Goal: Information Seeking & Learning: Find specific fact

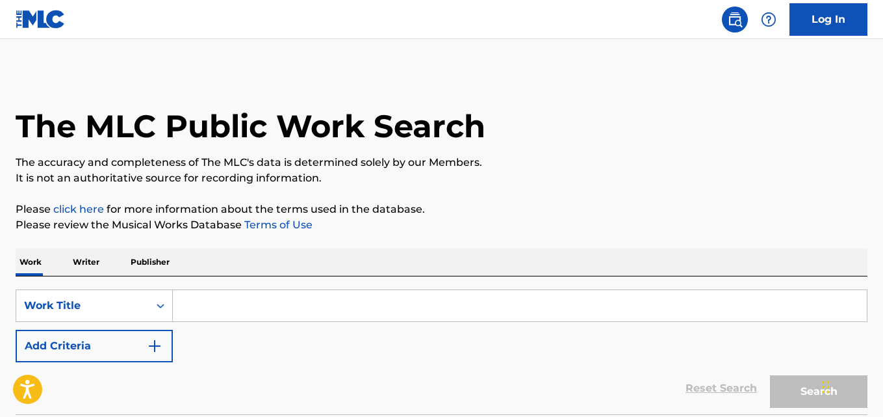
click at [153, 349] on img "Search Form" at bounding box center [155, 346] width 16 height 16
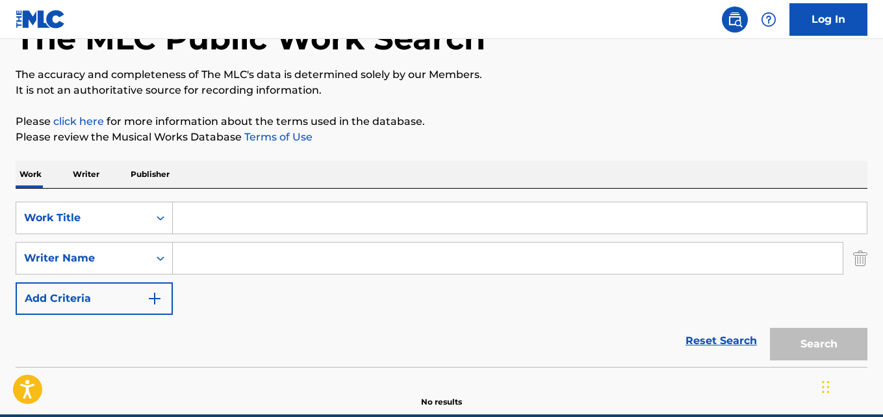
scroll to position [65, 0]
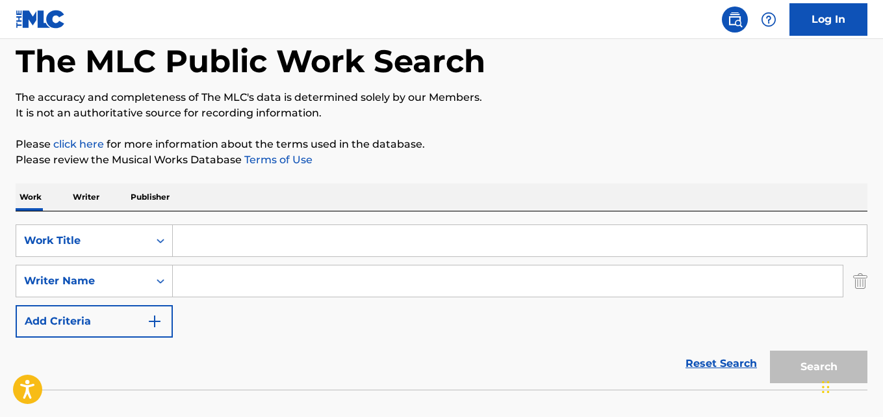
click at [208, 244] on input "Search Form" at bounding box center [520, 240] width 694 height 31
paste input "Brothers of Rock 'n' Roll"
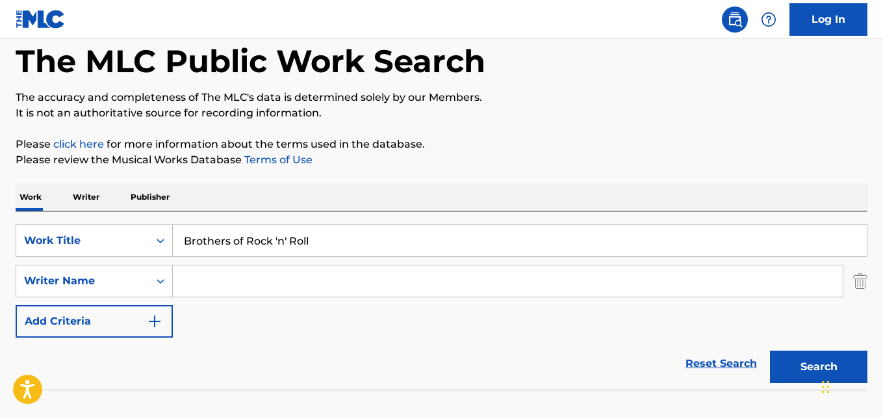
type input "Brothers of Rock 'n' Roll"
click at [255, 287] on input "Search Form" at bounding box center [508, 280] width 670 height 31
paste input "[PERSON_NAME]"
click at [231, 278] on input "[PERSON_NAME]" at bounding box center [508, 280] width 670 height 31
type input "[PERSON_NAME] [PERSON_NAME] jagermyr"
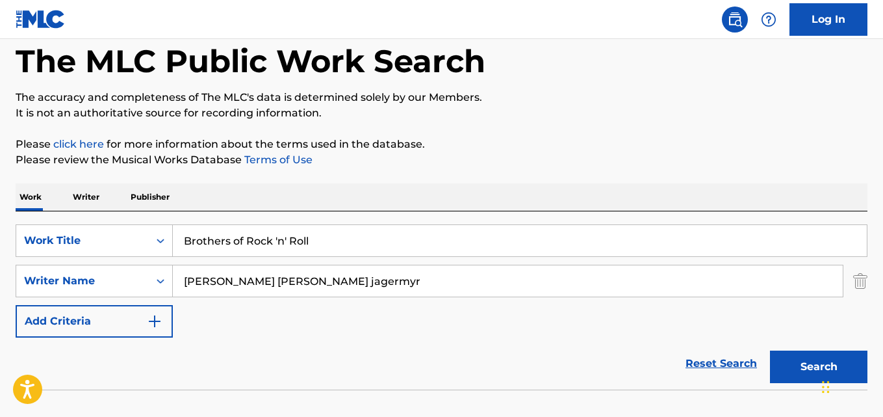
click at [802, 360] on button "Search" at bounding box center [818, 366] width 97 height 32
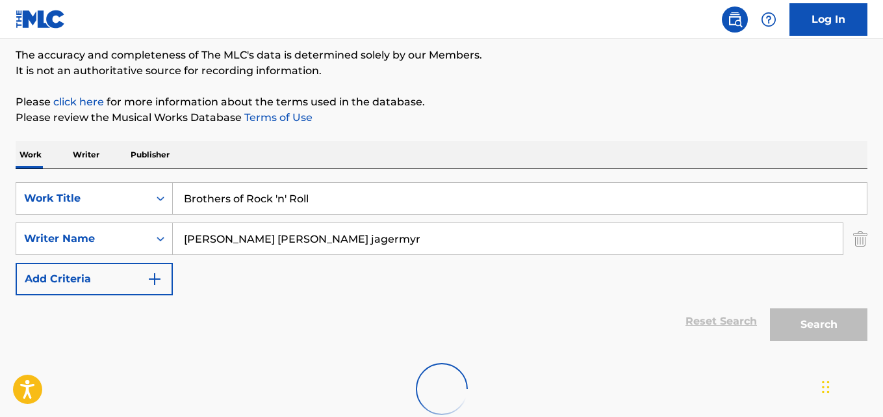
scroll to position [130, 0]
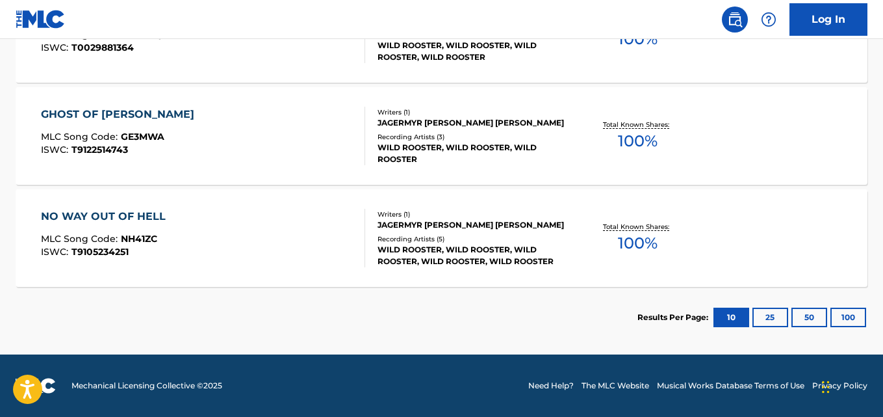
click at [837, 311] on button "100" at bounding box center [848, 316] width 36 height 19
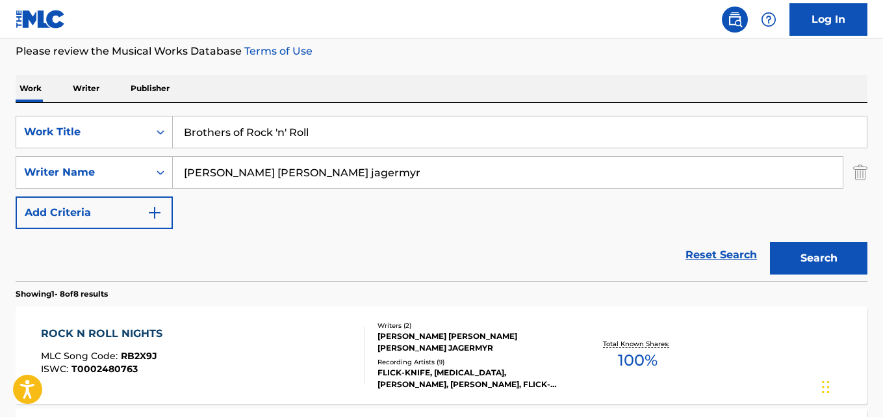
scroll to position [30, 0]
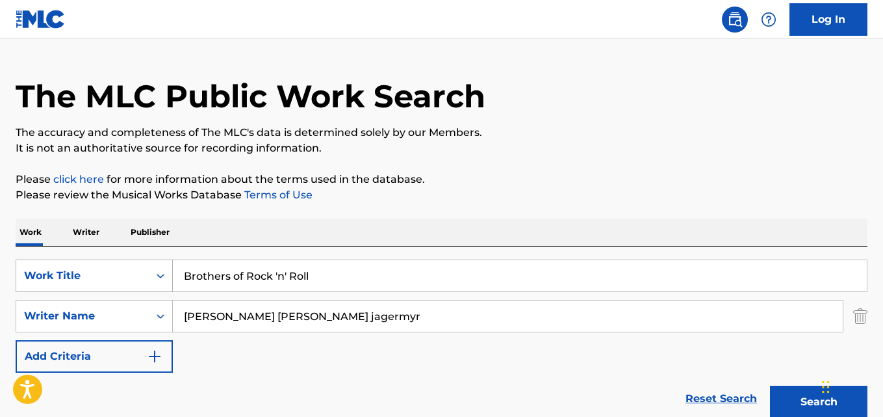
drag, startPoint x: 320, startPoint y: 285, endPoint x: 80, endPoint y: 268, distance: 240.4
click at [80, 268] on div "SearchWithCriteria28ae07e9-a377-4ffb-9205-c10d40972450 Work Title Brothers of R…" at bounding box center [442, 275] width 852 height 32
paste input "Rollin' Through the Night"
type input "Rollin' Through the Night"
drag, startPoint x: 346, startPoint y: 318, endPoint x: 145, endPoint y: 316, distance: 201.4
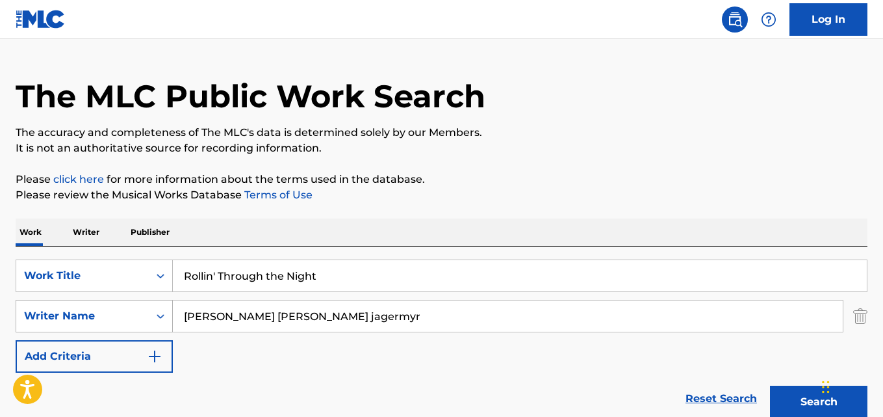
click at [145, 316] on div "SearchWithCriteria631c808f-4a22-4095-b367-28aa834f3d60 Writer Name [PERSON_NAME…" at bounding box center [442, 316] width 852 height 32
paste input "[PERSON_NAME]"
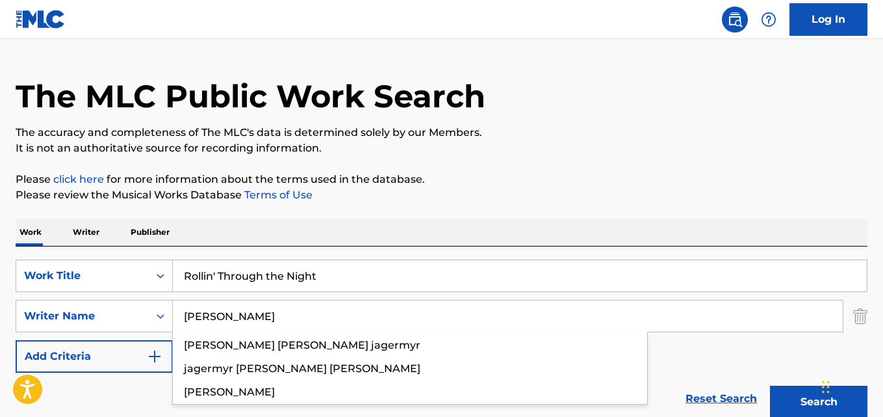
type input "[PERSON_NAME]"
click at [770, 385] on button "Search" at bounding box center [818, 401] width 97 height 32
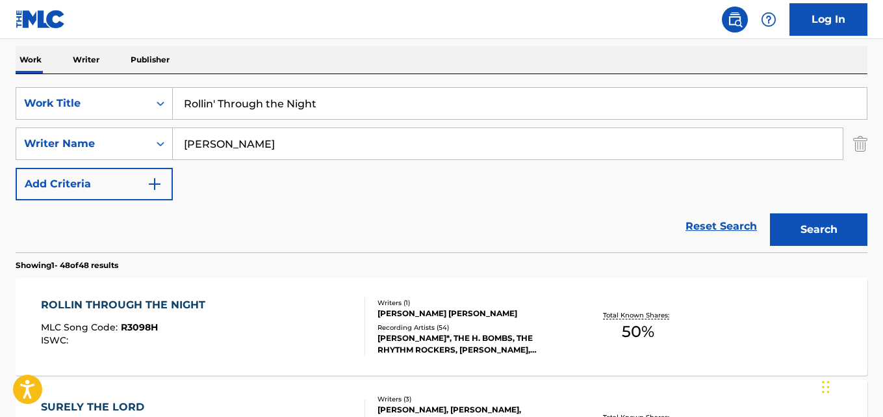
scroll to position [225, 0]
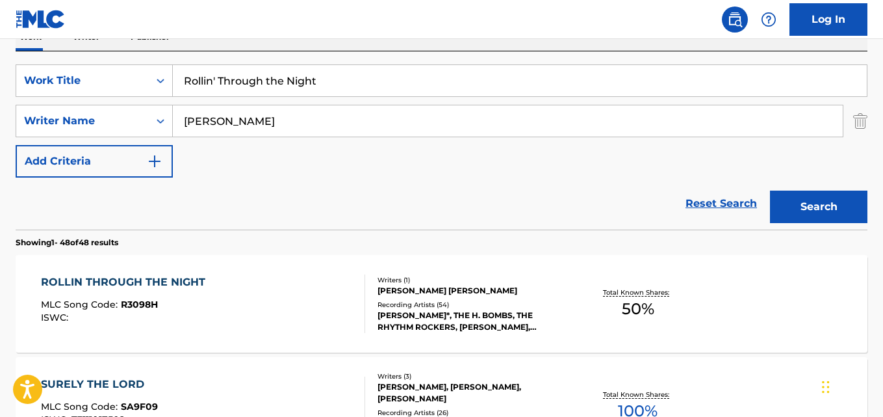
click at [235, 300] on div "ROLLIN THROUGH THE NIGHT MLC Song Code : R3098H ISWC :" at bounding box center [203, 303] width 324 height 58
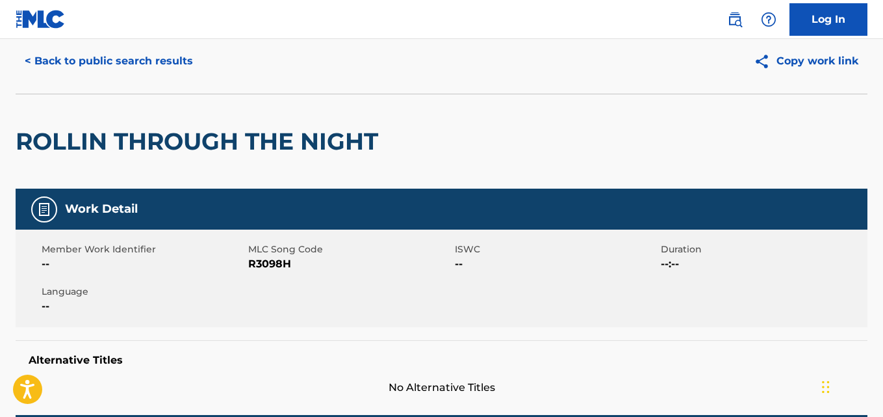
scroll to position [65, 0]
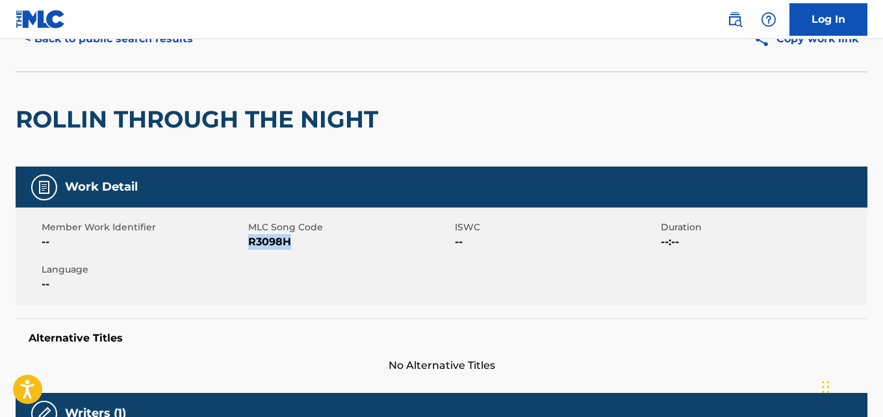
drag, startPoint x: 294, startPoint y: 247, endPoint x: 251, endPoint y: 243, distance: 43.7
click at [251, 243] on span "R3098H" at bounding box center [349, 242] width 203 height 16
copy span "R3098H"
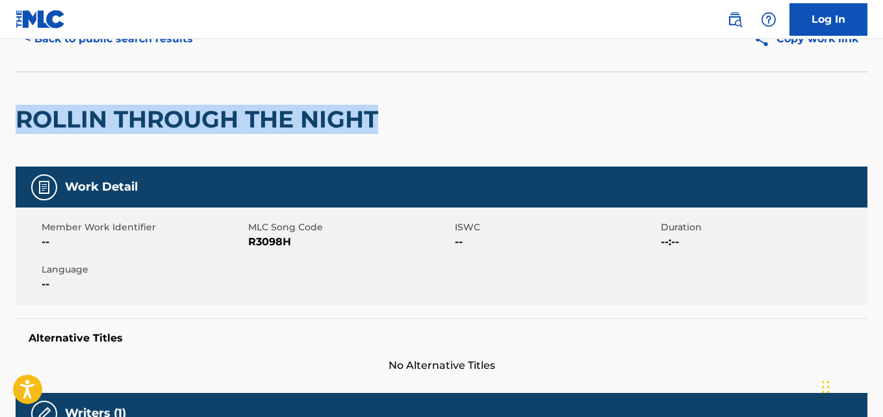
drag, startPoint x: 381, startPoint y: 120, endPoint x: 0, endPoint y: 141, distance: 381.3
copy h2 "ROLLIN THROUGH THE NIGHT"
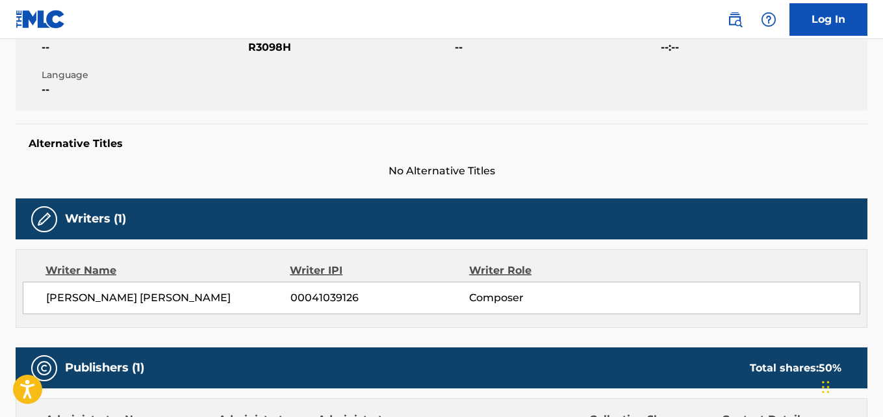
scroll to position [260, 0]
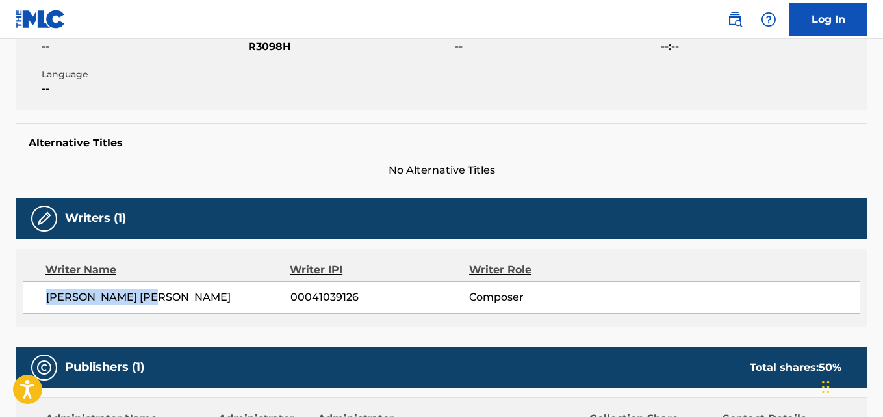
drag, startPoint x: 122, startPoint y: 301, endPoint x: 47, endPoint y: 299, distance: 74.8
click at [47, 299] on span "[PERSON_NAME] [PERSON_NAME]" at bounding box center [168, 297] width 244 height 16
copy span "[PERSON_NAME] [PERSON_NAME]"
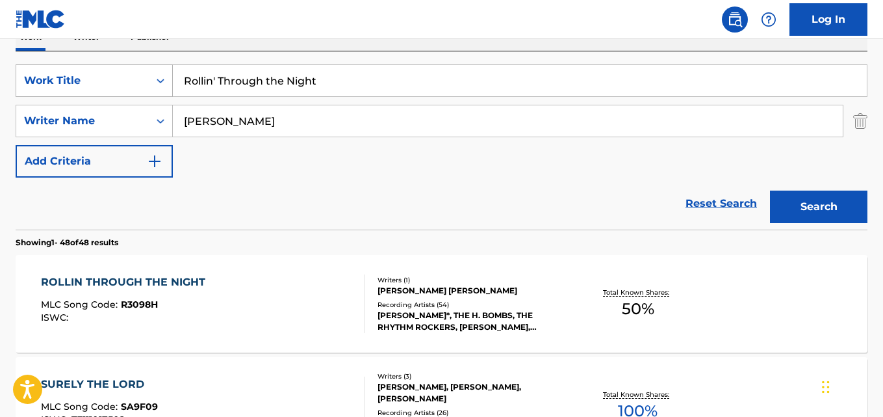
drag, startPoint x: 342, startPoint y: 81, endPoint x: 83, endPoint y: 81, distance: 259.9
click at [83, 81] on div "SearchWithCriteria28ae07e9-a377-4ffb-9205-c10d40972450 Work Title Rollin' Throu…" at bounding box center [442, 80] width 852 height 32
paste input "We Are [MEDICAL_DATA]"
type input "We Are [MEDICAL_DATA]"
drag, startPoint x: 250, startPoint y: 123, endPoint x: 97, endPoint y: 123, distance: 152.0
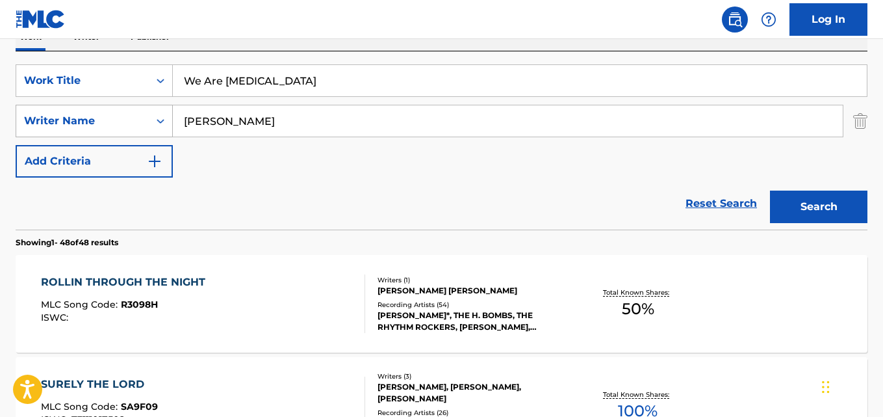
click at [97, 123] on div "SearchWithCriteria631c808f-4a22-4095-b367-28aa834f3d60 Writer Name [PERSON_NAME]" at bounding box center [442, 121] width 852 height 32
paste input "[PERSON_NAME]"
click at [196, 122] on input "[PERSON_NAME]" at bounding box center [508, 120] width 670 height 31
drag, startPoint x: 332, startPoint y: 132, endPoint x: 139, endPoint y: 112, distance: 194.0
click at [139, 112] on div "SearchWithCriteria631c808f-4a22-4095-b367-28aa834f3d60 Writer Name [PERSON_NAME…" at bounding box center [442, 121] width 852 height 32
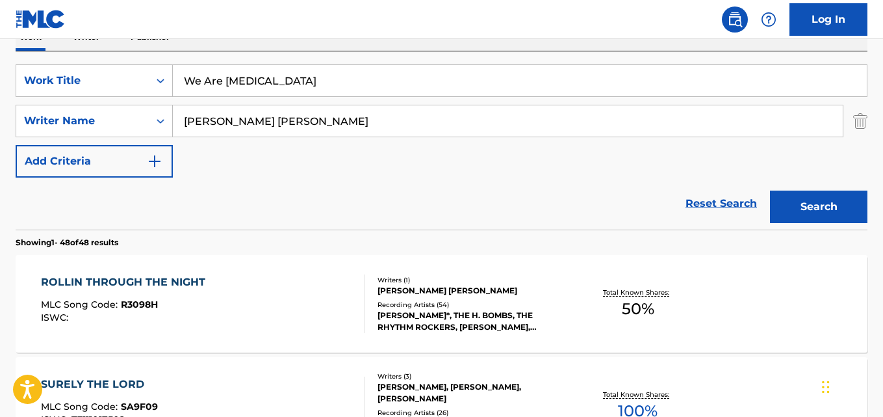
paste input "[PERSON_NAME]"
click at [194, 120] on input "[PERSON_NAME]" at bounding box center [508, 120] width 670 height 31
type input "[PERSON_NAME]"
click at [770, 190] on button "Search" at bounding box center [818, 206] width 97 height 32
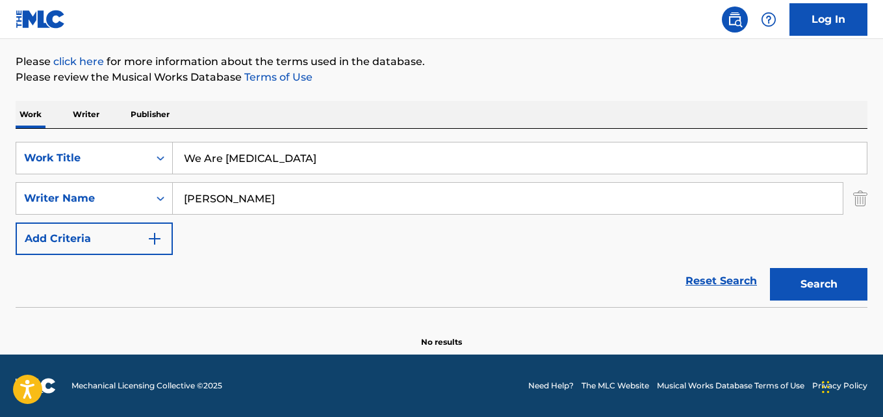
scroll to position [148, 0]
drag, startPoint x: 274, startPoint y: 160, endPoint x: 135, endPoint y: 147, distance: 139.7
click at [135, 147] on div "SearchWithCriteria28ae07e9-a377-4ffb-9205-c10d40972450 Work Title We Are Snakeb…" at bounding box center [442, 158] width 852 height 32
paste input "[PERSON_NAME] [PERSON_NAME] ser"
click at [197, 154] on input "[PERSON_NAME] [PERSON_NAME] ser" at bounding box center [520, 157] width 694 height 31
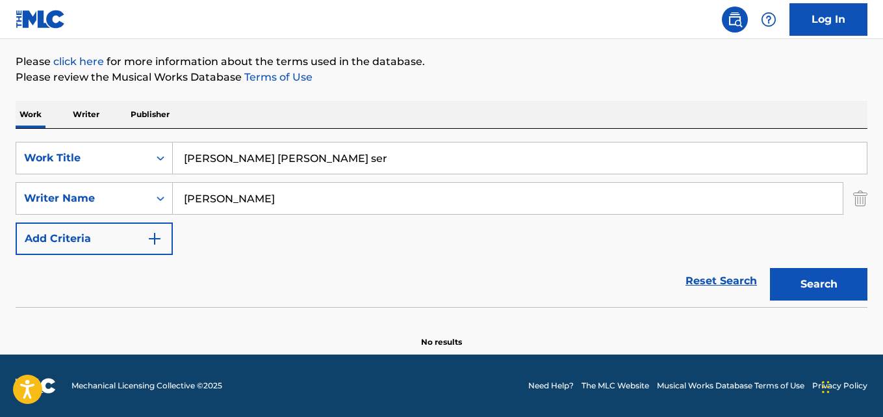
click at [267, 157] on input "[PERSON_NAME] [PERSON_NAME] ser" at bounding box center [520, 157] width 694 height 31
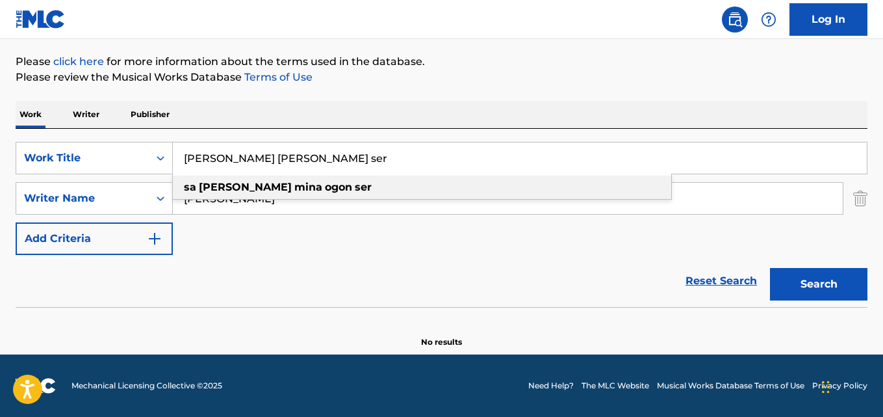
click at [284, 196] on div "[PERSON_NAME] [PERSON_NAME] ser" at bounding box center [422, 186] width 498 height 23
type input "[PERSON_NAME] [PERSON_NAME] ser"
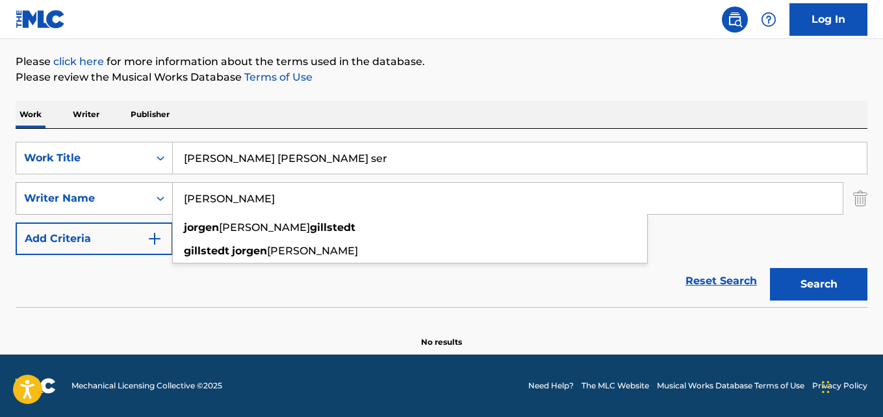
drag, startPoint x: 273, startPoint y: 201, endPoint x: 171, endPoint y: 203, distance: 102.0
click at [164, 198] on div "SearchWithCriteria631c808f-4a22-4095-b367-28aa834f3d60 Writer Name [PERSON_NAME…" at bounding box center [442, 198] width 852 height 32
paste input "[PERSON_NAME]"
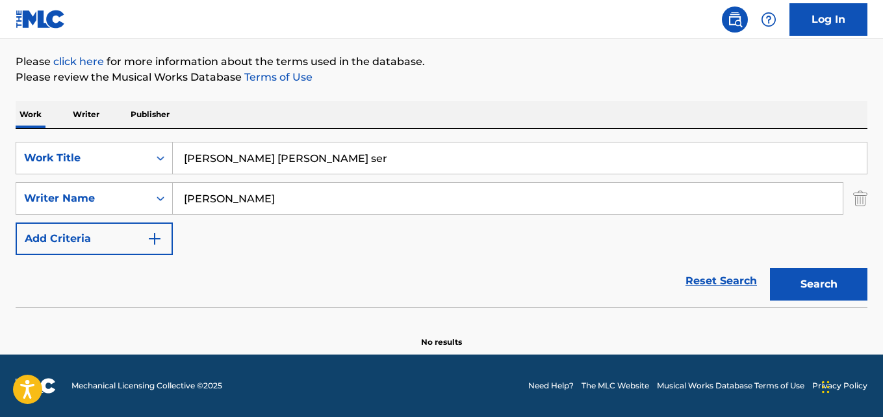
type input "[PERSON_NAME]"
click at [770, 268] on button "Search" at bounding box center [818, 284] width 97 height 32
drag, startPoint x: 320, startPoint y: 166, endPoint x: 96, endPoint y: 164, distance: 223.5
click at [96, 164] on div "SearchWithCriteria28ae07e9-a377-4ffb-9205-c10d40972450 Work Title [PERSON_NAME]…" at bounding box center [442, 158] width 852 height 32
paste input "Women of Mine"
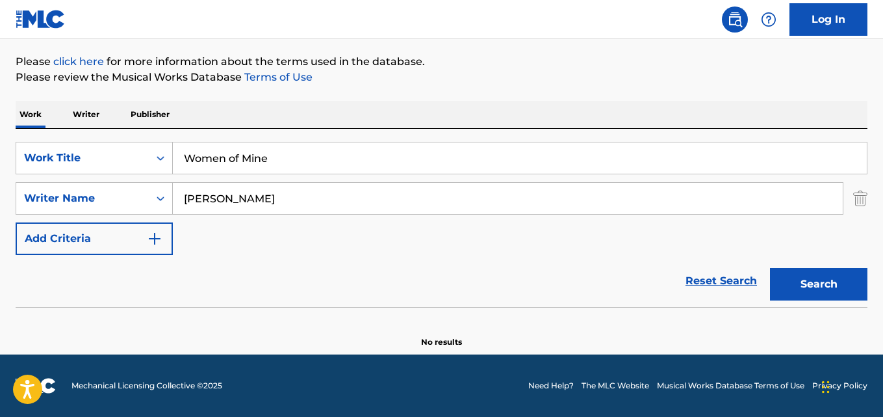
type input "Women of Mine"
drag, startPoint x: 285, startPoint y: 203, endPoint x: 92, endPoint y: 207, distance: 193.0
click at [92, 207] on div "SearchWithCriteria631c808f-4a22-4095-b367-28aa834f3d60 Writer Name [PERSON_NAME]" at bounding box center [442, 198] width 852 height 32
paste input "[PERSON_NAME]"
type input "[PERSON_NAME]"
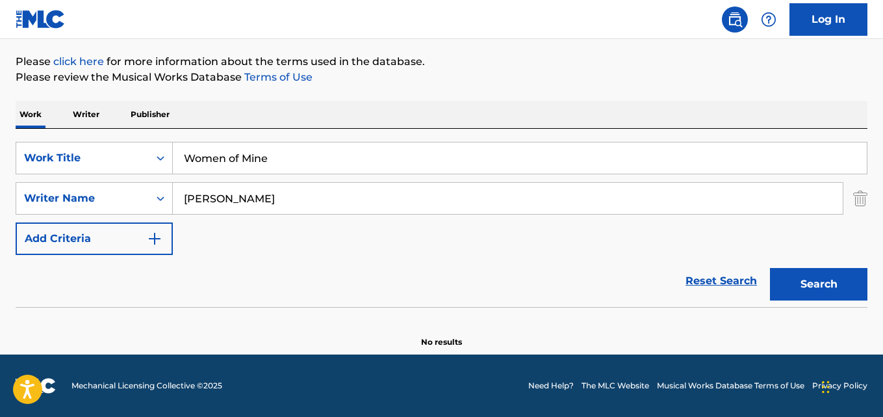
click at [770, 268] on button "Search" at bounding box center [818, 284] width 97 height 32
drag, startPoint x: 301, startPoint y: 158, endPoint x: 81, endPoint y: 145, distance: 221.3
click at [81, 145] on div "SearchWithCriteria28ae07e9-a377-4ffb-9205-c10d40972450 Work Title Women of Mine" at bounding box center [442, 158] width 852 height 32
paste input "Anger in a Bottl"
type input "Anger in a Bottle"
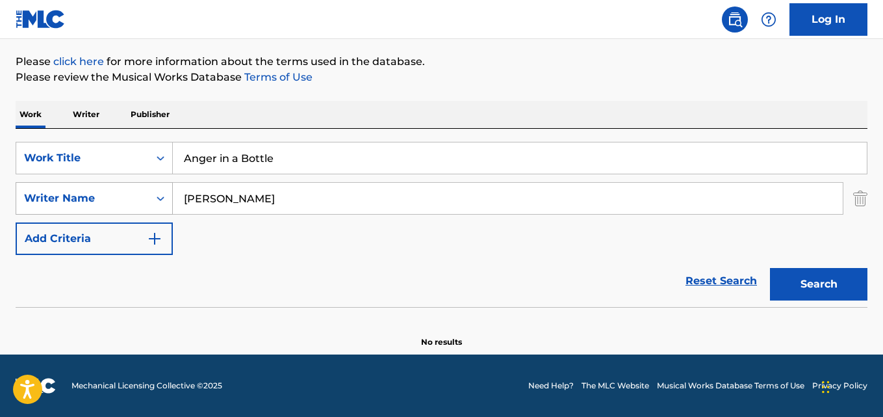
drag, startPoint x: 285, startPoint y: 199, endPoint x: 168, endPoint y: 196, distance: 117.0
click at [168, 196] on div "SearchWithCriteria631c808f-4a22-4095-b367-28aa834f3d60 Writer Name [PERSON_NAME]" at bounding box center [442, 198] width 852 height 32
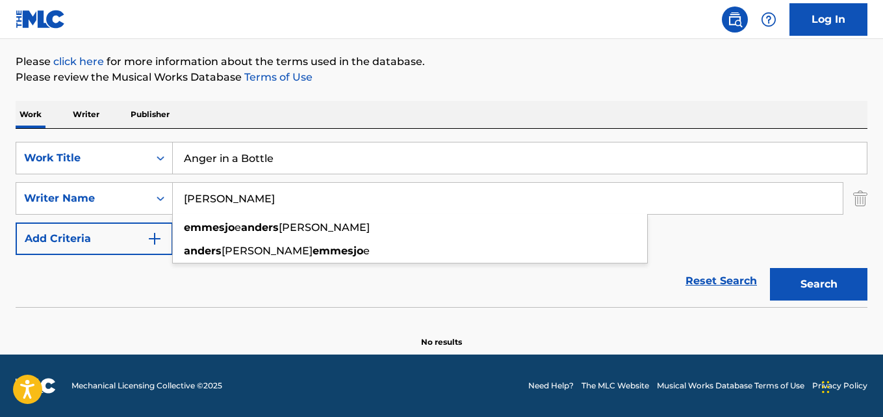
paste input "[PERSON_NAME]"
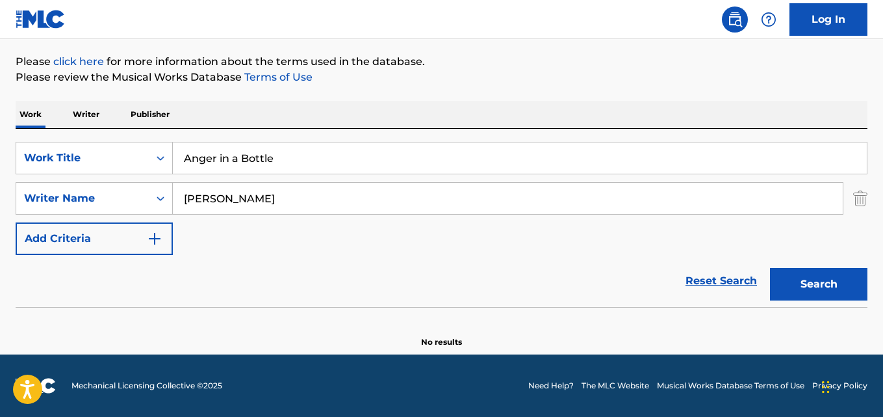
type input "[PERSON_NAME]"
click at [770, 268] on button "Search" at bounding box center [818, 284] width 97 height 32
drag, startPoint x: 287, startPoint y: 164, endPoint x: 170, endPoint y: 159, distance: 116.5
click at [172, 159] on div "SearchWithCriteria28ae07e9-a377-4ffb-9205-c10d40972450 Work Title Anger in a Bo…" at bounding box center [442, 158] width 852 height 32
paste input "ll I Wanna Do"
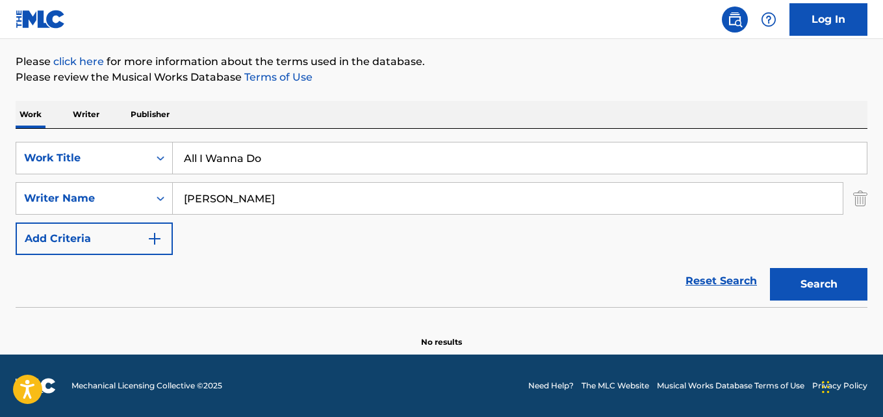
type input "All I Wanna Do"
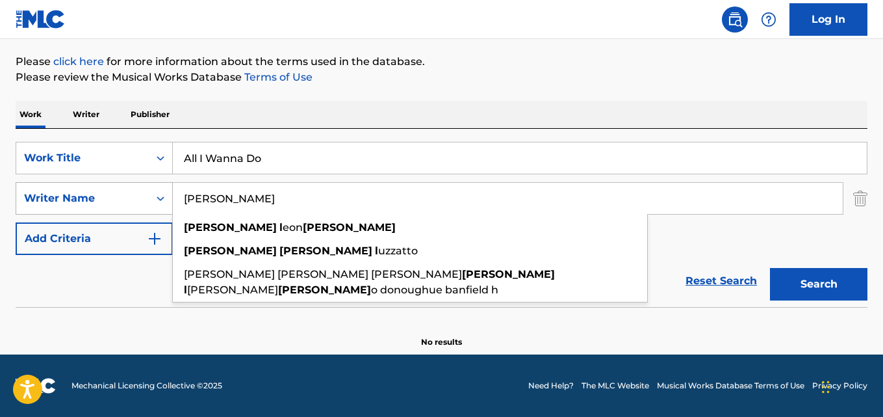
drag, startPoint x: 292, startPoint y: 197, endPoint x: 143, endPoint y: 198, distance: 148.8
click at [143, 198] on div "SearchWithCriteria631c808f-4a22-4095-b367-28aa834f3d60 Writer Name [PERSON_NAME…" at bounding box center [442, 198] width 852 height 32
paste input "[PERSON_NAME]"
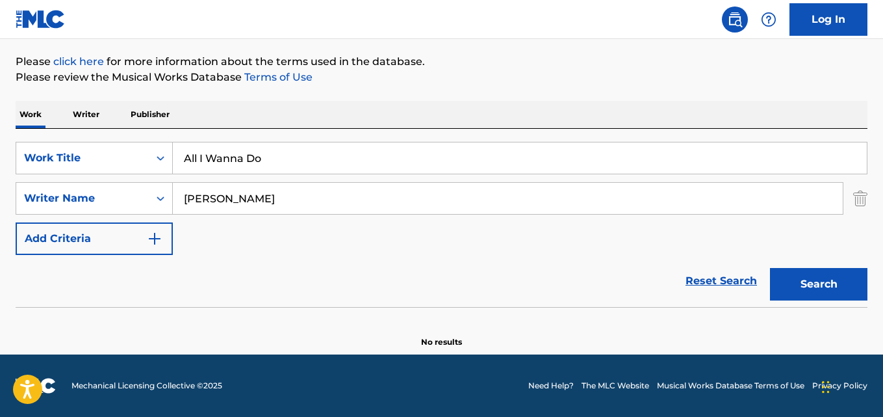
click at [231, 199] on input "[PERSON_NAME]" at bounding box center [508, 198] width 670 height 31
type input "[PERSON_NAME]"
click at [770, 268] on button "Search" at bounding box center [818, 284] width 97 height 32
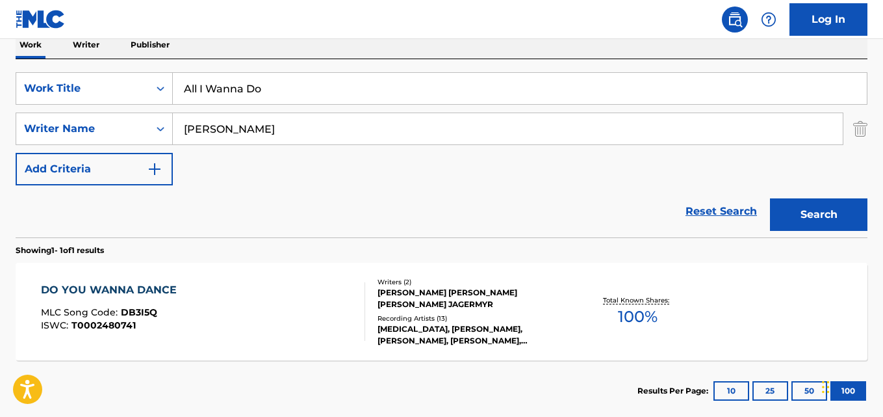
scroll to position [160, 0]
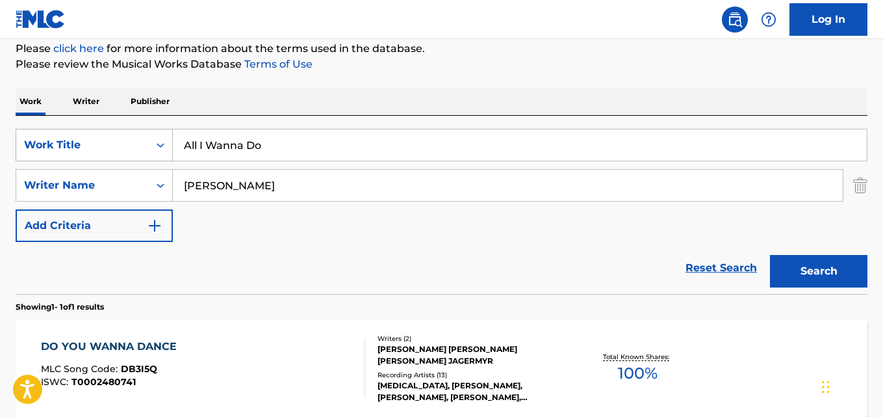
drag, startPoint x: 274, startPoint y: 152, endPoint x: 94, endPoint y: 142, distance: 180.9
click at [94, 142] on div "SearchWithCriteria28ae07e9-a377-4ffb-9205-c10d40972450 Work Title All I Wanna Do" at bounding box center [442, 145] width 852 height 32
paste input "Don't Buy Me a Rose When I'm Dead and Gone"
type input "Don't Buy Me a Rose When I'm Dead and Gone"
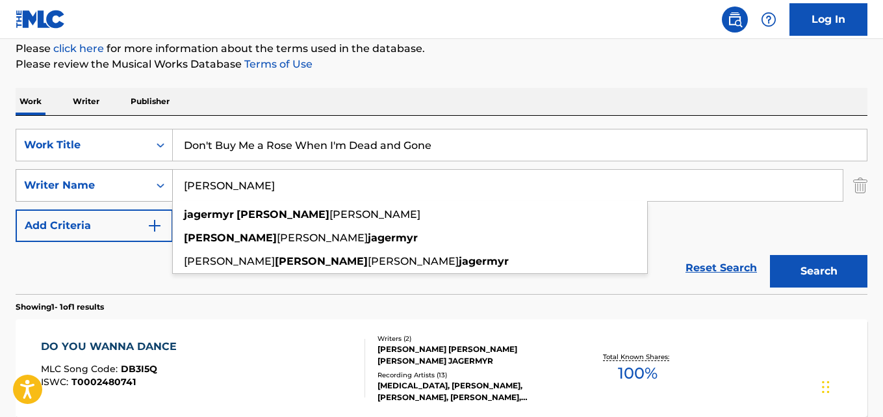
drag, startPoint x: 287, startPoint y: 192, endPoint x: 144, endPoint y: 185, distance: 142.5
click at [144, 185] on div "SearchWithCriteria631c808f-4a22-4095-b367-28aa834f3d60 Writer Name [PERSON_NAME…" at bounding box center [442, 185] width 852 height 32
paste input "[PERSON_NAME]"
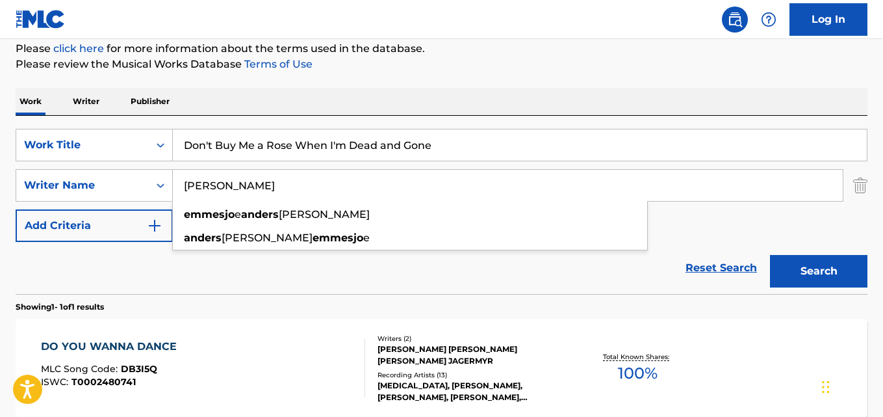
type input "[PERSON_NAME]"
click at [770, 255] on button "Search" at bounding box center [818, 271] width 97 height 32
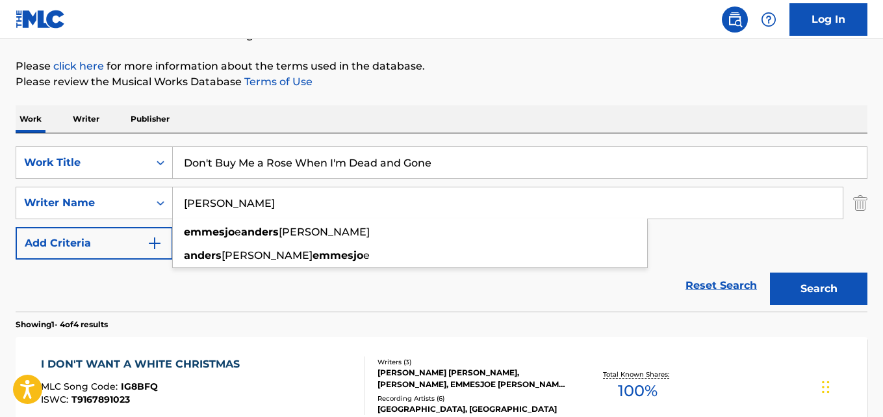
scroll to position [142, 0]
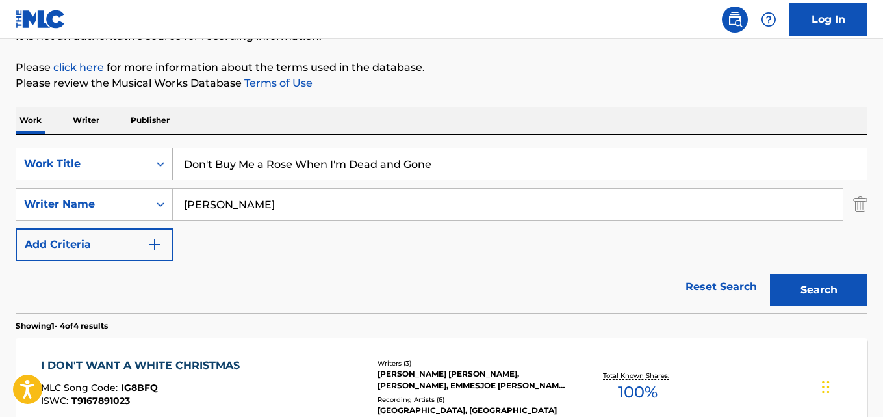
drag, startPoint x: 446, startPoint y: 162, endPoint x: 136, endPoint y: 168, distance: 310.0
click at [136, 168] on div "SearchWithCriteria28ae07e9-a377-4ffb-9205-c10d40972450 Work Title Don't Buy Me …" at bounding box center [442, 164] width 852 height 32
paste input "När änglarna tar vid"
click at [199, 162] on input "När änglarna tar vid" at bounding box center [520, 163] width 694 height 31
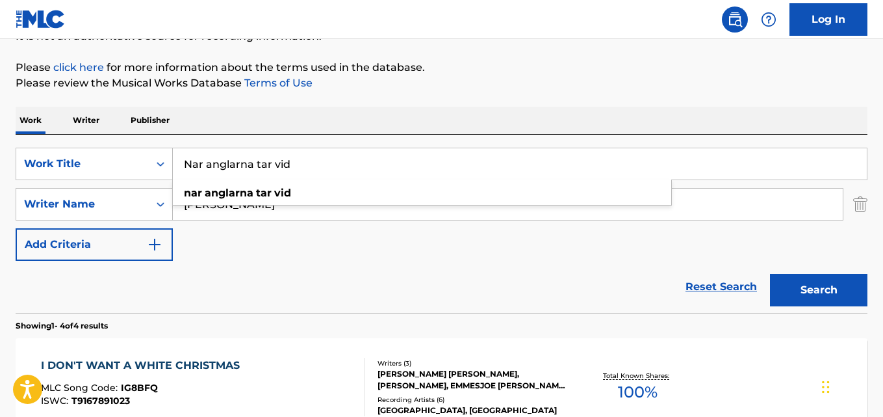
type input "Nar anglarna tar vid"
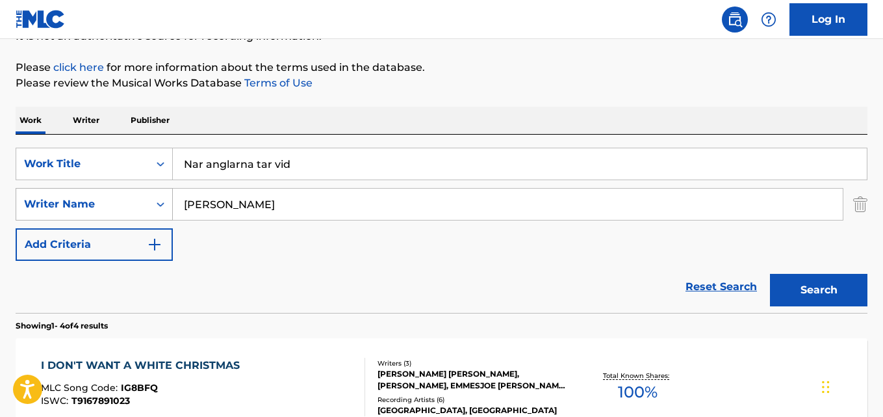
drag, startPoint x: 284, startPoint y: 206, endPoint x: 146, endPoint y: 199, distance: 138.6
click at [146, 199] on div "SearchWithCriteria631c808f-4a22-4095-b367-28aa834f3d60 Writer Name [PERSON_NAME]" at bounding box center [442, 204] width 852 height 32
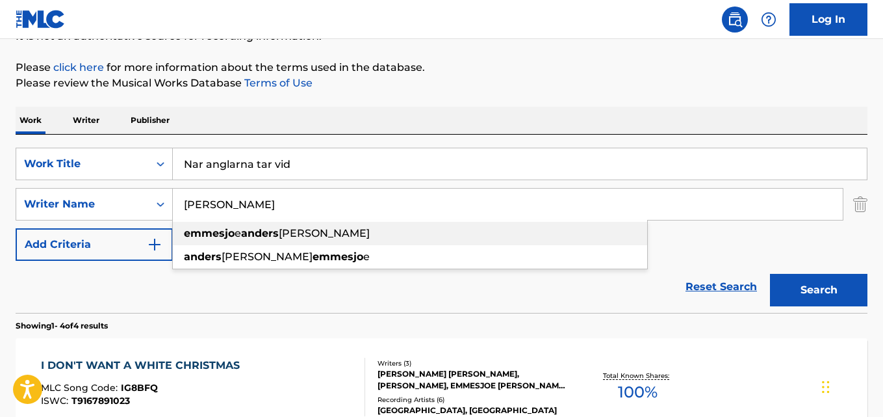
paste input "[PERSON_NAME]"
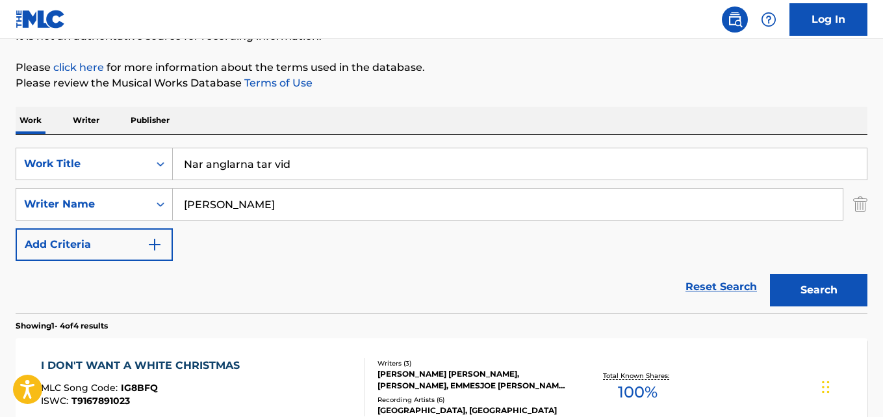
type input "[PERSON_NAME]"
click at [770, 274] on button "Search" at bounding box center [818, 290] width 97 height 32
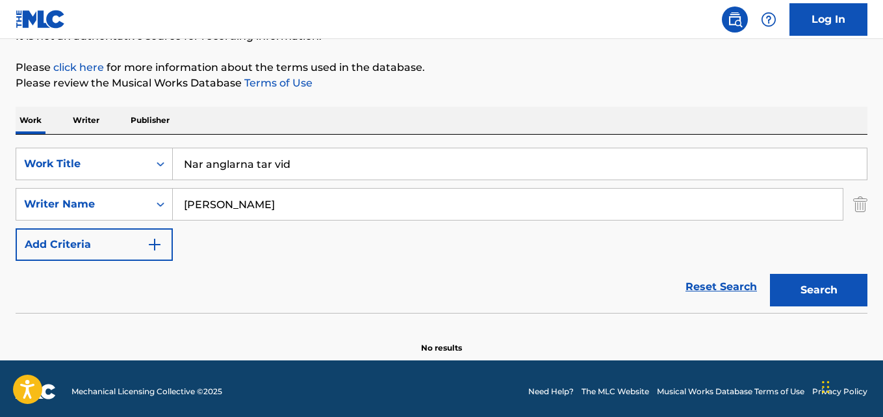
click at [770, 274] on button "Search" at bounding box center [818, 290] width 97 height 32
drag, startPoint x: 319, startPoint y: 173, endPoint x: 85, endPoint y: 155, distance: 234.6
click at [85, 155] on div "SearchWithCriteria28ae07e9-a377-4ffb-9205-c10d40972450 Work Title Nar anglarna …" at bounding box center [442, 164] width 852 height 32
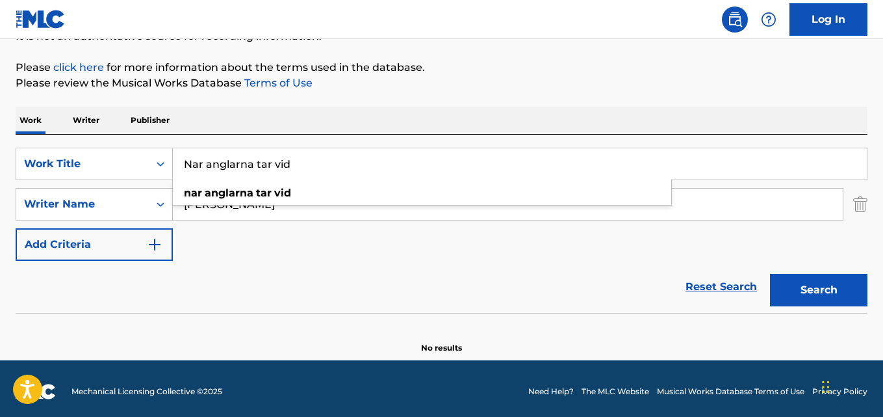
paste input "Där mitt hjärta bor"
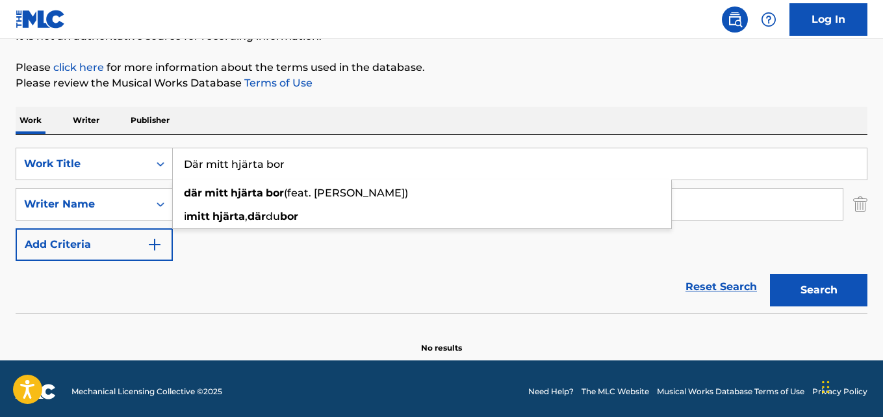
click at [188, 161] on input "Där mitt hjärta bor" at bounding box center [520, 163] width 694 height 31
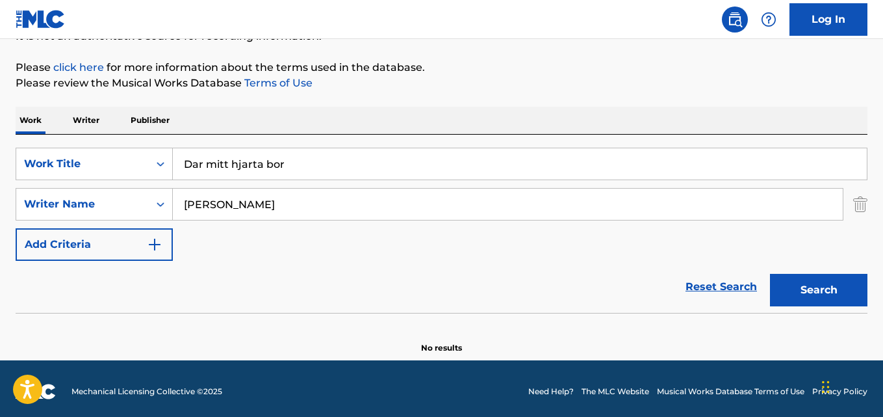
click at [797, 292] on button "Search" at bounding box center [818, 290] width 97 height 32
drag, startPoint x: 287, startPoint y: 170, endPoint x: 158, endPoint y: 169, distance: 128.7
click at [158, 169] on div "SearchWithCriteria28ae07e9-a377-4ffb-9205-c10d40972450 Work Title Dar mitt hjar…" at bounding box center [442, 164] width 852 height 32
paste input "I'm So Bad (I Don't Care)"
type input "I'm So Bad (I Don't Care)"
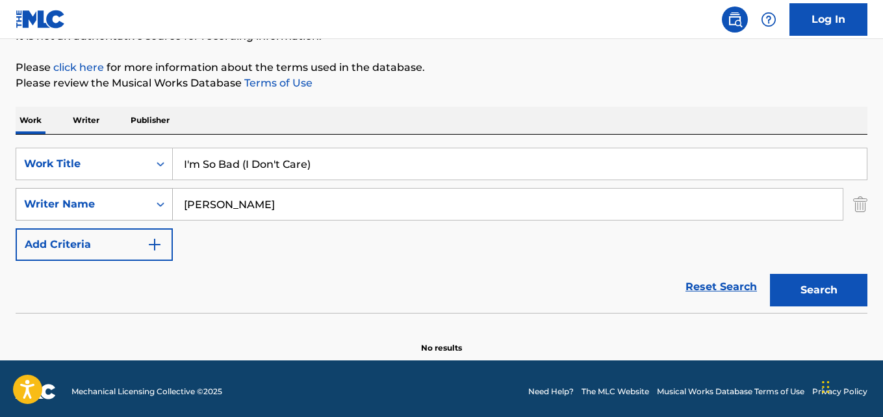
drag, startPoint x: 291, startPoint y: 203, endPoint x: 79, endPoint y: 191, distance: 212.2
click at [79, 191] on div "SearchWithCriteria631c808f-4a22-4095-b367-28aa834f3d60 Writer Name [PERSON_NAME]" at bounding box center [442, 204] width 852 height 32
paste input "[PERSON_NAME]"
drag, startPoint x: 192, startPoint y: 202, endPoint x: 265, endPoint y: 310, distance: 130.1
click at [193, 202] on input "[PERSON_NAME]" at bounding box center [508, 203] width 670 height 31
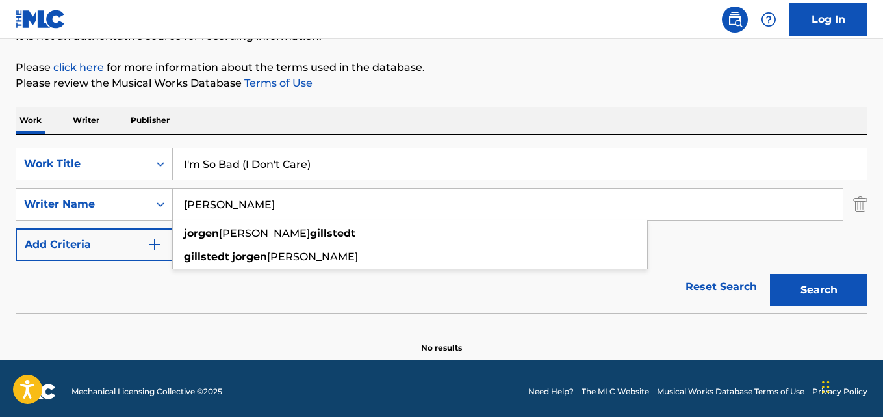
type input "[PERSON_NAME]"
click at [770, 274] on button "Search" at bounding box center [818, 290] width 97 height 32
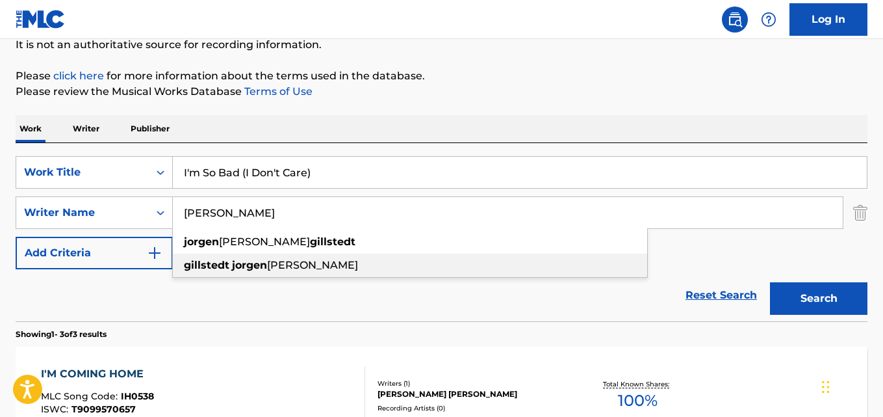
scroll to position [105, 0]
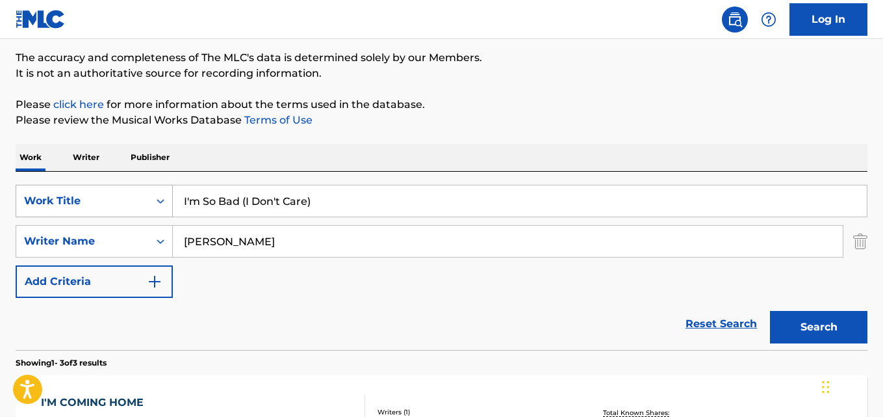
drag, startPoint x: 323, startPoint y: 202, endPoint x: 99, endPoint y: 190, distance: 223.9
click at [99, 190] on div "SearchWithCriteria28ae07e9-a377-4ffb-9205-c10d40972450 Work Title I'm So Bad (I…" at bounding box center [442, 201] width 852 height 32
paste input "Majakka viimeinen"
type input "Majakka viimeinen"
drag, startPoint x: 285, startPoint y: 246, endPoint x: 101, endPoint y: 243, distance: 184.6
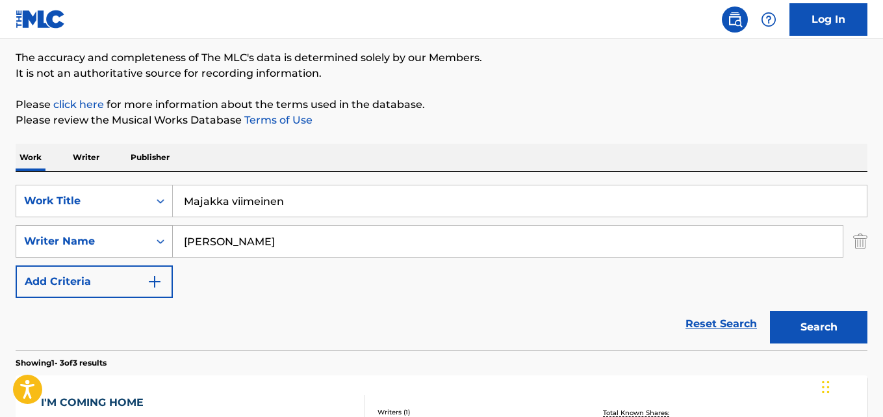
click at [101, 243] on div "SearchWithCriteria631c808f-4a22-4095-b367-28aa834f3d60 Writer Name [PERSON_NAME]" at bounding box center [442, 241] width 852 height 32
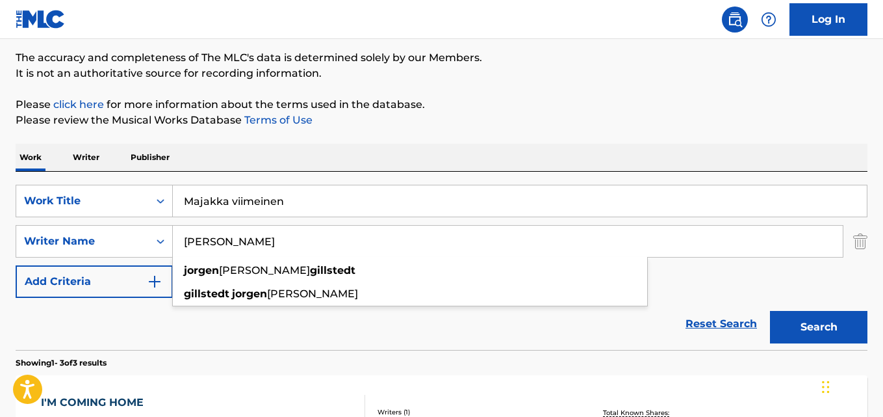
paste input "ni Turpela"
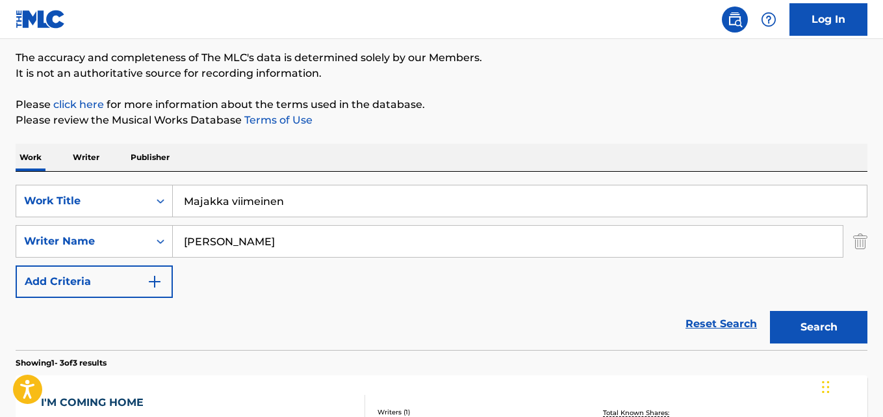
type input "[PERSON_NAME]"
click at [770, 311] on button "Search" at bounding box center [818, 327] width 97 height 32
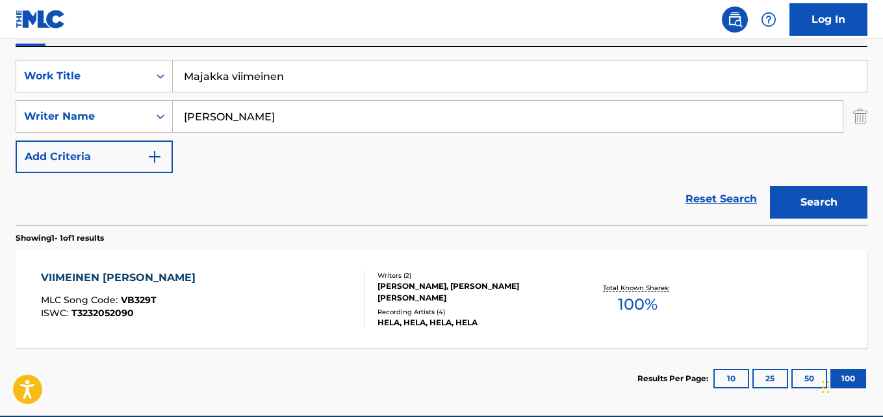
scroll to position [160, 0]
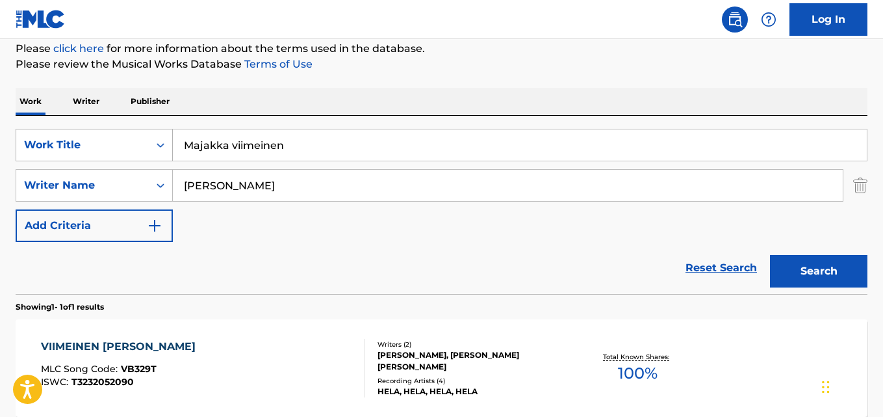
drag, startPoint x: 305, startPoint y: 156, endPoint x: 100, endPoint y: 144, distance: 205.7
click at [100, 144] on div "SearchWithCriteria28ae07e9-a377-4ffb-9205-c10d40972450 Work Title Majakka viime…" at bounding box center [442, 145] width 852 height 32
paste input "Like the Red Wine (She's Been Better of the Years)"
type input "Like the Red Wine (She's Been Better of the Years)"
drag, startPoint x: 209, startPoint y: 190, endPoint x: 149, endPoint y: 184, distance: 60.1
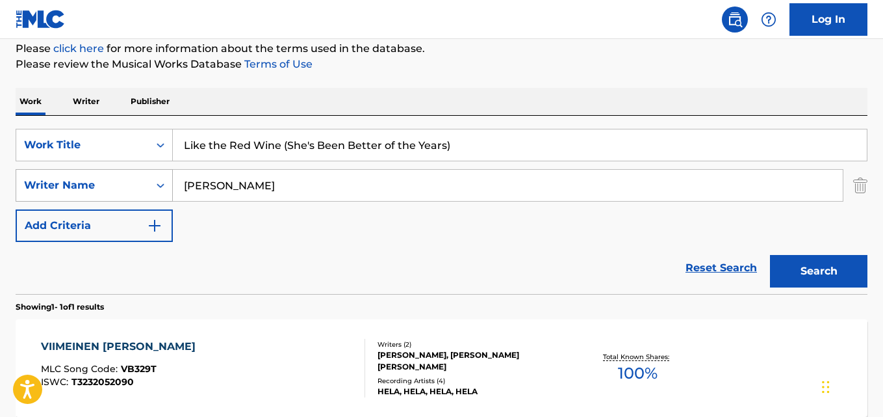
click at [154, 184] on div "SearchWithCriteria631c808f-4a22-4095-b367-28aa834f3d60 Writer Name [PERSON_NAME]" at bounding box center [442, 185] width 852 height 32
paste input "[PERSON_NAME]"
click at [195, 183] on input "[PERSON_NAME]" at bounding box center [508, 185] width 670 height 31
type input "[PERSON_NAME]"
click at [770, 255] on button "Search" at bounding box center [818, 271] width 97 height 32
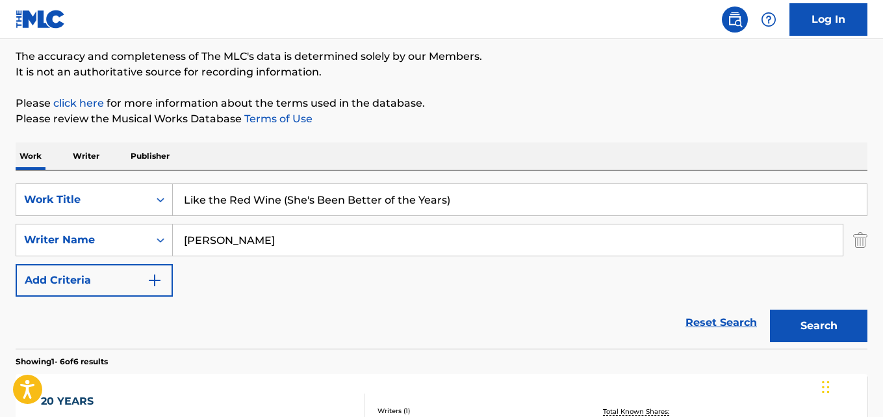
scroll to position [86, 0]
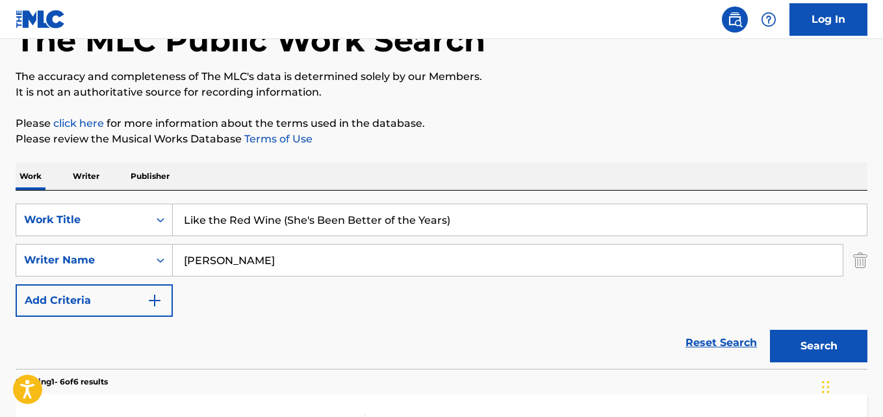
drag, startPoint x: 475, startPoint y: 218, endPoint x: 122, endPoint y: 194, distance: 354.3
click at [122, 194] on div "SearchWithCriteria28ae07e9-a377-4ffb-9205-c10d40972450 Work Title Like the Red …" at bounding box center [442, 279] width 852 height 178
paste input "Det är aldrig för sent att förlåta"
click at [259, 222] on input "Det är aldrig för sent att förlåta" at bounding box center [520, 219] width 694 height 31
click at [206, 216] on input "Det är aldrig for sent att förlåta" at bounding box center [520, 219] width 694 height 31
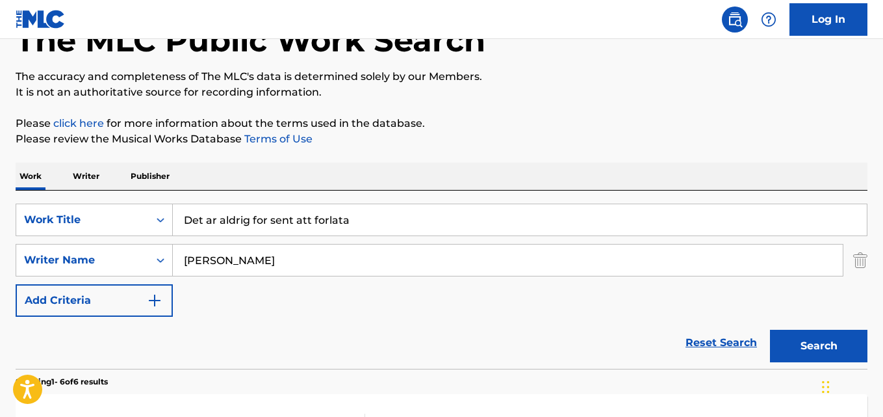
type input "Det ar aldrig for sent att forlata"
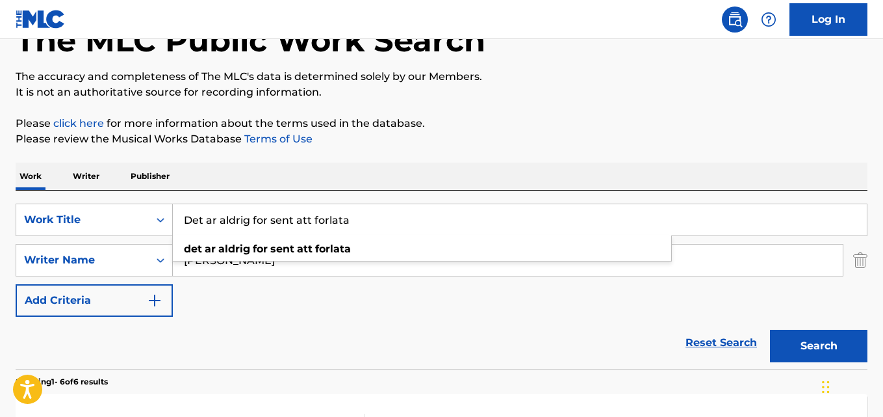
click at [288, 270] on input "[PERSON_NAME]" at bounding box center [508, 259] width 670 height 31
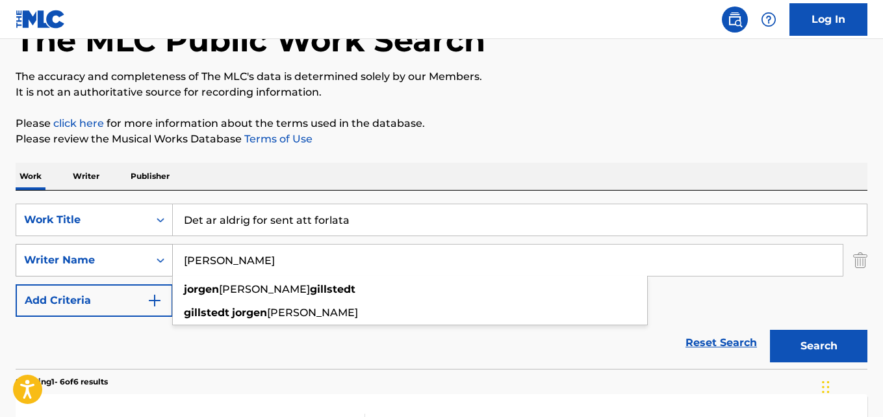
drag, startPoint x: 289, startPoint y: 263, endPoint x: 131, endPoint y: 261, distance: 157.3
click at [131, 261] on div "SearchWithCriteria631c808f-4a22-4095-b367-28aa834f3d60 Writer Name [PERSON_NAME…" at bounding box center [442, 260] width 852 height 32
paste input "[PERSON_NAME]"
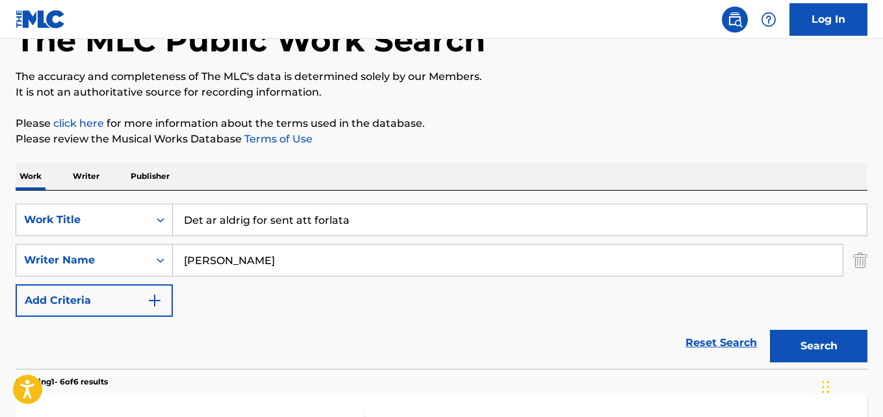
type input "[PERSON_NAME]"
click at [770, 329] on button "Search" at bounding box center [818, 345] width 97 height 32
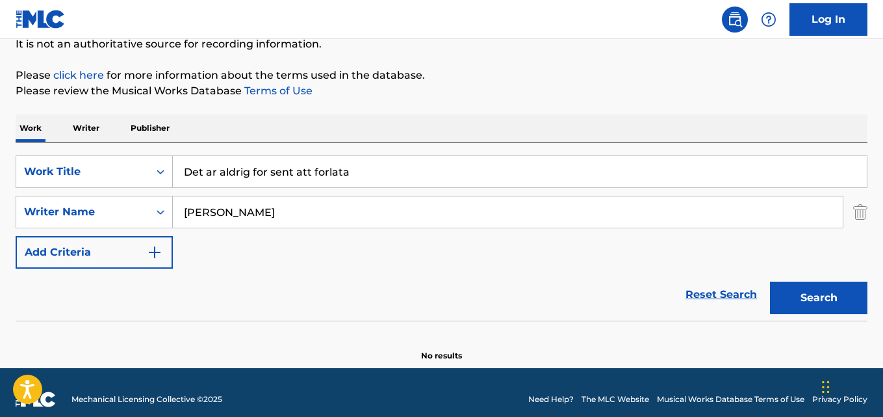
scroll to position [148, 0]
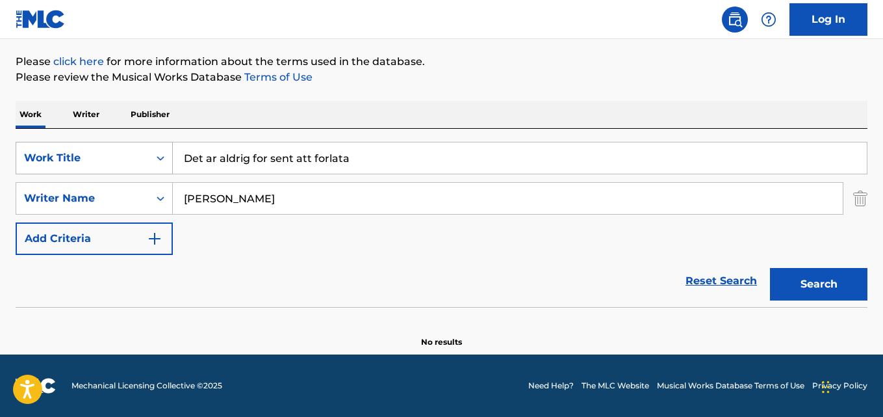
drag, startPoint x: 355, startPoint y: 159, endPoint x: 20, endPoint y: 159, distance: 334.6
click at [20, 159] on div "SearchWithCriteria28ae07e9-a377-4ffb-9205-c10d40972450 Work Title Det ar aldrig…" at bounding box center [442, 158] width 852 height 32
paste input "Inte en [DATE] utan dej i mina tankar"
click at [770, 268] on button "Search" at bounding box center [818, 284] width 97 height 32
drag, startPoint x: 387, startPoint y: 153, endPoint x: 5, endPoint y: 138, distance: 383.0
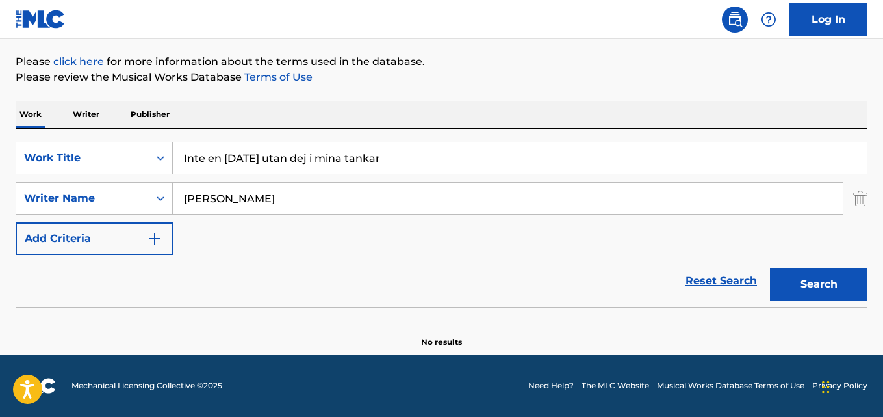
click at [5, 138] on div "The MLC Public Work Search The accuracy and completeness of The MLC's data is d…" at bounding box center [441, 136] width 883 height 424
paste input "Teddyboy Fist Fight"
type input "Teddyboy Fist Fight"
drag, startPoint x: 300, startPoint y: 203, endPoint x: 111, endPoint y: 204, distance: 189.1
click at [111, 203] on div "SearchWithCriteria631c808f-4a22-4095-b367-28aa834f3d60 Writer Name [PERSON_NAME]" at bounding box center [442, 198] width 852 height 32
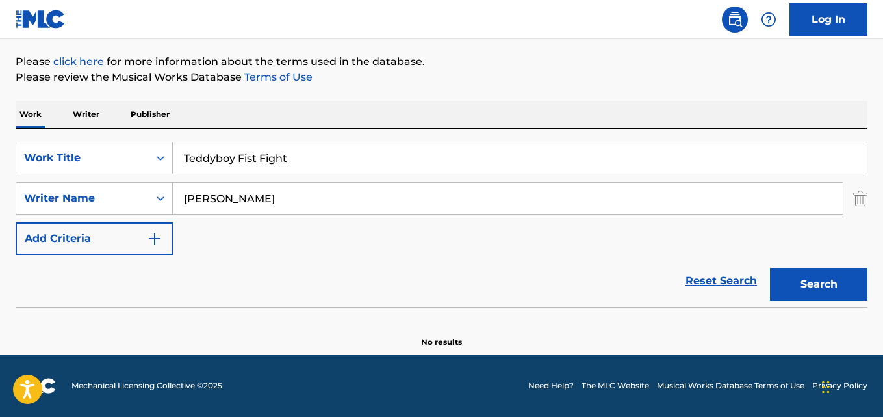
paste input "[PERSON_NAME]"
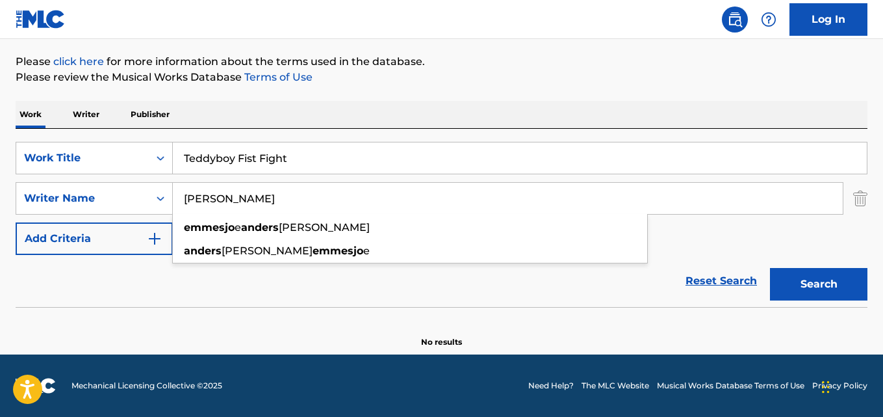
type input "[PERSON_NAME]"
click at [770, 268] on button "Search" at bounding box center [818, 284] width 97 height 32
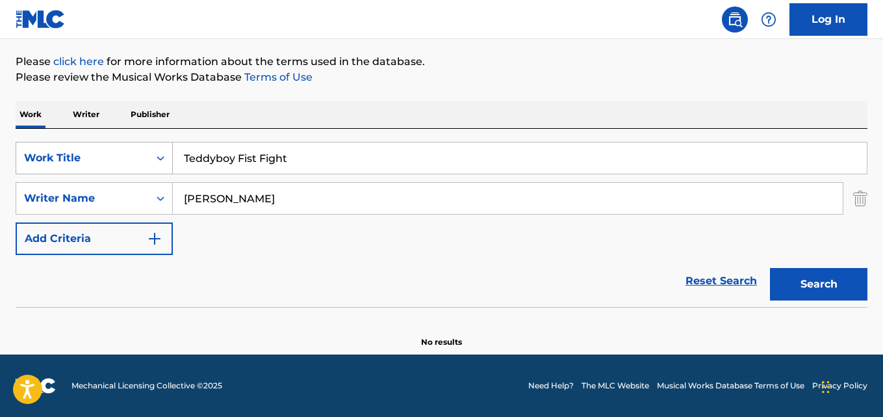
drag, startPoint x: 304, startPoint y: 157, endPoint x: 99, endPoint y: 155, distance: 205.3
click at [99, 155] on div "SearchWithCriteria28ae07e9-a377-4ffb-9205-c10d40972450 Work Title Teddyboy Fist…" at bounding box center [442, 158] width 852 height 32
paste input "Problem Child"
type input "Problem Child"
drag, startPoint x: 228, startPoint y: 198, endPoint x: 160, endPoint y: 202, distance: 68.4
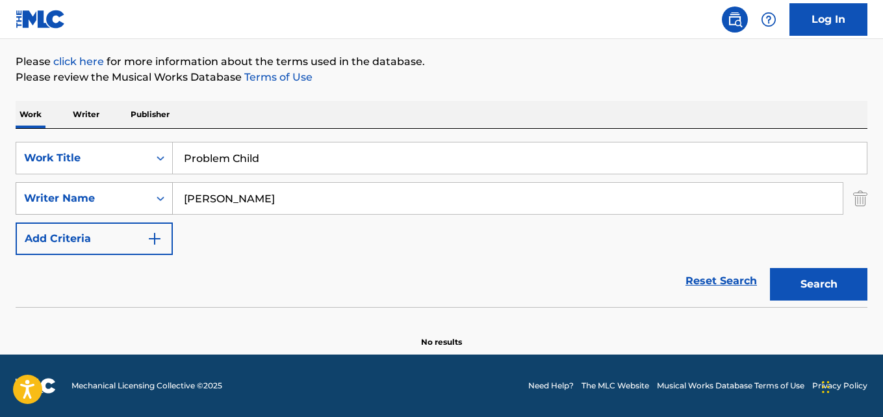
click at [156, 202] on div "SearchWithCriteria631c808f-4a22-4095-b367-28aa834f3d60 Writer Name [PERSON_NAME]" at bounding box center [442, 198] width 852 height 32
paste input "[PERSON_NAME]"
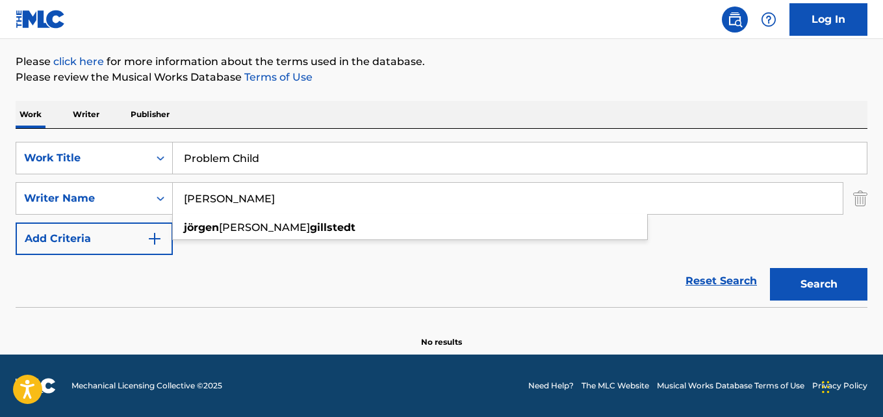
click at [196, 198] on input "[PERSON_NAME]" at bounding box center [508, 198] width 670 height 31
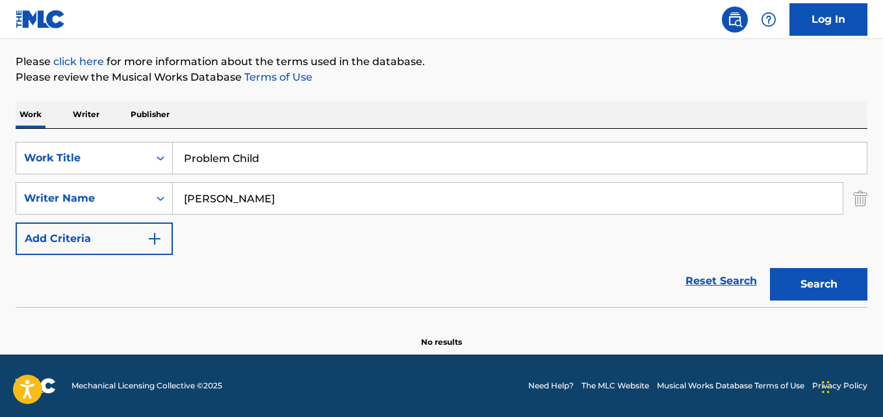
type input "[PERSON_NAME]"
click at [770, 268] on button "Search" at bounding box center [818, 284] width 97 height 32
drag, startPoint x: 106, startPoint y: 150, endPoint x: 138, endPoint y: 153, distance: 32.7
click at [83, 149] on div "SearchWithCriteria28ae07e9-a377-4ffb-9205-c10d40972450 Work Title Problem Child" at bounding box center [442, 158] width 852 height 32
paste input "Dej ska jag älska i all min ti"
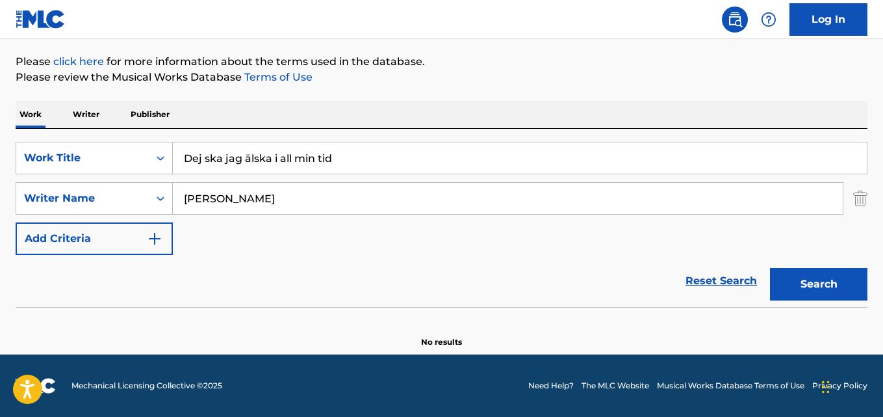
drag, startPoint x: 253, startPoint y: 154, endPoint x: 270, endPoint y: 202, distance: 51.2
click at [253, 155] on input "Dej ska jag älska i all min tid" at bounding box center [520, 157] width 694 height 31
type input "Dej ska jag alska i all min tid"
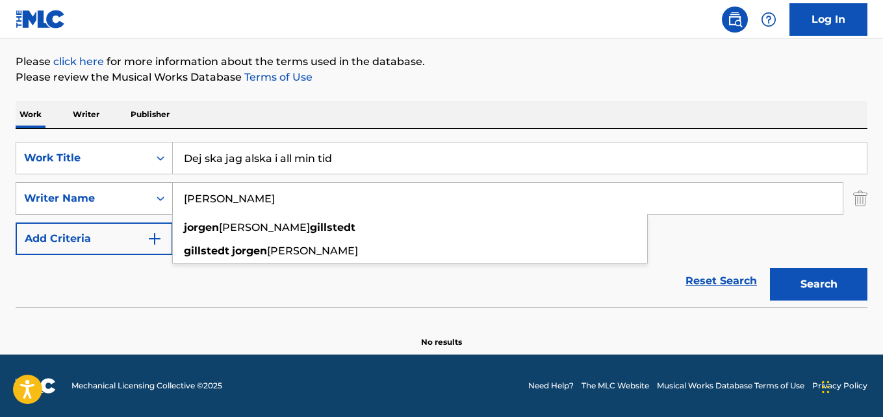
drag, startPoint x: 296, startPoint y: 201, endPoint x: 56, endPoint y: 190, distance: 240.0
click at [56, 190] on div "SearchWithCriteria631c808f-4a22-4095-b367-28aa834f3d60 Writer Name [PERSON_NAME…" at bounding box center [442, 198] width 852 height 32
paste input "[PERSON_NAME]"
type input "[PERSON_NAME]"
click at [770, 268] on button "Search" at bounding box center [818, 284] width 97 height 32
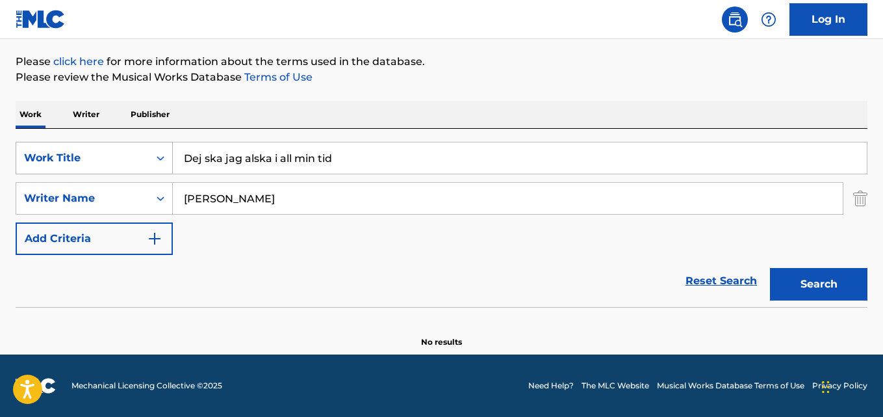
drag, startPoint x: 340, startPoint y: 156, endPoint x: 151, endPoint y: 153, distance: 189.1
click at [153, 153] on div "SearchWithCriteria28ae07e9-a377-4ffb-9205-c10d40972450 Work Title Dej ska jag a…" at bounding box center [442, 158] width 852 height 32
paste input "I Got Leaving on My Min"
type input "I Got Leaving on My Mind"
drag, startPoint x: 213, startPoint y: 190, endPoint x: 154, endPoint y: 190, distance: 59.1
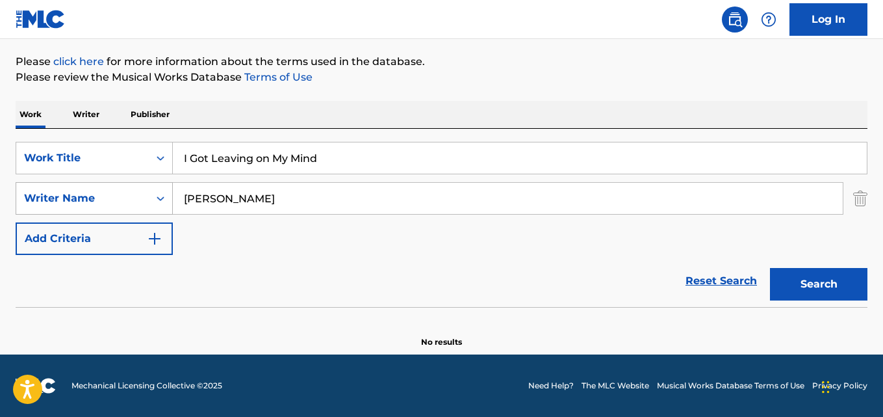
click at [154, 190] on div "SearchWithCriteria631c808f-4a22-4095-b367-28aa834f3d60 Writer Name [PERSON_NAME]" at bounding box center [442, 198] width 852 height 32
paste input "[PERSON_NAME], [PERSON_NAME]"
click at [770, 268] on button "Search" at bounding box center [818, 284] width 97 height 32
click at [250, 199] on input "[PERSON_NAME], [PERSON_NAME]" at bounding box center [508, 198] width 670 height 31
type input "[PERSON_NAME]"
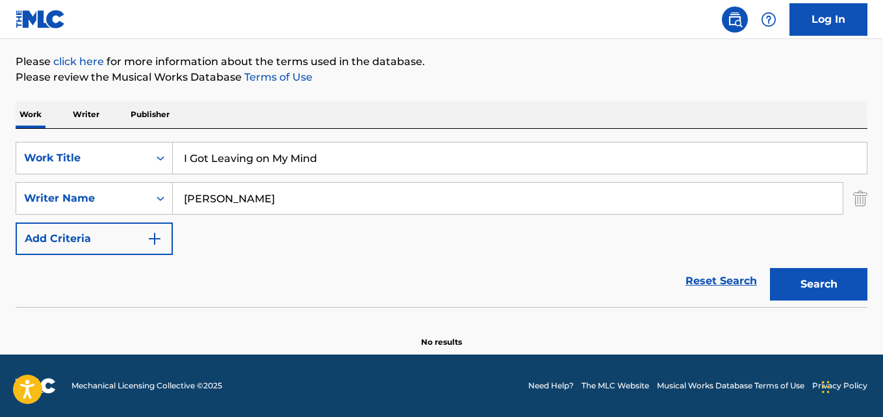
click at [770, 268] on button "Search" at bounding box center [818, 284] width 97 height 32
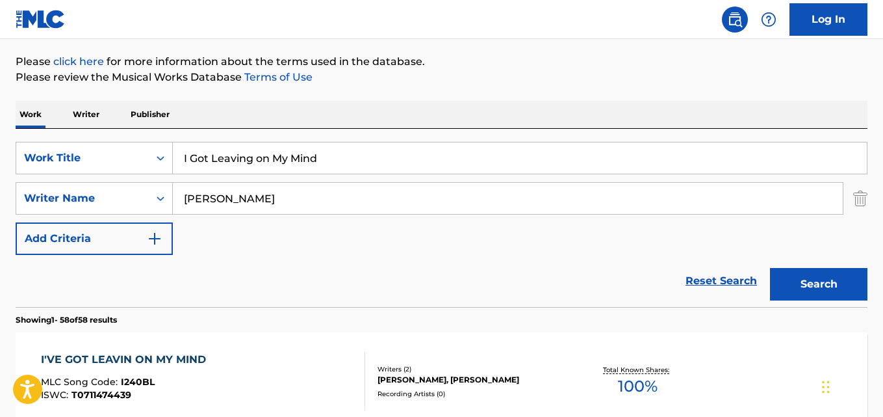
click at [115, 272] on div "Reset Search Search" at bounding box center [442, 281] width 852 height 52
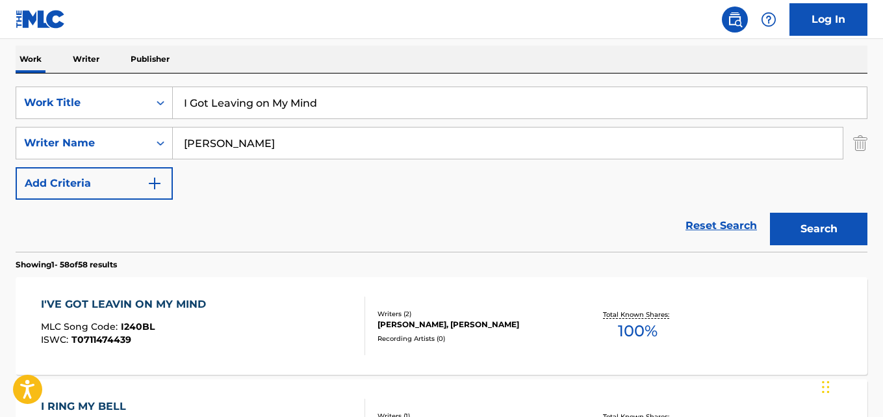
scroll to position [277, 0]
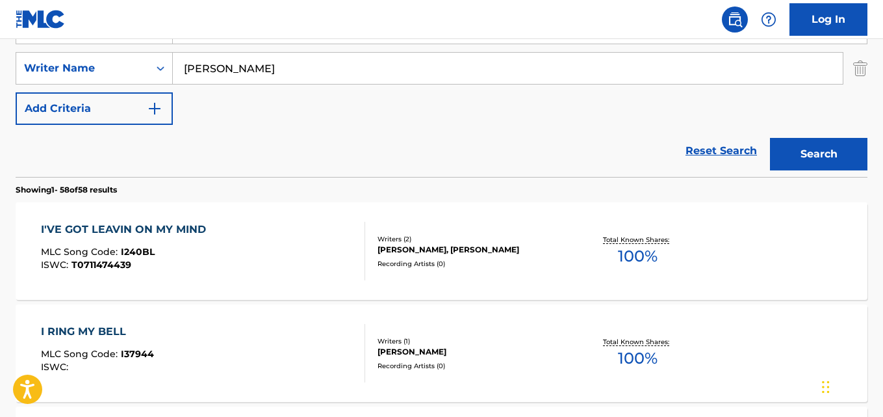
click at [177, 243] on div "I'VE GOT LEAVIN ON MY MIND MLC Song Code : I240BL ISWC : T0711474439" at bounding box center [127, 251] width 172 height 58
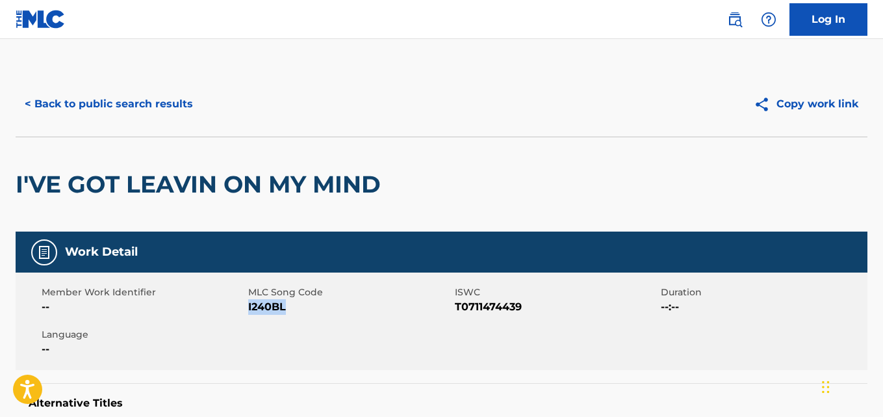
drag, startPoint x: 284, startPoint y: 308, endPoint x: 248, endPoint y: 310, distance: 35.8
click at [248, 310] on span "I240BL" at bounding box center [349, 307] width 203 height 16
copy span "I240BL"
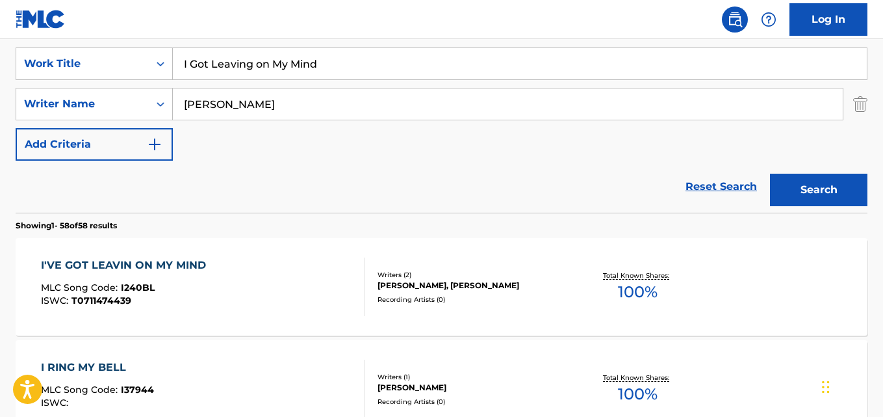
scroll to position [212, 0]
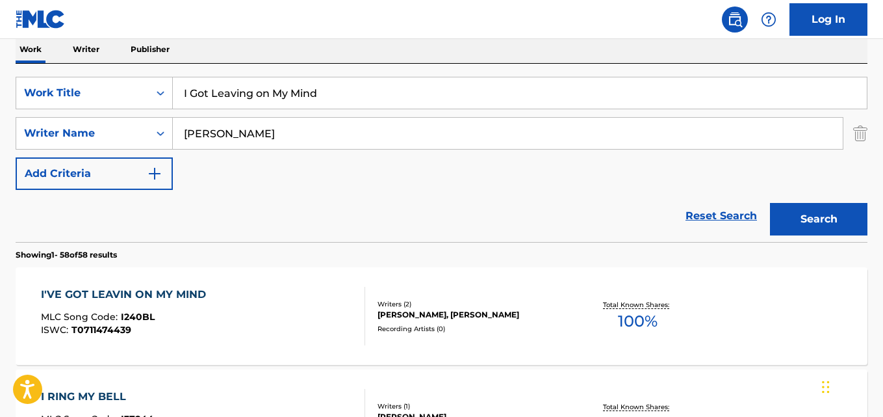
drag, startPoint x: 342, startPoint y: 94, endPoint x: 23, endPoint y: 74, distance: 319.7
click at [23, 74] on div "SearchWithCriteria28ae07e9-a377-4ffb-9205-c10d40972450 Work Title I Got Leaving…" at bounding box center [442, 153] width 852 height 178
paste input "Kärleken går sin egen väg"
click at [192, 92] on input "Kärleken går sin egen väg" at bounding box center [520, 92] width 694 height 31
type input "Karleken gar sin egen vag"
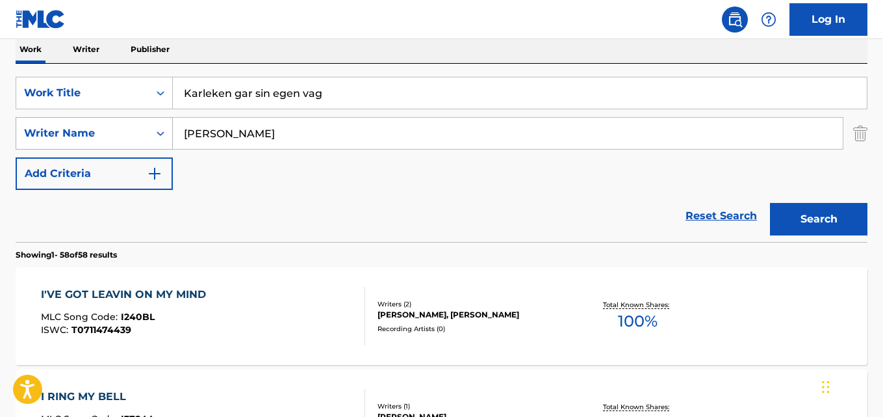
drag, startPoint x: 123, startPoint y: 137, endPoint x: 31, endPoint y: 133, distance: 92.4
click at [21, 134] on div "SearchWithCriteria631c808f-4a22-4095-b367-28aa834f3d60 Writer Name [PERSON_NAME]" at bounding box center [442, 133] width 852 height 32
paste input "[PERSON_NAME]"
type input "[PERSON_NAME]"
click at [770, 203] on button "Search" at bounding box center [818, 219] width 97 height 32
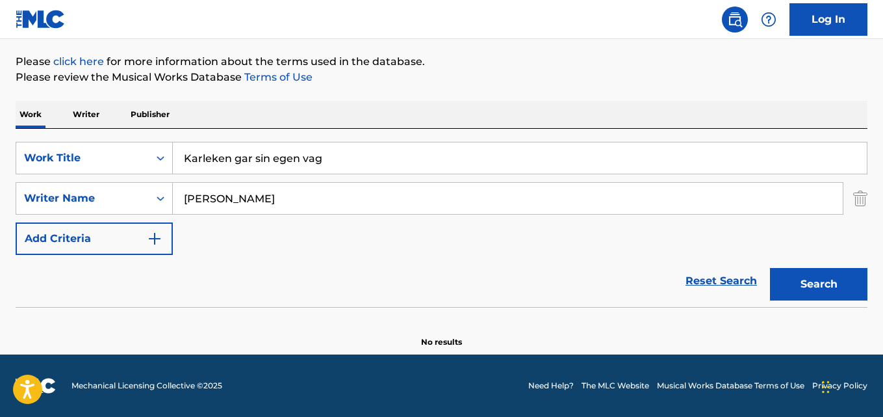
scroll to position [148, 0]
drag, startPoint x: 345, startPoint y: 151, endPoint x: 31, endPoint y: 154, distance: 314.5
click at [32, 154] on div "SearchWithCriteria28ae07e9-a377-4ffb-9205-c10d40972450 Work Title Karleken gar …" at bounding box center [442, 158] width 852 height 32
paste input "La Picky, la Glock"
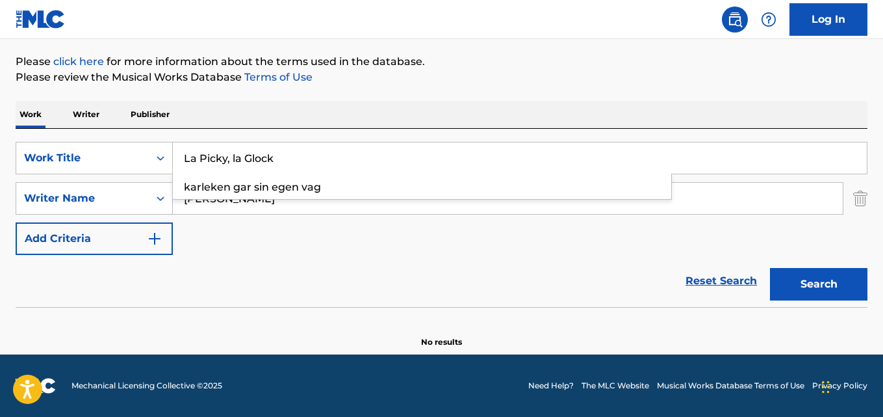
type input "La Picky, la Glock"
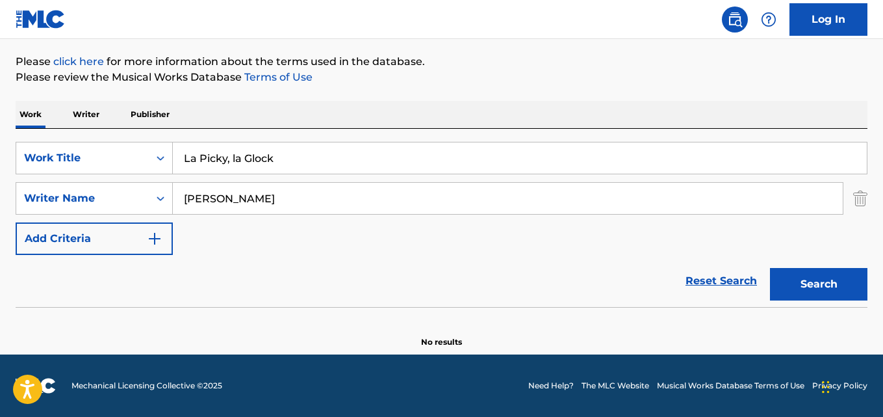
drag, startPoint x: 318, startPoint y: 199, endPoint x: 0, endPoint y: 173, distance: 318.8
click at [0, 173] on div "The MLC Public Work Search The accuracy and completeness of The MLC's data is d…" at bounding box center [441, 136] width 883 height 424
paste input "[PERSON_NAME], [PERSON_NAME] [PERSON_NAME]"
click at [770, 268] on button "Search" at bounding box center [818, 284] width 97 height 32
click at [316, 202] on input "[PERSON_NAME], [PERSON_NAME] [PERSON_NAME]" at bounding box center [508, 198] width 670 height 31
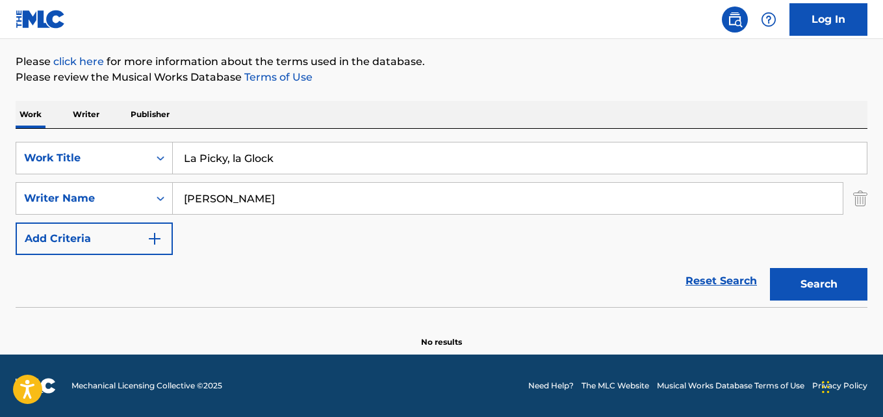
click at [770, 268] on button "Search" at bounding box center [818, 284] width 97 height 32
click at [263, 198] on input "[PERSON_NAME]" at bounding box center [508, 198] width 670 height 31
type input "Sonrensen"
click at [770, 268] on button "Search" at bounding box center [818, 284] width 97 height 32
drag, startPoint x: 302, startPoint y: 157, endPoint x: 38, endPoint y: 155, distance: 263.8
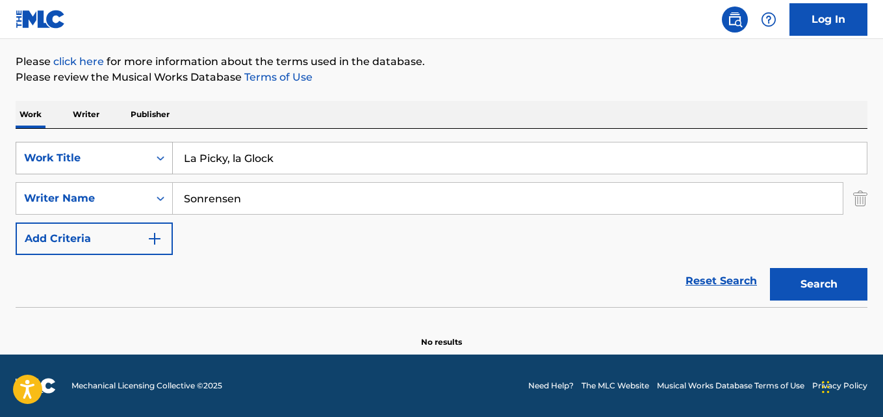
click at [38, 155] on div "SearchWithCriteria28ae07e9-a377-4ffb-9205-c10d40972450 Work Title La Picky, la …" at bounding box center [442, 158] width 852 height 32
paste input "Aldrig var min [PERSON_NAME] blå"
type input "Aldrig var min [PERSON_NAME] bla"
drag, startPoint x: 276, startPoint y: 209, endPoint x: 64, endPoint y: 195, distance: 212.3
click at [32, 195] on div "SearchWithCriteria631c808f-4a22-4095-b367-28aa834f3d60 Writer Name [PERSON_NAME]" at bounding box center [442, 198] width 852 height 32
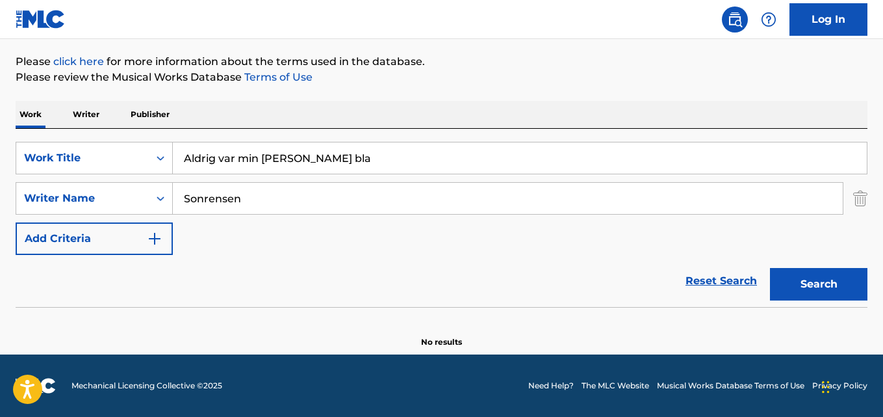
paste input "[PERSON_NAME]"
type input "[PERSON_NAME]"
click at [770, 268] on button "Search" at bounding box center [818, 284] width 97 height 32
drag, startPoint x: 354, startPoint y: 160, endPoint x: 0, endPoint y: 154, distance: 354.2
click at [0, 152] on div "The MLC Public Work Search The accuracy and completeness of The MLC's data is d…" at bounding box center [441, 136] width 883 height 424
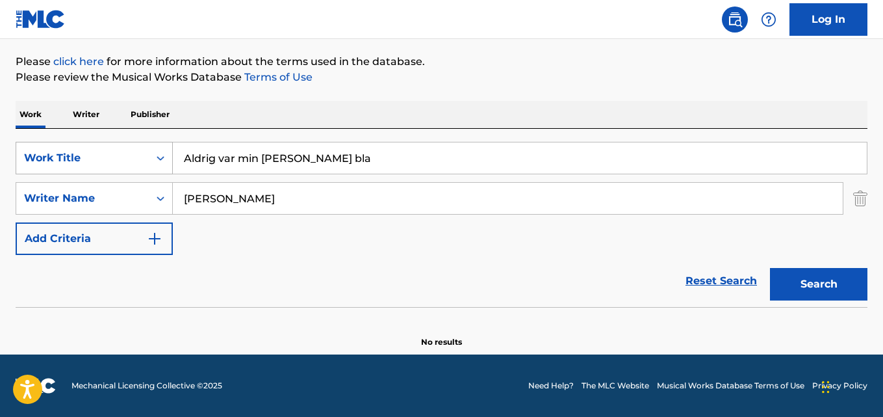
paste input "Butt Dial"
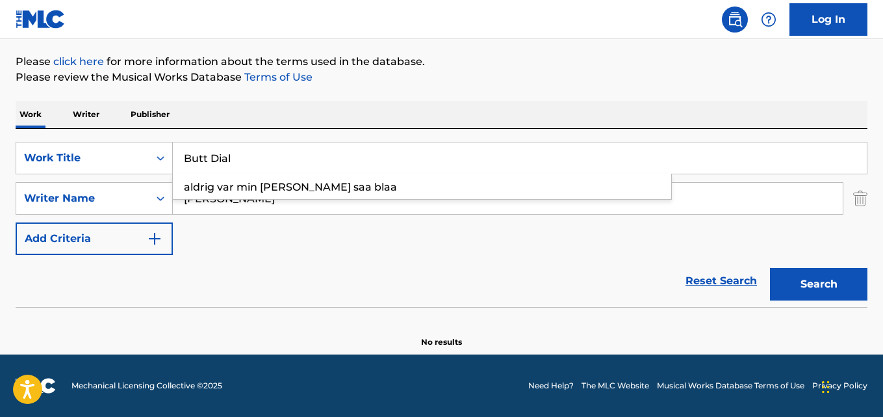
type input "Butt Dial"
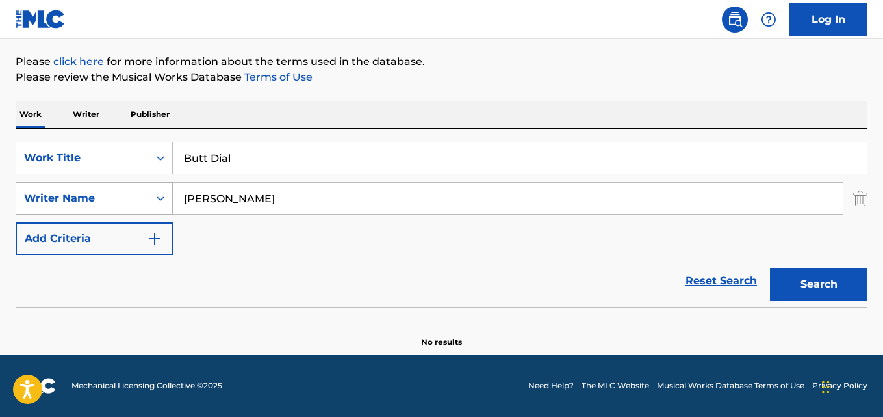
click at [103, 196] on div "SearchWithCriteria631c808f-4a22-4095-b367-28aa834f3d60 Writer Name [PERSON_NAME]" at bounding box center [442, 198] width 852 height 32
paste input "[PERSON_NAME]"
type input "[PERSON_NAME]"
click at [770, 268] on button "Search" at bounding box center [818, 284] width 97 height 32
drag, startPoint x: 263, startPoint y: 153, endPoint x: 46, endPoint y: 144, distance: 217.2
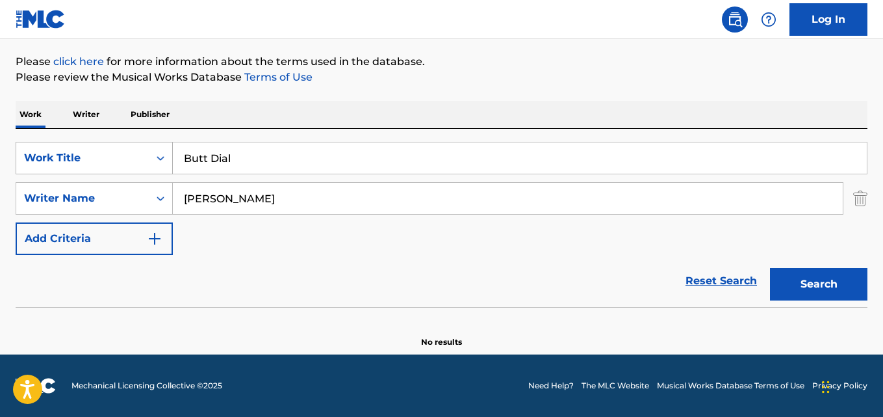
click at [74, 145] on div "SearchWithCriteria28ae07e9-a377-4ffb-9205-c10d40972450 Work Title Butt Dial" at bounding box center [442, 158] width 852 height 32
paste input "Sugar Coated Love"
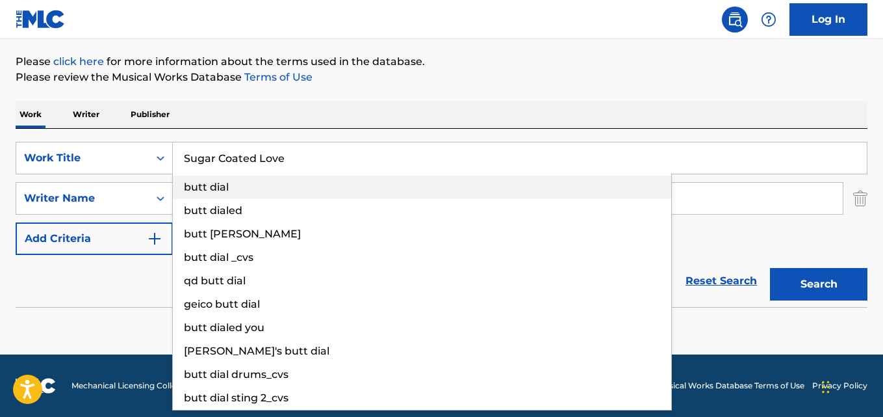
type input "Sugar Coated Love"
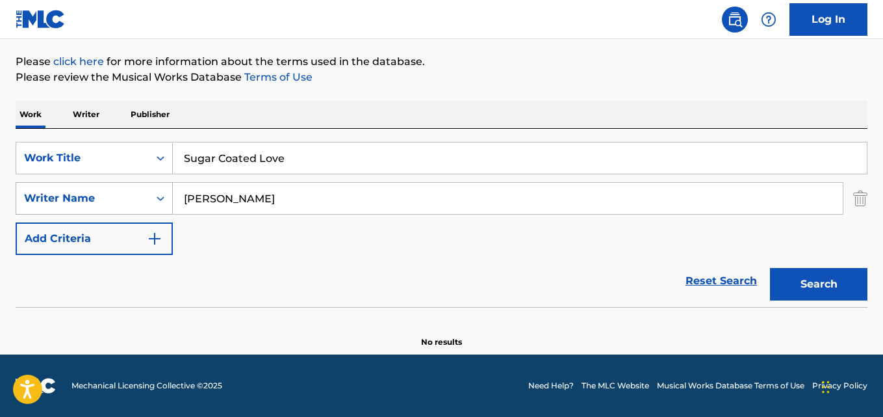
drag, startPoint x: 292, startPoint y: 199, endPoint x: 93, endPoint y: 183, distance: 199.5
click at [94, 183] on div "SearchWithCriteria631c808f-4a22-4095-b367-28aa834f3d60 Writer Name [PERSON_NAME]" at bounding box center [442, 198] width 852 height 32
paste input "[PERSON_NAME]"
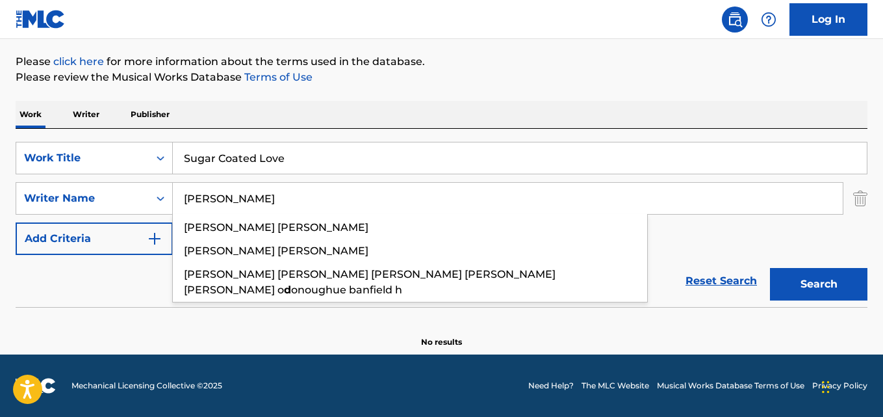
type input "[PERSON_NAME]"
click at [770, 268] on button "Search" at bounding box center [818, 284] width 97 height 32
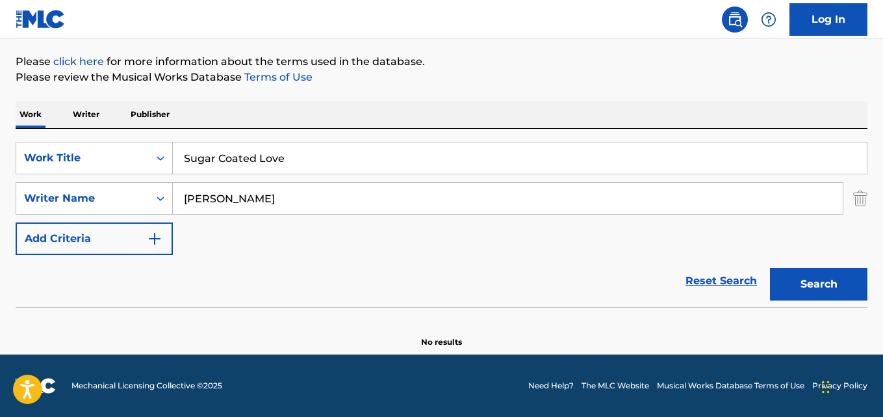
drag, startPoint x: 303, startPoint y: 159, endPoint x: 11, endPoint y: 151, distance: 291.8
click at [11, 151] on div "The MLC Public Work Search The accuracy and completeness of The MLC's data is d…" at bounding box center [441, 136] width 883 height 424
paste input "Jag måste ge mig av"
drag, startPoint x: 212, startPoint y: 154, endPoint x: 304, endPoint y: 229, distance: 118.2
click at [213, 154] on input "Jag måste ge mig av" at bounding box center [520, 157] width 694 height 31
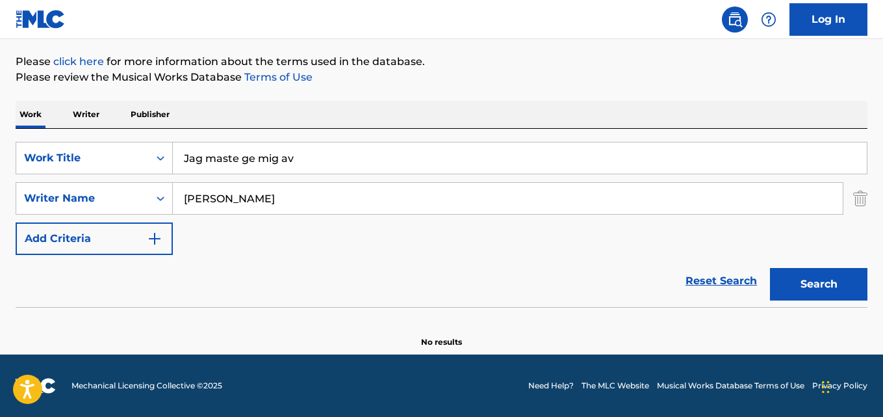
type input "Jag maste ge mig av"
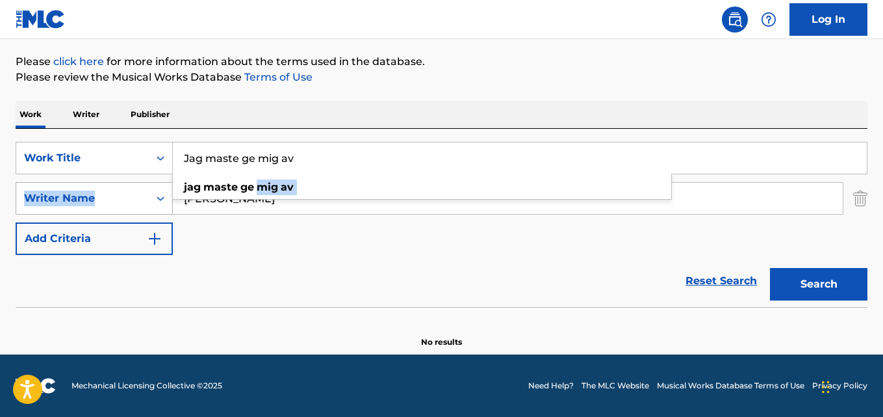
drag, startPoint x: 256, startPoint y: 194, endPoint x: 53, endPoint y: 184, distance: 203.6
click at [51, 182] on div "SearchWithCriteria28ae07e9-a377-4ffb-9205-c10d40972450 Work Title Jag maste ge …" at bounding box center [442, 198] width 852 height 113
click at [276, 207] on input "[PERSON_NAME]" at bounding box center [508, 198] width 670 height 31
click at [292, 225] on div "SearchWithCriteria28ae07e9-a377-4ffb-9205-c10d40972450 Work Title Jag maste ge …" at bounding box center [442, 198] width 852 height 113
click at [298, 211] on input "[PERSON_NAME]" at bounding box center [508, 198] width 670 height 31
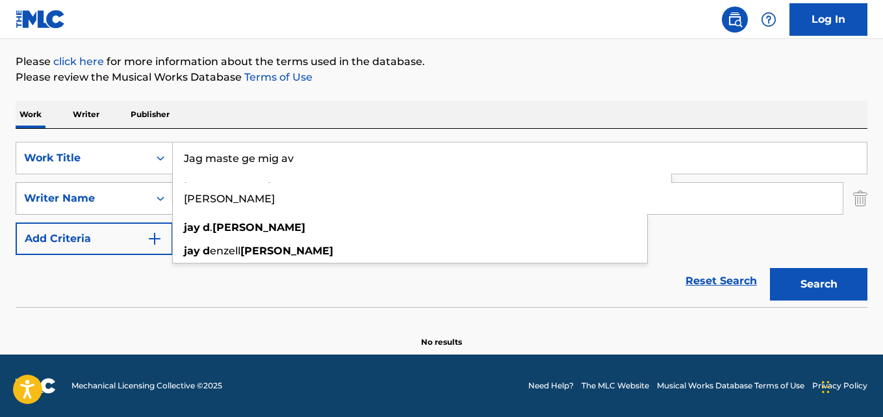
drag, startPoint x: 267, startPoint y: 203, endPoint x: 46, endPoint y: 182, distance: 222.0
click at [46, 182] on div "SearchWithCriteria631c808f-4a22-4095-b367-28aa834f3d60 Writer Name [PERSON_NAME…" at bounding box center [442, 198] width 852 height 32
paste input "[PERSON_NAME], [PERSON_NAME], [PERSON_NAME], [PERSON_NAME], [PERSON_NAME], [PER…"
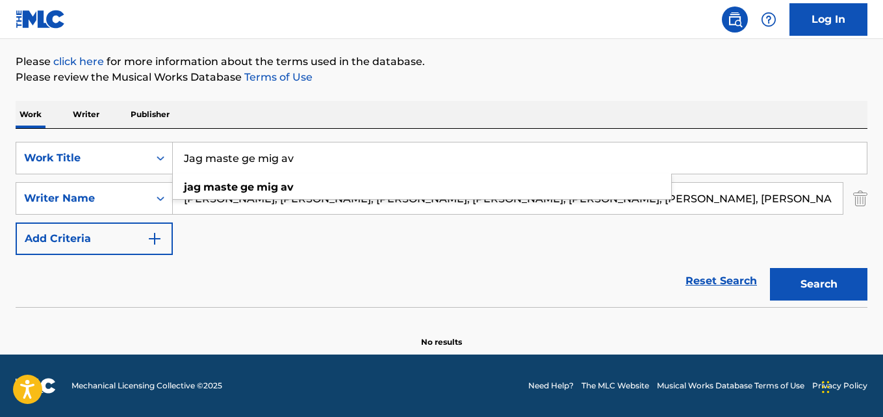
click at [770, 268] on button "Search" at bounding box center [818, 284] width 97 height 32
click at [274, 266] on div "Reset Search Search" at bounding box center [442, 281] width 852 height 52
click at [285, 231] on div "SearchWithCriteria28ae07e9-a377-4ffb-9205-c10d40972450 Work Title Jag maste ge …" at bounding box center [442, 198] width 852 height 113
click at [308, 272] on div "Reset Search Search" at bounding box center [442, 281] width 852 height 52
click at [504, 159] on input "Jag maste ge mig av" at bounding box center [520, 157] width 694 height 31
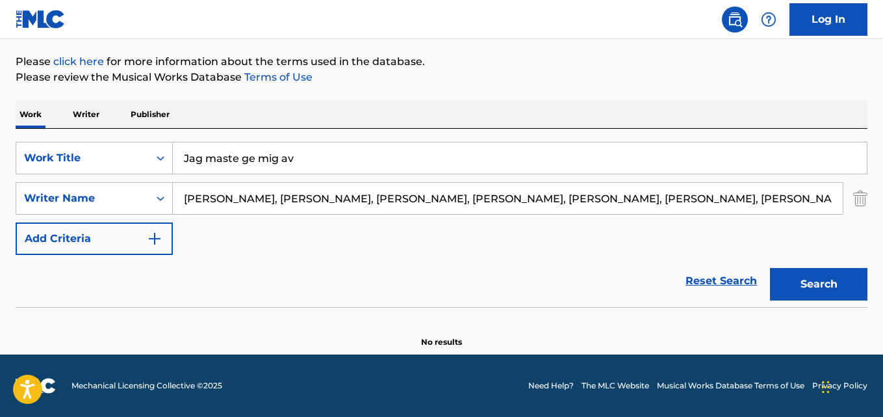
click at [230, 200] on input "[PERSON_NAME], [PERSON_NAME], [PERSON_NAME], [PERSON_NAME], [PERSON_NAME], [PER…" at bounding box center [508, 198] width 670 height 31
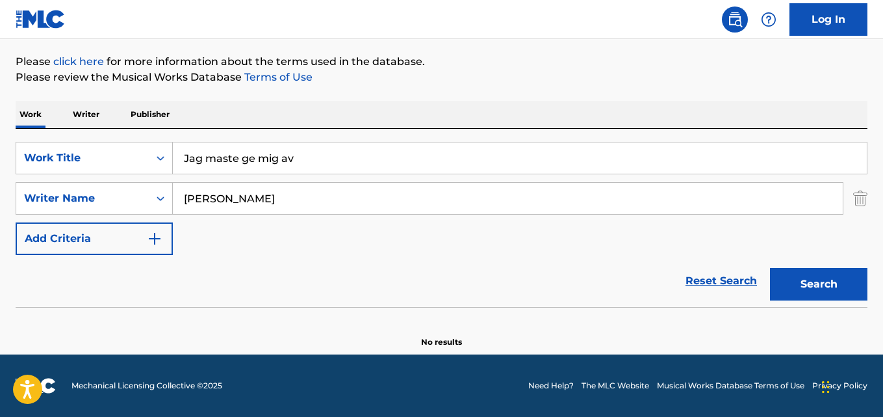
type input "[PERSON_NAME]"
click at [770, 268] on button "Search" at bounding box center [818, 284] width 97 height 32
drag, startPoint x: 332, startPoint y: 167, endPoint x: 160, endPoint y: 146, distance: 173.5
click at [162, 144] on div "SearchWithCriteria28ae07e9-a377-4ffb-9205-c10d40972450 Work Title Jag maste ge …" at bounding box center [442, 158] width 852 height 32
paste input "Tiha bol"
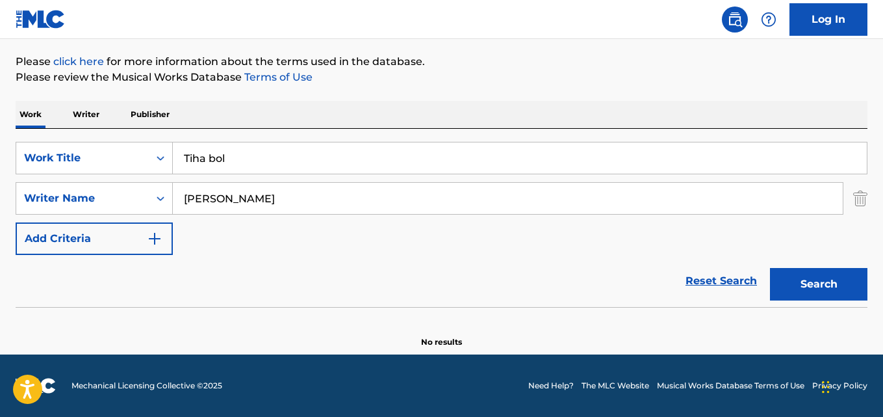
type input "Tiha bol"
click at [125, 195] on div "SearchWithCriteria631c808f-4a22-4095-b367-28aa834f3d60 Writer Name [PERSON_NAME]" at bounding box center [442, 198] width 852 height 32
paste input "[PERSON_NAME]"
click at [213, 197] on input "[PERSON_NAME]" at bounding box center [508, 198] width 670 height 31
type input "[PERSON_NAME]"
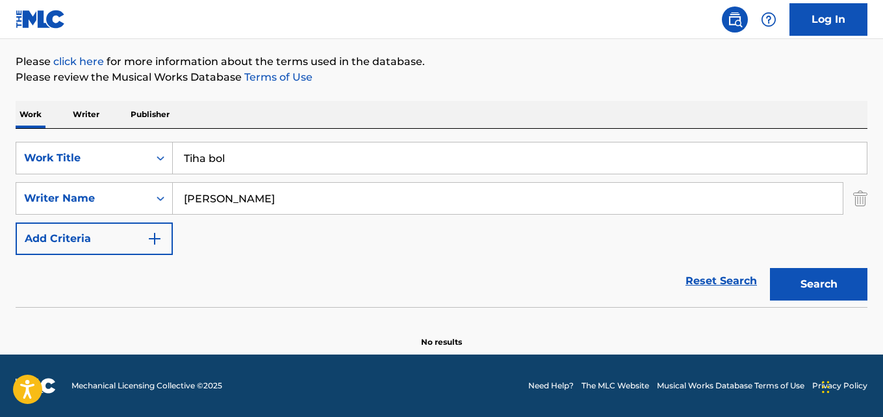
click at [770, 268] on button "Search" at bounding box center [818, 284] width 97 height 32
drag, startPoint x: 159, startPoint y: 154, endPoint x: 241, endPoint y: 161, distance: 82.2
click at [146, 156] on div "SearchWithCriteria28ae07e9-a377-4ffb-9205-c10d40972450 Work Title Tiha bol" at bounding box center [442, 158] width 852 height 32
paste input "Many And More Words Wouldn?T Describe It"
type input "Many And More Words Wouldn?T Describe It"
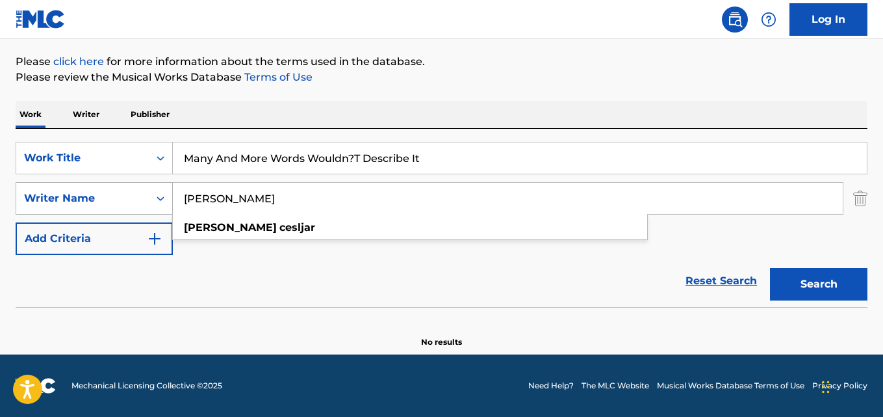
drag, startPoint x: 244, startPoint y: 199, endPoint x: 34, endPoint y: 185, distance: 209.7
click at [34, 185] on div "SearchWithCriteria631c808f-4a22-4095-b367-28aa834f3d60 Writer Name [PERSON_NAME…" at bounding box center [442, 198] width 852 height 32
paste input "[PERSON_NAME]"
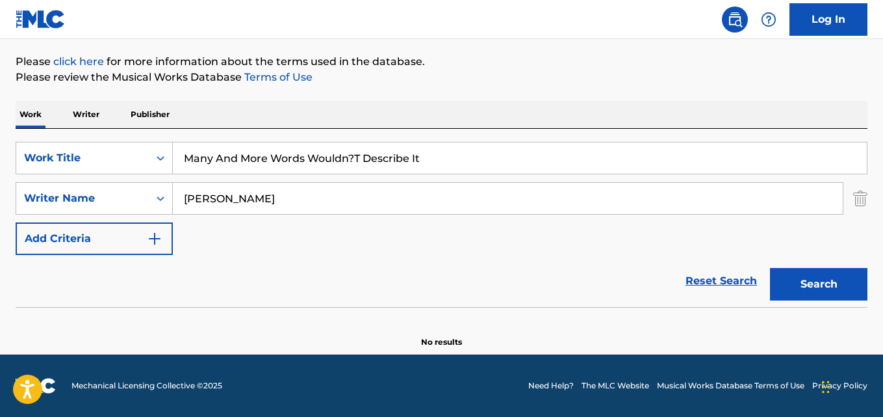
type input "[PERSON_NAME]"
click at [770, 268] on button "Search" at bounding box center [818, 284] width 97 height 32
drag, startPoint x: 115, startPoint y: 145, endPoint x: 0, endPoint y: 138, distance: 115.2
click at [0, 138] on div "The MLC Public Work Search The accuracy and completeness of The MLC's data is d…" at bounding box center [441, 136] width 883 height 424
paste input "In Unermesslicher Dankbarkei"
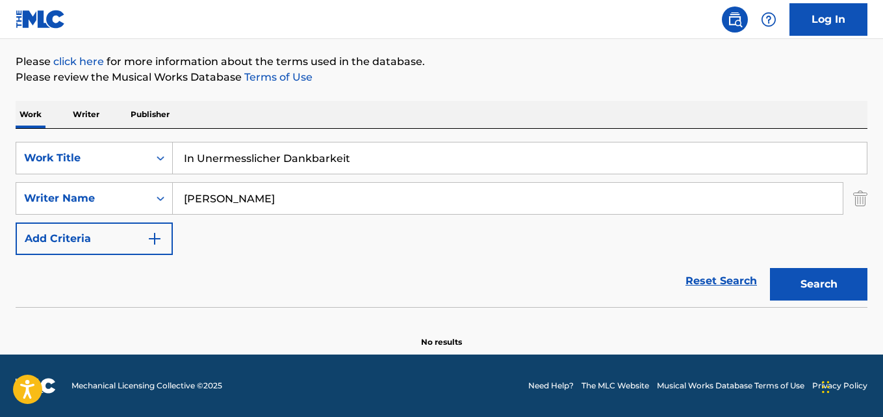
type input "In Unermesslicher Dankbarkeit"
drag, startPoint x: 287, startPoint y: 198, endPoint x: 10, endPoint y: 193, distance: 277.5
click at [0, 192] on div "The MLC Public Work Search The accuracy and completeness of The MLC's data is d…" at bounding box center [441, 136] width 883 height 424
paste input "[PERSON_NAME]"
type input "[PERSON_NAME]"
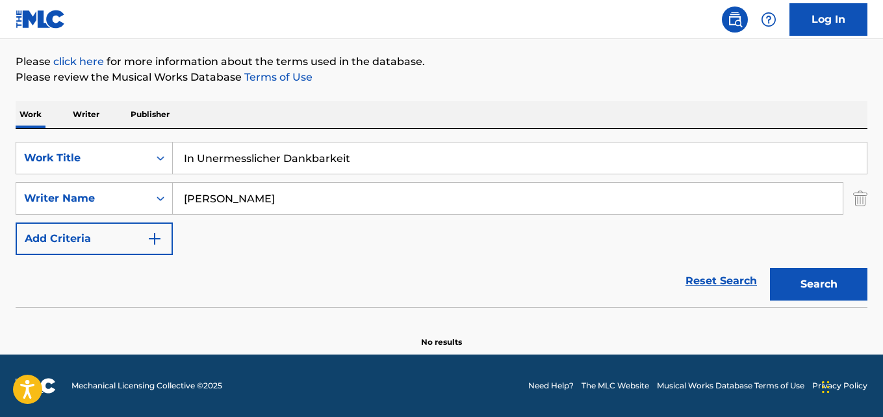
click at [770, 268] on button "Search" at bounding box center [818, 284] width 97 height 32
drag, startPoint x: 362, startPoint y: 158, endPoint x: 45, endPoint y: 145, distance: 316.7
click at [47, 145] on div "SearchWithCriteria28ae07e9-a377-4ffb-9205-c10d40972450 Work Title In Unermessli…" at bounding box center [442, 158] width 852 height 32
paste input "Frühlingsblumensträße"
click at [198, 160] on input "Frühlingsblumensträße" at bounding box center [520, 157] width 694 height 31
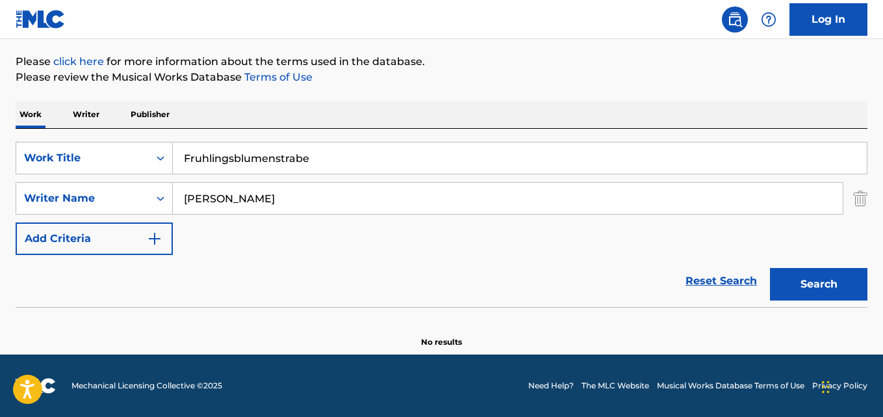
type input "Fruhlingsblumenstrabe"
drag, startPoint x: 274, startPoint y: 209, endPoint x: 101, endPoint y: 194, distance: 173.5
click at [101, 194] on div "SearchWithCriteria631c808f-4a22-4095-b367-28aa834f3d60 Writer Name [PERSON_NAME]" at bounding box center [442, 198] width 852 height 32
paste input "[PERSON_NAME]"
type input "[PERSON_NAME]"
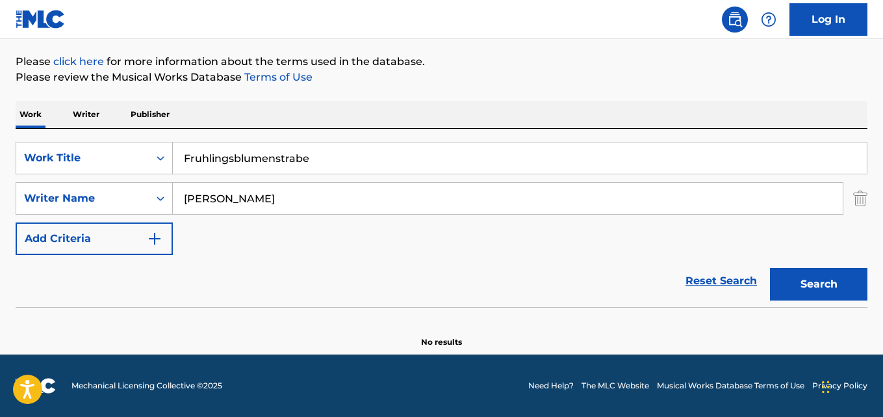
click at [770, 268] on button "Search" at bounding box center [818, 284] width 97 height 32
drag, startPoint x: 339, startPoint y: 158, endPoint x: 1, endPoint y: 148, distance: 338.7
click at [0, 148] on div "The MLC Public Work Search The accuracy and completeness of The MLC's data is d…" at bounding box center [441, 136] width 883 height 424
paste input "As Long As You Believ"
type input "As Long As You Believe"
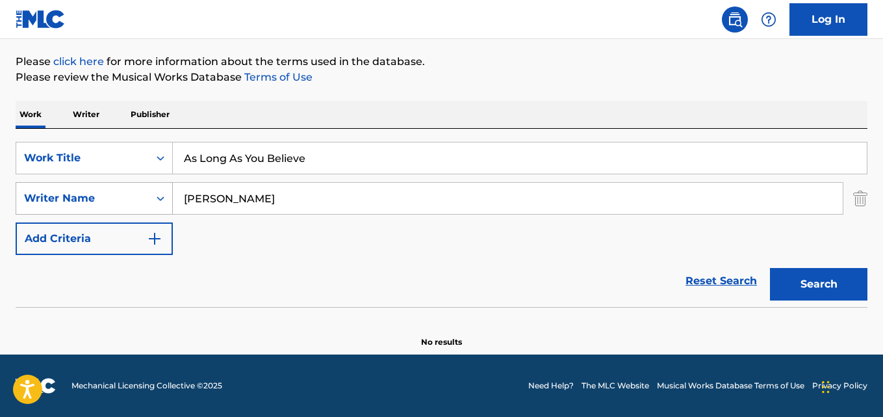
drag, startPoint x: 284, startPoint y: 202, endPoint x: 81, endPoint y: 197, distance: 202.8
click at [82, 196] on div "SearchWithCriteria631c808f-4a22-4095-b367-28aa834f3d60 Writer Name [PERSON_NAME]" at bounding box center [442, 198] width 852 height 32
paste input "[PERSON_NAME]"
type input "[PERSON_NAME]"
click at [770, 268] on button "Search" at bounding box center [818, 284] width 97 height 32
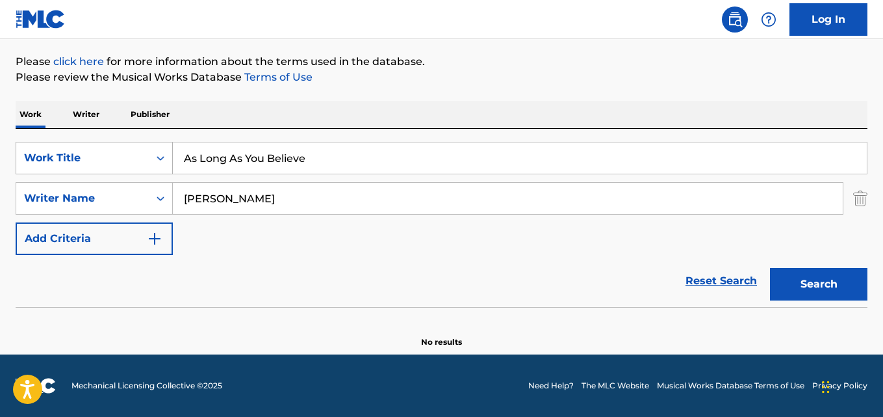
drag, startPoint x: 309, startPoint y: 160, endPoint x: 28, endPoint y: 160, distance: 280.7
click at [29, 160] on div "SearchWithCriteria28ae07e9-a377-4ffb-9205-c10d40972450 Work Title As Long As Yo…" at bounding box center [442, 158] width 852 height 32
paste input "Farewell"
drag, startPoint x: 256, startPoint y: 149, endPoint x: 62, endPoint y: 149, distance: 194.3
click at [62, 149] on div "SearchWithCriteria28ae07e9-a377-4ffb-9205-c10d40972450 Work Title Farewell" at bounding box center [442, 158] width 852 height 32
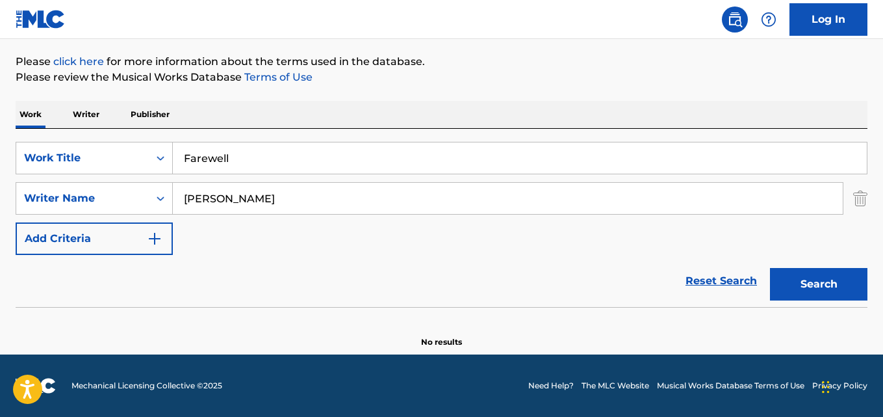
paste input "Jede Lebenssekunde"
type input "Jede Lebenssekunde"
drag, startPoint x: 194, startPoint y: 200, endPoint x: 24, endPoint y: 173, distance: 172.4
click at [25, 173] on div "SearchWithCriteria28ae07e9-a377-4ffb-9205-c10d40972450 Work Title Jede Lebensse…" at bounding box center [442, 198] width 852 height 113
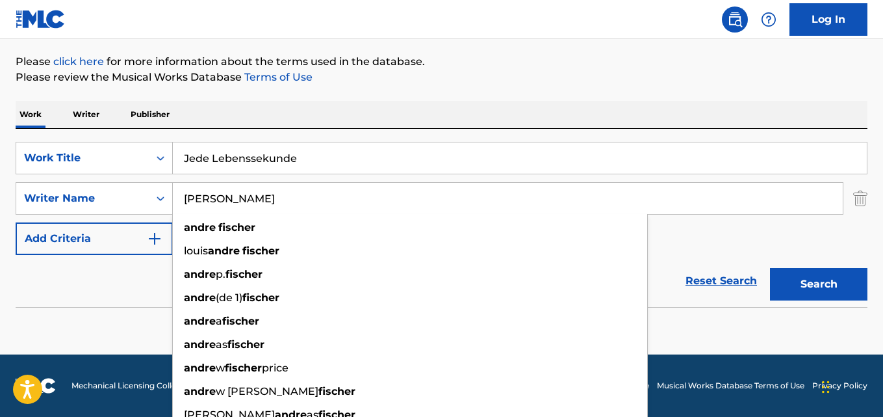
paste input "[PERSON_NAME]"
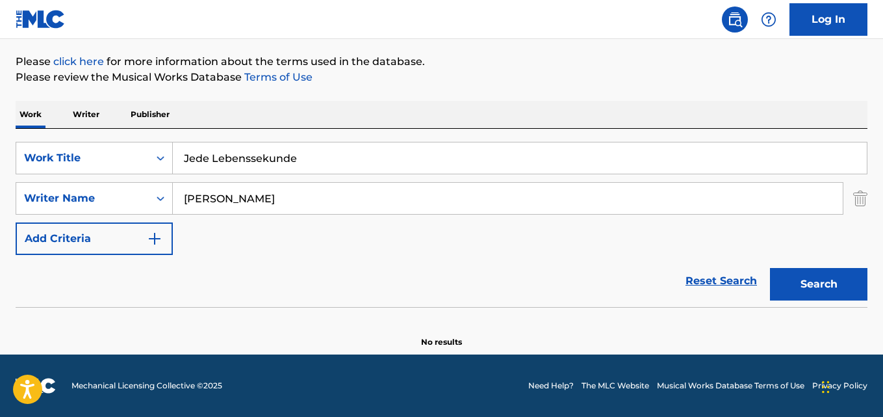
type input "[PERSON_NAME]"
click at [770, 268] on button "Search" at bounding box center [818, 284] width 97 height 32
drag, startPoint x: 303, startPoint y: 162, endPoint x: 19, endPoint y: 152, distance: 284.8
click at [18, 146] on div "SearchWithCriteria28ae07e9-a377-4ffb-9205-c10d40972450 Work Title Jede Lebensse…" at bounding box center [442, 158] width 852 height 32
paste input "Klangerwürgend"
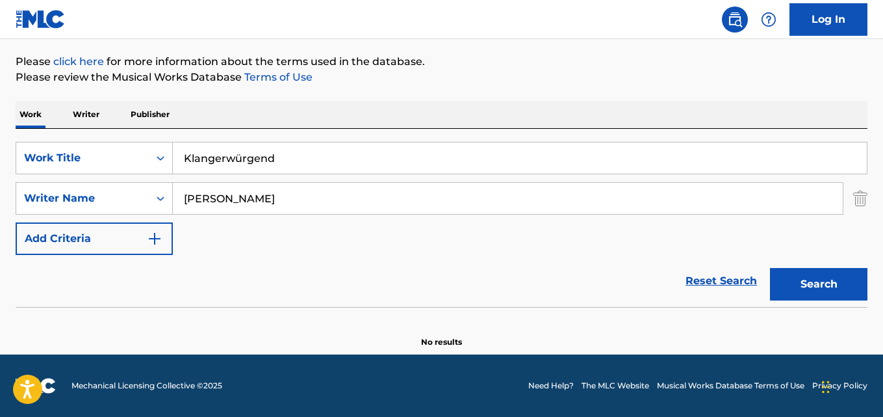
click at [240, 159] on input "Klangerwürgend" at bounding box center [520, 157] width 694 height 31
type input "Klangerwurgend"
drag, startPoint x: 272, startPoint y: 205, endPoint x: 166, endPoint y: 197, distance: 106.2
click at [176, 195] on input "[PERSON_NAME]" at bounding box center [508, 198] width 670 height 31
paste input "[PERSON_NAME]"
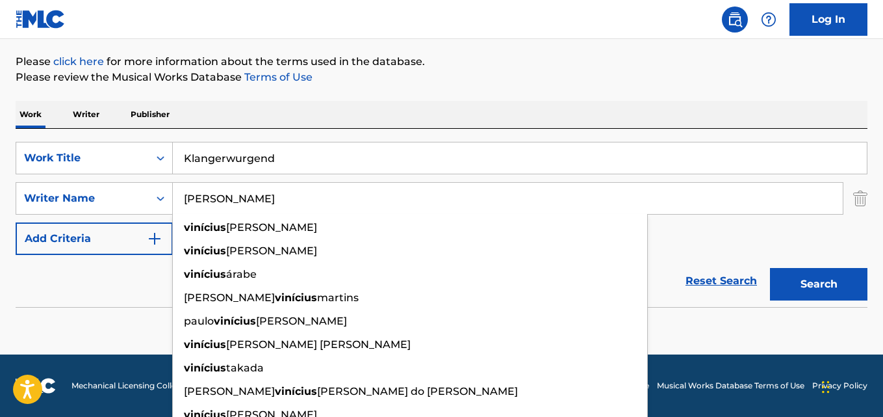
click at [204, 198] on input "[PERSON_NAME]" at bounding box center [508, 198] width 670 height 31
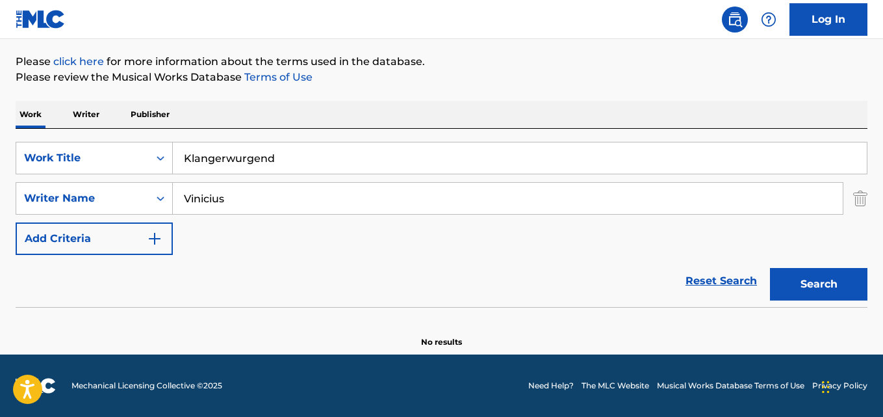
type input "Vinicius"
click at [770, 268] on button "Search" at bounding box center [818, 284] width 97 height 32
drag, startPoint x: 300, startPoint y: 159, endPoint x: 120, endPoint y: 169, distance: 180.3
click at [124, 168] on div "SearchWithCriteria28ae07e9-a377-4ffb-9205-c10d40972450 Work Title Klangerwurgend" at bounding box center [442, 158] width 852 height 32
paste input "Jetzt"
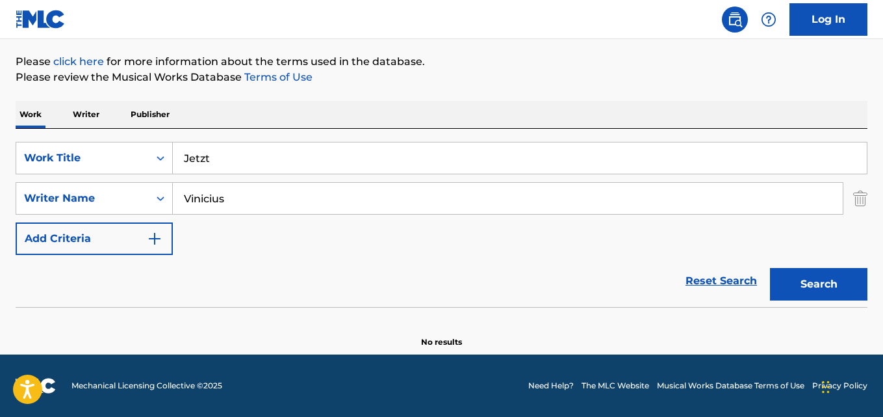
type input "Jetzt"
drag, startPoint x: 254, startPoint y: 198, endPoint x: 97, endPoint y: 194, distance: 157.3
click at [96, 193] on div "SearchWithCriteria631c808f-4a22-4095-b367-28aa834f3d60 Writer Name [PERSON_NAME]" at bounding box center [442, 198] width 852 height 32
paste input "[PERSON_NAME] - Diereiser"
type input "[PERSON_NAME] - Diereiser"
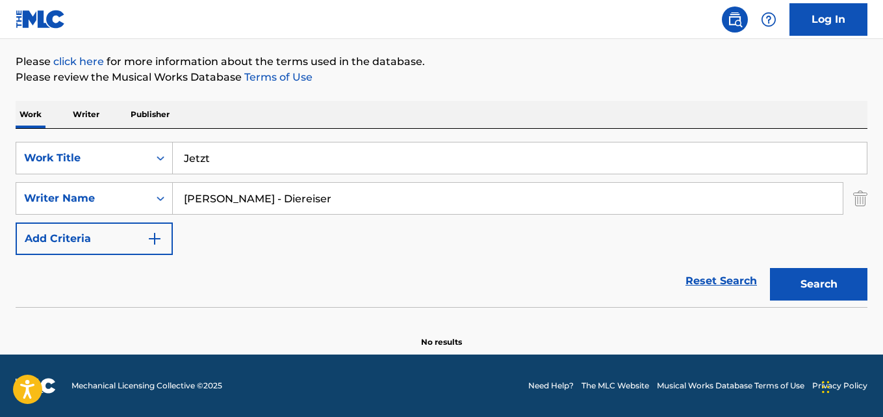
click at [770, 268] on button "Search" at bounding box center [818, 284] width 97 height 32
drag, startPoint x: 259, startPoint y: 159, endPoint x: 18, endPoint y: 148, distance: 242.0
click at [19, 148] on div "SearchWithCriteria28ae07e9-a377-4ffb-9205-c10d40972450 Work Title Jetzt" at bounding box center [442, 158] width 852 height 32
paste input "Monossílabo"
type input "Monossílabo"
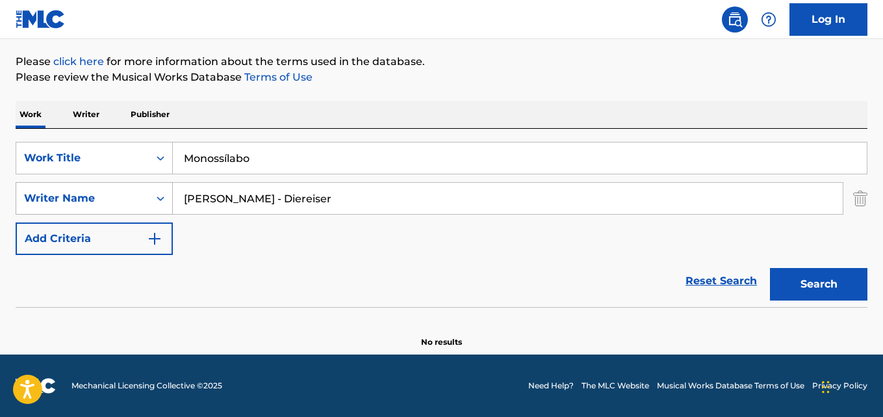
drag, startPoint x: 201, startPoint y: 194, endPoint x: 120, endPoint y: 186, distance: 81.6
click at [138, 192] on div "SearchWithCriteria631c808f-4a22-4095-b367-28aa834f3d60 Writer Name [PERSON_NAME…" at bounding box center [442, 198] width 852 height 32
paste input "[PERSON_NAME]"
type input "[PERSON_NAME]"
click at [770, 268] on button "Search" at bounding box center [818, 284] width 97 height 32
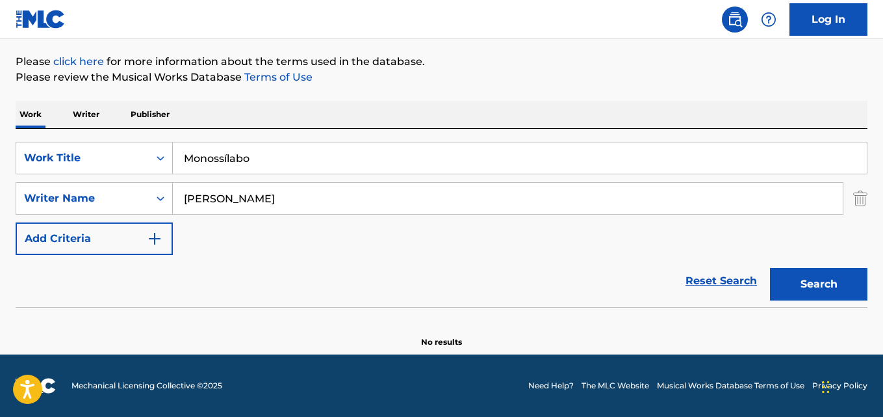
click at [222, 152] on input "Monossílabo" at bounding box center [520, 157] width 694 height 31
click at [770, 268] on button "Search" at bounding box center [818, 284] width 97 height 32
drag, startPoint x: 296, startPoint y: 162, endPoint x: 27, endPoint y: 149, distance: 269.3
click at [0, 149] on div "The MLC Public Work Search The accuracy and completeness of The MLC's data is d…" at bounding box center [441, 136] width 883 height 424
paste input "emories In Motion"
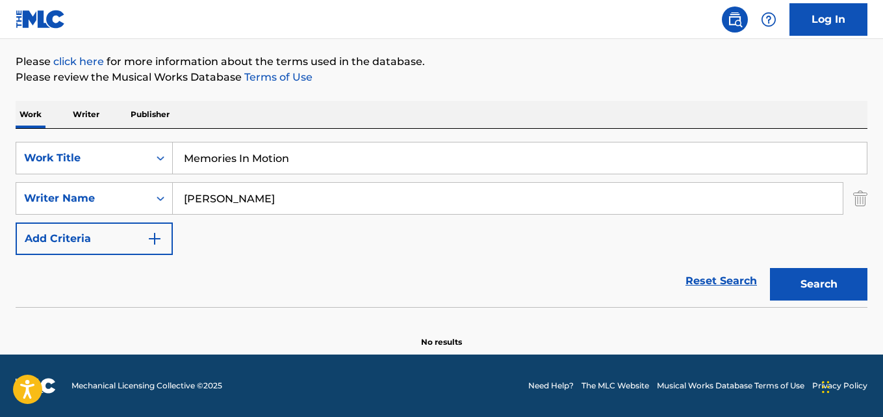
type input "Memories In Motion"
drag, startPoint x: 301, startPoint y: 194, endPoint x: 40, endPoint y: 181, distance: 261.6
click at [40, 181] on div "SearchWithCriteria28ae07e9-a377-4ffb-9205-c10d40972450 Work Title Memories In M…" at bounding box center [442, 198] width 852 height 113
paste input "[PERSON_NAME]"
type input "[PERSON_NAME]"
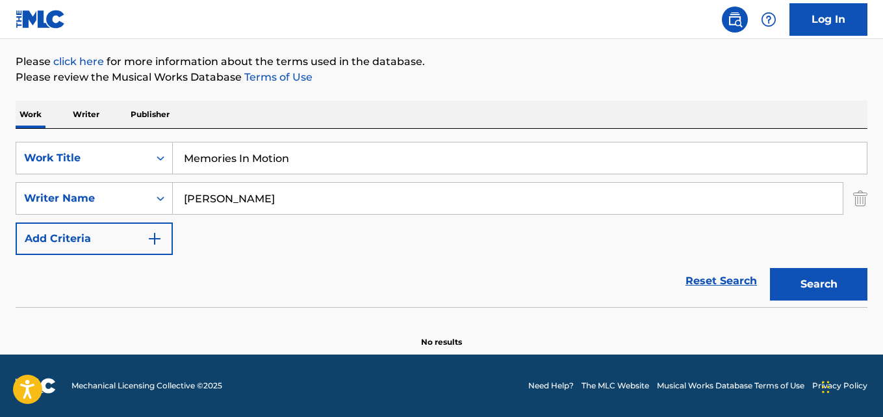
click at [770, 268] on button "Search" at bounding box center [818, 284] width 97 height 32
drag, startPoint x: 307, startPoint y: 159, endPoint x: 100, endPoint y: 155, distance: 206.7
click at [23, 148] on div "SearchWithCriteria28ae07e9-a377-4ffb-9205-c10d40972450 Work Title Memories In M…" at bounding box center [442, 158] width 852 height 32
drag, startPoint x: 286, startPoint y: 196, endPoint x: 36, endPoint y: 190, distance: 250.3
click at [35, 190] on div "SearchWithCriteria631c808f-4a22-4095-b367-28aa834f3d60 Writer Name [PERSON_NAME]" at bounding box center [442, 198] width 852 height 32
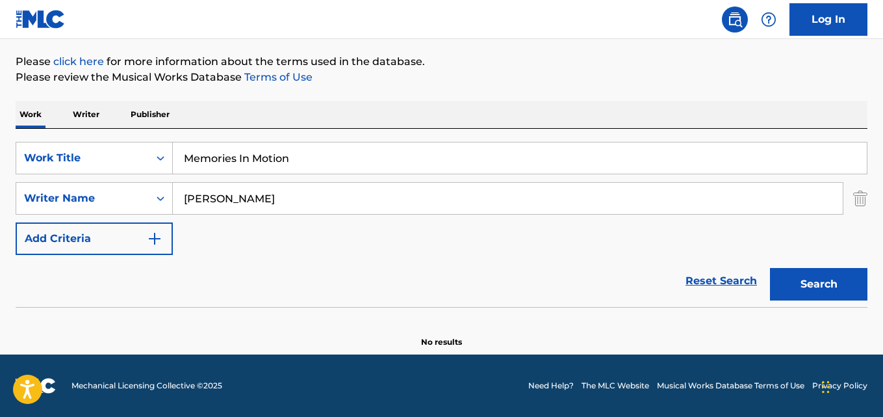
drag, startPoint x: 291, startPoint y: 158, endPoint x: 0, endPoint y: 119, distance: 293.7
click at [0, 122] on div "The MLC Public Work Search The accuracy and completeness of The MLC's data is d…" at bounding box center [441, 136] width 883 height 424
paste input "Bis Zum Letzten Atemzug"
type input "Bis Zum Letzten Atemzug"
drag, startPoint x: 288, startPoint y: 196, endPoint x: 72, endPoint y: 185, distance: 216.0
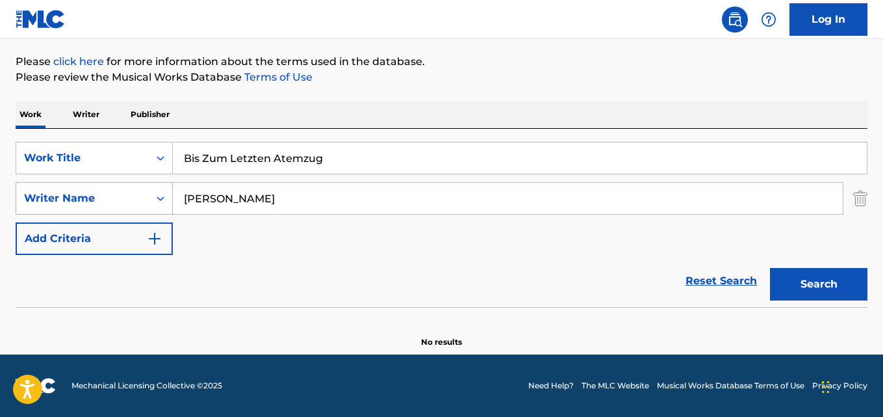
click at [64, 184] on div "SearchWithCriteria631c808f-4a22-4095-b367-28aa834f3d60 Writer Name [PERSON_NAME]" at bounding box center [442, 198] width 852 height 32
paste input "[PERSON_NAME]"
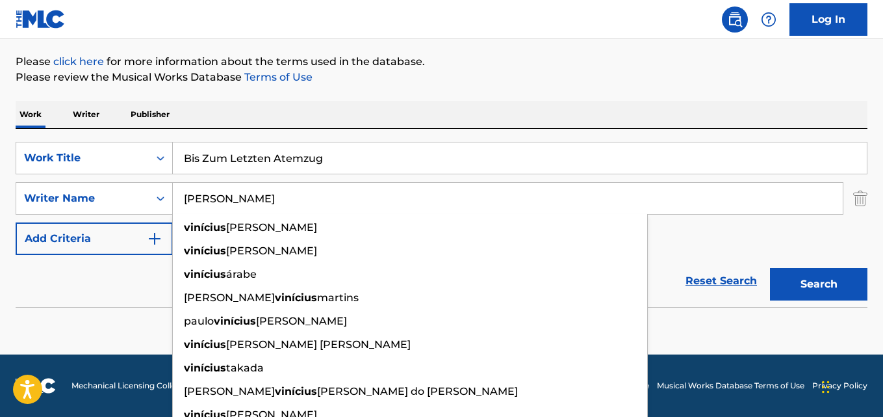
click at [206, 197] on input "[PERSON_NAME]" at bounding box center [508, 198] width 670 height 31
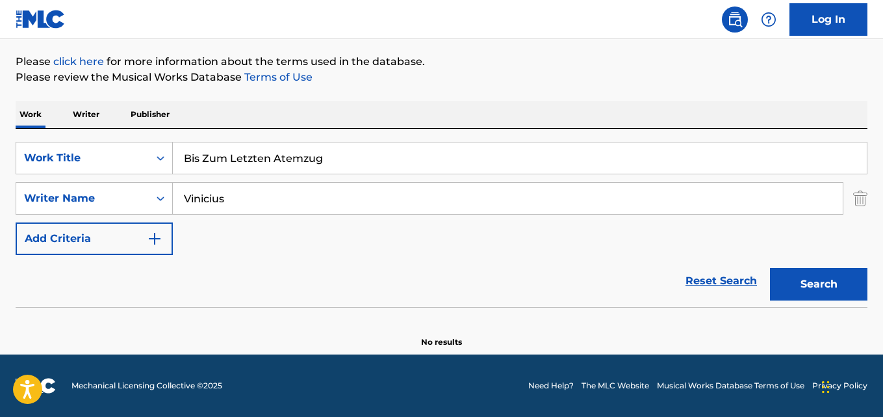
type input "Vinicius"
click at [770, 268] on button "Search" at bounding box center [818, 284] width 97 height 32
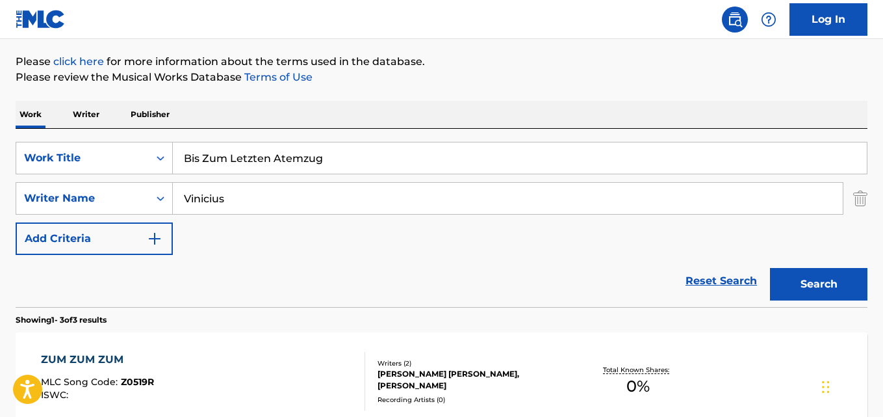
drag, startPoint x: 333, startPoint y: 158, endPoint x: 17, endPoint y: 125, distance: 318.1
click at [16, 125] on div "Work Writer Publisher SearchWithCriteria28ae07e9-a377-4ffb-9205-c10d40972450 Wo…" at bounding box center [442, 398] width 852 height 594
paste input "Ich Glaube Nicht An Die Liebe"
type input "Ich Glaube Nicht An Die Liebe"
drag, startPoint x: 284, startPoint y: 194, endPoint x: 6, endPoint y: 162, distance: 279.9
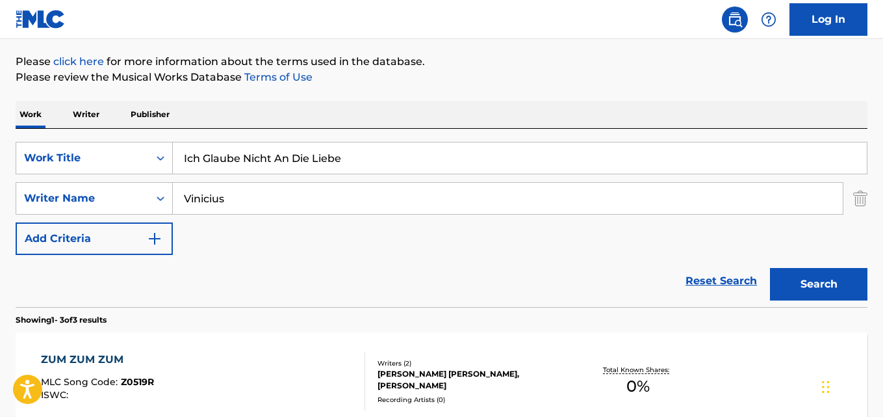
click at [0, 162] on div "The MLC Public Work Search The accuracy and completeness of The MLC's data is d…" at bounding box center [441, 309] width 883 height 771
paste input "Fantast Record"
type input "Fantast Records"
click at [770, 268] on button "Search" at bounding box center [818, 284] width 97 height 32
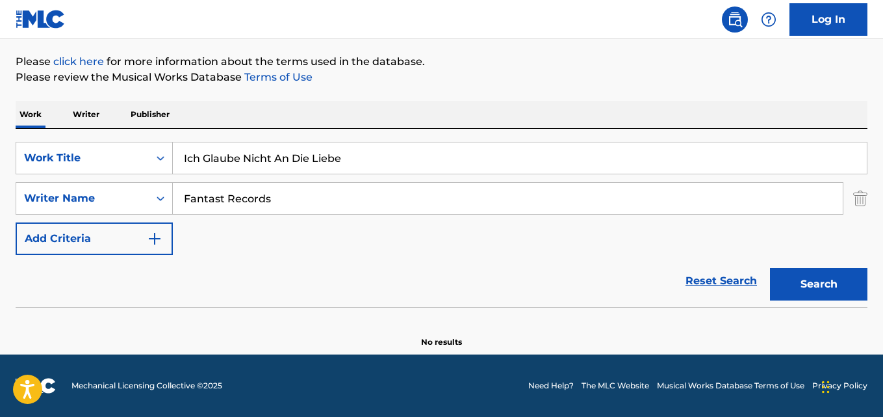
drag, startPoint x: 345, startPoint y: 155, endPoint x: 27, endPoint y: 133, distance: 319.2
click at [27, 133] on div "SearchWithCriteria28ae07e9-a377-4ffb-9205-c10d40972450 Work Title Ich Glaube Ni…" at bounding box center [442, 218] width 852 height 178
paste input "Richtungswechselfrei"
type input "Richtungswechselfrei"
drag, startPoint x: 285, startPoint y: 201, endPoint x: 63, endPoint y: 209, distance: 221.7
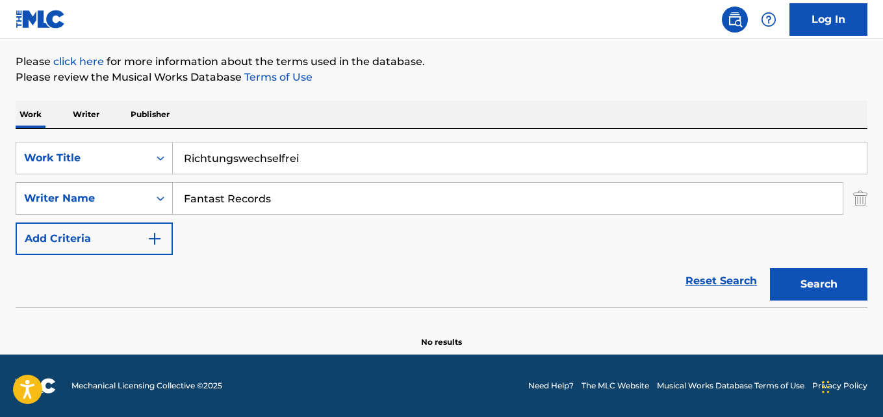
click at [89, 205] on div "SearchWithCriteria631c808f-4a22-4095-b367-28aa834f3d60 Writer Name Fantast Reco…" at bounding box center [442, 198] width 852 height 32
paste input "Viníciu"
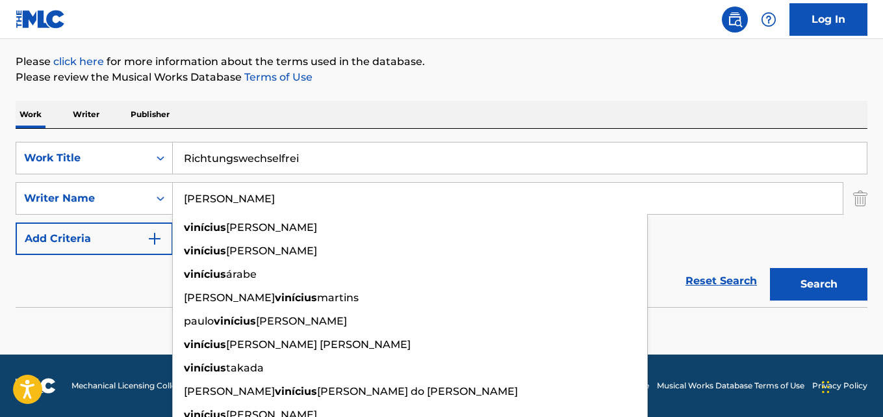
click at [205, 198] on input "[PERSON_NAME]" at bounding box center [508, 198] width 670 height 31
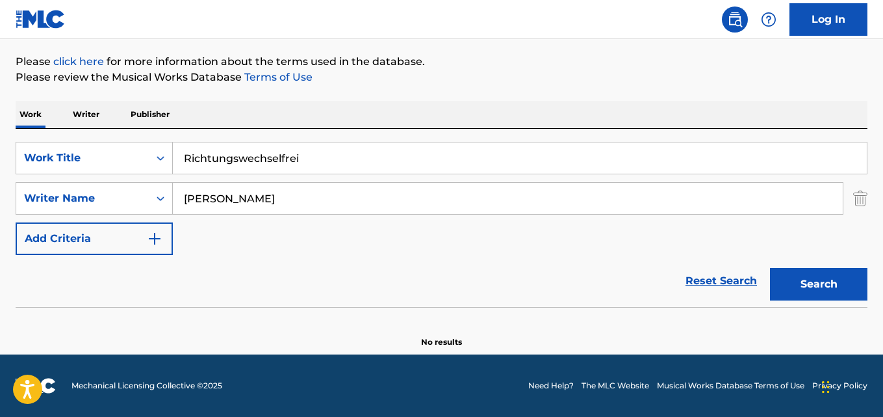
type input "[PERSON_NAME]"
drag, startPoint x: 314, startPoint y: 156, endPoint x: 9, endPoint y: 126, distance: 306.9
click at [9, 126] on div "The MLC Public Work Search The accuracy and completeness of The MLC's data is d…" at bounding box center [441, 136] width 883 height 424
paste input "6 Sekunden"
type input "6 Sekunden"
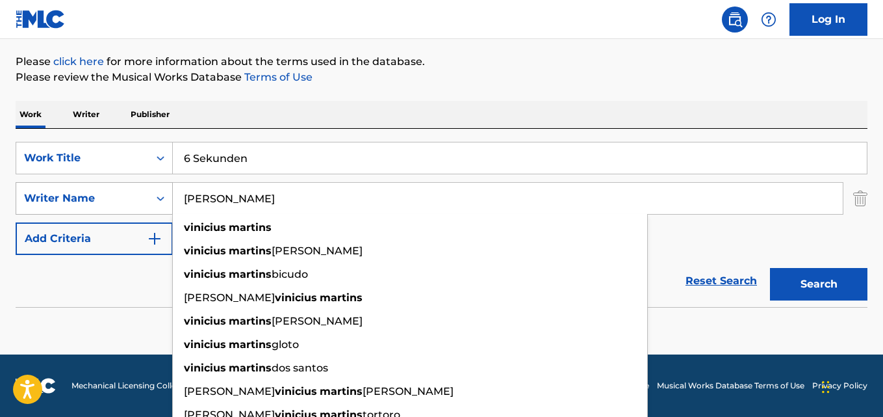
drag, startPoint x: 293, startPoint y: 203, endPoint x: 162, endPoint y: 203, distance: 130.6
click at [60, 200] on div "SearchWithCriteria631c808f-4a22-4095-b367-28aa834f3d60 Writer Name [PERSON_NAME…" at bounding box center [442, 198] width 852 height 32
paste input "[PERSON_NAME]"
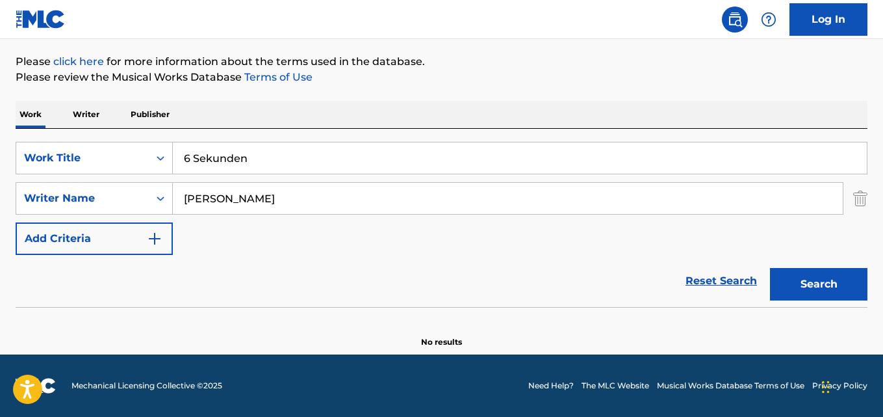
type input "[PERSON_NAME]"
click at [770, 268] on button "Search" at bounding box center [818, 284] width 97 height 32
drag, startPoint x: 270, startPoint y: 157, endPoint x: 109, endPoint y: 157, distance: 160.5
click at [110, 157] on div "SearchWithCriteria28ae07e9-a377-4ffb-9205-c10d40972450 Work Title 6 Sekunden" at bounding box center [442, 158] width 852 height 32
paste input "Somos Eternos e Imensos"
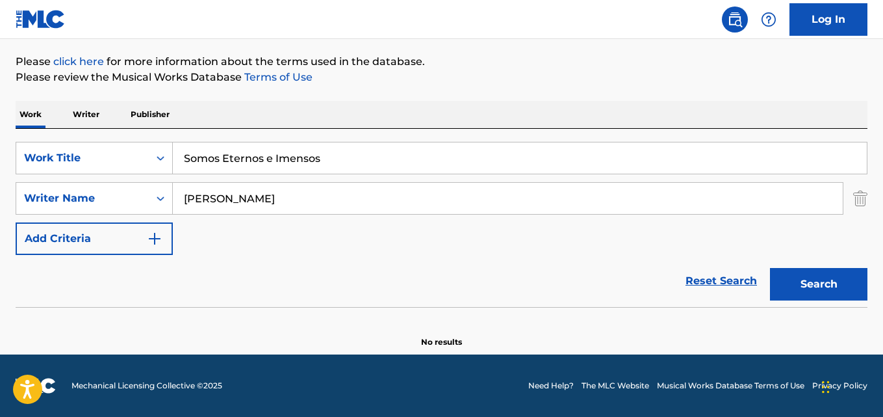
type input "Somos Eternos e Imensos"
drag, startPoint x: 271, startPoint y: 201, endPoint x: 103, endPoint y: 212, distance: 168.7
click at [96, 211] on div "SearchWithCriteria631c808f-4a22-4095-b367-28aa834f3d60 Writer Name [PERSON_NAME]" at bounding box center [442, 198] width 852 height 32
paste input "[PERSON_NAME]"
type input "[PERSON_NAME]"
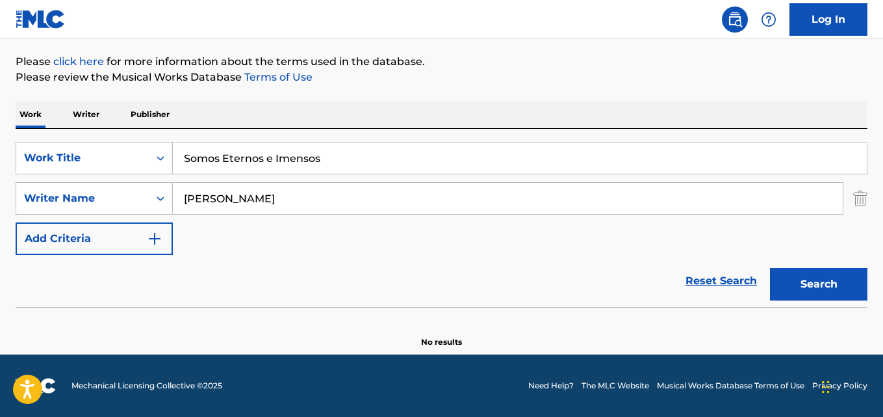
click at [770, 268] on button "Search" at bounding box center [818, 284] width 97 height 32
drag, startPoint x: 337, startPoint y: 164, endPoint x: 40, endPoint y: 155, distance: 297.1
click at [40, 155] on div "SearchWithCriteria28ae07e9-a377-4ffb-9205-c10d40972450 Work Title Somos Eternos…" at bounding box center [442, 158] width 852 height 32
paste input "In Front Of The Horizon"
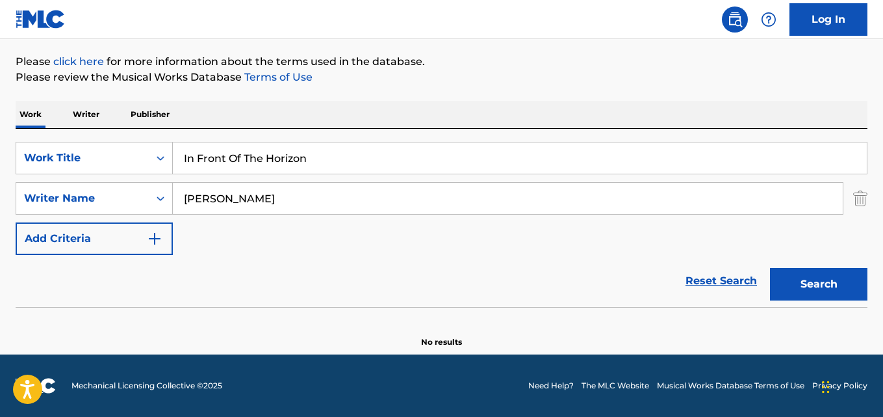
type input "In Front Of The Horizon"
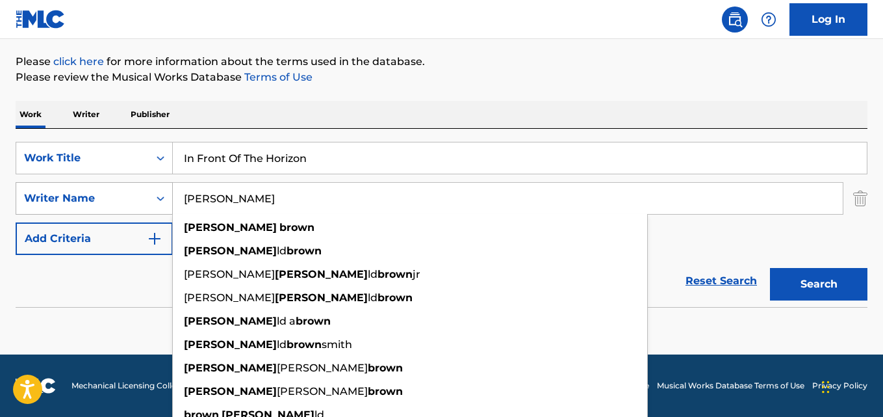
drag, startPoint x: 257, startPoint y: 201, endPoint x: 141, endPoint y: 203, distance: 115.7
click at [122, 203] on div "SearchWithCriteria631c808f-4a22-4095-b367-28aa834f3d60 Writer Name [PERSON_NAME…" at bounding box center [442, 198] width 852 height 32
paste input "Aquilla Fearo"
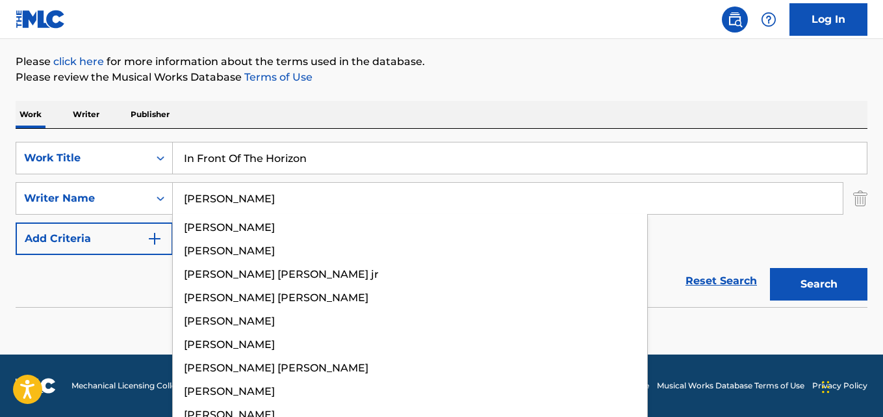
type input "[PERSON_NAME]"
click at [770, 268] on button "Search" at bounding box center [818, 284] width 97 height 32
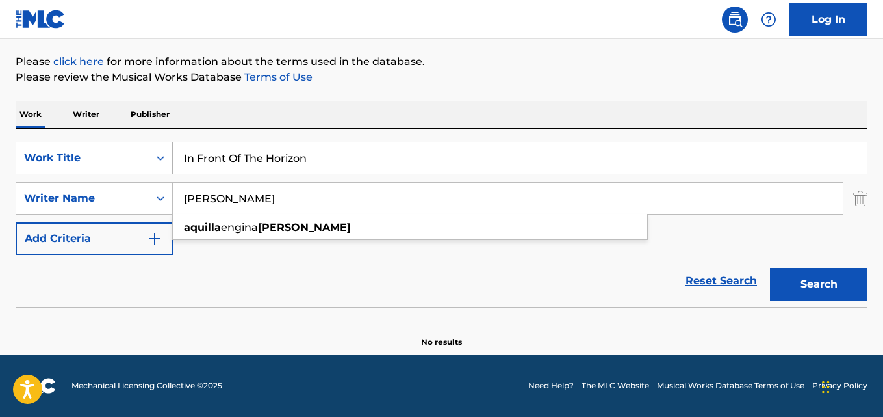
drag, startPoint x: 220, startPoint y: 152, endPoint x: 136, endPoint y: 151, distance: 84.5
click at [136, 150] on div "SearchWithCriteria28ae07e9-a377-4ffb-9205-c10d40972450 Work Title In Front Of T…" at bounding box center [442, 158] width 852 height 32
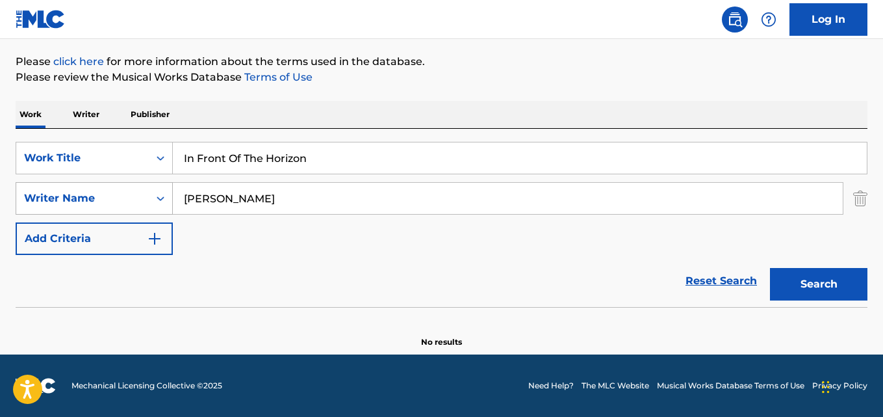
drag, startPoint x: 264, startPoint y: 201, endPoint x: 90, endPoint y: 197, distance: 173.6
click at [90, 197] on div "SearchWithCriteria631c808f-4a22-4095-b367-28aa834f3d60 Writer Name [PERSON_NAME]" at bounding box center [442, 198] width 852 height 32
drag, startPoint x: 250, startPoint y: 155, endPoint x: 107, endPoint y: 148, distance: 142.5
click at [107, 148] on div "SearchWithCriteria28ae07e9-a377-4ffb-9205-c10d40972450 Work Title In Front Of T…" at bounding box center [442, 158] width 852 height 32
paste input "Jede Lebenssekunde Zahlt"
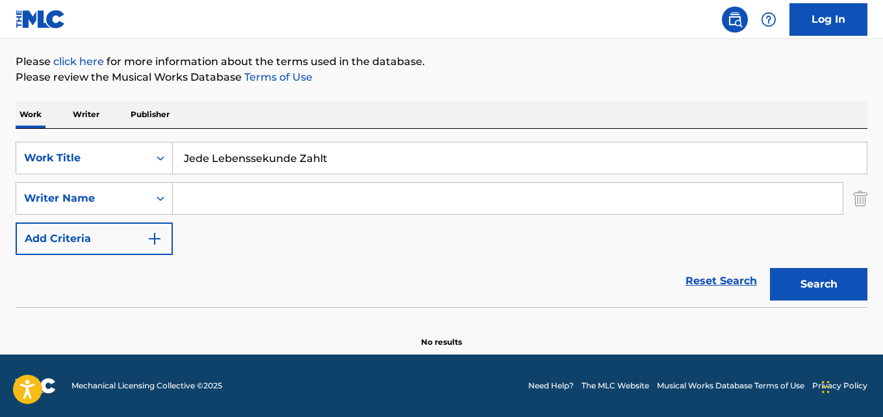
type input "Jede Lebenssekunde Zahlt"
click at [277, 204] on input "Search Form" at bounding box center [508, 198] width 670 height 31
paste input "[PERSON_NAME]"
click at [197, 199] on input "[PERSON_NAME]" at bounding box center [508, 198] width 670 height 31
type input "[PERSON_NAME]"
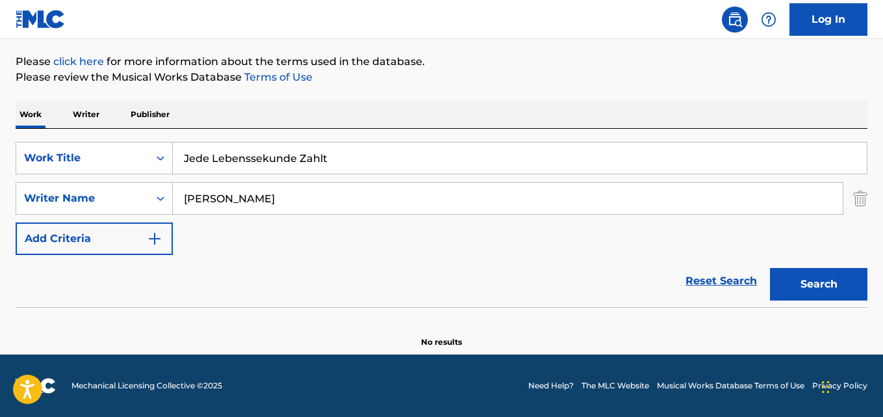
click at [770, 268] on button "Search" at bounding box center [818, 284] width 97 height 32
drag, startPoint x: 328, startPoint y: 158, endPoint x: 71, endPoint y: 137, distance: 257.5
click at [83, 140] on div "SearchWithCriteria28ae07e9-a377-4ffb-9205-c10d40972450 Work Title Jede Lebensse…" at bounding box center [442, 218] width 852 height 178
paste input "Abschied"
type input "Abschied"
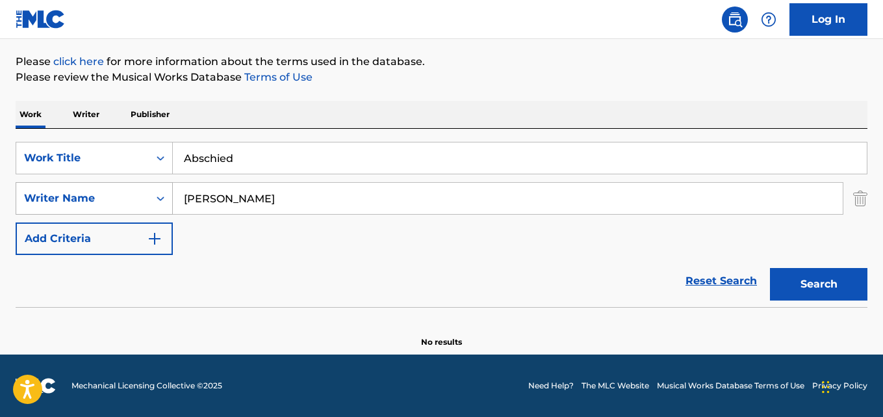
drag, startPoint x: 275, startPoint y: 199, endPoint x: 110, endPoint y: 195, distance: 164.4
click at [111, 194] on div "SearchWithCriteria631c808f-4a22-4095-b367-28aa834f3d60 Writer Name [PERSON_NAME]" at bounding box center [442, 198] width 852 height 32
paste input "Viníciu"
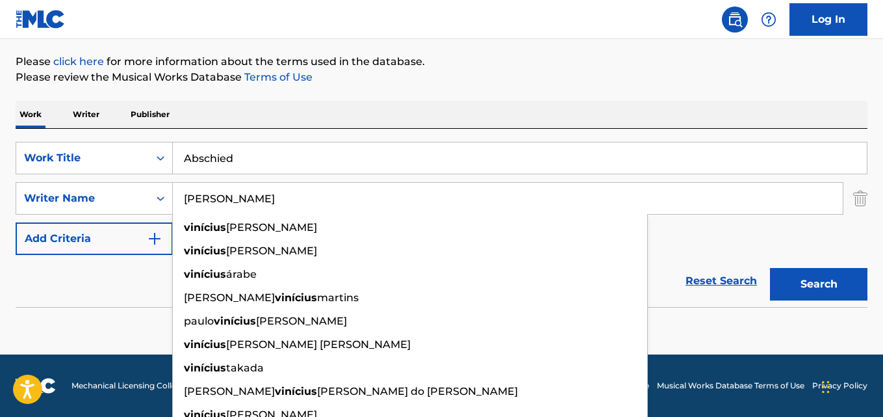
click at [205, 196] on input "[PERSON_NAME]" at bounding box center [508, 198] width 670 height 31
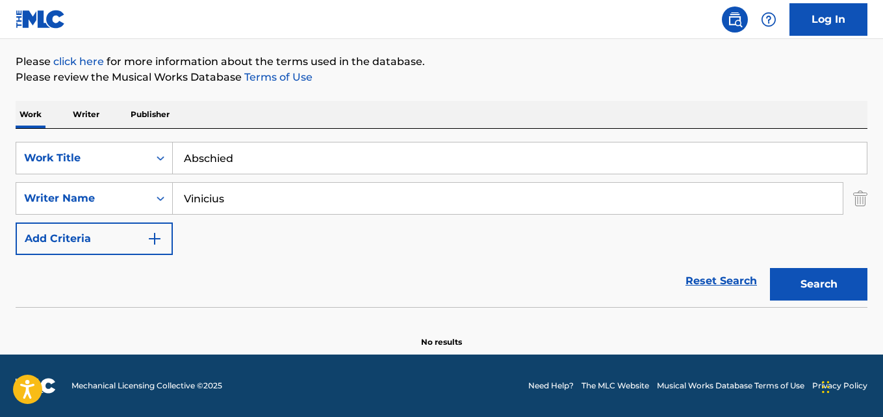
type input "Vinicius"
click at [770, 268] on button "Search" at bounding box center [818, 284] width 97 height 32
drag, startPoint x: 289, startPoint y: 164, endPoint x: 99, endPoint y: 160, distance: 189.8
click at [95, 160] on div "SearchWithCriteria28ae07e9-a377-4ffb-9205-c10d40972450 Work Title Abschied" at bounding box center [442, 158] width 852 height 32
paste input "Ich Schwebe Immer Noch"
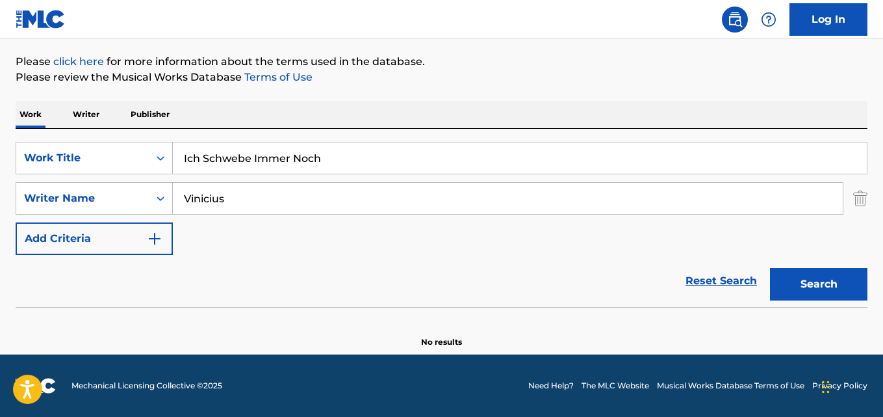
type input "Ich Schwebe Immer Noch"
drag, startPoint x: 231, startPoint y: 198, endPoint x: 153, endPoint y: 199, distance: 78.6
click at [156, 199] on div "SearchWithCriteria631c808f-4a22-4095-b367-28aa834f3d60 Writer Name [PERSON_NAME]" at bounding box center [442, 198] width 852 height 32
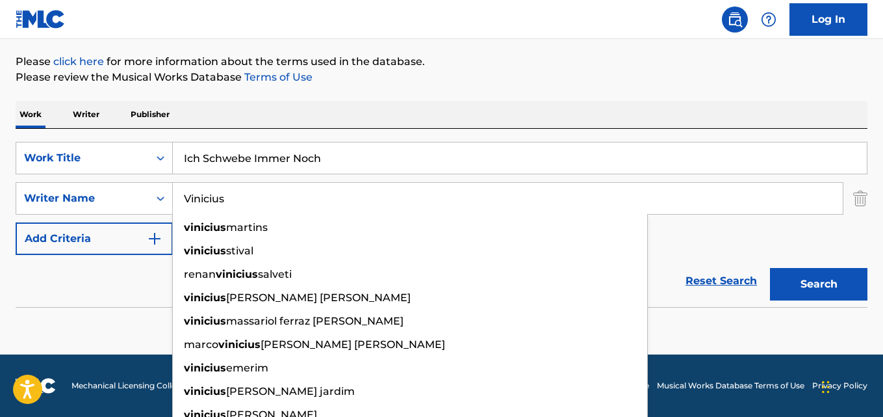
paste input "[PERSON_NAME]"
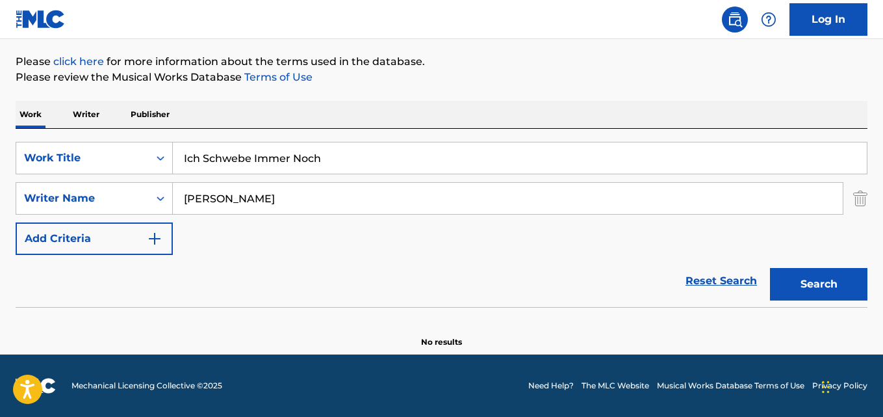
type input "[PERSON_NAME]"
click at [770, 268] on button "Search" at bounding box center [818, 284] width 97 height 32
drag, startPoint x: 336, startPoint y: 159, endPoint x: 32, endPoint y: 152, distance: 304.2
click at [32, 152] on div "SearchWithCriteria28ae07e9-a377-4ffb-9205-c10d40972450 Work Title Ich Schwebe I…" at bounding box center [442, 158] width 852 height 32
paste input "5 da Manhã"
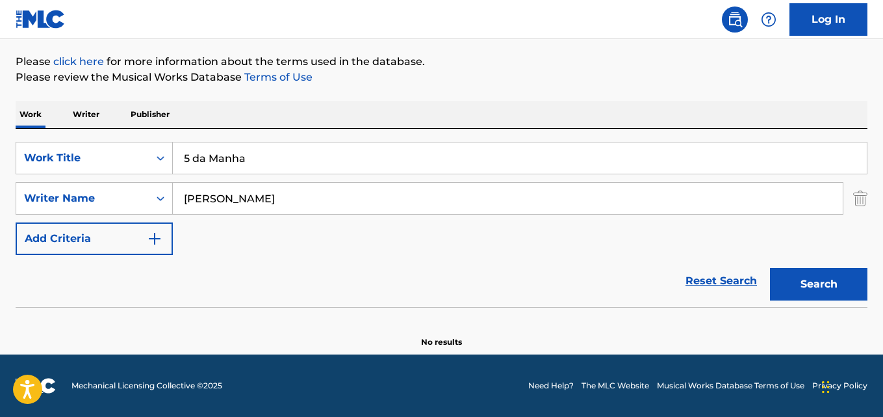
type input "5 da Manha"
click at [0, 201] on div "The MLC Public Work Search The accuracy and completeness of The MLC's data is d…" at bounding box center [441, 136] width 883 height 424
paste input "[PERSON_NAME]"
click at [209, 196] on input "[PERSON_NAME]" at bounding box center [508, 198] width 670 height 31
type input "[PERSON_NAME]"
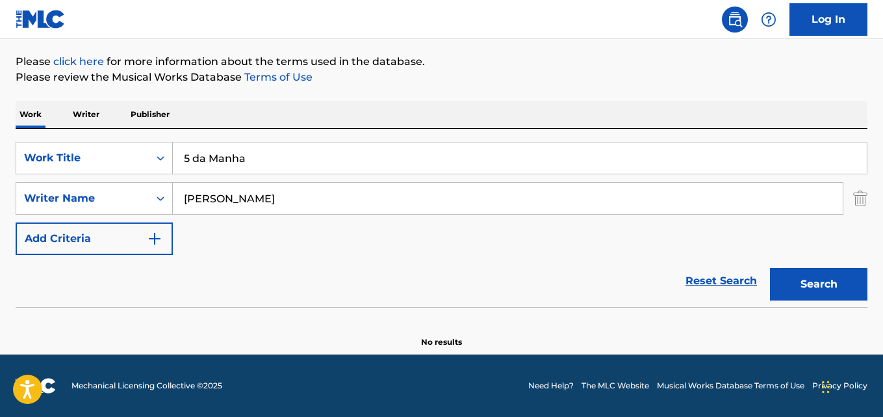
click at [770, 268] on button "Search" at bounding box center [818, 284] width 97 height 32
drag, startPoint x: 258, startPoint y: 159, endPoint x: 106, endPoint y: 172, distance: 152.5
click at [44, 155] on div "SearchWithCriteria28ae07e9-a377-4ffb-9205-c10d40972450 Work Title 5 da Manha" at bounding box center [442, 158] width 852 height 32
paste input "Evoluindo"
click at [770, 268] on button "Search" at bounding box center [818, 284] width 97 height 32
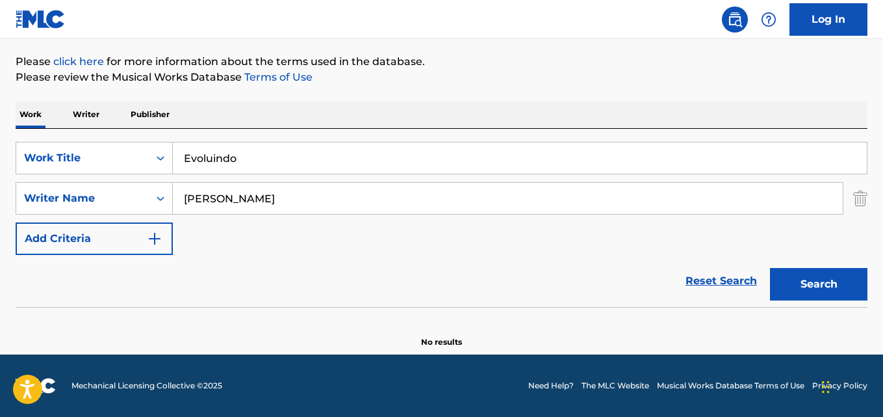
drag, startPoint x: 263, startPoint y: 157, endPoint x: 0, endPoint y: 151, distance: 262.6
click at [0, 151] on div "The MLC Public Work Search The accuracy and completeness of The MLC's data is d…" at bounding box center [441, 136] width 883 height 424
paste input "O Preç"
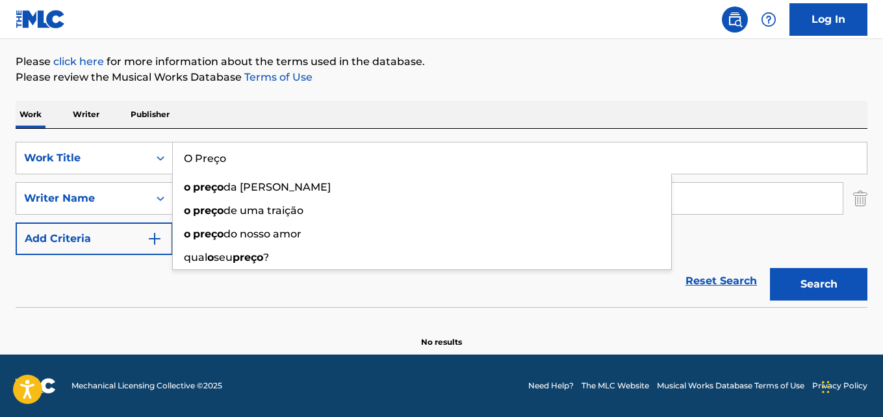
click at [211, 160] on input "O Preço" at bounding box center [520, 157] width 694 height 31
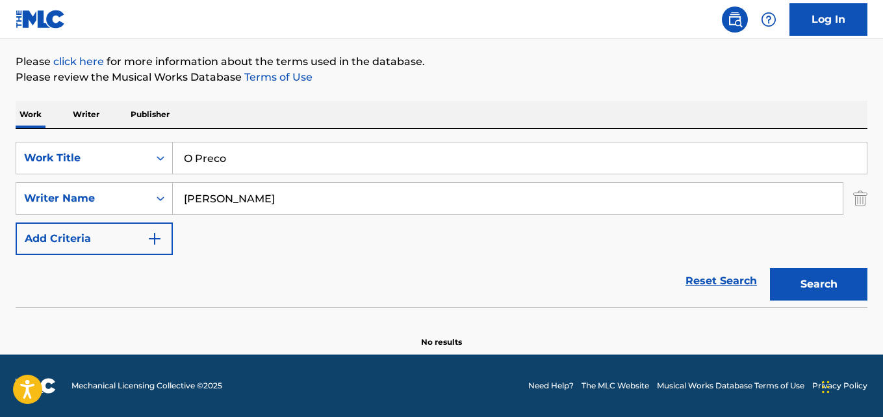
click at [770, 268] on button "Search" at bounding box center [818, 284] width 97 height 32
drag, startPoint x: 236, startPoint y: 150, endPoint x: 53, endPoint y: 146, distance: 183.3
click at [81, 146] on div "SearchWithCriteria28ae07e9-a377-4ffb-9205-c10d40972450 Work Title O Preco" at bounding box center [442, 158] width 852 height 32
paste input "Quando Tudo Isso Acabar"
click at [770, 268] on button "Search" at bounding box center [818, 284] width 97 height 32
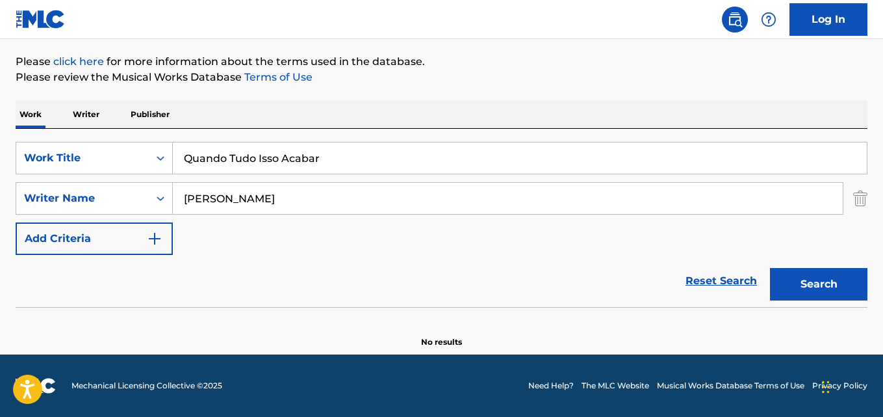
drag, startPoint x: 321, startPoint y: 162, endPoint x: 0, endPoint y: 158, distance: 321.0
click at [0, 159] on div "The MLC Public Work Search The accuracy and completeness of The MLC's data is d…" at bounding box center [441, 136] width 883 height 424
paste input "Ay Ay Ay"
type input "Ay Ay Ay"
drag, startPoint x: 274, startPoint y: 206, endPoint x: 79, endPoint y: 198, distance: 195.1
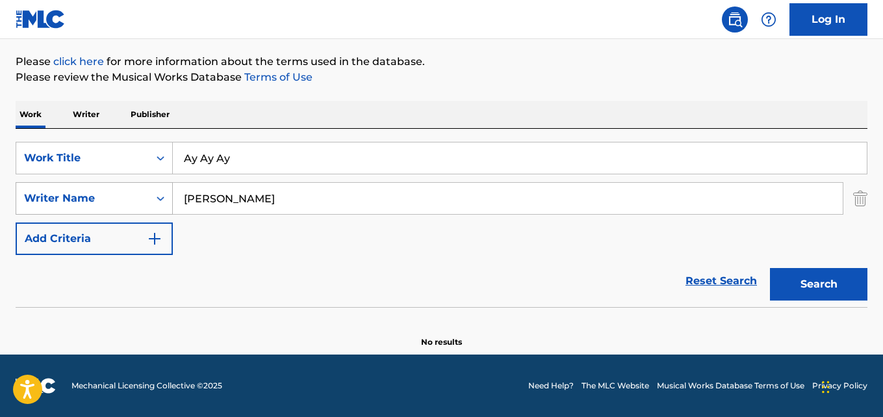
click at [79, 198] on div "SearchWithCriteria631c808f-4a22-4095-b367-28aa834f3d60 Writer Name [PERSON_NAME]" at bounding box center [442, 198] width 852 height 32
paste input "[PERSON_NAME]"
click at [190, 197] on input "[PERSON_NAME]" at bounding box center [508, 198] width 670 height 31
type input "[PERSON_NAME]"
click at [770, 268] on button "Search" at bounding box center [818, 284] width 97 height 32
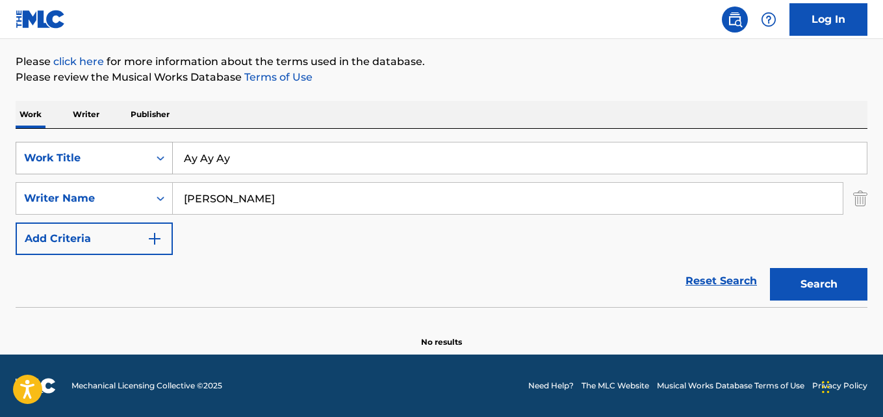
drag, startPoint x: 248, startPoint y: 161, endPoint x: 125, endPoint y: 161, distance: 122.8
click at [122, 161] on div "SearchWithCriteria28ae07e9-a377-4ffb-9205-c10d40972450 Work Title Ay Ay Ay" at bounding box center [442, 158] width 852 height 32
paste input "Beijos Que Não Dei"
type input "Beijos Que Não Dei"
drag, startPoint x: 226, startPoint y: 193, endPoint x: 146, endPoint y: 199, distance: 80.8
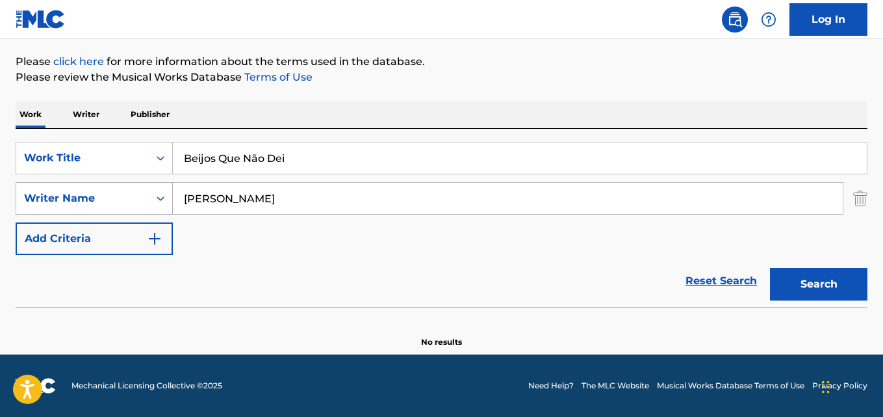
click at [77, 180] on div "SearchWithCriteria28ae07e9-a377-4ffb-9205-c10d40972450 Work Title Beijos Que Nã…" at bounding box center [442, 198] width 852 height 113
paste input "[PERSON_NAME], [PERSON_NAME]"
drag, startPoint x: 197, startPoint y: 203, endPoint x: 196, endPoint y: 223, distance: 20.2
click at [197, 202] on input "[PERSON_NAME], [PERSON_NAME]" at bounding box center [508, 198] width 670 height 31
type input "[PERSON_NAME]"
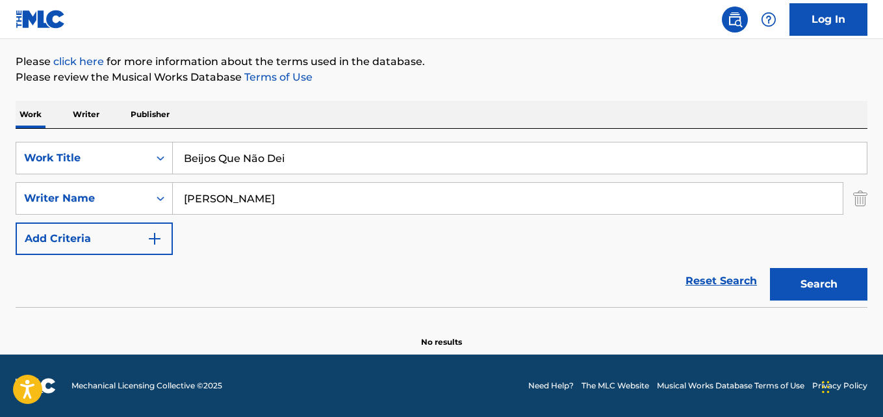
click at [770, 268] on button "Search" at bounding box center [818, 284] width 97 height 32
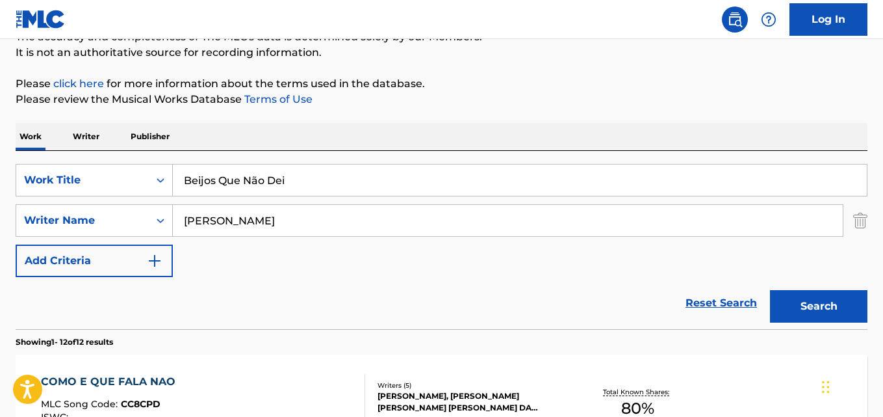
scroll to position [83, 0]
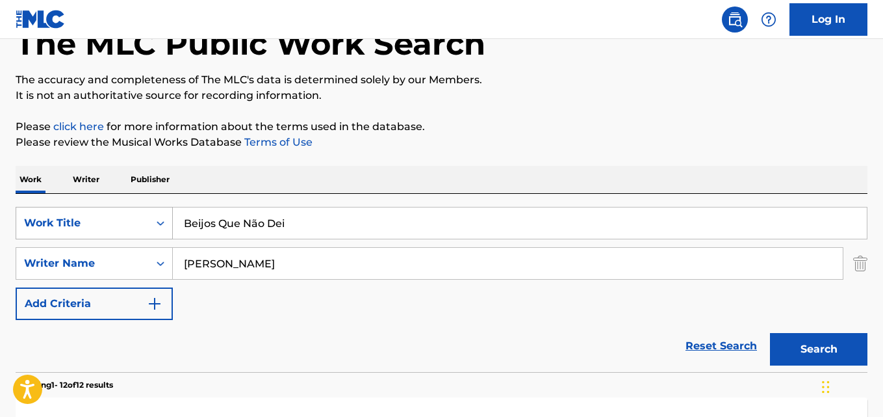
drag, startPoint x: 301, startPoint y: 214, endPoint x: 154, endPoint y: 219, distance: 147.6
click at [154, 219] on div "SearchWithCriteria28ae07e9-a377-4ffb-9205-c10d40972450 Work Title Beijos Que Nã…" at bounding box center [442, 223] width 852 height 32
paste input "Canticum calamitatis maritimae"
type input "Canticum calamitatis maritimae"
drag, startPoint x: 273, startPoint y: 260, endPoint x: 143, endPoint y: 254, distance: 130.1
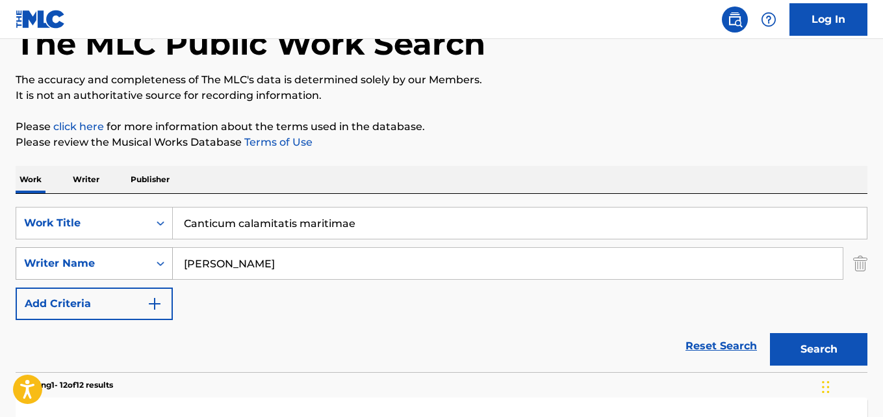
click at [110, 257] on div "SearchWithCriteria631c808f-4a22-4095-b367-28aa834f3d60 Writer Name [PERSON_NAME]" at bounding box center [442, 263] width 852 height 32
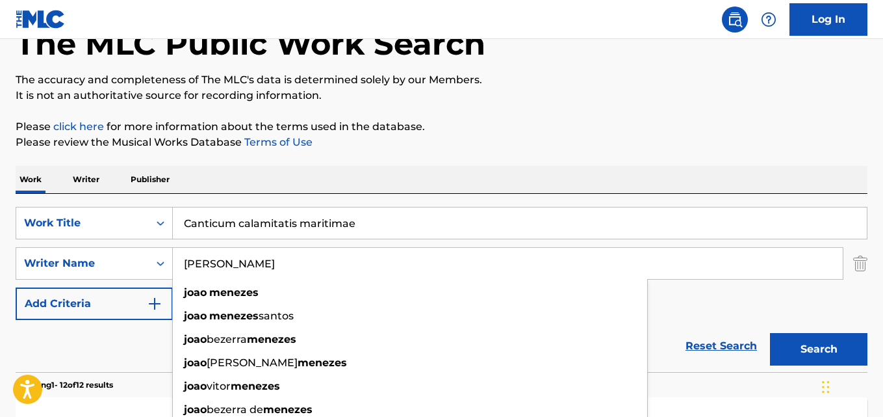
paste input "Nuntii [PERSON_NAME]"
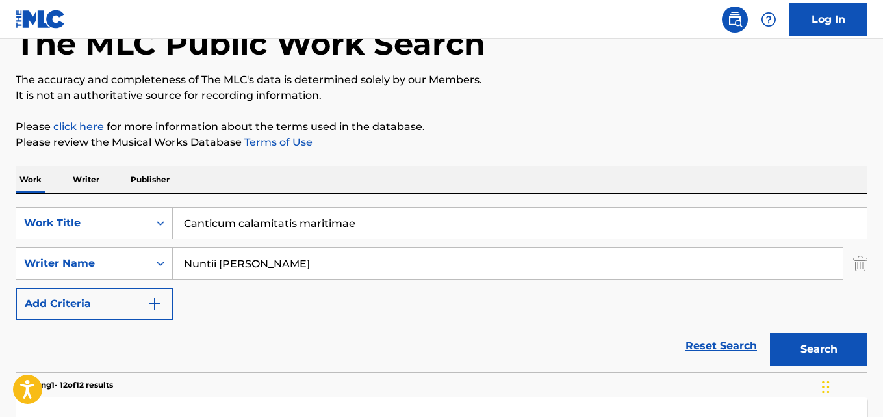
type input "Nuntii [PERSON_NAME]"
click at [770, 333] on button "Search" at bounding box center [818, 349] width 97 height 32
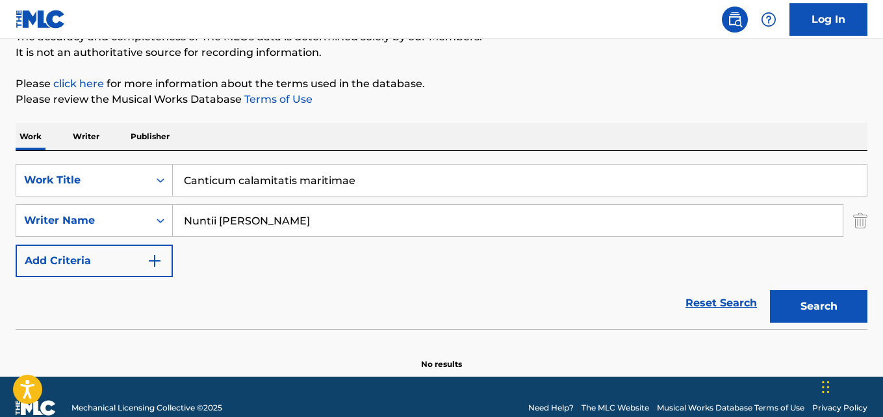
scroll to position [148, 0]
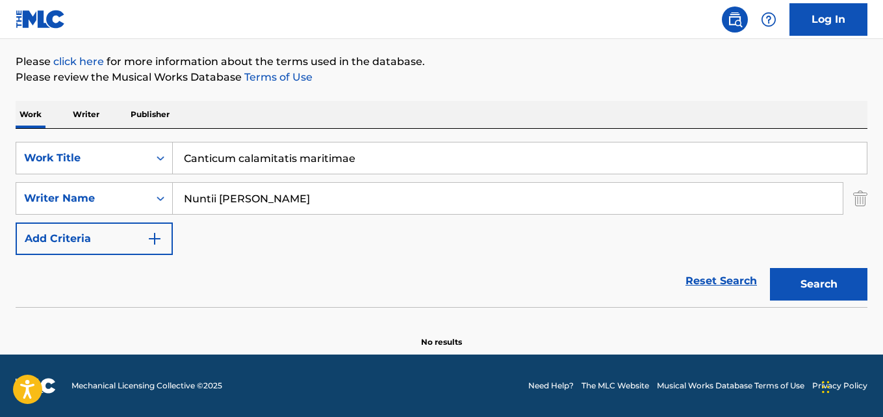
drag, startPoint x: 374, startPoint y: 160, endPoint x: 0, endPoint y: 159, distance: 373.6
click at [0, 159] on div "The MLC Public Work Search The accuracy and completeness of The MLC's data is d…" at bounding box center [441, 136] width 883 height 424
paste input "Move Away"
type input "Move Away"
click at [0, 194] on div "The MLC Public Work Search The accuracy and completeness of The MLC's data is d…" at bounding box center [441, 136] width 883 height 424
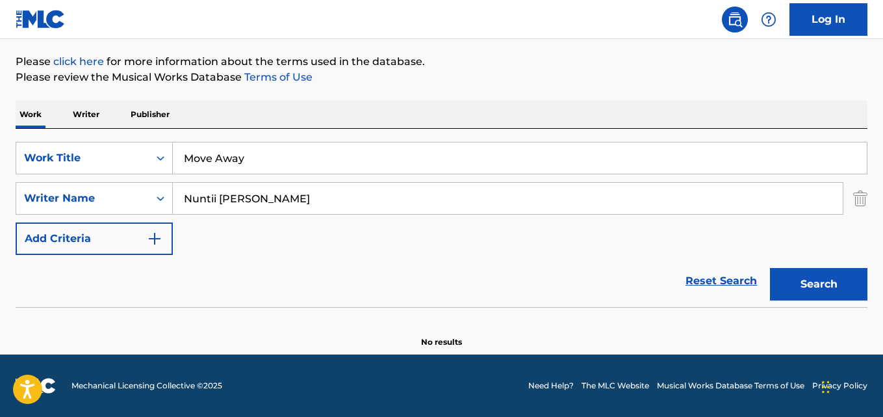
paste
type input "[PERSON_NAME]"
click at [770, 268] on button "Search" at bounding box center [818, 284] width 97 height 32
drag, startPoint x: 282, startPoint y: 159, endPoint x: 35, endPoint y: 160, distance: 246.9
click at [29, 157] on div "SearchWithCriteria28ae07e9-a377-4ffb-9205-c10d40972450 Work Title Move Away" at bounding box center [442, 158] width 852 height 32
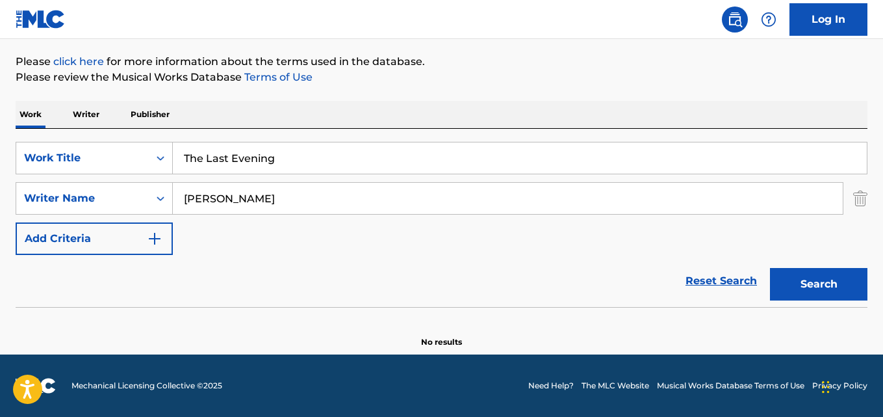
type input "The Last Evening"
drag, startPoint x: 252, startPoint y: 202, endPoint x: 32, endPoint y: 209, distance: 220.4
click at [40, 206] on div "SearchWithCriteria631c808f-4a22-4095-b367-28aa834f3d60 Writer Name [PERSON_NAME]" at bounding box center [442, 198] width 852 height 32
click at [770, 268] on button "Search" at bounding box center [818, 284] width 97 height 32
click at [251, 199] on input "[PERSON_NAME], [PERSON_NAME]" at bounding box center [508, 198] width 670 height 31
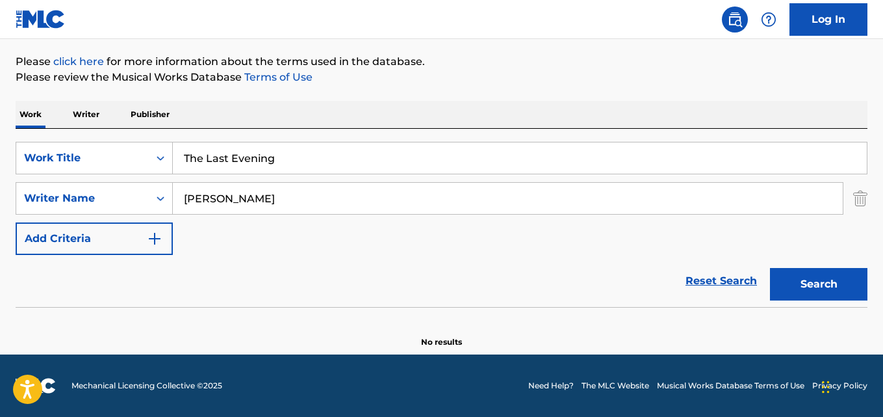
type input "[PERSON_NAME]"
click at [770, 268] on button "Search" at bounding box center [818, 284] width 97 height 32
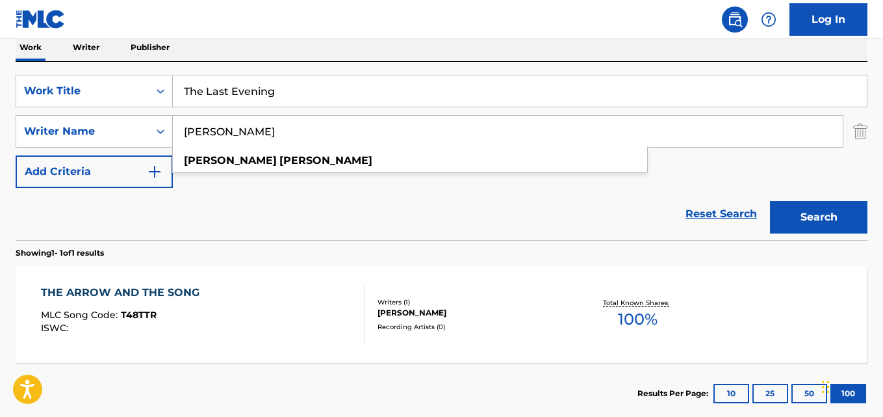
scroll to position [160, 0]
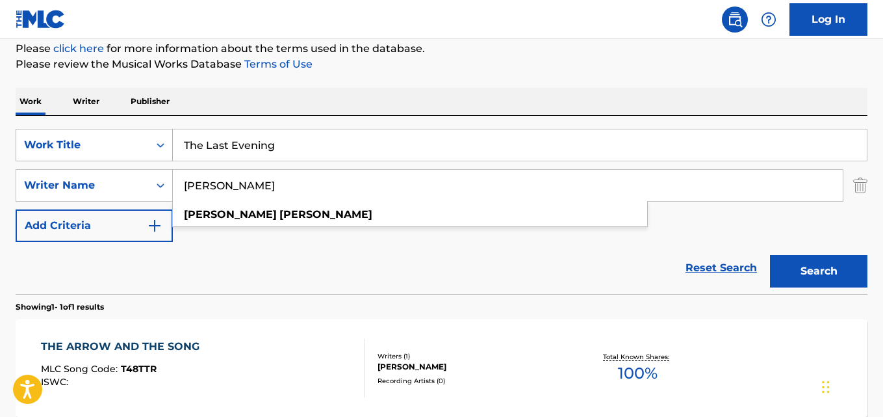
drag, startPoint x: 285, startPoint y: 149, endPoint x: 35, endPoint y: 143, distance: 249.6
click at [64, 143] on div "SearchWithCriteria28ae07e9-a377-4ffb-9205-c10d40972450 Work Title The Last Even…" at bounding box center [442, 145] width 852 height 32
type input "When I See An Elephang Fly"
drag, startPoint x: 264, startPoint y: 181, endPoint x: 0, endPoint y: 173, distance: 264.6
click at [0, 173] on div "The MLC Public Work Search The accuracy and completeness of The MLC's data is d…" at bounding box center [441, 194] width 883 height 567
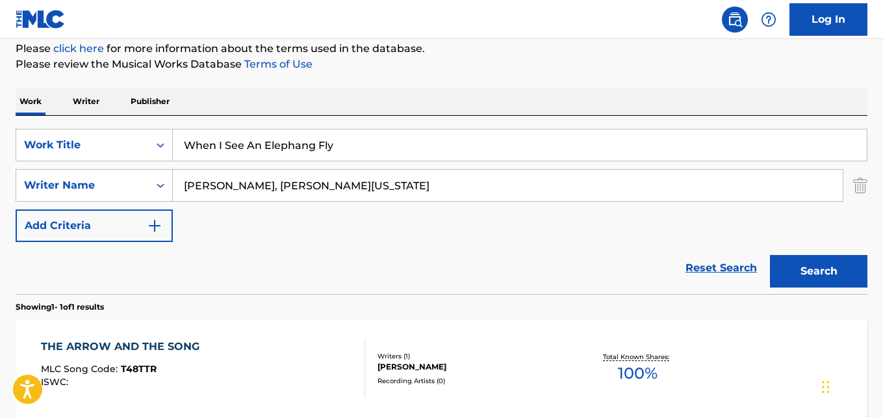
click at [770, 255] on button "Search" at bounding box center [818, 271] width 97 height 32
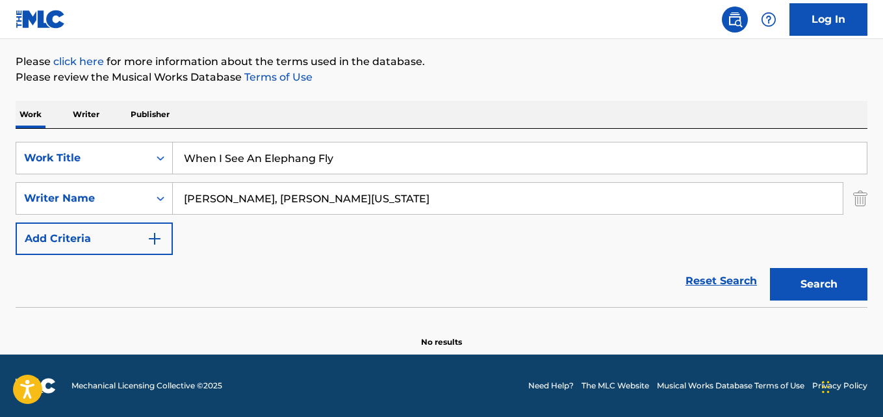
scroll to position [148, 0]
click at [263, 202] on input "[PERSON_NAME], [PERSON_NAME][US_STATE]" at bounding box center [508, 198] width 670 height 31
type input "[PERSON_NAME]"
click at [770, 268] on button "Search" at bounding box center [818, 284] width 97 height 32
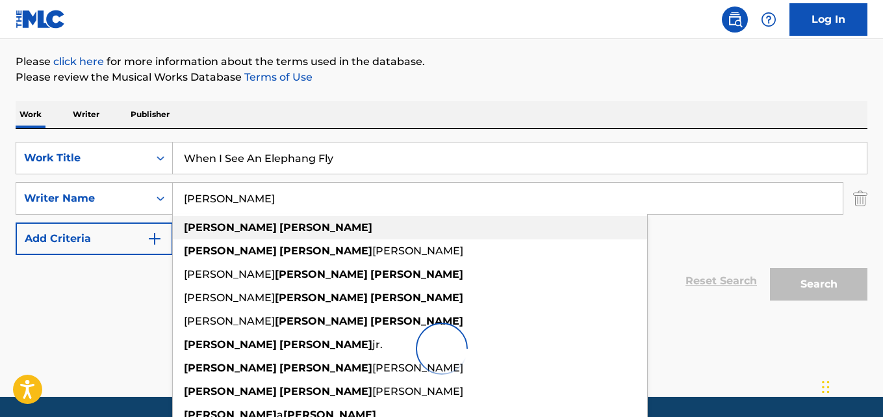
scroll to position [160, 0]
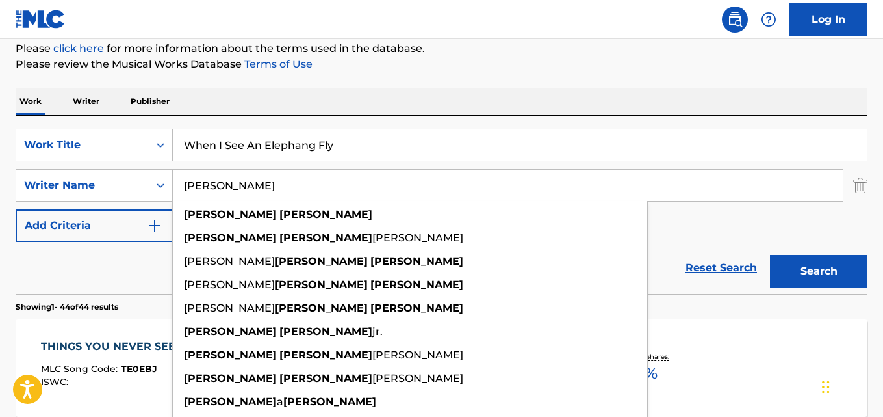
click at [134, 271] on div "Reset Search Search" at bounding box center [442, 268] width 852 height 52
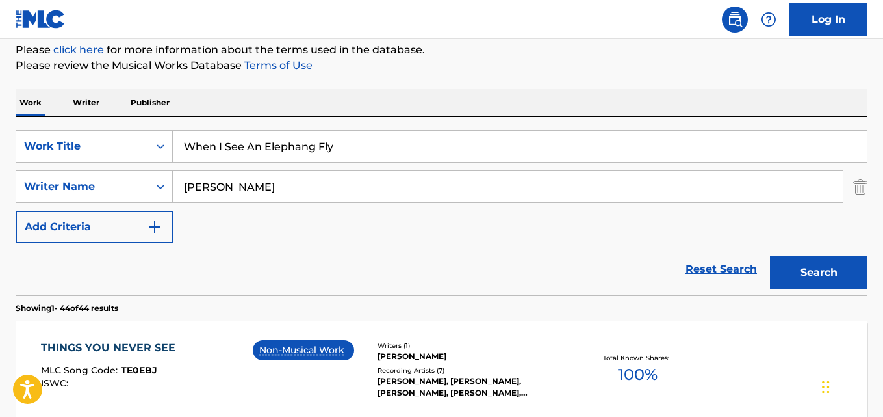
scroll to position [0, 0]
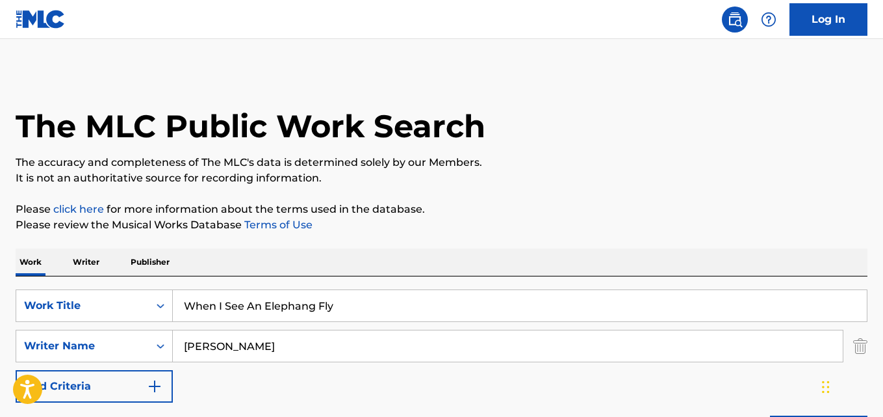
drag, startPoint x: 372, startPoint y: 301, endPoint x: 3, endPoint y: 285, distance: 368.8
type input "and the swallow"
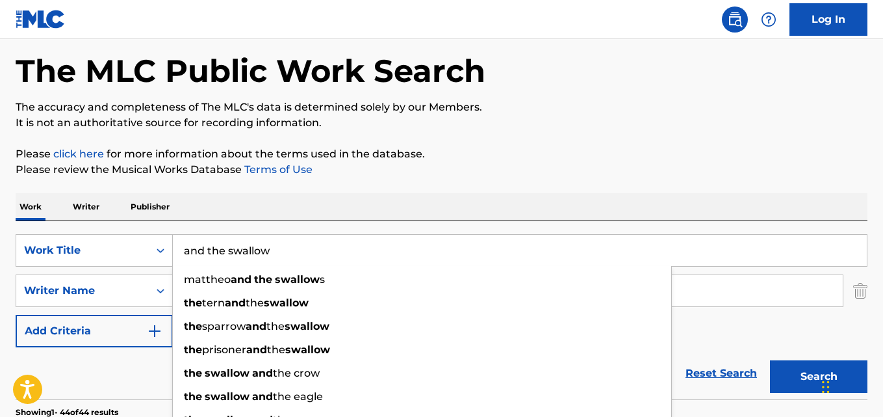
scroll to position [130, 0]
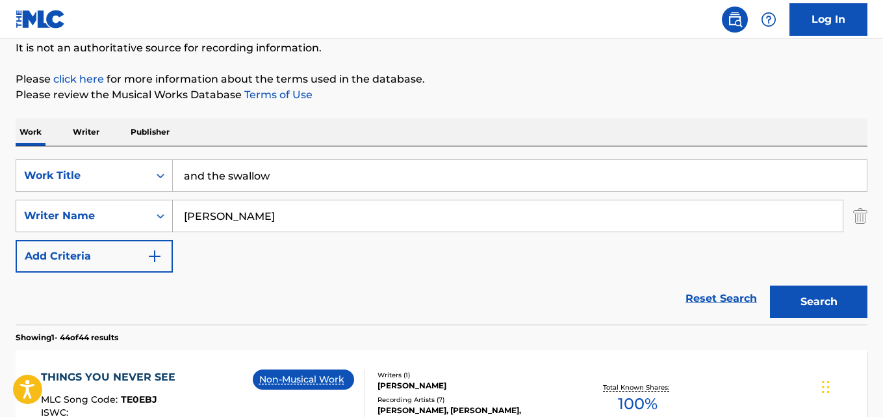
drag, startPoint x: 148, startPoint y: 221, endPoint x: 116, endPoint y: 219, distance: 31.9
click at [103, 221] on div "SearchWithCriteria631c808f-4a22-4095-b367-28aa834f3d60 Writer Name [PERSON_NAME]" at bounding box center [442, 215] width 852 height 32
type input "[PERSON_NAME]"
click at [770, 285] on button "Search" at bounding box center [818, 301] width 97 height 32
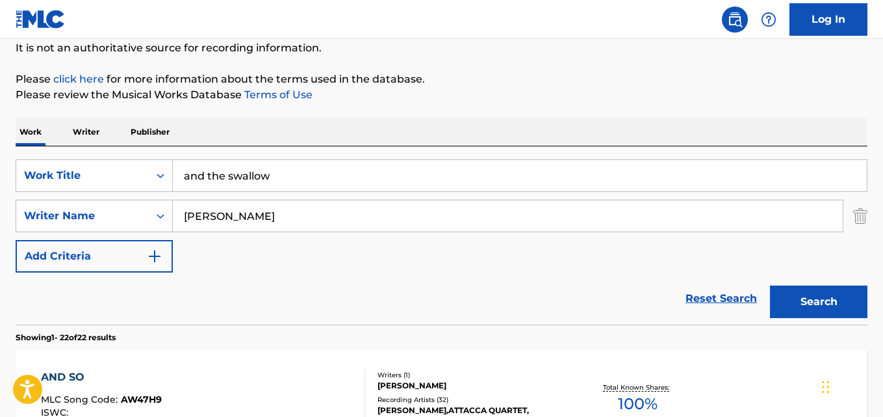
scroll to position [0, 0]
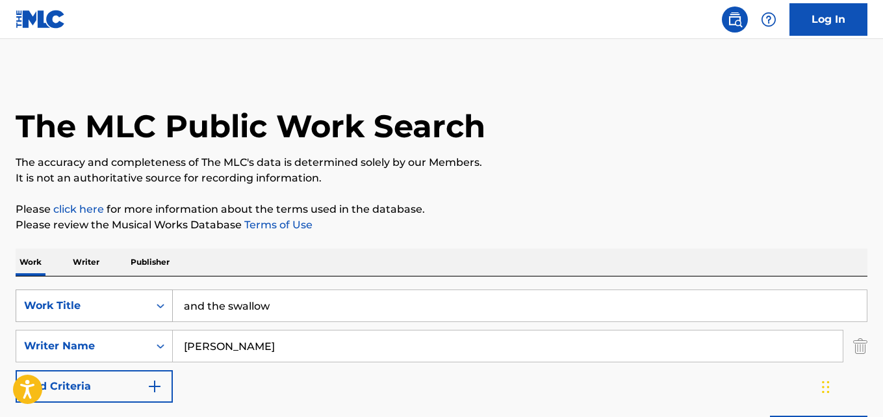
drag, startPoint x: 286, startPoint y: 311, endPoint x: 84, endPoint y: 305, distance: 201.5
click at [82, 305] on div "SearchWithCriteria28ae07e9-a377-4ffb-9205-c10d40972450 Work Title and the swall…" at bounding box center [442, 305] width 852 height 32
type input "The Teddy Bear's Picnic"
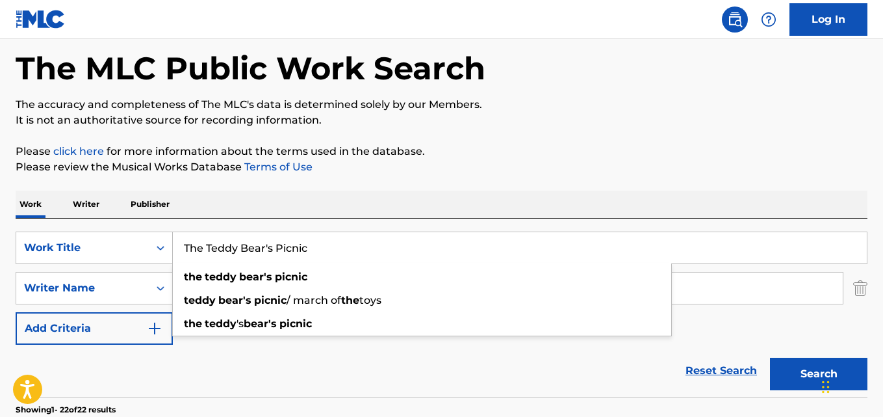
scroll to position [130, 0]
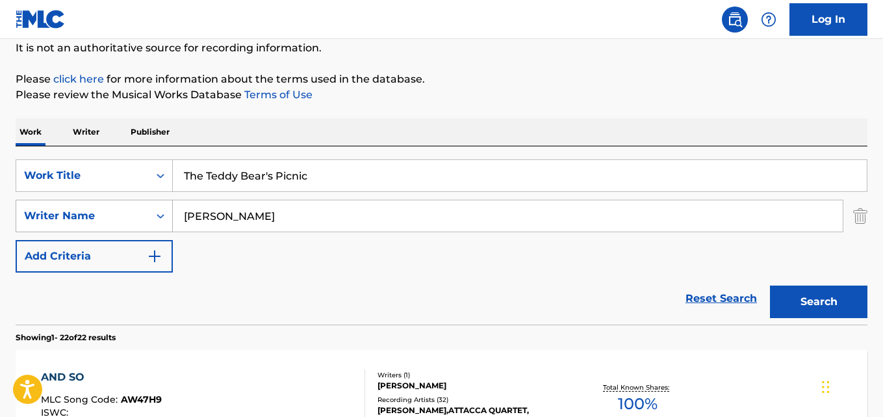
drag, startPoint x: 152, startPoint y: 218, endPoint x: 161, endPoint y: 214, distance: 9.9
click at [124, 218] on div "SearchWithCriteria631c808f-4a22-4095-b367-28aa834f3d60 Writer Name [PERSON_NAME]" at bounding box center [442, 215] width 852 height 32
click at [770, 285] on button "Search" at bounding box center [818, 301] width 97 height 32
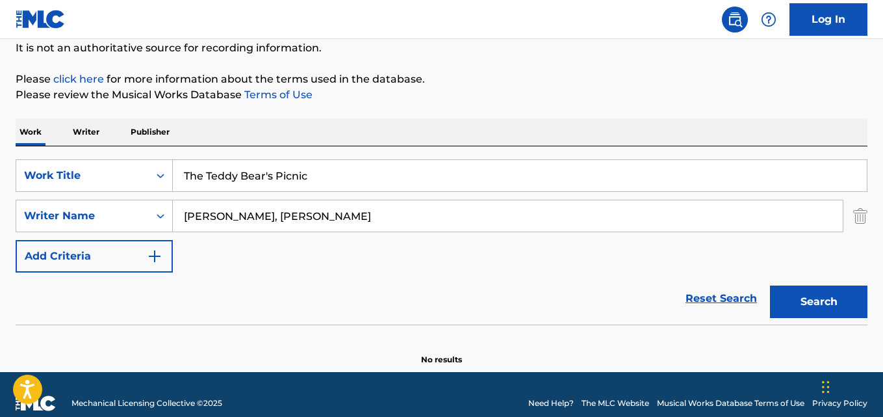
click at [253, 218] on input "[PERSON_NAME], [PERSON_NAME]" at bounding box center [508, 215] width 670 height 31
type input "[PERSON_NAME]"
click at [770, 285] on button "Search" at bounding box center [818, 301] width 97 height 32
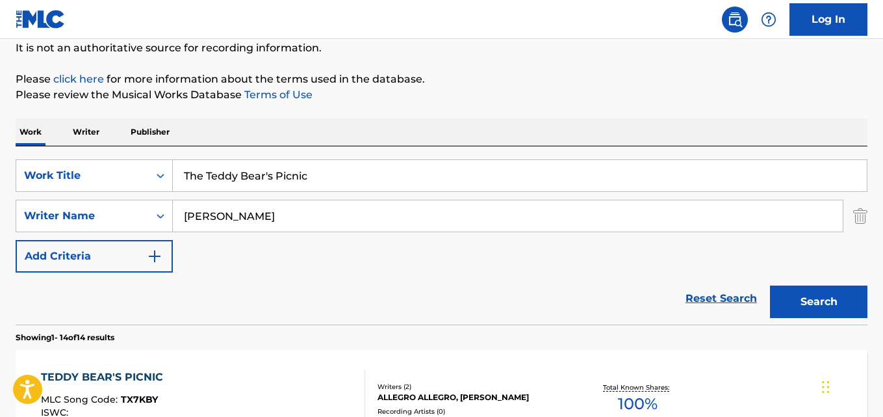
click at [135, 299] on div "Reset Search Search" at bounding box center [442, 298] width 852 height 52
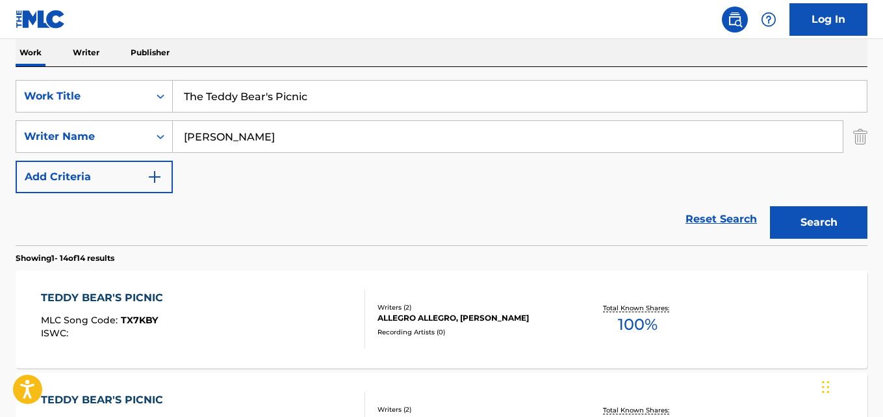
scroll to position [195, 0]
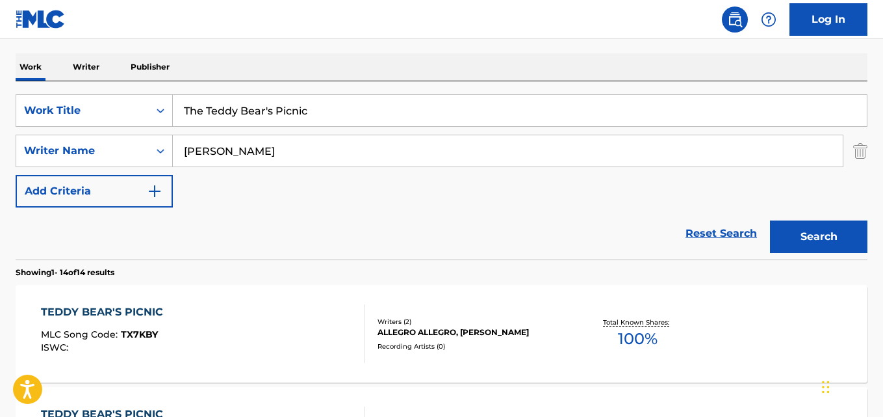
click at [192, 357] on div "TEDDY BEAR'S PICNIC MLC Song Code : TX7KBY ISWC :" at bounding box center [203, 333] width 324 height 58
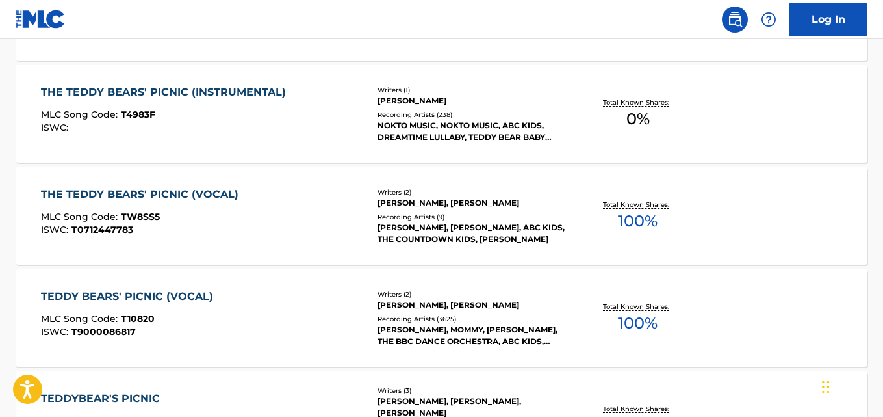
scroll to position [902, 0]
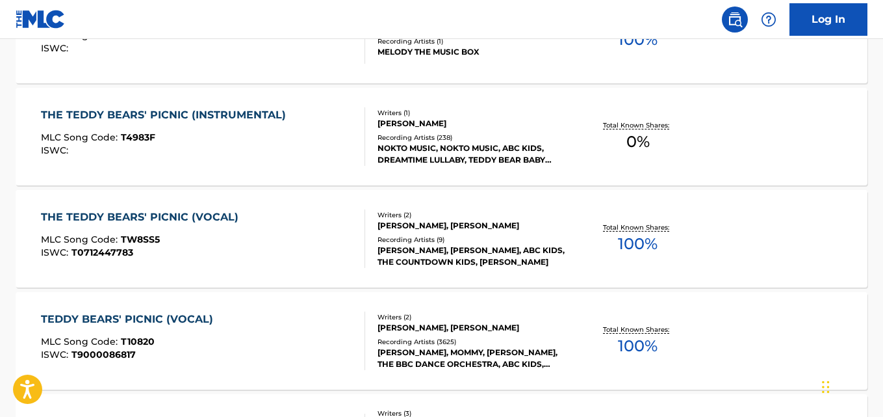
click at [207, 235] on div "MLC Song Code : TW8SS5" at bounding box center [143, 241] width 204 height 13
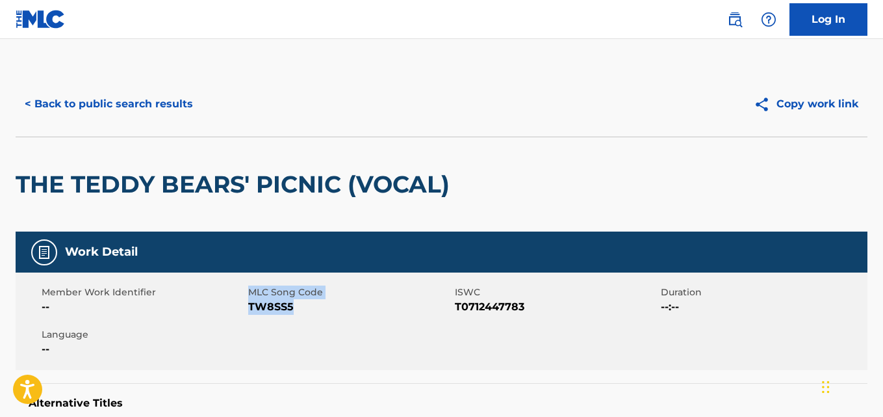
drag, startPoint x: 292, startPoint y: 309, endPoint x: 246, endPoint y: 313, distance: 47.0
click at [246, 313] on div "Member Work Identifier -- MLC Song Code TW8SS5 ISWC T0712447783 Duration --:-- …" at bounding box center [442, 320] width 852 height 97
click at [248, 307] on span "TW8SS5" at bounding box center [349, 307] width 203 height 16
copy span "TW8SS5"
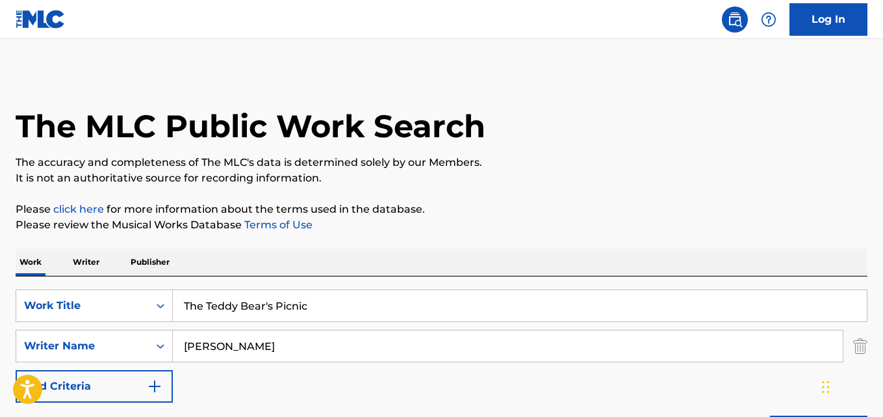
drag, startPoint x: 263, startPoint y: 299, endPoint x: 278, endPoint y: 280, distance: 24.1
type input "The Court Of King Caractacus"
drag, startPoint x: 300, startPoint y: 350, endPoint x: 0, endPoint y: 343, distance: 300.3
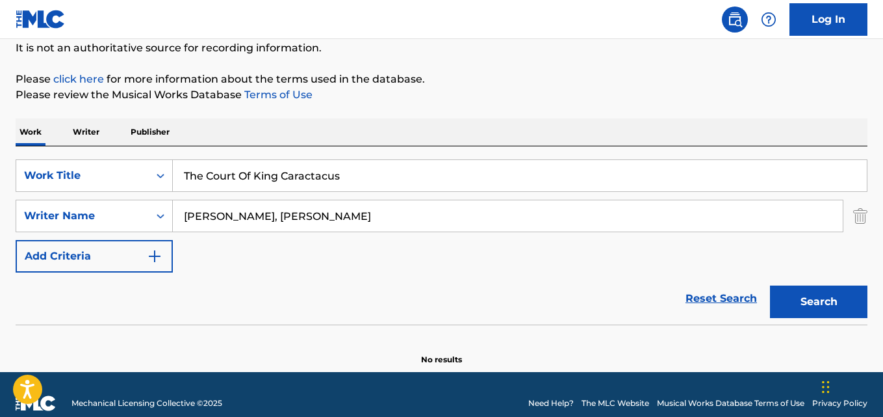
scroll to position [148, 0]
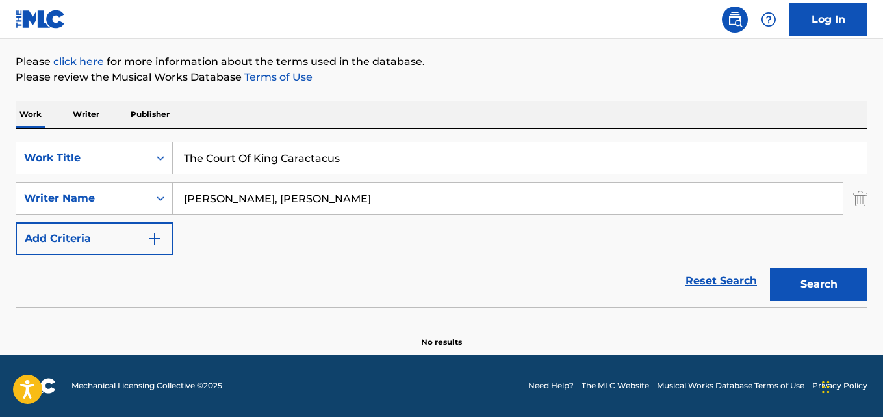
click at [250, 199] on input "[PERSON_NAME], [PERSON_NAME]" at bounding box center [508, 198] width 670 height 31
type input "[PERSON_NAME]"
click at [770, 268] on button "Search" at bounding box center [818, 284] width 97 height 32
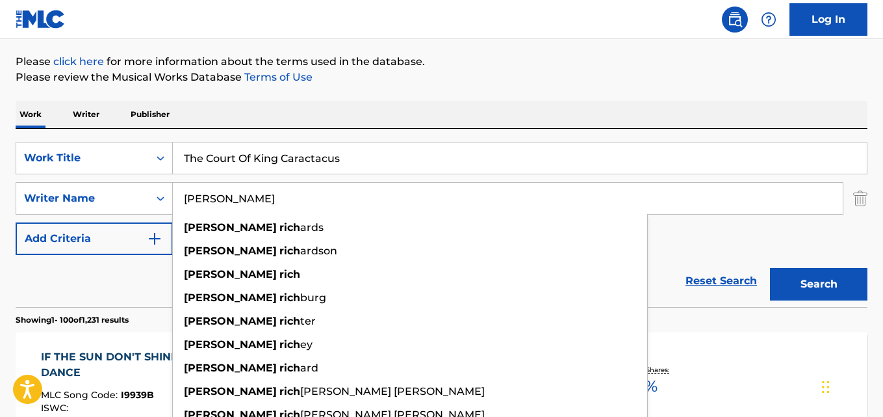
click at [622, 101] on div "Work Writer Publisher" at bounding box center [442, 114] width 852 height 27
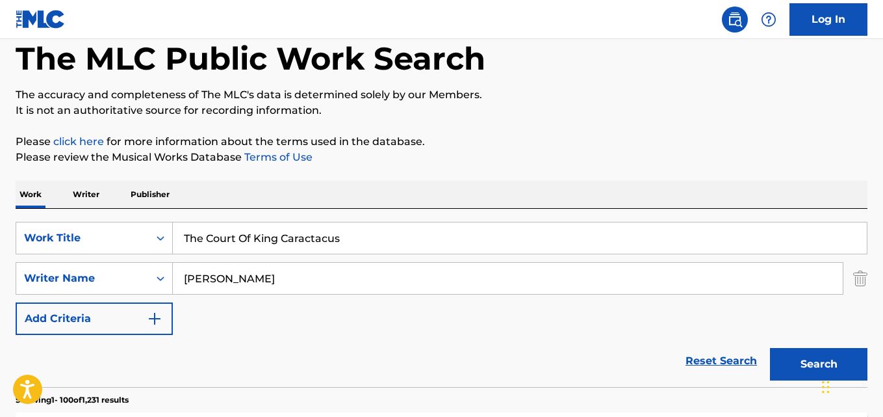
scroll to position [53, 0]
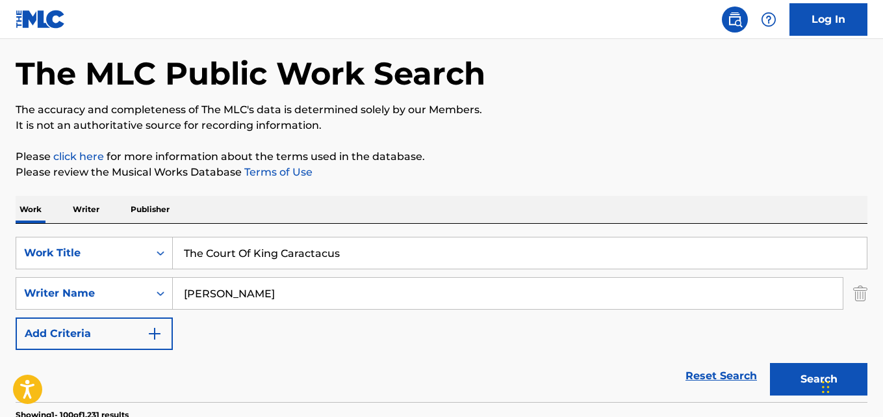
drag, startPoint x: 356, startPoint y: 252, endPoint x: 90, endPoint y: 236, distance: 266.9
click at [79, 236] on div "SearchWithCriteria28ae07e9-a377-4ffb-9205-c10d40972450 Work Title The Court Of …" at bounding box center [442, 313] width 852 height 178
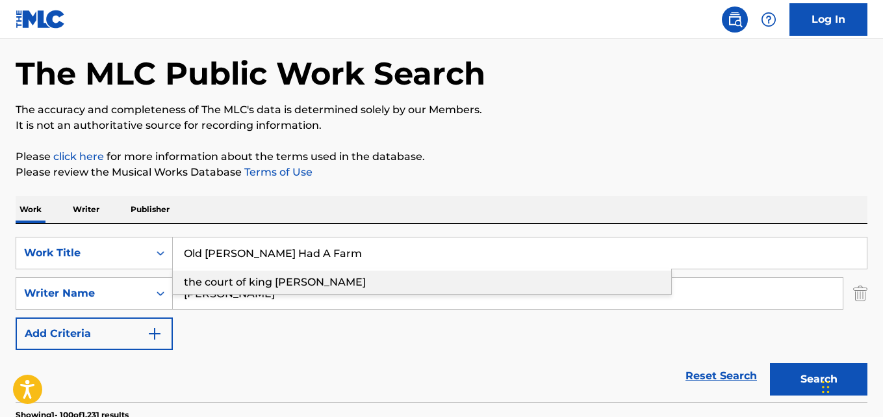
type input "Old [PERSON_NAME] Had A Farm"
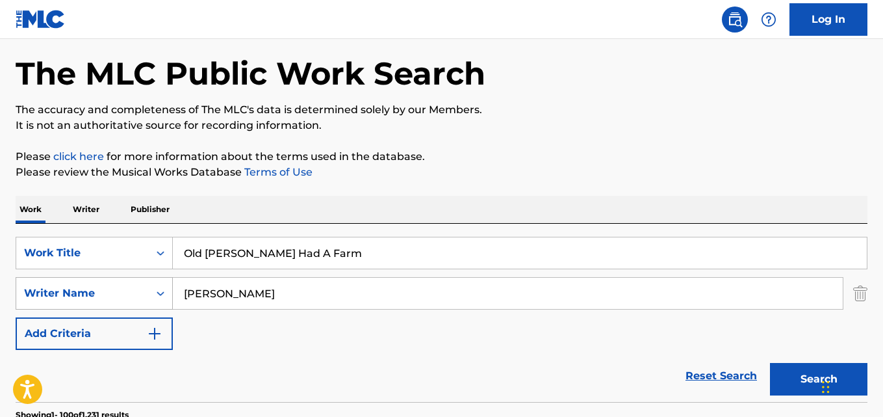
drag, startPoint x: 262, startPoint y: 296, endPoint x: 17, endPoint y: 289, distance: 245.1
click at [770, 363] on button "Search" at bounding box center [818, 379] width 97 height 32
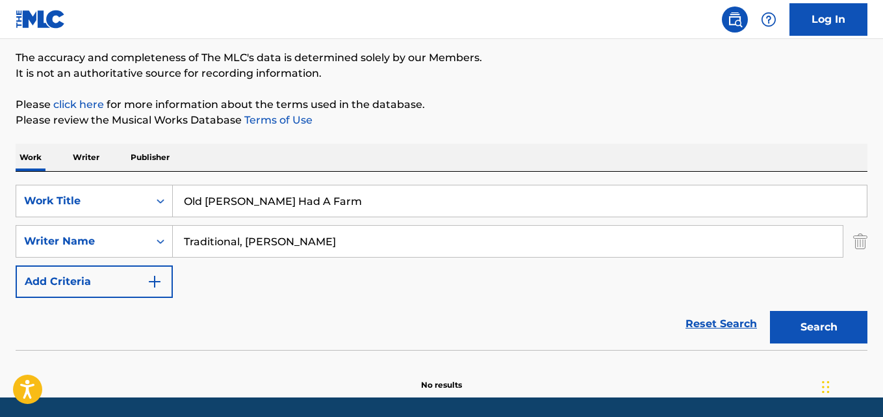
scroll to position [148, 0]
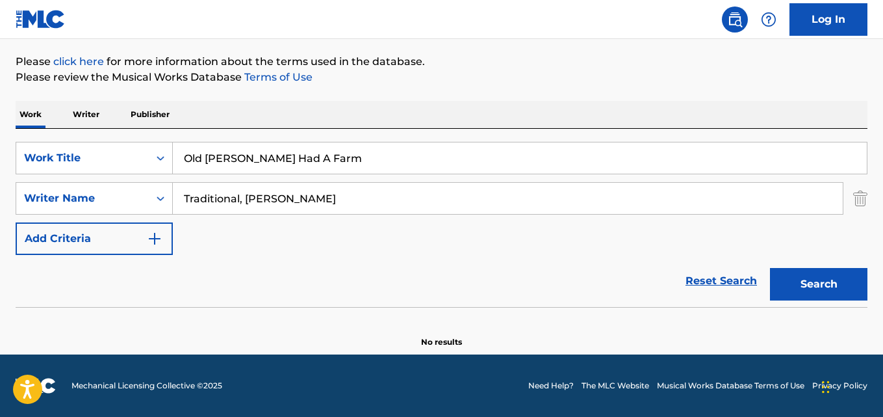
click at [246, 199] on input "Traditional, [PERSON_NAME]" at bounding box center [508, 198] width 670 height 31
type input "[PERSON_NAME]"
click at [770, 268] on button "Search" at bounding box center [818, 284] width 97 height 32
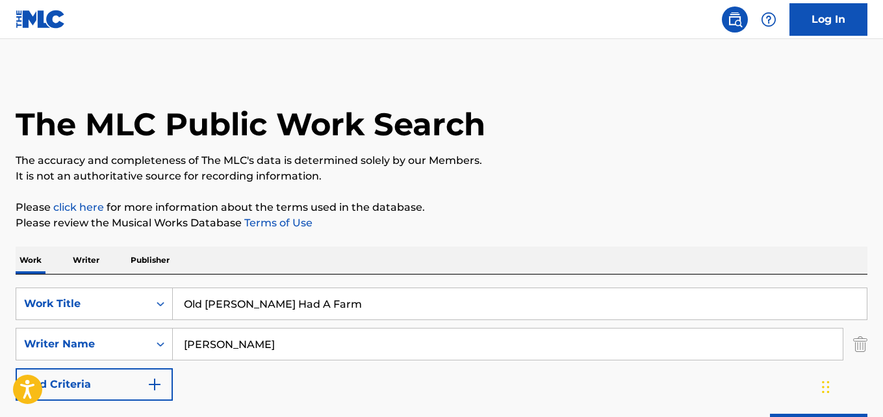
scroll to position [0, 0]
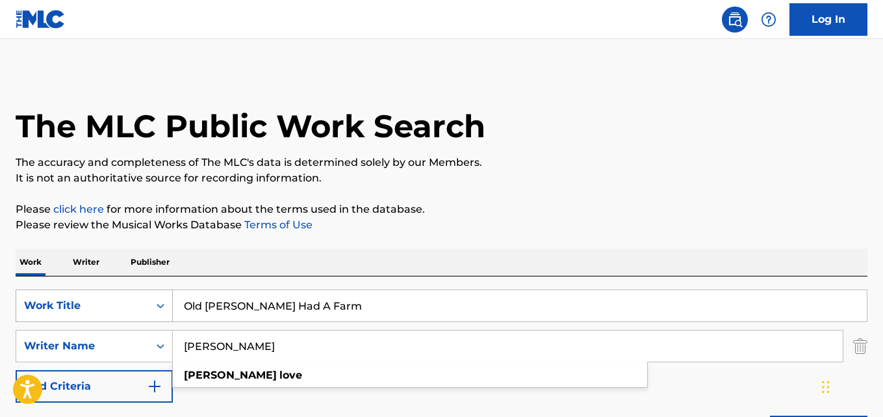
drag, startPoint x: 336, startPoint y: 308, endPoint x: 120, endPoint y: 298, distance: 215.9
click at [120, 298] on div "SearchWithCriteria28ae07e9-a377-4ffb-9205-c10d40972450 Work Title Old [PERSON_N…" at bounding box center [442, 305] width 852 height 32
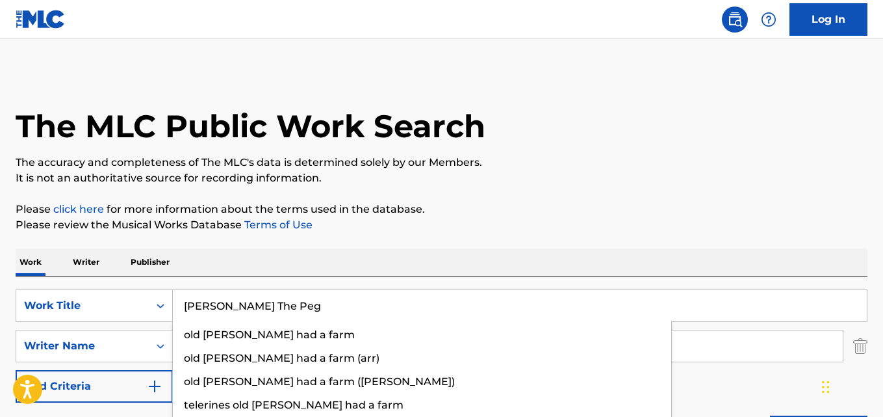
type input "[PERSON_NAME] The Peg"
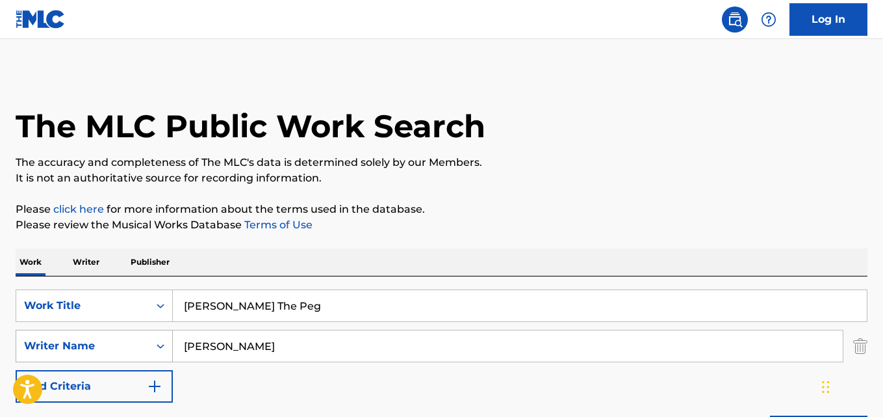
drag, startPoint x: 271, startPoint y: 347, endPoint x: 90, endPoint y: 335, distance: 181.0
click at [89, 335] on div "SearchWithCriteria631c808f-4a22-4095-b367-28aa834f3d60 Writer Name [PERSON_NAME]" at bounding box center [442, 345] width 852 height 32
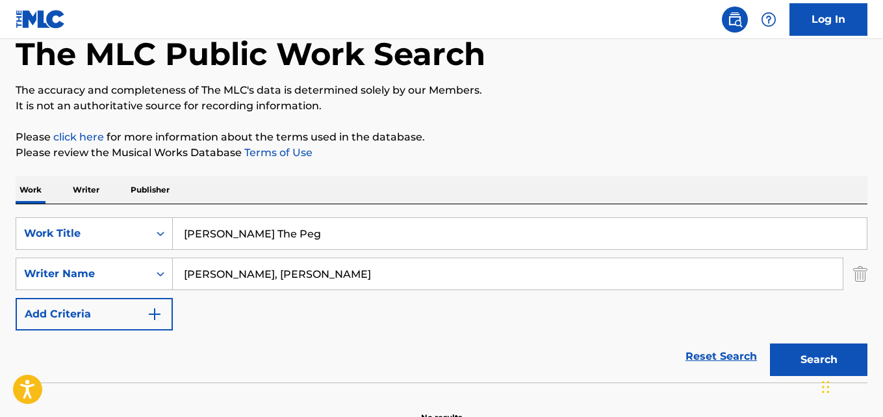
scroll to position [130, 0]
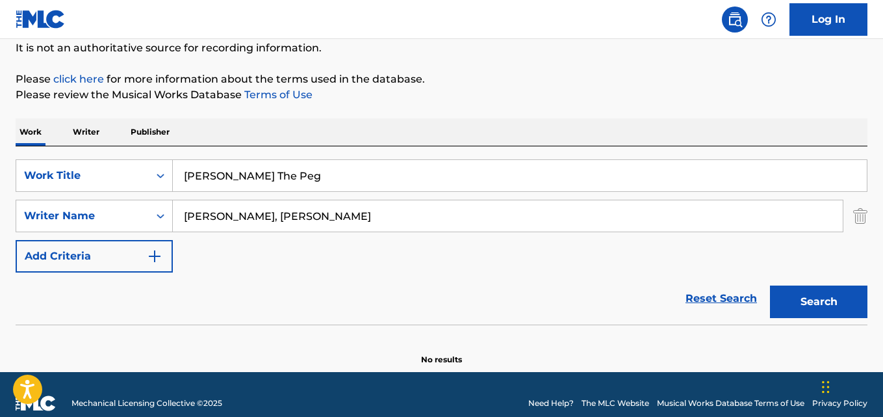
click at [233, 214] on input "[PERSON_NAME], [PERSON_NAME]" at bounding box center [508, 215] width 670 height 31
type input "[PERSON_NAME]"
click at [770, 285] on button "Search" at bounding box center [818, 301] width 97 height 32
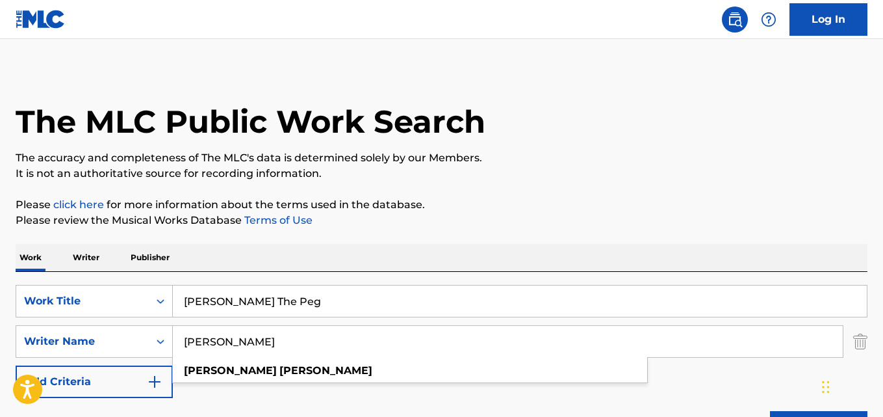
scroll to position [0, 0]
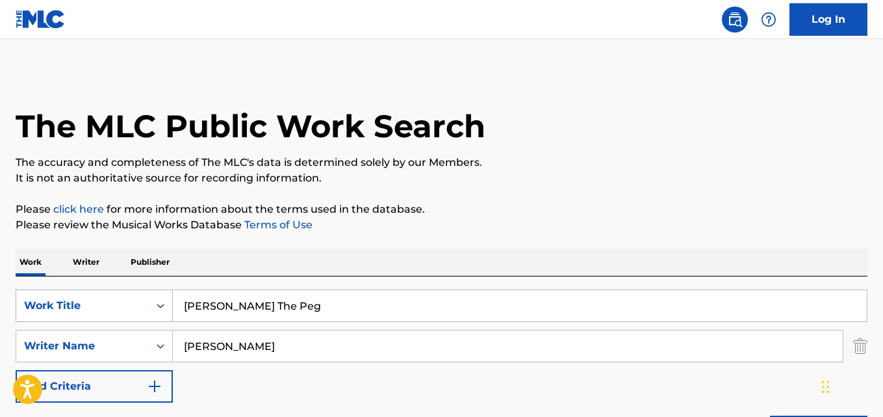
drag, startPoint x: 267, startPoint y: 309, endPoint x: 123, endPoint y: 303, distance: 143.7
click at [105, 297] on div "SearchWithCriteria28ae07e9-a377-4ffb-9205-c10d40972450 Work Title Jake The Peg" at bounding box center [442, 305] width 852 height 32
type input "Northern April"
drag, startPoint x: 257, startPoint y: 347, endPoint x: 94, endPoint y: 342, distance: 163.8
click at [91, 343] on div "SearchWithCriteria631c808f-4a22-4095-b367-28aa834f3d60 Writer Name [PERSON_NAME]" at bounding box center [442, 345] width 852 height 32
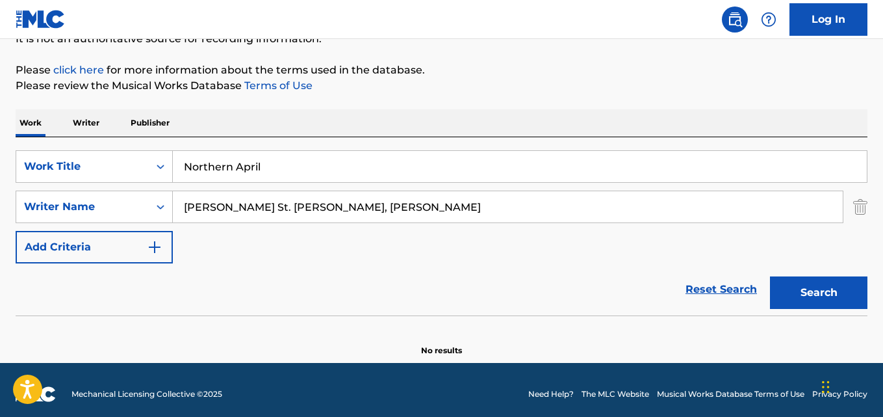
scroll to position [148, 0]
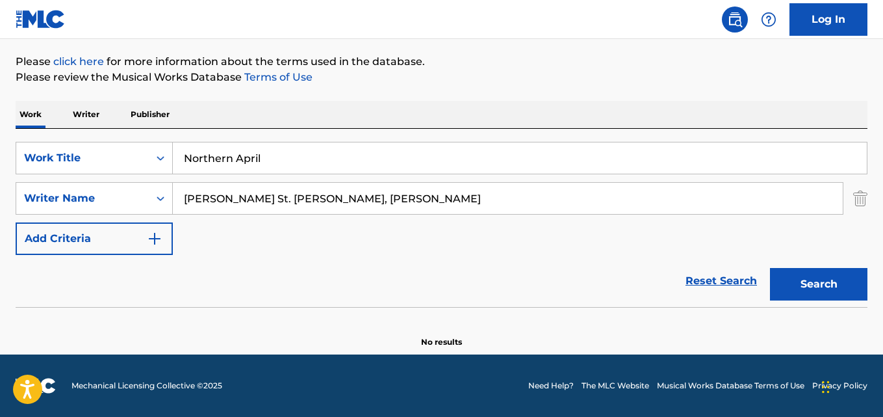
click at [309, 198] on input "[PERSON_NAME] St. [PERSON_NAME], [PERSON_NAME]" at bounding box center [508, 198] width 670 height 31
type input "[PERSON_NAME]"
click at [770, 268] on button "Search" at bounding box center [818, 284] width 97 height 32
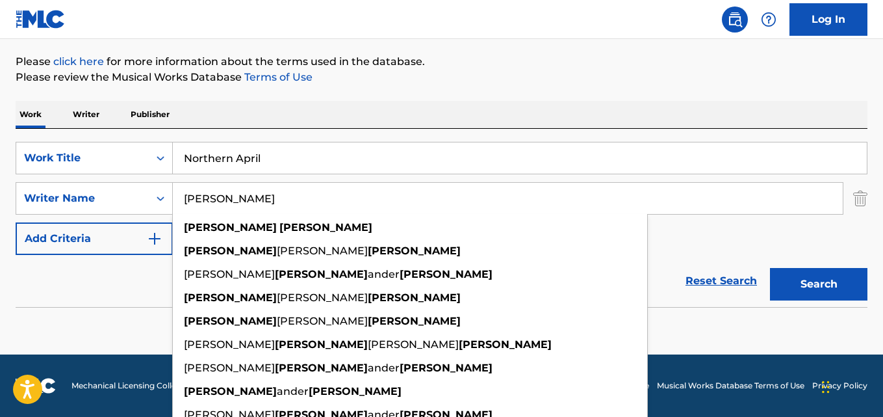
click at [540, 81] on p "Please review the Musical Works Database Terms of Use" at bounding box center [442, 78] width 852 height 16
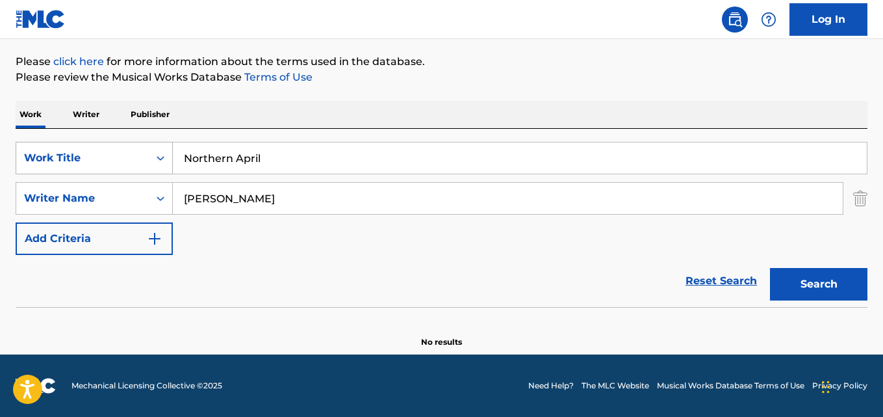
drag, startPoint x: 281, startPoint y: 166, endPoint x: 94, endPoint y: 152, distance: 187.0
click at [94, 152] on div "SearchWithCriteria28ae07e9-a377-4ffb-9205-c10d40972450 Work Title Northern April" at bounding box center [442, 158] width 852 height 32
type input "How Many One More Times"
drag, startPoint x: 267, startPoint y: 203, endPoint x: 57, endPoint y: 174, distance: 212.5
click at [57, 174] on div "SearchWithCriteria28ae07e9-a377-4ffb-9205-c10d40972450 Work Title How Many One …" at bounding box center [442, 198] width 852 height 113
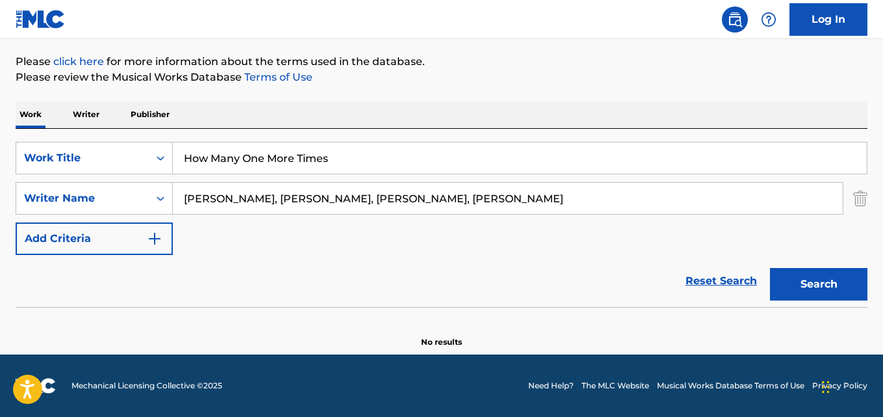
click at [770, 268] on button "Search" at bounding box center [818, 284] width 97 height 32
click at [284, 201] on input "[PERSON_NAME], [PERSON_NAME], [PERSON_NAME], [PERSON_NAME]" at bounding box center [508, 198] width 670 height 31
type input "[PERSON_NAME]"
click at [770, 268] on button "Search" at bounding box center [818, 284] width 97 height 32
click at [293, 301] on div "Reset Search Search" at bounding box center [442, 281] width 852 height 52
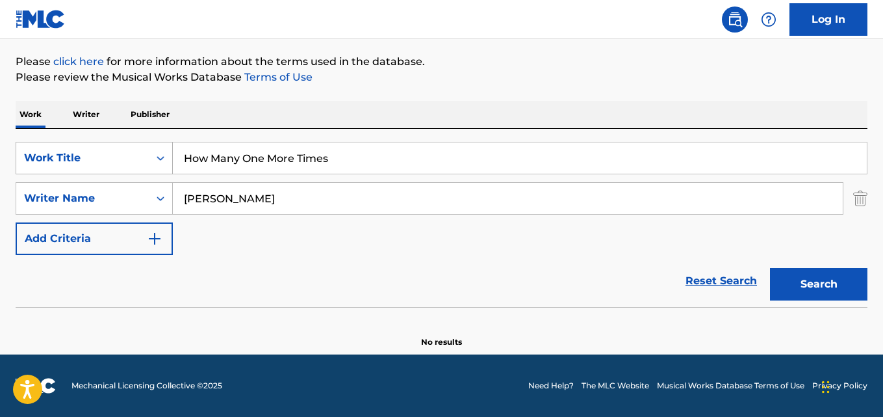
drag, startPoint x: 335, startPoint y: 165, endPoint x: 83, endPoint y: 143, distance: 252.4
click at [79, 143] on div "SearchWithCriteria28ae07e9-a377-4ffb-9205-c10d40972450 Work Title How Many One …" at bounding box center [442, 158] width 852 height 32
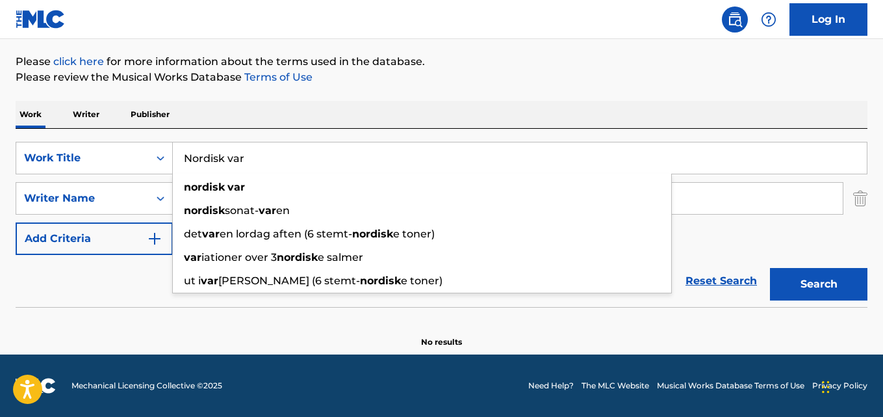
type input "Nordisk var"
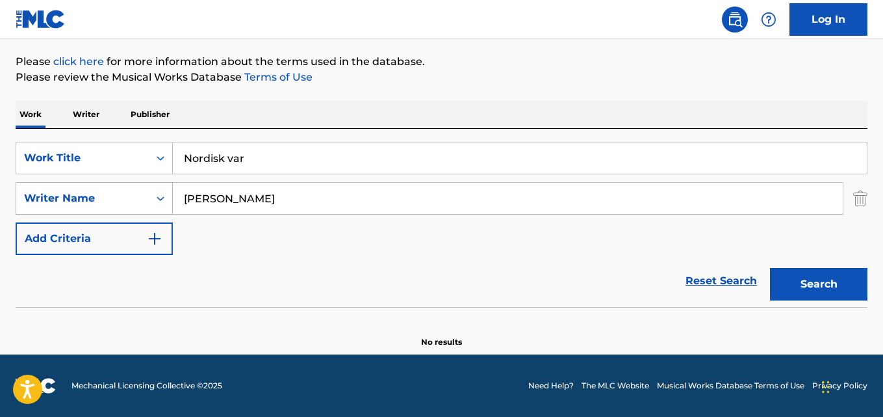
drag, startPoint x: 299, startPoint y: 203, endPoint x: 144, endPoint y: 196, distance: 155.4
click at [10, 190] on div "The MLC Public Work Search The accuracy and completeness of The MLC's data is d…" at bounding box center [441, 136] width 883 height 424
click at [223, 198] on input "[PERSON_NAME], [PERSON_NAME]" at bounding box center [508, 198] width 670 height 31
click at [770, 268] on button "Search" at bounding box center [818, 284] width 97 height 32
click at [273, 196] on input "[PERSON_NAME], [PERSON_NAME]" at bounding box center [508, 198] width 670 height 31
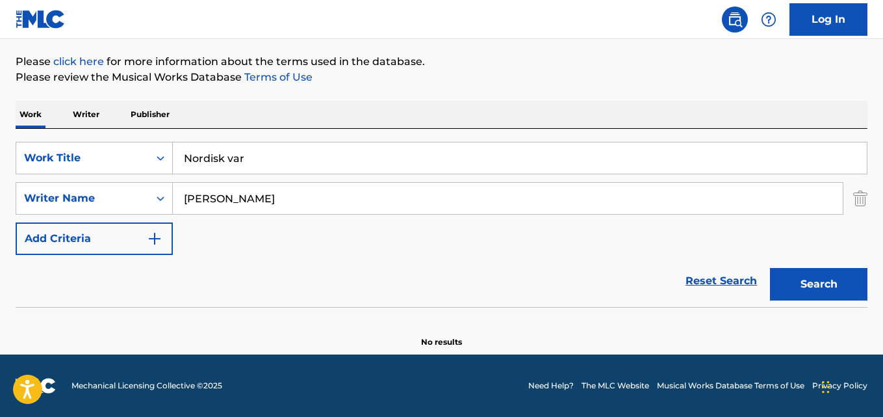
type input "[PERSON_NAME]"
click at [770, 268] on button "Search" at bounding box center [818, 284] width 97 height 32
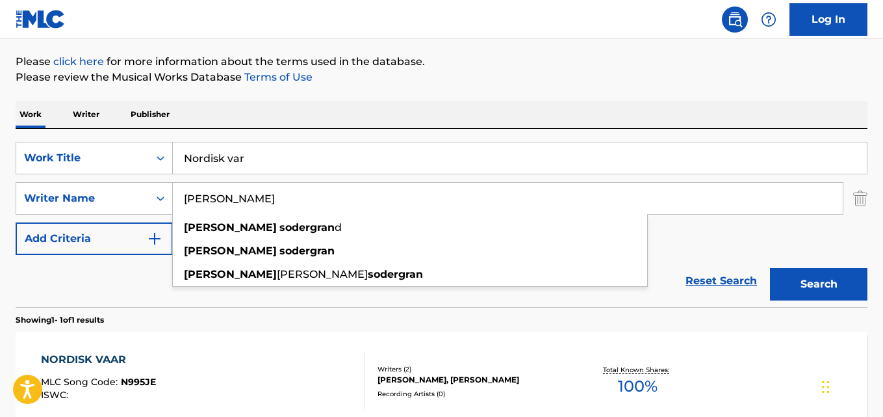
click at [103, 280] on div "Reset Search Search" at bounding box center [442, 281] width 852 height 52
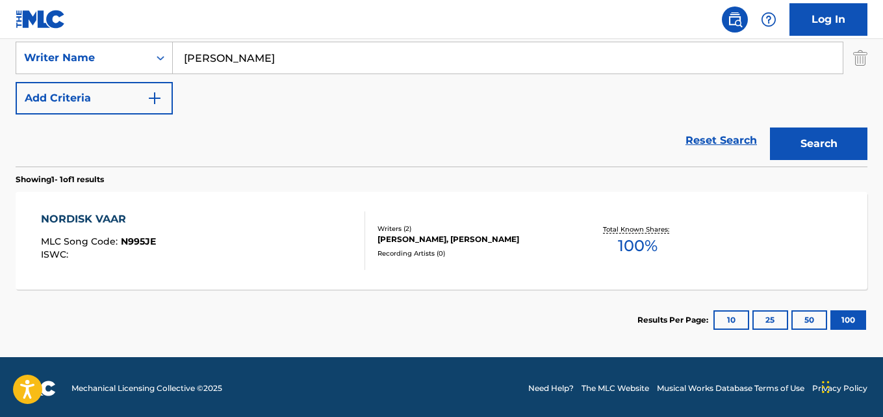
scroll to position [290, 0]
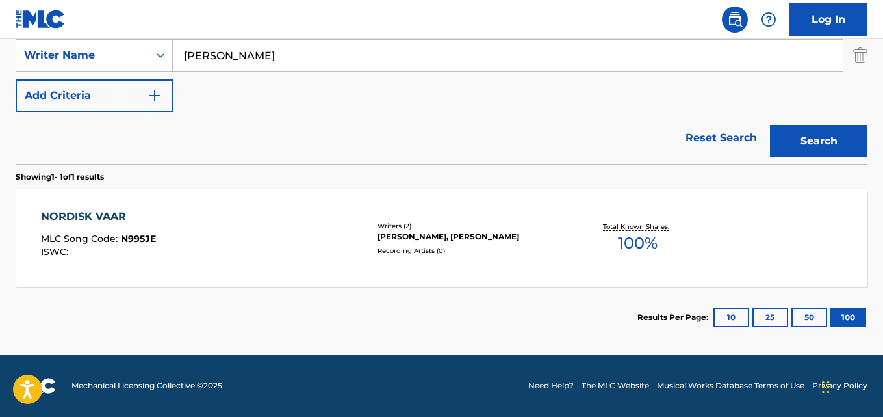
click at [229, 241] on div "NORDISK VAAR MLC Song Code : N995JE ISWC :" at bounding box center [203, 238] width 324 height 58
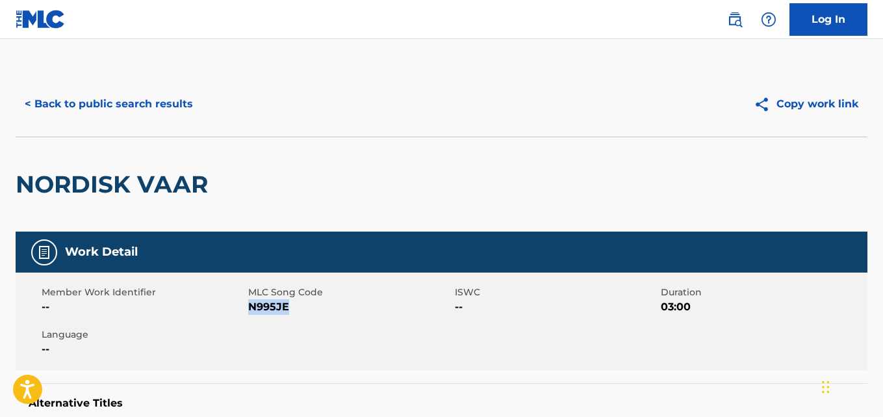
drag, startPoint x: 291, startPoint y: 307, endPoint x: 250, endPoint y: 306, distance: 40.9
click at [250, 306] on span "N995JE" at bounding box center [349, 307] width 203 height 16
copy span "N995JE"
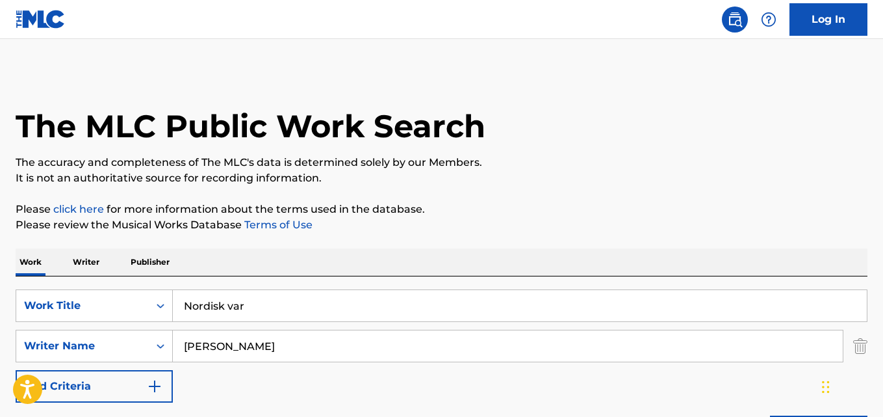
scroll to position [216, 0]
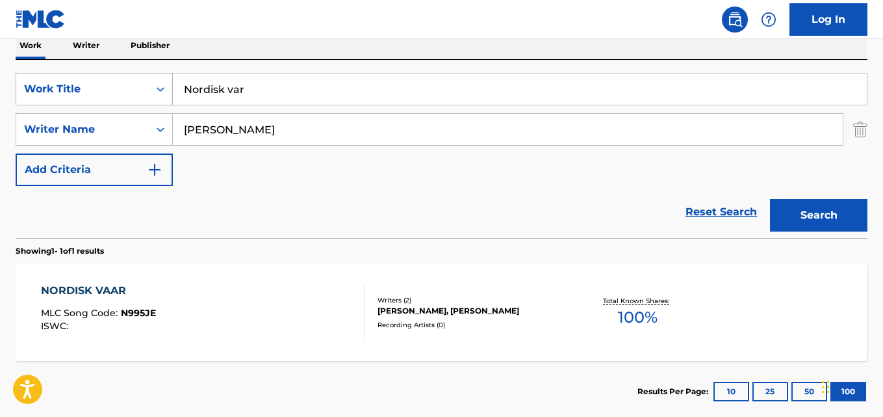
drag, startPoint x: 259, startPoint y: 97, endPoint x: 38, endPoint y: 86, distance: 221.2
click at [32, 84] on div "SearchWithCriteria28ae07e9-a377-4ffb-9205-c10d40972450 Work Title Nordisk var" at bounding box center [442, 89] width 852 height 32
type input "Vaan kautta aikojen"
drag, startPoint x: 231, startPoint y: 128, endPoint x: 84, endPoint y: 127, distance: 146.9
click at [64, 125] on div "SearchWithCriteria631c808f-4a22-4095-b367-28aa834f3d60 Writer Name [PERSON_NAME]" at bounding box center [442, 129] width 852 height 32
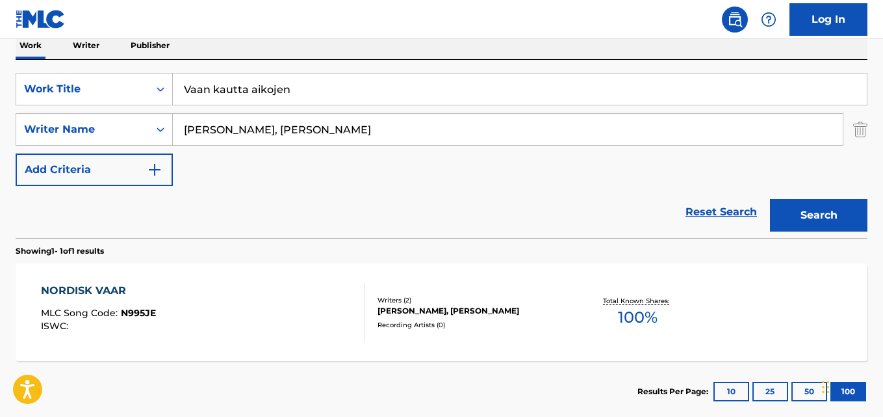
click at [770, 199] on button "Search" at bounding box center [818, 215] width 97 height 32
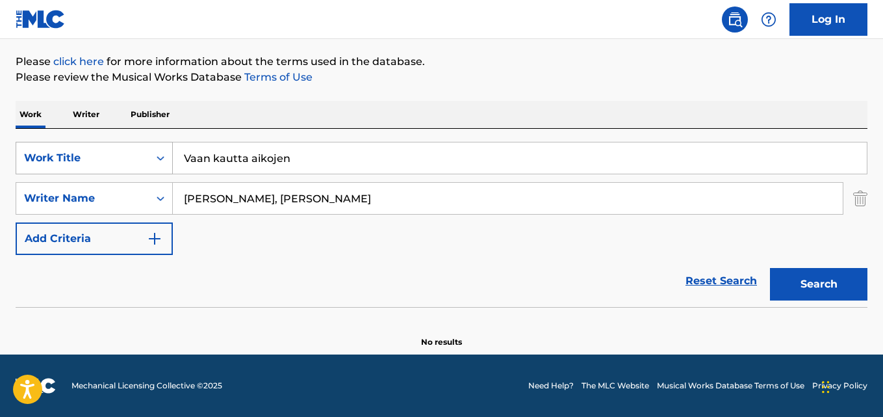
scroll to position [148, 0]
click at [255, 203] on input "[PERSON_NAME], [PERSON_NAME]" at bounding box center [508, 198] width 670 height 31
click at [770, 268] on button "Search" at bounding box center [818, 284] width 97 height 32
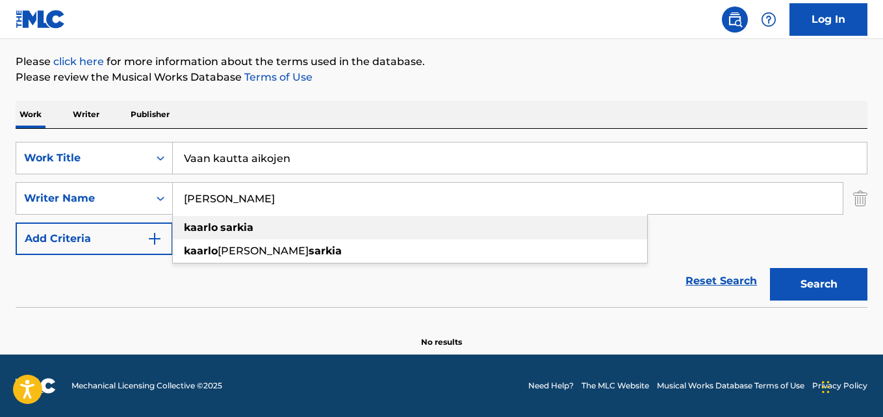
type input "[PERSON_NAME]"
drag, startPoint x: 309, startPoint y: 163, endPoint x: 139, endPoint y: 164, distance: 169.6
click at [140, 163] on div "SearchWithCriteria28ae07e9-a377-4ffb-9205-c10d40972450 Work Title Vaan kautta a…" at bounding box center [442, 158] width 852 height 32
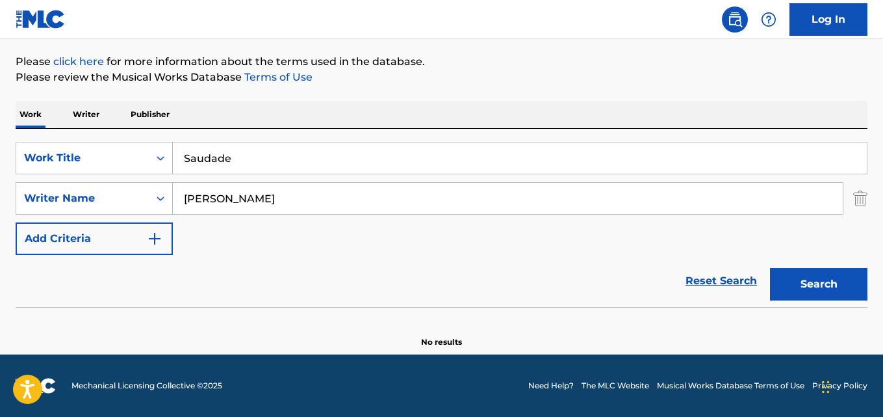
type input "Saudade"
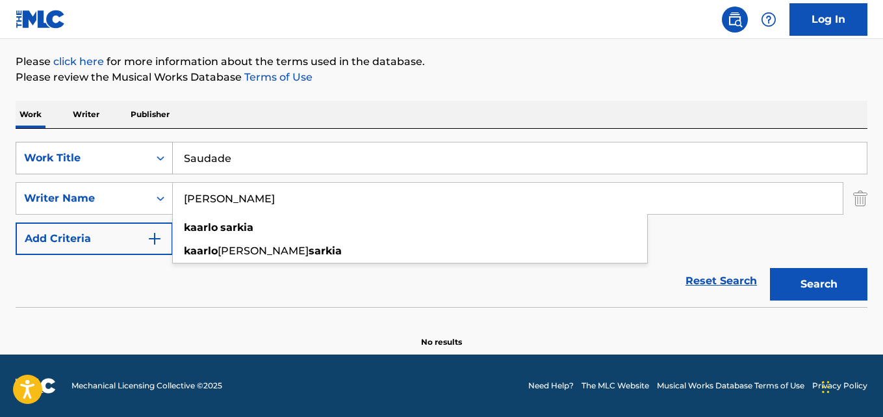
drag, startPoint x: 251, startPoint y: 186, endPoint x: 99, endPoint y: 162, distance: 153.9
click at [99, 161] on div "SearchWithCriteria28ae07e9-a377-4ffb-9205-c10d40972450 Work Title Saudade Searc…" at bounding box center [442, 198] width 852 height 113
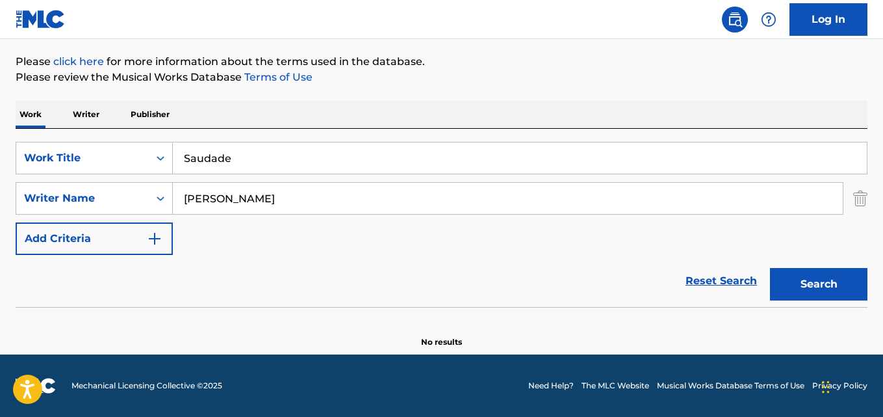
type input "[PERSON_NAME]"
click at [770, 268] on button "Search" at bounding box center [818, 284] width 97 height 32
drag, startPoint x: 259, startPoint y: 160, endPoint x: 110, endPoint y: 159, distance: 148.8
click at [114, 157] on div "SearchWithCriteria28ae07e9-a377-4ffb-9205-c10d40972450 Work Title Saudade" at bounding box center [442, 158] width 852 height 32
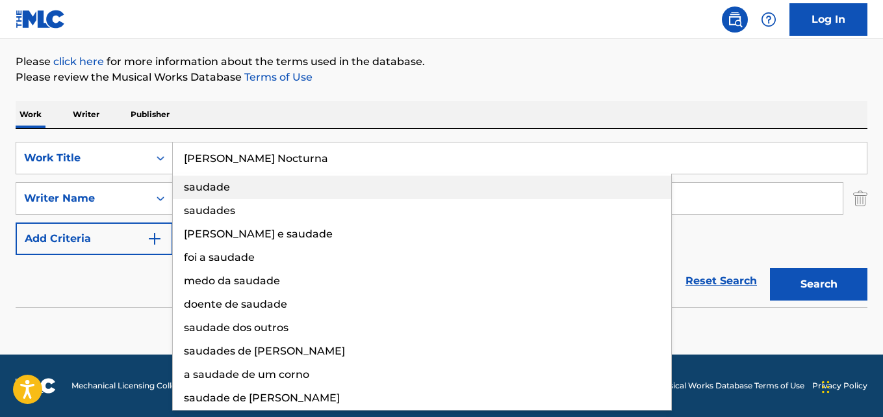
type input "[PERSON_NAME] Nocturna"
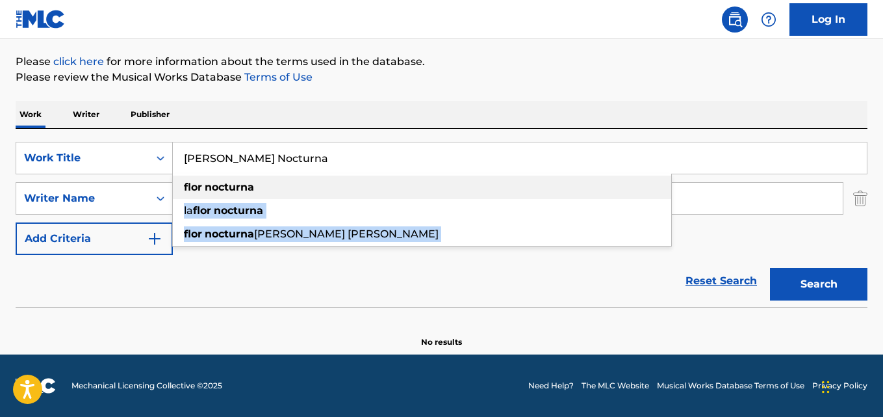
click at [0, 189] on div "The MLC Public Work Search The accuracy and completeness of The MLC's data is d…" at bounding box center [441, 136] width 883 height 424
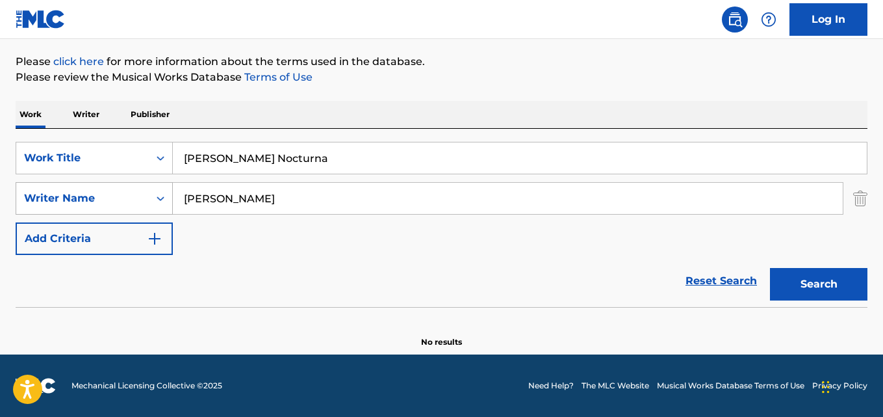
drag, startPoint x: 166, startPoint y: 205, endPoint x: 81, endPoint y: 205, distance: 85.8
click at [81, 205] on div "SearchWithCriteria631c808f-4a22-4095-b367-28aa834f3d60 Writer Name [PERSON_NAME]" at bounding box center [442, 198] width 852 height 32
click at [289, 194] on input "[PERSON_NAME]" at bounding box center [508, 198] width 670 height 31
type input "[PERSON_NAME]"
click at [770, 268] on button "Search" at bounding box center [818, 284] width 97 height 32
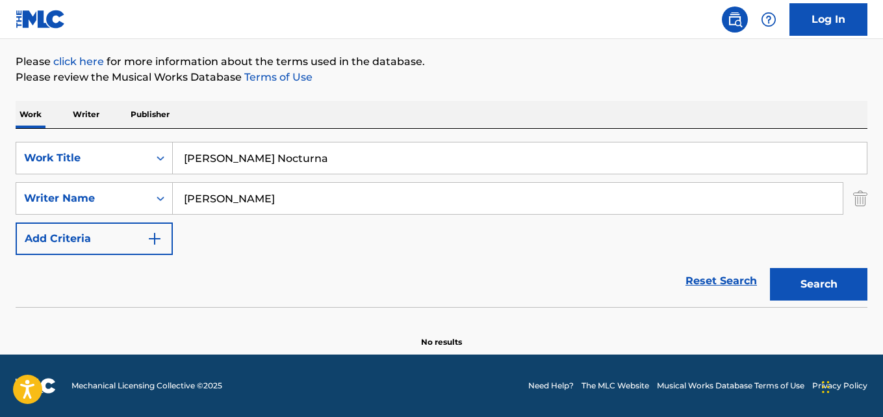
drag, startPoint x: 194, startPoint y: 156, endPoint x: 180, endPoint y: 159, distance: 13.9
click at [180, 159] on input "[PERSON_NAME] Nocturna" at bounding box center [520, 157] width 694 height 31
type input "[PERSON_NAME] Street Blues"
drag, startPoint x: 337, startPoint y: 195, endPoint x: 81, endPoint y: 199, distance: 256.0
click at [82, 199] on div "SearchWithCriteria631c808f-4a22-4095-b367-28aa834f3d60 Writer Name [PERSON_NAME]" at bounding box center [442, 198] width 852 height 32
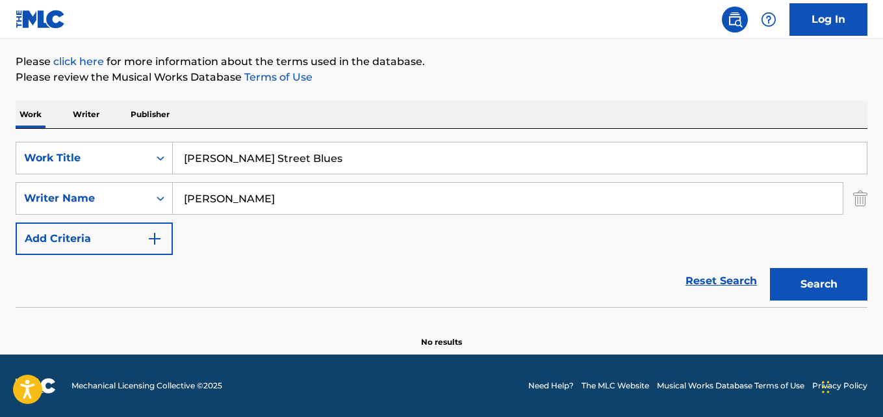
type input "[PERSON_NAME]"
click at [770, 268] on button "Search" at bounding box center [818, 284] width 97 height 32
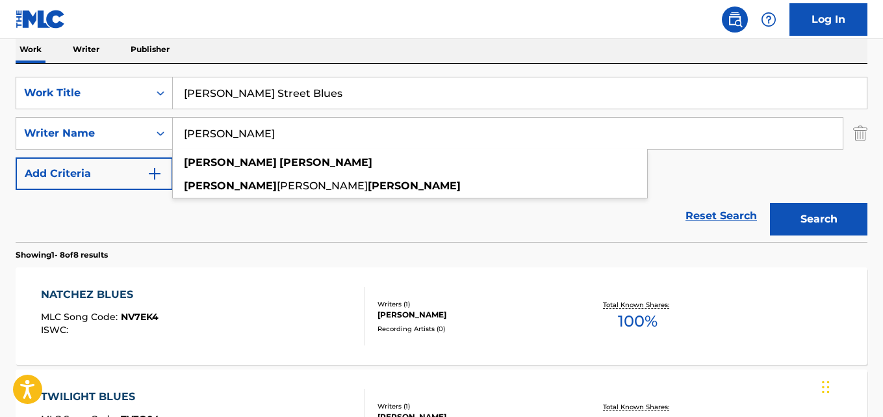
scroll to position [18, 0]
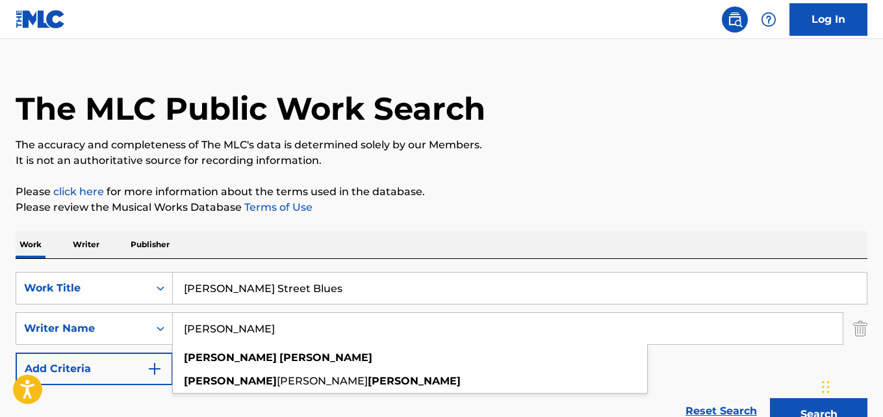
click at [319, 277] on input "[PERSON_NAME] Street Blues" at bounding box center [520, 287] width 694 height 31
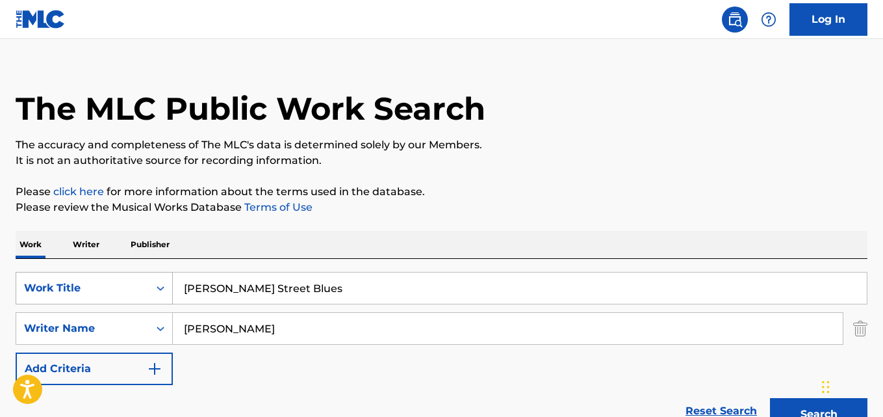
drag, startPoint x: 312, startPoint y: 287, endPoint x: 25, endPoint y: 281, distance: 287.3
click at [25, 281] on div "SearchWithCriteria28ae07e9-a377-4ffb-9205-c10d40972450 Work Title [PERSON_NAME]…" at bounding box center [442, 288] width 852 height 32
type input "Segundos Momentos"
type input "Malena [PERSON_NAME]"
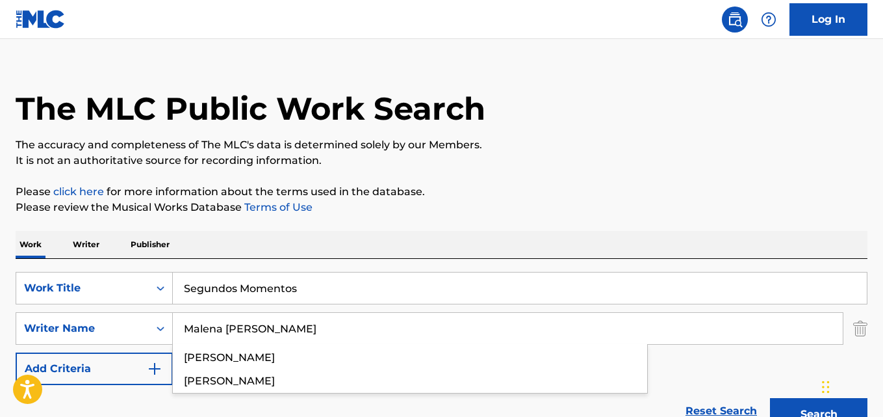
click at [770, 398] on button "Search" at bounding box center [818, 414] width 97 height 32
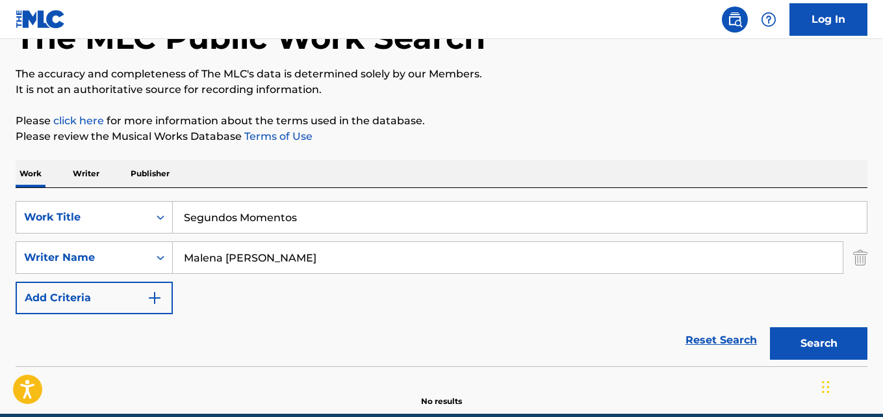
scroll to position [148, 0]
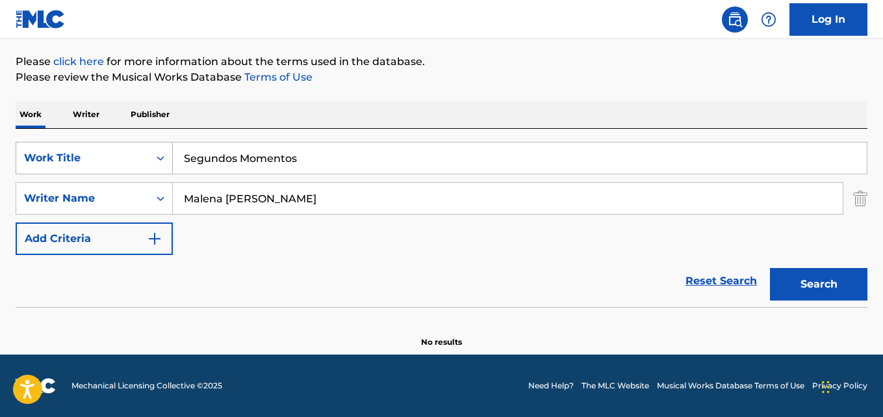
drag, startPoint x: 308, startPoint y: 159, endPoint x: 114, endPoint y: 158, distance: 194.3
click at [118, 155] on div "SearchWithCriteria28ae07e9-a377-4ffb-9205-c10d40972450 Work Title Segundos Mome…" at bounding box center [442, 158] width 852 height 32
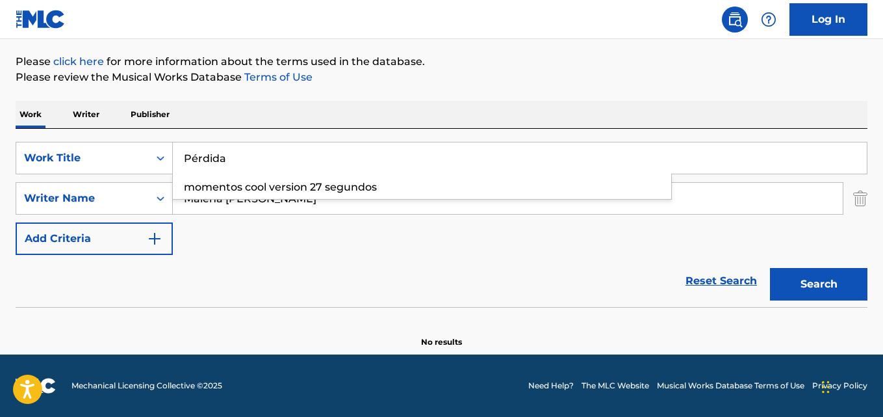
click at [192, 156] on input "Pérdida" at bounding box center [520, 157] width 694 height 31
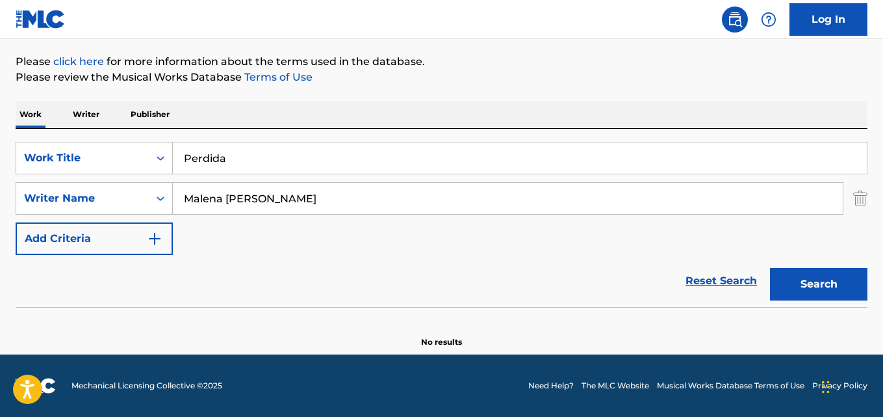
click at [770, 268] on button "Search" at bounding box center [818, 284] width 97 height 32
drag, startPoint x: 251, startPoint y: 164, endPoint x: 67, endPoint y: 160, distance: 183.9
click at [79, 160] on div "SearchWithCriteria28ae07e9-a377-4ffb-9205-c10d40972450 Work Title Perdida" at bounding box center [442, 158] width 852 height 32
type input "Just Can't Live That Fast (Any More)"
drag, startPoint x: 300, startPoint y: 202, endPoint x: 31, endPoint y: 200, distance: 269.0
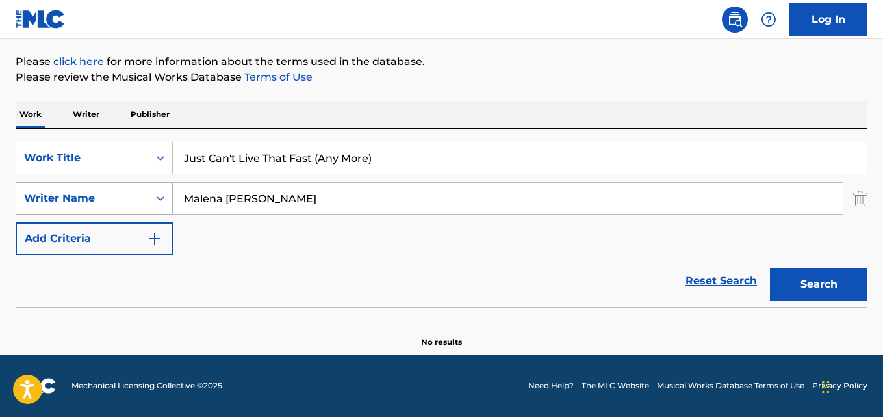
click at [31, 200] on div "SearchWithCriteria631c808f-4a22-4095-b367-28aa834f3d60 Writer Name [PERSON_NAME…" at bounding box center [442, 198] width 852 height 32
type input "[PERSON_NAME]"
click at [770, 268] on button "Search" at bounding box center [818, 284] width 97 height 32
drag, startPoint x: 369, startPoint y: 153, endPoint x: 183, endPoint y: 155, distance: 185.8
click at [0, 139] on div "The MLC Public Work Search The accuracy and completeness of The MLC's data is d…" at bounding box center [441, 136] width 883 height 424
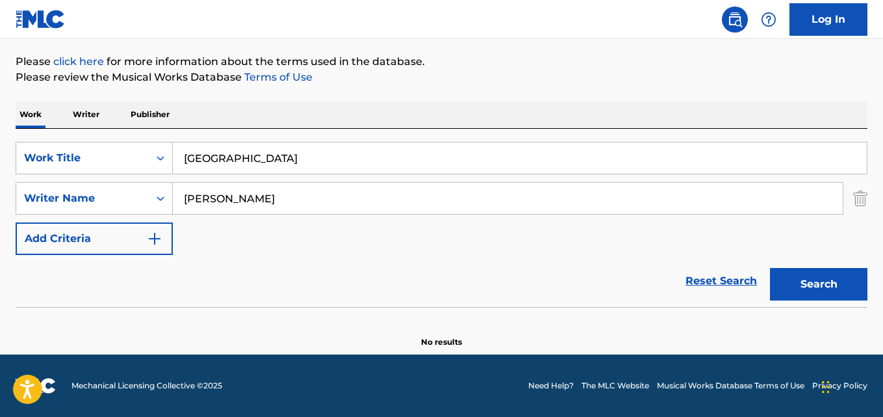
type input "[GEOGRAPHIC_DATA]"
drag, startPoint x: 270, startPoint y: 202, endPoint x: 149, endPoint y: 199, distance: 120.9
click at [152, 199] on div "SearchWithCriteria631c808f-4a22-4095-b367-28aa834f3d60 Writer Name [PERSON_NAME]" at bounding box center [442, 198] width 852 height 32
type input "[PERSON_NAME]"
click at [770, 268] on button "Search" at bounding box center [818, 284] width 97 height 32
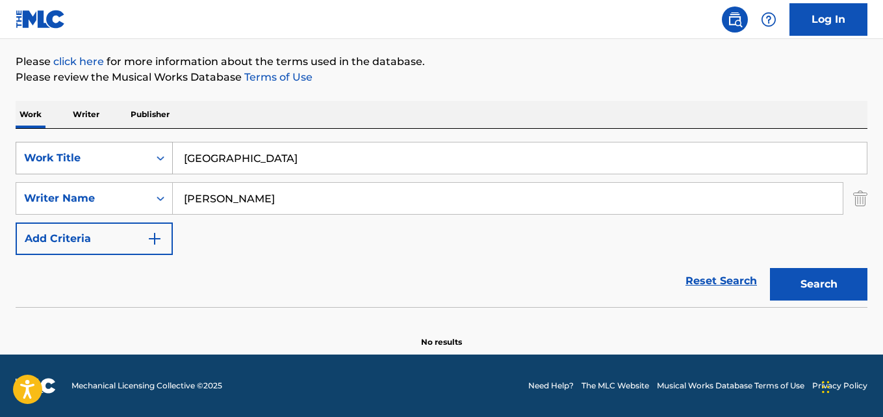
drag, startPoint x: 253, startPoint y: 162, endPoint x: 62, endPoint y: 170, distance: 191.2
click at [70, 167] on div "SearchWithCriteria28ae07e9-a377-4ffb-9205-c10d40972450 Work Title Habana" at bounding box center [442, 158] width 852 height 32
click at [770, 268] on button "Search" at bounding box center [818, 284] width 97 height 32
drag, startPoint x: 240, startPoint y: 159, endPoint x: 141, endPoint y: 171, distance: 99.5
click at [96, 168] on div "SearchWithCriteria28ae07e9-a377-4ffb-9205-c10d40972450 Work Title Oduduwa" at bounding box center [442, 158] width 852 height 32
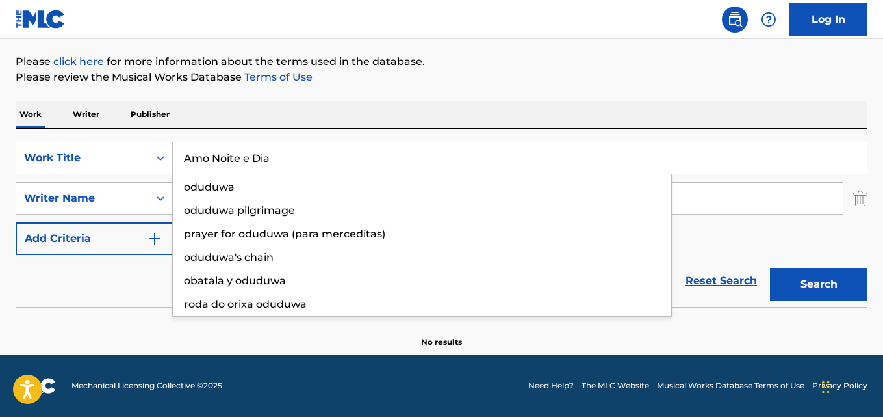
type input "Amo Noite e Dia"
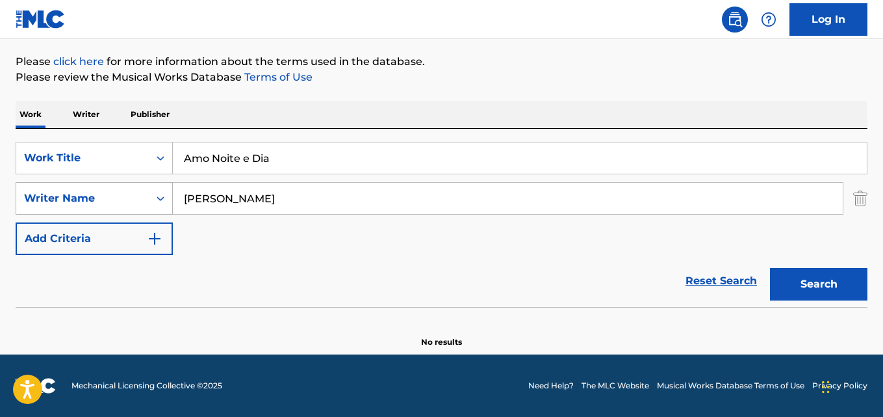
drag, startPoint x: 153, startPoint y: 188, endPoint x: 103, endPoint y: 200, distance: 52.0
click at [37, 195] on div "SearchWithCriteria631c808f-4a22-4095-b367-28aa834f3d60 Writer Name [PERSON_NAME]" at bounding box center [442, 198] width 852 height 32
type input "[PERSON_NAME]"
click at [770, 268] on button "Search" at bounding box center [818, 284] width 97 height 32
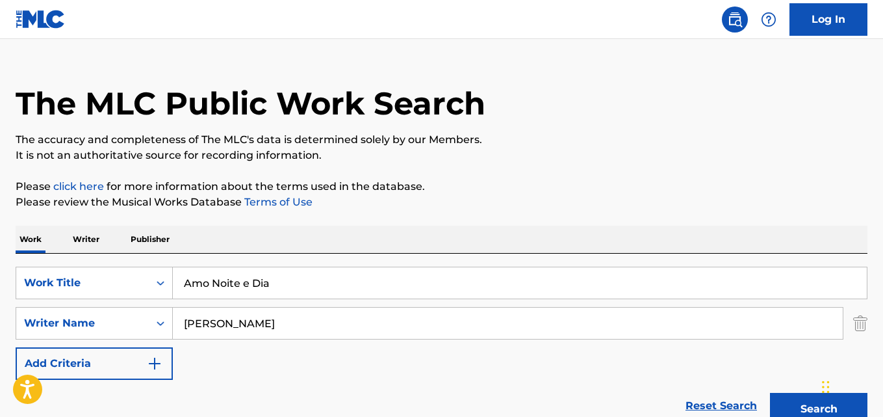
scroll to position [18, 0]
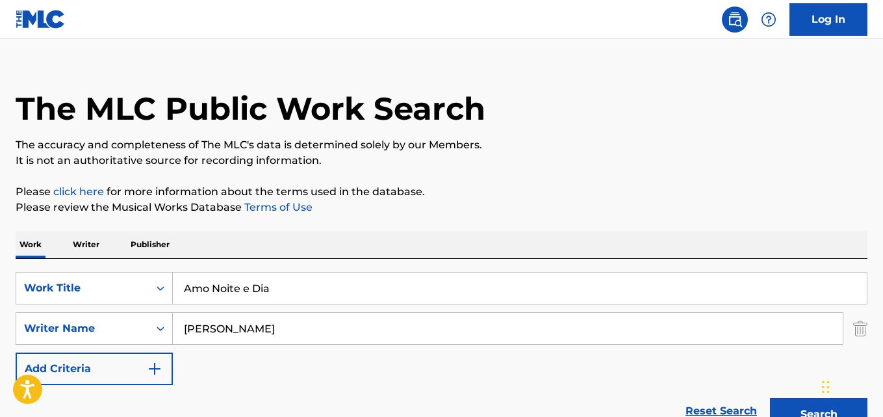
drag, startPoint x: 259, startPoint y: 278, endPoint x: 122, endPoint y: 269, distance: 136.8
click at [130, 269] on div "SearchWithCriteria28ae07e9-a377-4ffb-9205-c10d40972450 Work Title Amo Noite e D…" at bounding box center [442, 348] width 852 height 178
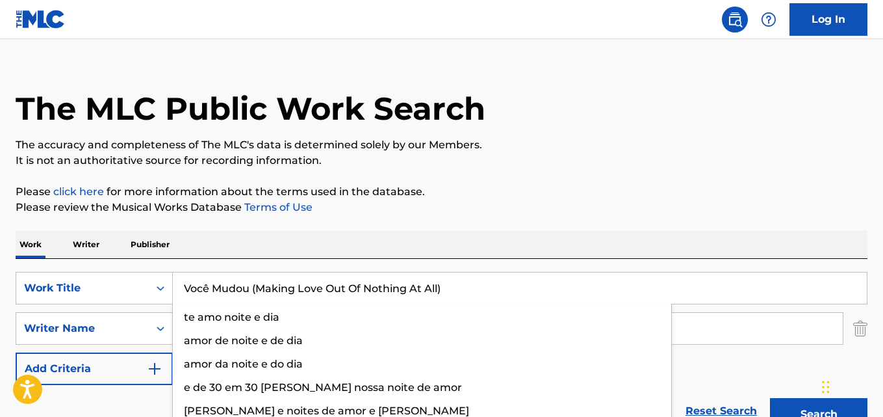
type input "Você Mudou (Making Love Out Of Nothing At All)"
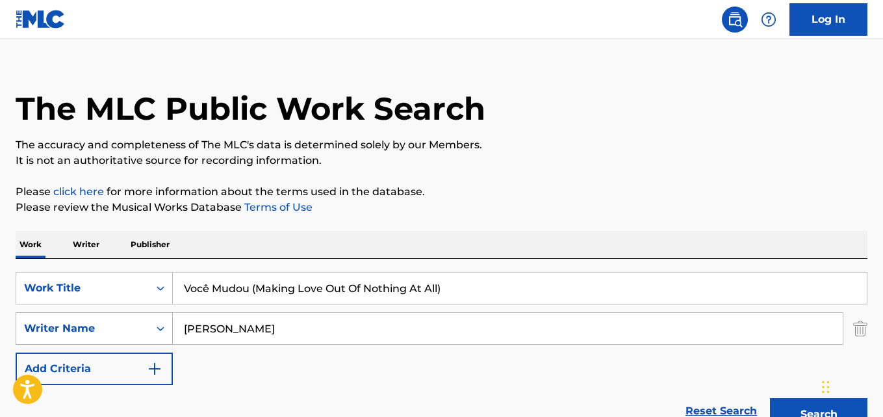
drag, startPoint x: 269, startPoint y: 327, endPoint x: 74, endPoint y: 322, distance: 195.0
click at [73, 322] on div "SearchWithCriteria631c808f-4a22-4095-b367-28aa834f3d60 Writer Name [PERSON_NAME]" at bounding box center [442, 328] width 852 height 32
click at [770, 398] on button "Search" at bounding box center [818, 414] width 97 height 32
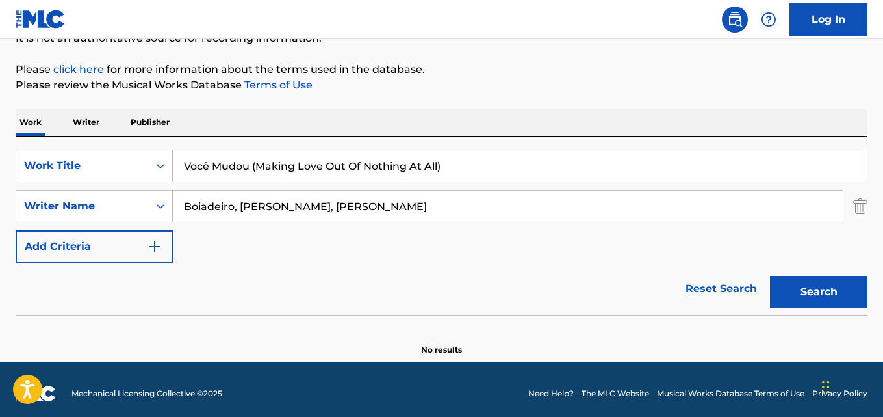
scroll to position [148, 0]
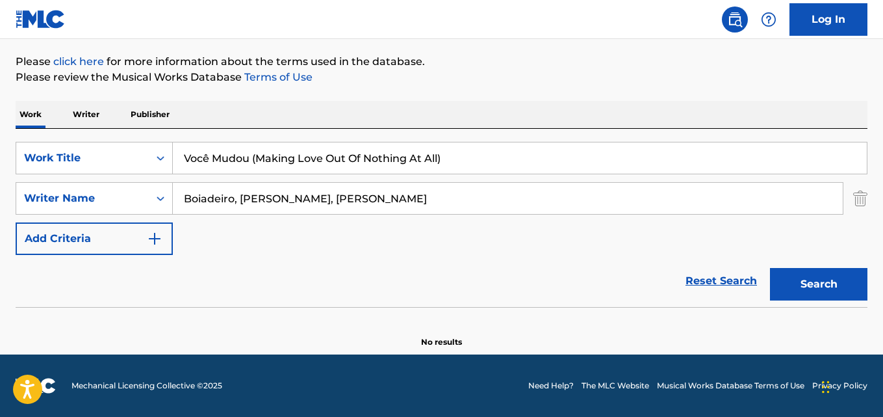
click at [229, 194] on input "Boiadeiro, [PERSON_NAME], [PERSON_NAME]" at bounding box center [508, 198] width 670 height 31
type input "Boiadeiro"
click at [770, 268] on button "Search" at bounding box center [818, 284] width 97 height 32
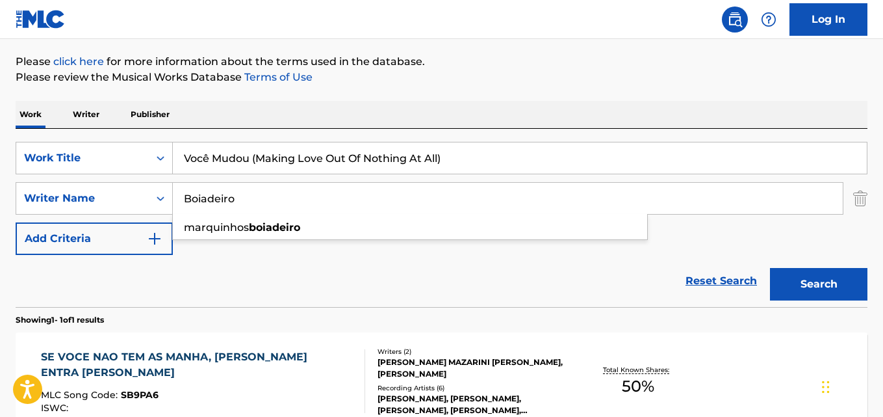
click at [405, 269] on div "Reset Search Search" at bounding box center [442, 281] width 852 height 52
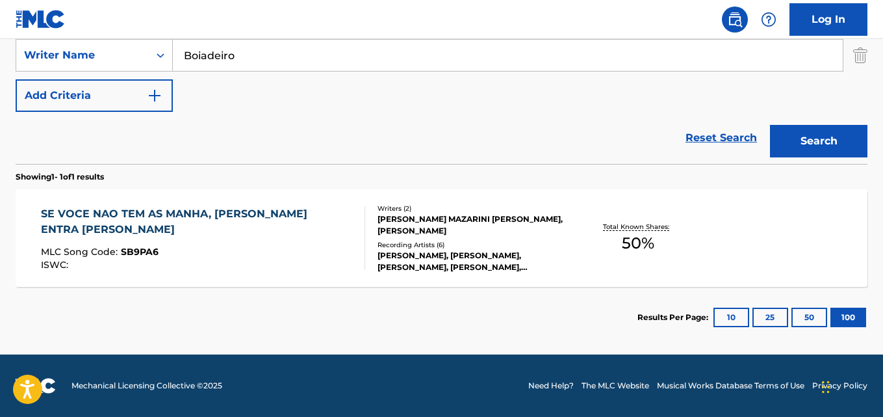
scroll to position [160, 0]
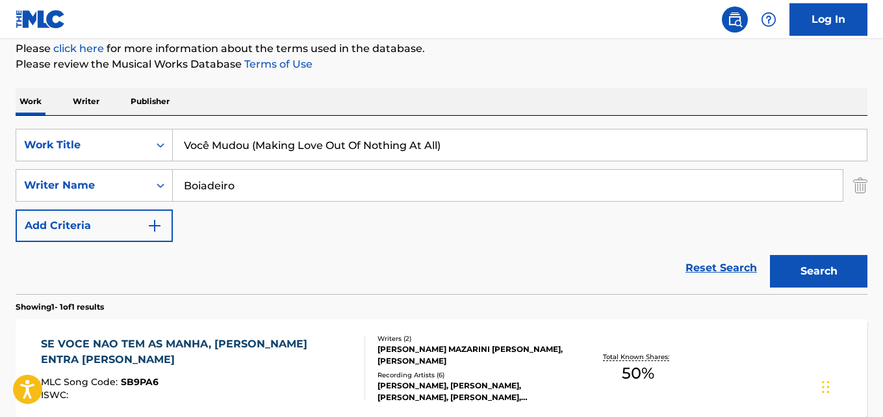
drag, startPoint x: 305, startPoint y: 135, endPoint x: 0, endPoint y: 114, distance: 306.1
click at [0, 116] on div "The MLC Public Work Search The accuracy and completeness of The MLC's data is d…" at bounding box center [441, 194] width 883 height 567
click at [190, 149] on input "Tô Comercial" at bounding box center [520, 144] width 694 height 31
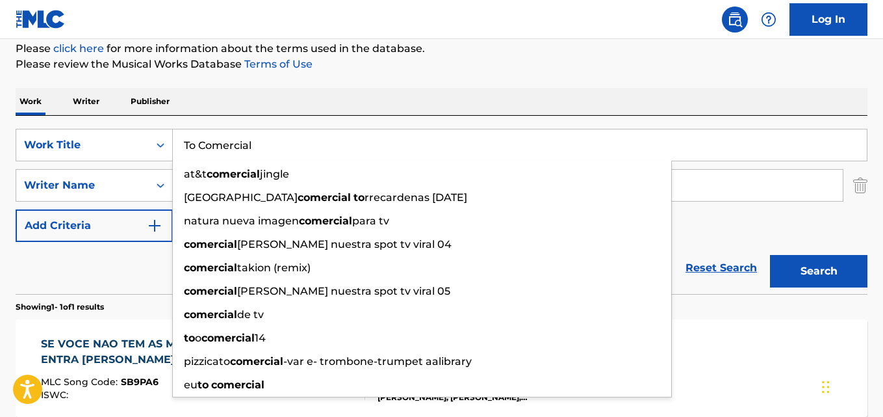
type input "To Comercial"
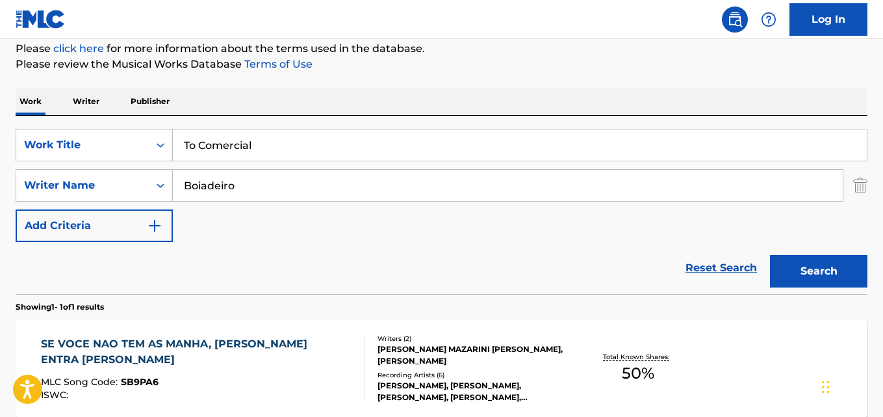
drag, startPoint x: 125, startPoint y: 172, endPoint x: 79, endPoint y: 167, distance: 46.4
click at [33, 159] on div "SearchWithCriteria28ae07e9-a377-4ffb-9205-c10d40972450 Work Title To Comercial …" at bounding box center [442, 185] width 852 height 113
type input "Thales Lessa"
click at [770, 255] on button "Search" at bounding box center [818, 271] width 97 height 32
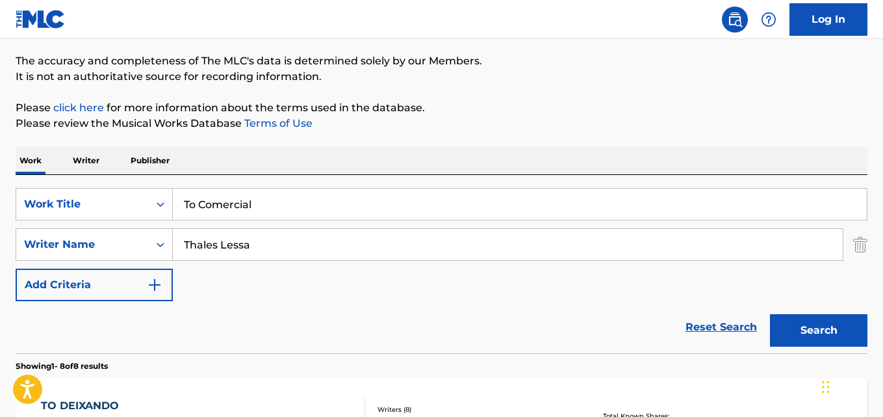
scroll to position [30, 0]
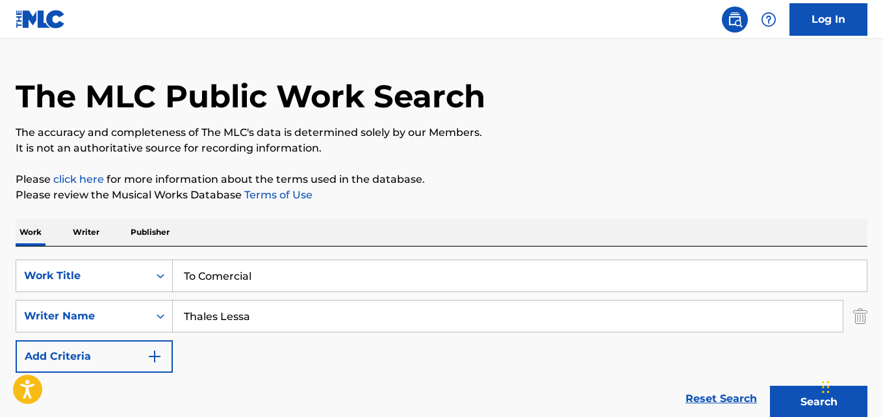
drag, startPoint x: 270, startPoint y: 274, endPoint x: 172, endPoint y: 250, distance: 100.5
click at [96, 260] on div "SearchWithCriteria28ae07e9-a377-4ffb-9205-c10d40972450 Work Title To Comercial" at bounding box center [442, 275] width 852 height 32
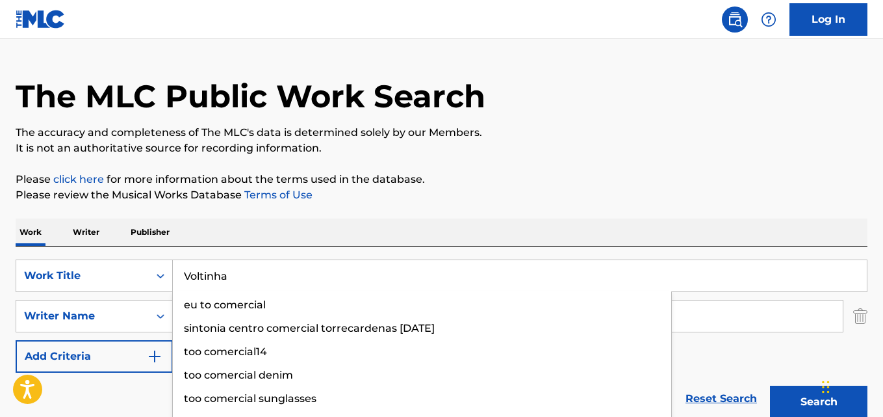
type input "Voltinha"
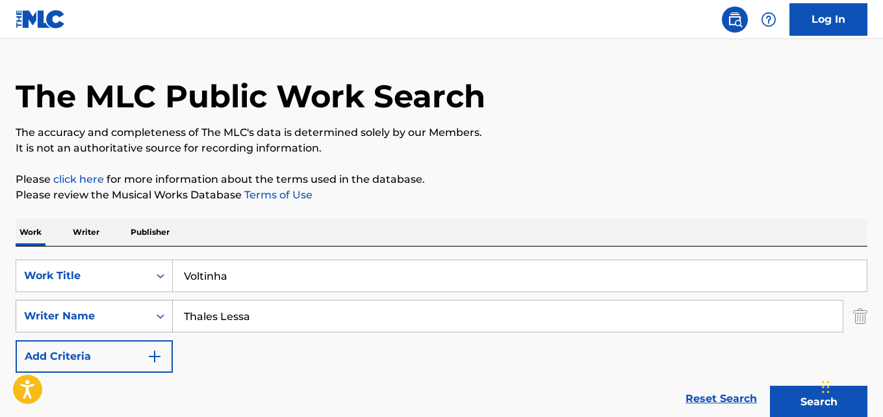
click at [58, 311] on div "SearchWithCriteria631c808f-4a22-4095-b367-28aa834f3d60 Writer Name [PERSON_NAME]" at bounding box center [442, 316] width 852 height 32
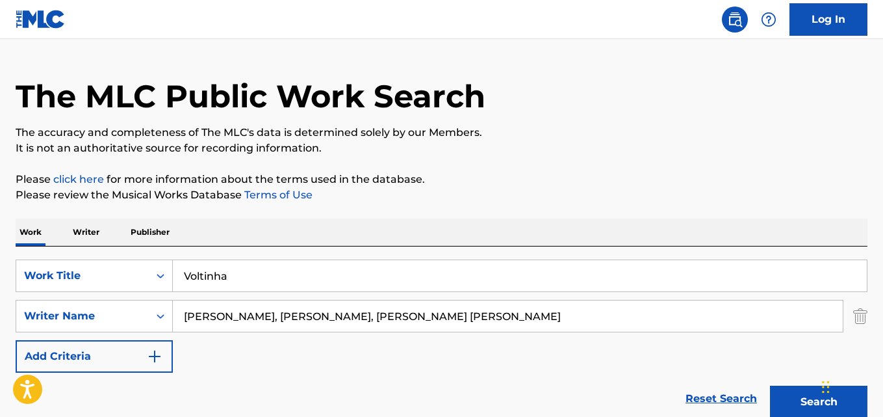
click at [770, 385] on button "Search" at bounding box center [818, 401] width 97 height 32
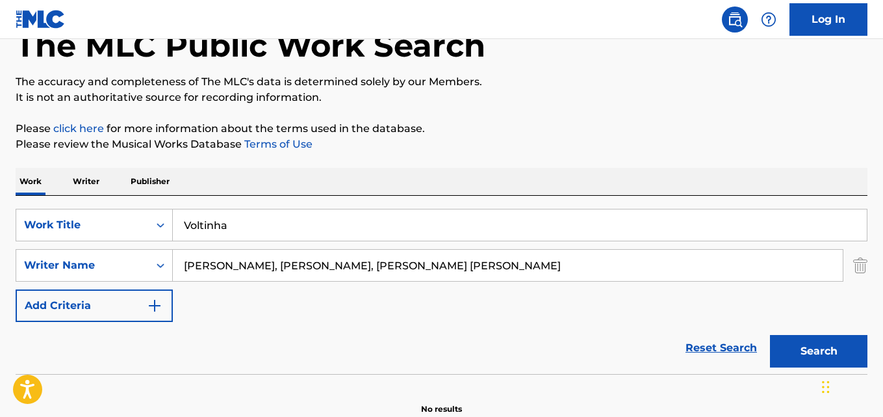
scroll to position [148, 0]
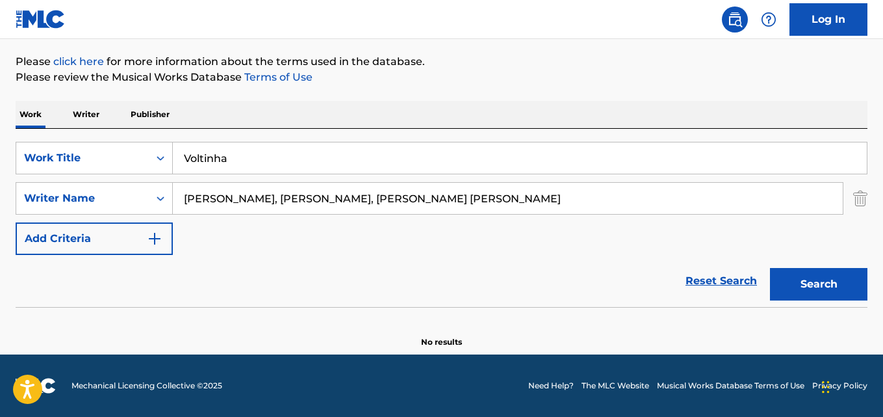
click at [253, 198] on input "[PERSON_NAME], [PERSON_NAME], [PERSON_NAME] [PERSON_NAME]" at bounding box center [508, 198] width 670 height 31
type input "[PERSON_NAME]"
click at [770, 268] on button "Search" at bounding box center [818, 284] width 97 height 32
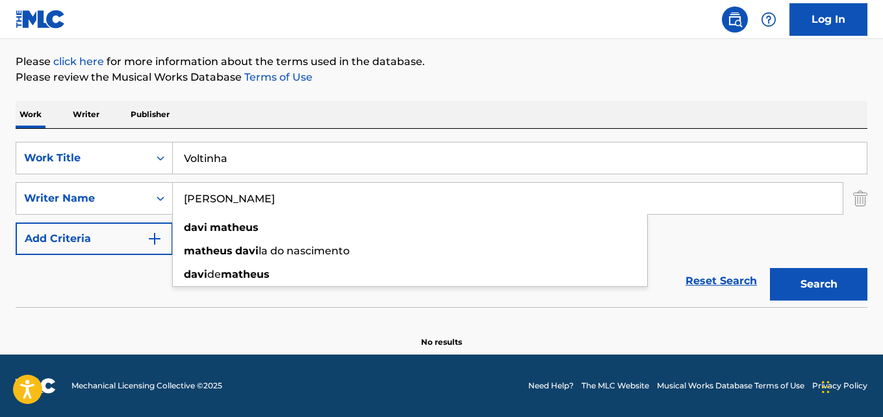
click at [307, 199] on input "[PERSON_NAME]" at bounding box center [508, 198] width 670 height 31
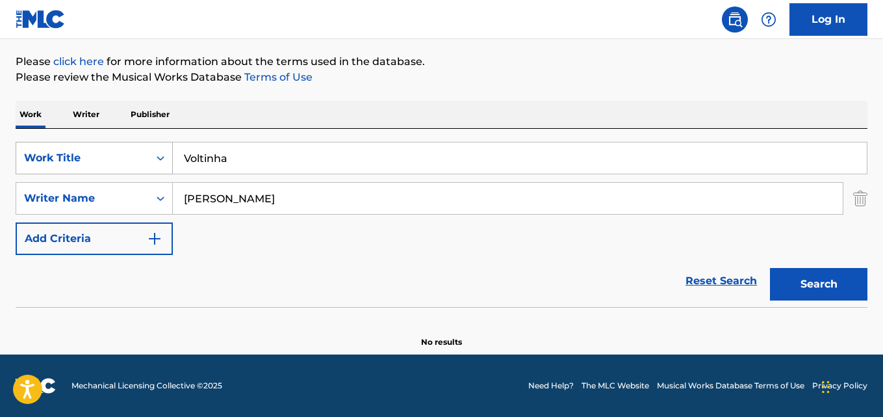
drag, startPoint x: 239, startPoint y: 161, endPoint x: 123, endPoint y: 160, distance: 116.3
click at [124, 159] on div "SearchWithCriteria28ae07e9-a377-4ffb-9205-c10d40972450 Work Title Voltinha" at bounding box center [442, 158] width 852 height 32
type input "[PERSON_NAME] Aqui do Lado"
drag, startPoint x: 270, startPoint y: 201, endPoint x: 42, endPoint y: 193, distance: 228.9
click at [40, 193] on div "SearchWithCriteria631c808f-4a22-4095-b367-28aa834f3d60 Writer Name [PERSON_NAME]" at bounding box center [442, 198] width 852 height 32
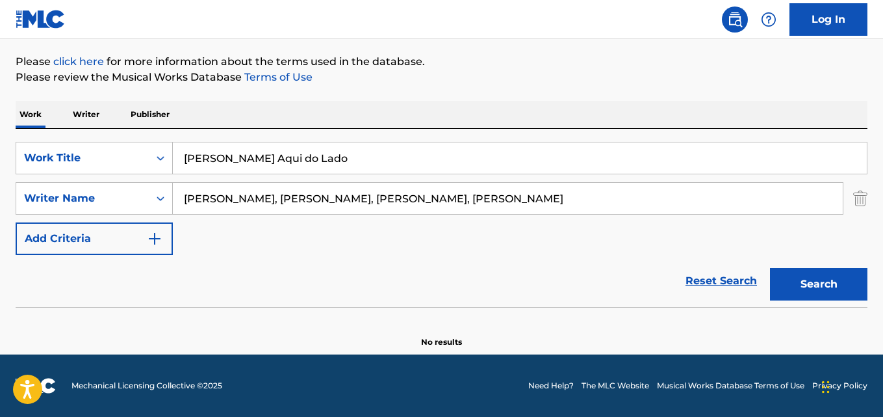
click at [770, 268] on button "Search" at bounding box center [818, 284] width 97 height 32
click at [270, 198] on input "[PERSON_NAME], [PERSON_NAME], [PERSON_NAME], [PERSON_NAME]" at bounding box center [508, 198] width 670 height 31
click at [274, 201] on input "[PERSON_NAME], [PERSON_NAME], [PERSON_NAME], [PERSON_NAME]" at bounding box center [508, 198] width 670 height 31
type input "[PERSON_NAME]"
click at [770, 268] on button "Search" at bounding box center [818, 284] width 97 height 32
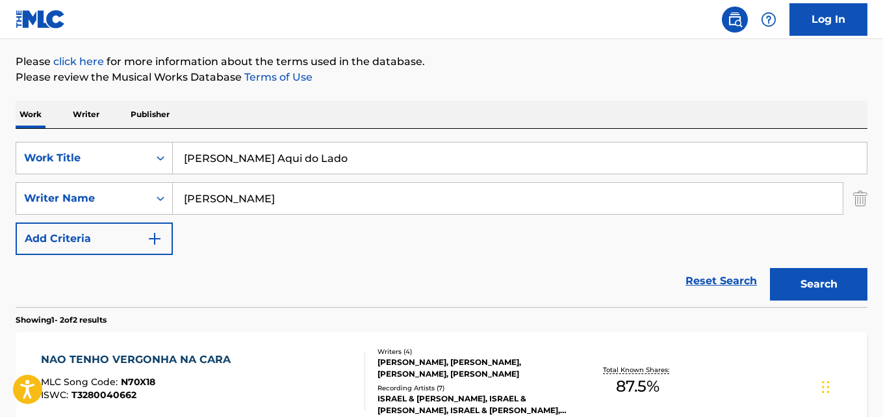
drag, startPoint x: 320, startPoint y: 157, endPoint x: 0, endPoint y: 147, distance: 320.5
click at [0, 147] on div "The MLC Public Work Search The accuracy and completeness of The MLC's data is d…" at bounding box center [441, 258] width 883 height 669
type input "Um Dia Eu [PERSON_NAME] Comigo"
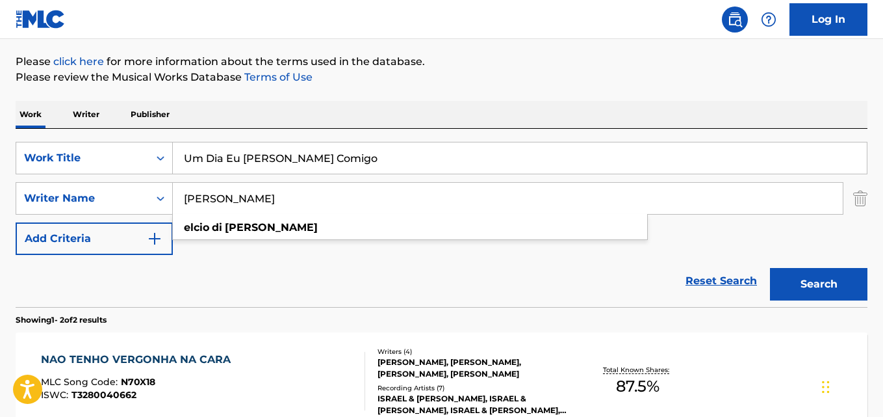
drag, startPoint x: 302, startPoint y: 200, endPoint x: 2, endPoint y: 173, distance: 301.4
click at [0, 177] on div "The MLC Public Work Search The accuracy and completeness of The MLC's data is d…" at bounding box center [441, 258] width 883 height 669
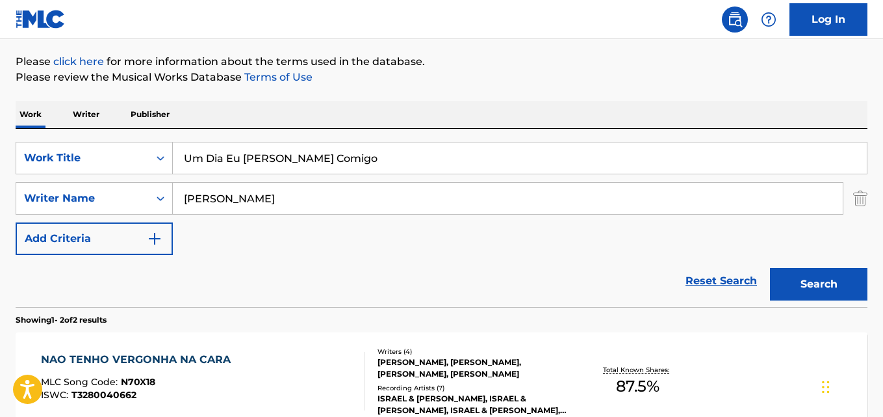
type input "[PERSON_NAME]"
click at [770, 268] on button "Search" at bounding box center [818, 284] width 97 height 32
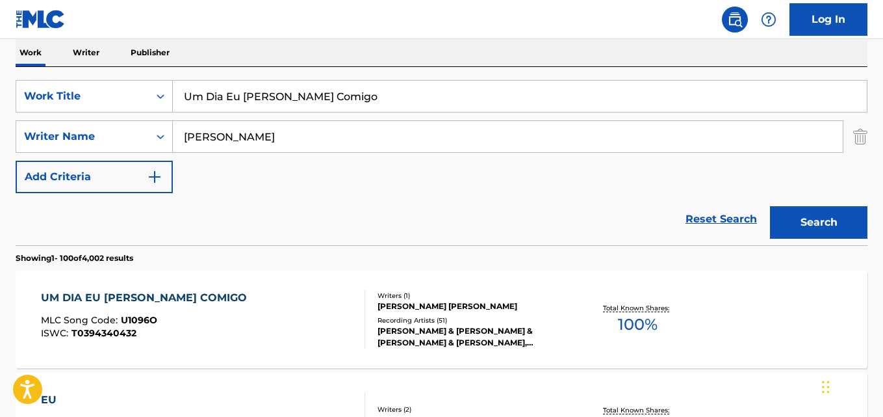
scroll to position [212, 0]
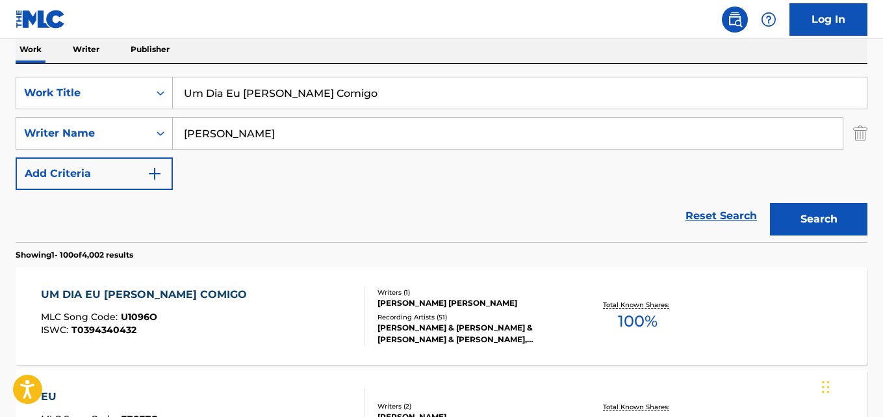
click at [212, 295] on div "UM DIA EU [PERSON_NAME] COMIGO MLC Song Code : U1096O ISWC : T0394340432" at bounding box center [203, 316] width 324 height 58
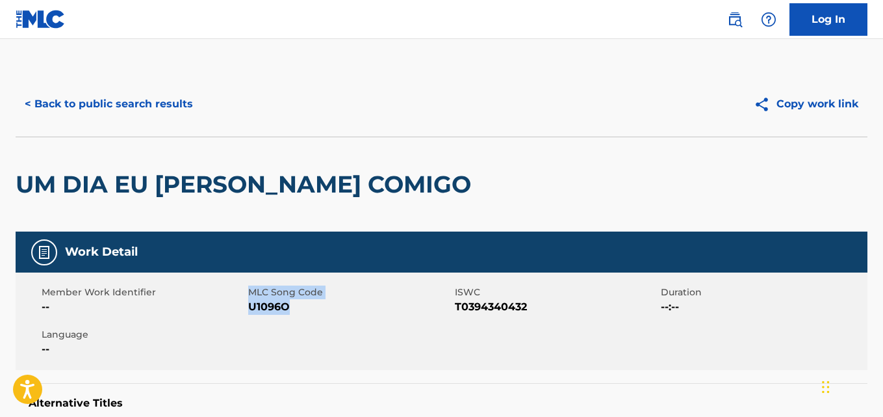
drag, startPoint x: 297, startPoint y: 311, endPoint x: 243, endPoint y: 305, distance: 54.2
click at [243, 305] on div "Member Work Identifier -- MLC Song Code U1096O ISWC T0394340432 Duration --:-- …" at bounding box center [442, 320] width 852 height 97
click at [247, 306] on div "Member Work Identifier --" at bounding box center [145, 299] width 207 height 29
click at [250, 309] on span "U1096O" at bounding box center [349, 307] width 203 height 16
copy span "U1096O"
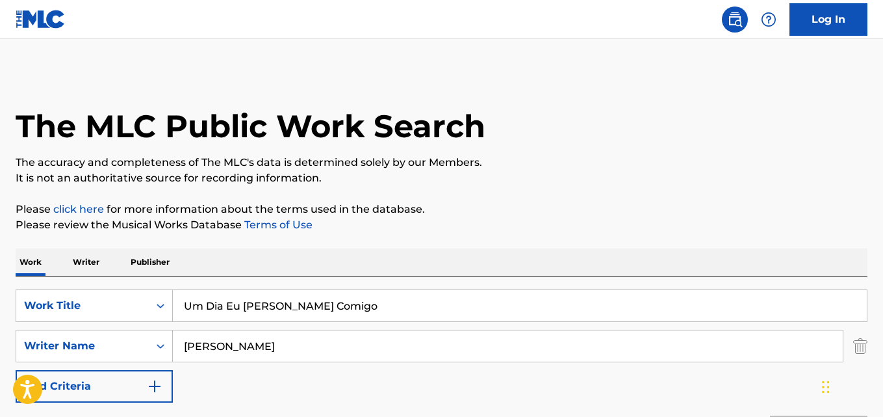
scroll to position [212, 0]
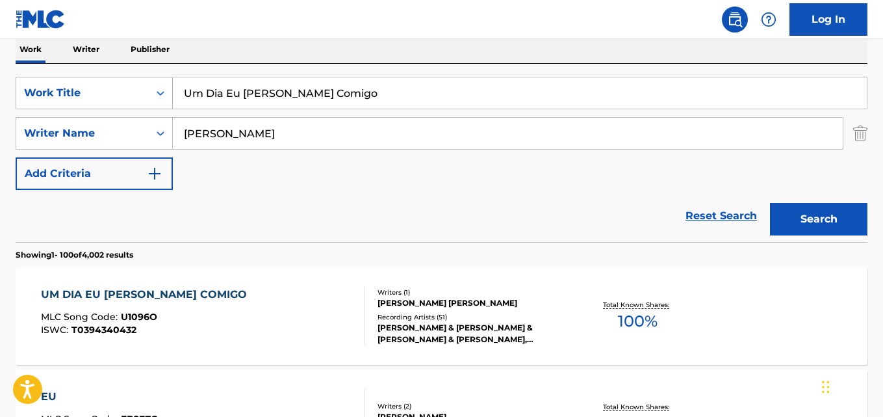
drag, startPoint x: 347, startPoint y: 97, endPoint x: 45, endPoint y: 83, distance: 302.5
click at [45, 83] on div "SearchWithCriteria28ae07e9-a377-4ffb-9205-c10d40972450 Work Title Um Dia Eu [PE…" at bounding box center [442, 93] width 852 height 32
type input "Golpe Fatal (Nothing's Gonna Change My Love For You)"
drag, startPoint x: 264, startPoint y: 131, endPoint x: 96, endPoint y: 124, distance: 169.1
click at [96, 124] on div "SearchWithCriteria631c808f-4a22-4095-b367-28aa834f3d60 Writer Name [PERSON_NAME]" at bounding box center [442, 133] width 852 height 32
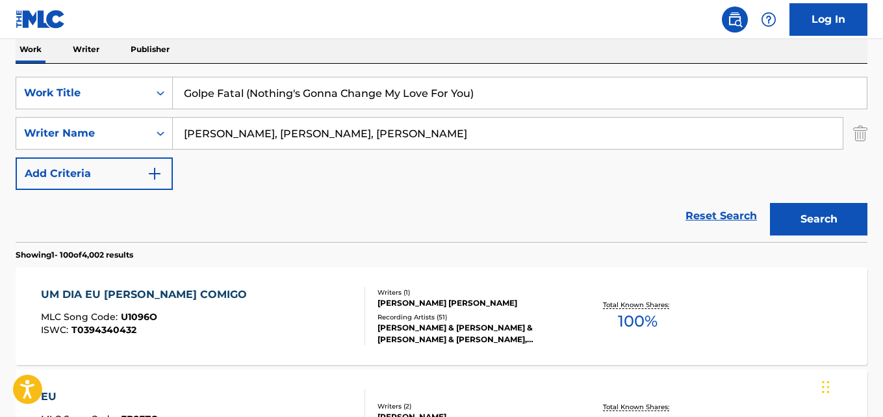
click at [265, 133] on input "[PERSON_NAME], [PERSON_NAME], [PERSON_NAME]" at bounding box center [508, 133] width 670 height 31
type input "[PERSON_NAME]"
click at [770, 203] on button "Search" at bounding box center [818, 219] width 97 height 32
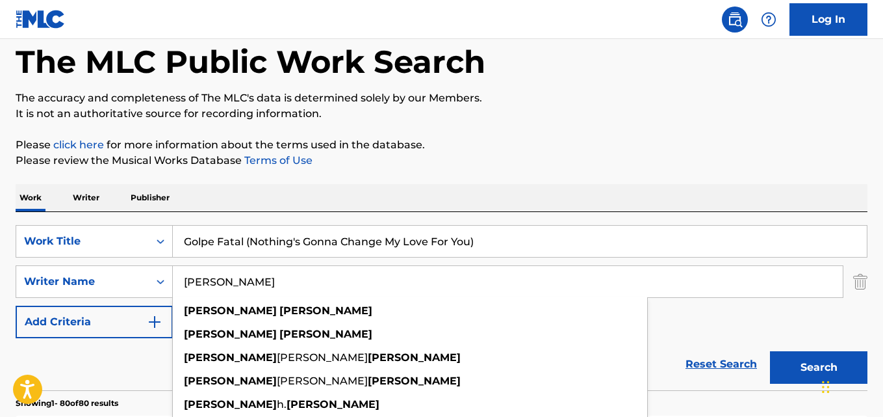
scroll to position [60, 0]
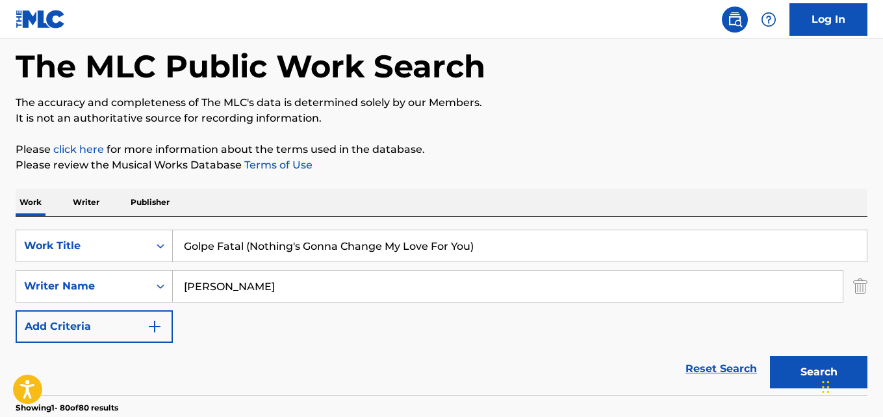
drag, startPoint x: 486, startPoint y: 243, endPoint x: 0, endPoint y: 240, distance: 486.0
type input "[PERSON_NAME]"
drag, startPoint x: 285, startPoint y: 286, endPoint x: 194, endPoint y: 290, distance: 91.7
click at [148, 285] on div "SearchWithCriteria631c808f-4a22-4095-b367-28aa834f3d60 Writer Name [PERSON_NAME]" at bounding box center [442, 286] width 852 height 32
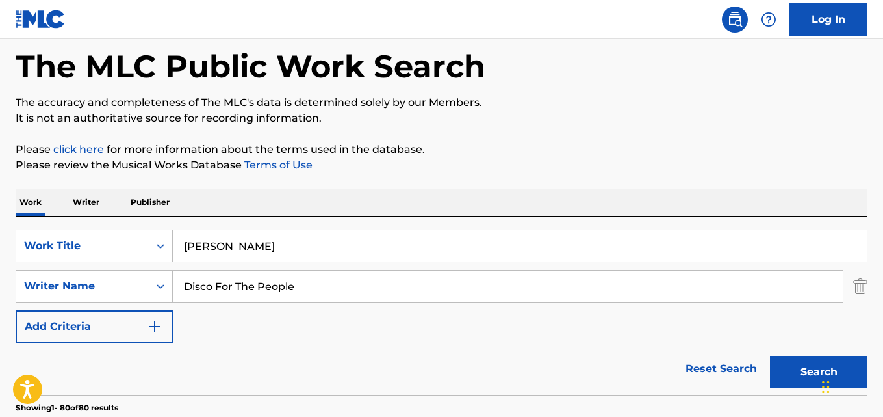
type input "Disco For The People"
click at [770, 355] on button "Search" at bounding box center [818, 371] width 97 height 32
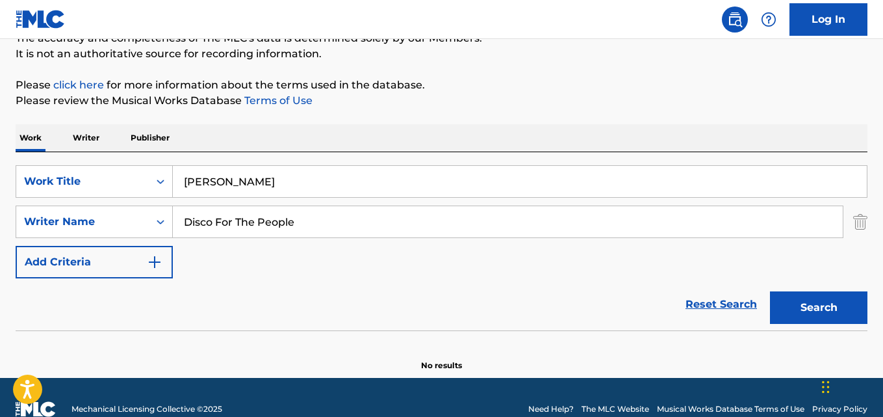
scroll to position [125, 0]
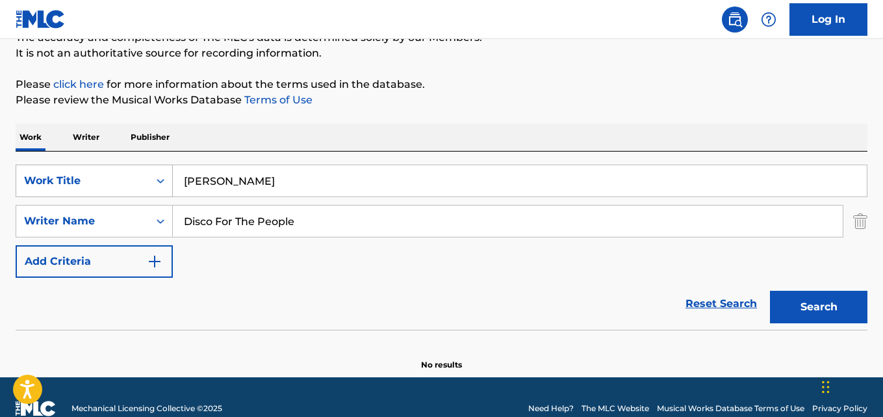
drag, startPoint x: 266, startPoint y: 176, endPoint x: 130, endPoint y: 176, distance: 136.5
click at [127, 176] on div "SearchWithCriteria28ae07e9-a377-4ffb-9205-c10d40972450 Work Title [PERSON_NAME]" at bounding box center [442, 180] width 852 height 32
drag, startPoint x: 301, startPoint y: 225, endPoint x: 119, endPoint y: 222, distance: 182.6
click at [133, 222] on div "SearchWithCriteria631c808f-4a22-4095-b367-28aa834f3d60 Writer Name Disco For Th…" at bounding box center [442, 221] width 852 height 32
click at [770, 290] on button "Search" at bounding box center [818, 306] width 97 height 32
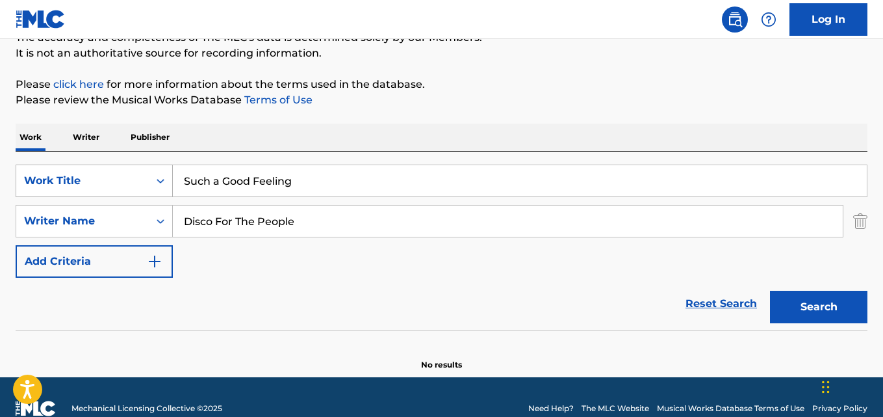
drag, startPoint x: 234, startPoint y: 185, endPoint x: 159, endPoint y: 185, distance: 74.7
click at [159, 185] on div "SearchWithCriteria28ae07e9-a377-4ffb-9205-c10d40972450 Work Title Such a Good F…" at bounding box center [442, 180] width 852 height 32
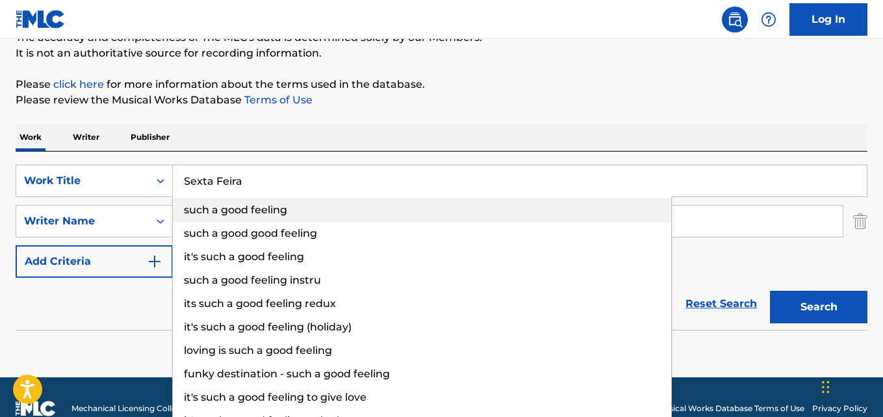
type input "Sexta Feira"
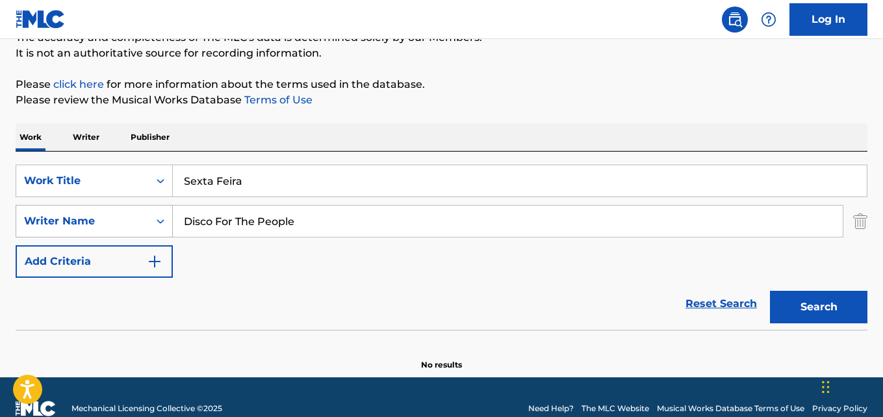
drag, startPoint x: 312, startPoint y: 225, endPoint x: 91, endPoint y: 220, distance: 221.0
click at [86, 219] on div "SearchWithCriteria631c808f-4a22-4095-b367-28aa834f3d60 Writer Name Disco For Th…" at bounding box center [442, 221] width 852 height 32
click at [244, 219] on input "[PERSON_NAME] [PERSON_NAME]" at bounding box center [508, 220] width 670 height 31
type input "[PERSON_NAME] [PERSON_NAME]"
click at [770, 290] on button "Search" at bounding box center [818, 306] width 97 height 32
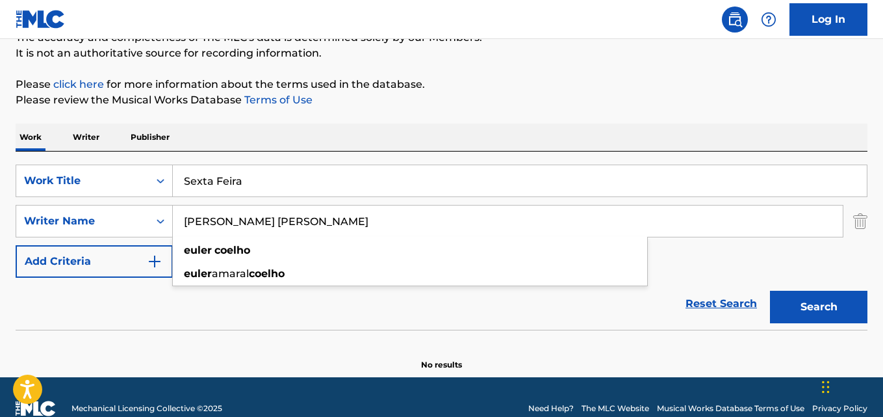
click at [407, 303] on div "Reset Search Search" at bounding box center [442, 303] width 852 height 52
drag, startPoint x: 251, startPoint y: 193, endPoint x: 175, endPoint y: 188, distance: 76.9
click at [175, 188] on input "Sexta Feira" at bounding box center [520, 180] width 694 height 31
type input "Raven no [PERSON_NAME]"
click at [132, 220] on div "SearchWithCriteria631c808f-4a22-4095-b367-28aa834f3d60 Writer Name [PERSON_NAME…" at bounding box center [442, 221] width 852 height 32
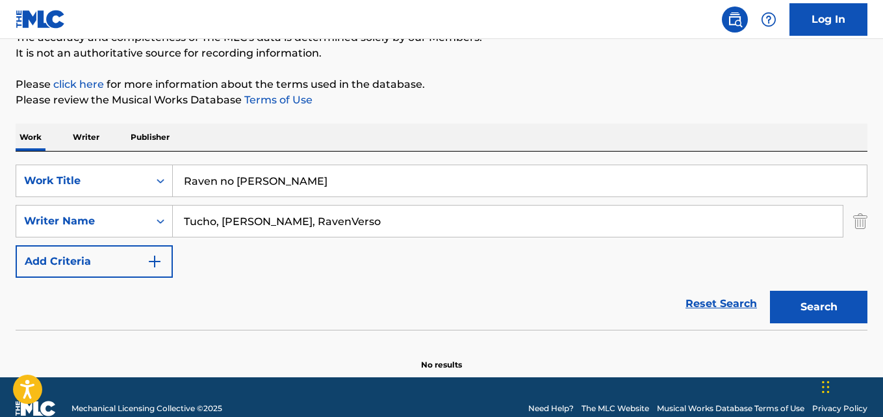
click at [216, 220] on input "Tucho, [PERSON_NAME], RavenVerso" at bounding box center [508, 220] width 670 height 31
type input "Tucho"
click at [770, 290] on button "Search" at bounding box center [818, 306] width 97 height 32
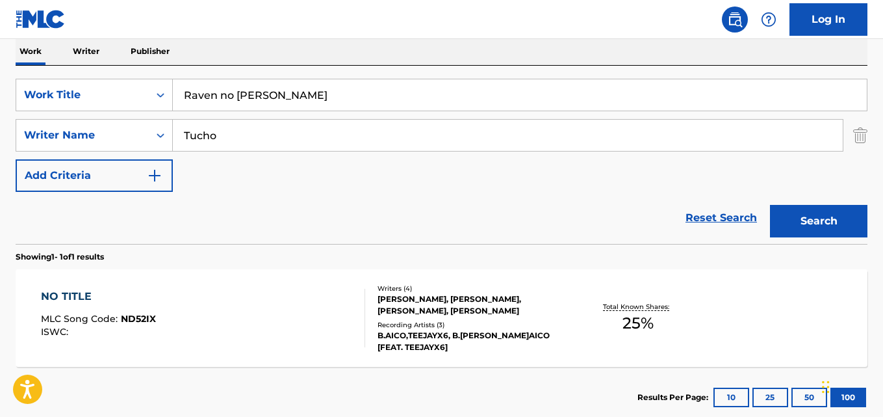
scroll to position [190, 0]
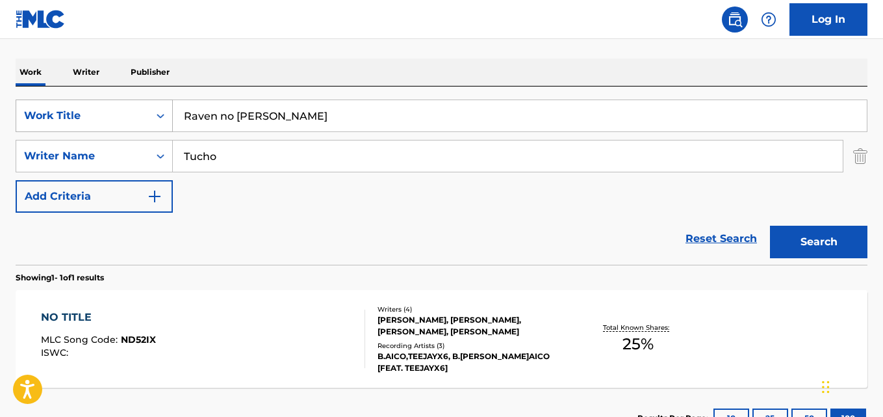
drag, startPoint x: 264, startPoint y: 117, endPoint x: 114, endPoint y: 107, distance: 150.4
click at [116, 105] on div "SearchWithCriteria28ae07e9-a377-4ffb-9205-c10d40972450 Work Title Raven no [PER…" at bounding box center [442, 115] width 852 height 32
click at [191, 117] on input "Şehirlerin [GEOGRAPHIC_DATA]" at bounding box center [520, 115] width 694 height 31
type input "Sehirlerin [GEOGRAPHIC_DATA]"
click at [129, 159] on div "SearchWithCriteria631c808f-4a22-4095-b367-28aa834f3d60 Writer Name [PERSON_NAME]" at bounding box center [442, 156] width 852 height 32
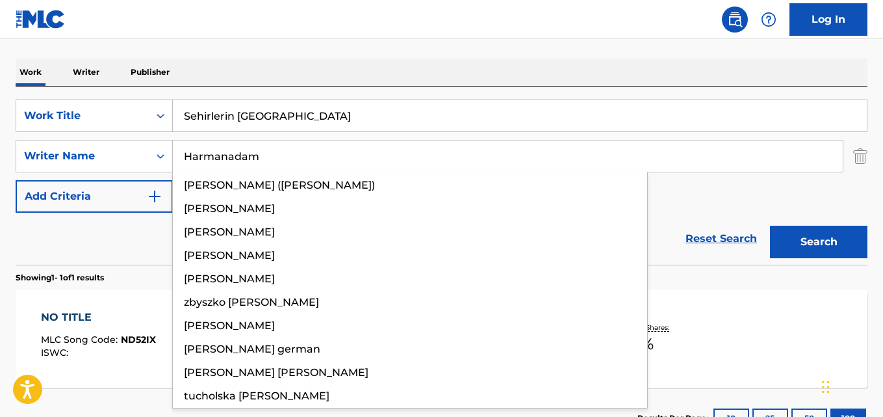
type input "Harmanadam"
click at [770, 225] on button "Search" at bounding box center [818, 241] width 97 height 32
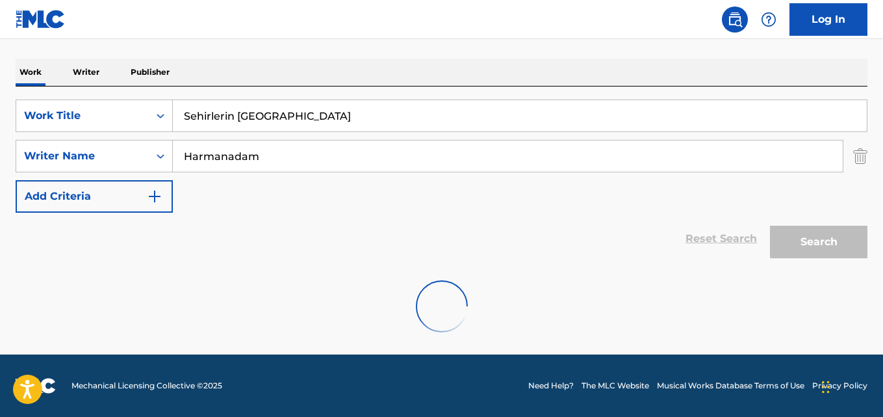
scroll to position [148, 0]
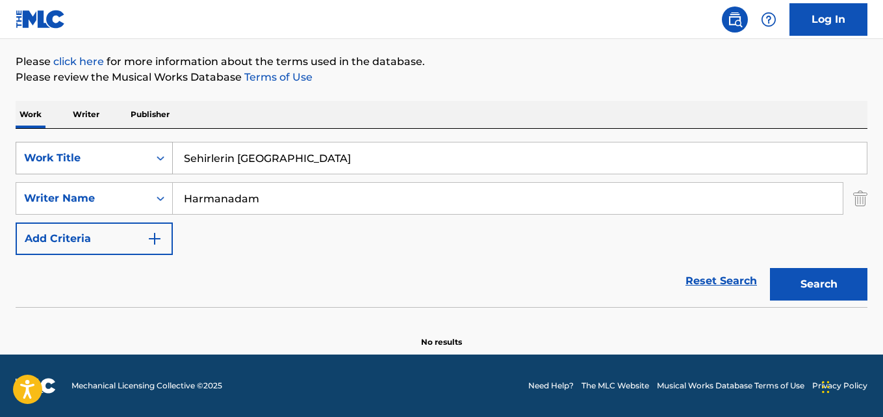
drag, startPoint x: 331, startPoint y: 159, endPoint x: 67, endPoint y: 164, distance: 264.5
click at [33, 151] on div "SearchWithCriteria28ae07e9-a377-4ffb-9205-c10d40972450 Work Title Sehirlerin Bo…" at bounding box center [442, 158] width 852 height 32
type input "Medida Certa"
drag, startPoint x: 266, startPoint y: 195, endPoint x: 82, endPoint y: 195, distance: 183.9
click at [37, 190] on div "SearchWithCriteria631c808f-4a22-4095-b367-28aa834f3d60 Writer Name [PERSON_NAME]" at bounding box center [442, 198] width 852 height 32
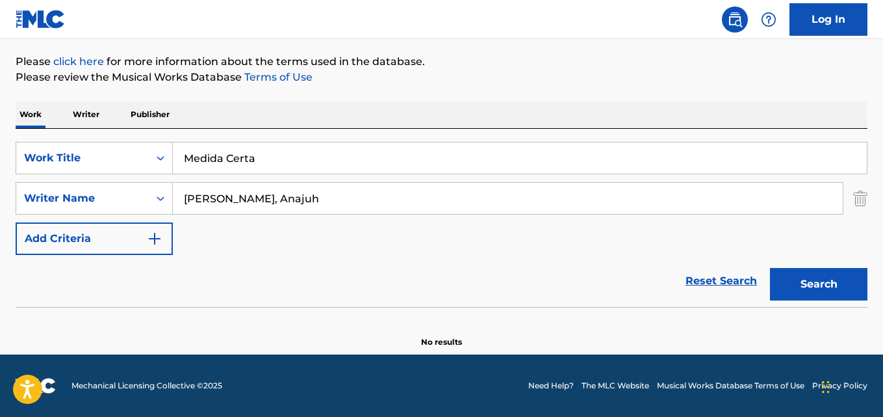
click at [255, 196] on input "[PERSON_NAME], Anajuh" at bounding box center [508, 198] width 670 height 31
type input "[PERSON_NAME]"
click at [770, 268] on button "Search" at bounding box center [818, 284] width 97 height 32
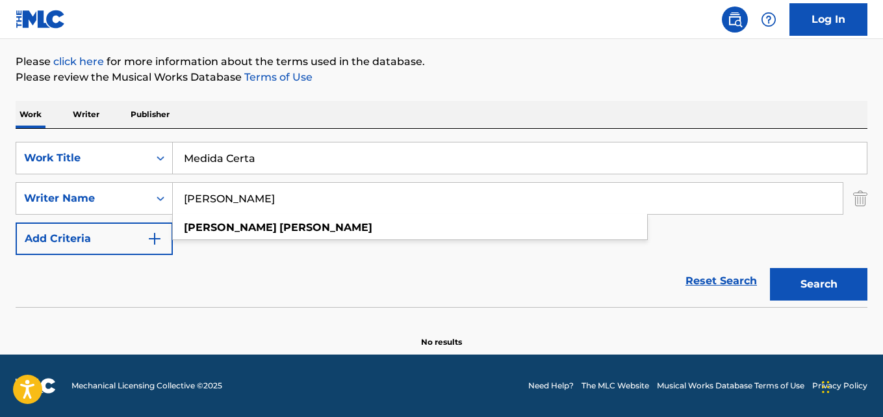
click at [337, 276] on div "Reset Search Search" at bounding box center [442, 281] width 852 height 52
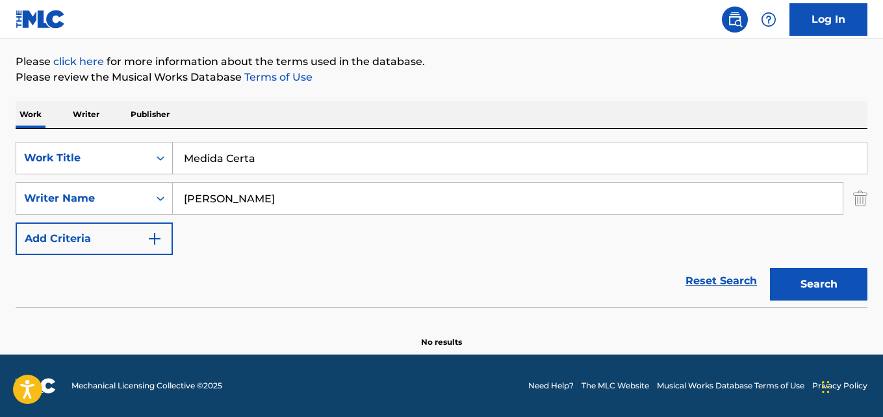
click at [125, 155] on div "SearchWithCriteria28ae07e9-a377-4ffb-9205-c10d40972450 Work Title Medida Certa" at bounding box center [442, 158] width 852 height 32
click at [230, 155] on input "Má Influência" at bounding box center [520, 157] width 694 height 31
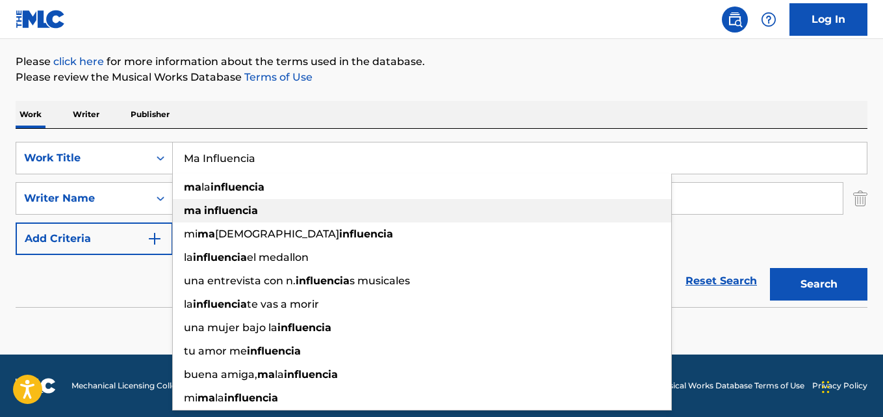
type input "Ma Influencia"
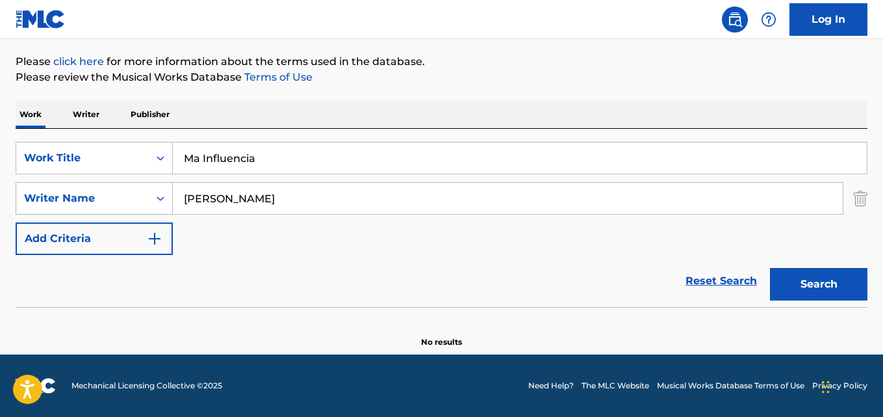
drag, startPoint x: 272, startPoint y: 198, endPoint x: 55, endPoint y: 198, distance: 217.7
click at [55, 198] on div "SearchWithCriteria631c808f-4a22-4095-b367-28aa834f3d60 Writer Name [PERSON_NAME]" at bounding box center [442, 198] width 852 height 32
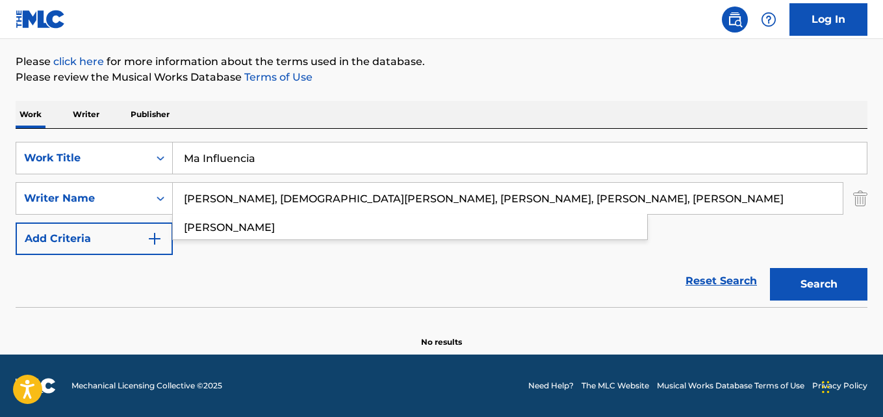
click at [198, 200] on input "[PERSON_NAME], [DEMOGRAPHIC_DATA][PERSON_NAME], [PERSON_NAME], [PERSON_NAME], […" at bounding box center [508, 198] width 670 height 31
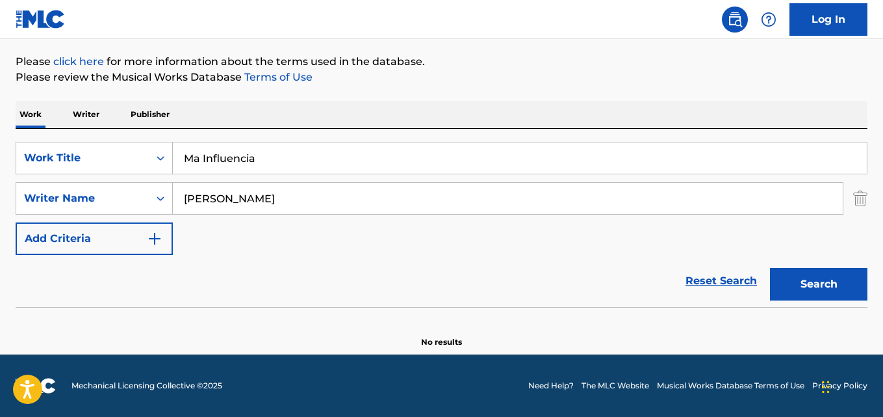
type input "[PERSON_NAME]"
click at [770, 268] on button "Search" at bounding box center [818, 284] width 97 height 32
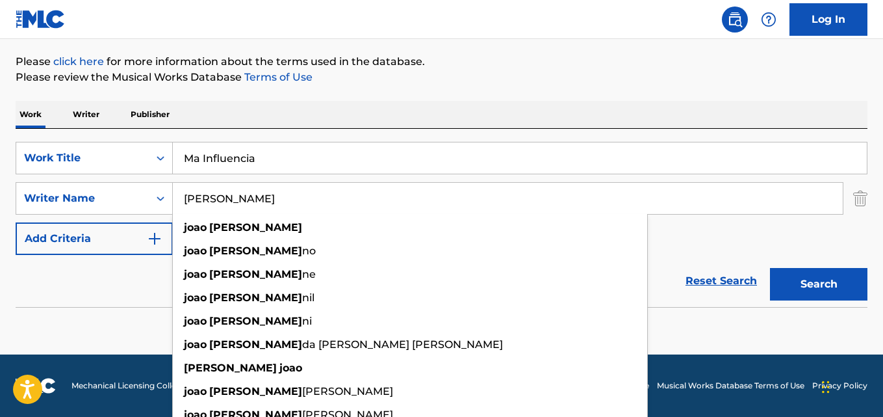
click at [734, 229] on div "SearchWithCriteria28ae07e9-a377-4ffb-9205-c10d40972450 Work Title Ma Influencia…" at bounding box center [442, 198] width 852 height 113
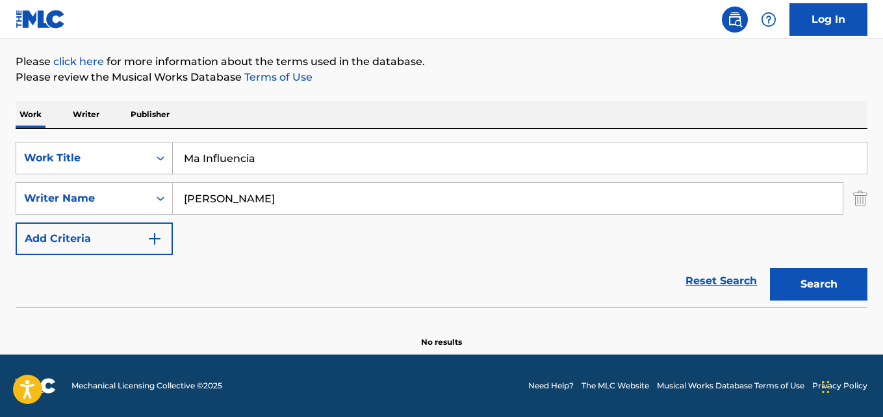
drag, startPoint x: 257, startPoint y: 161, endPoint x: 56, endPoint y: 158, distance: 200.8
click at [74, 159] on div "SearchWithCriteria28ae07e9-a377-4ffb-9205-c10d40972450 Work Title Ma Influencia" at bounding box center [442, 158] width 852 height 32
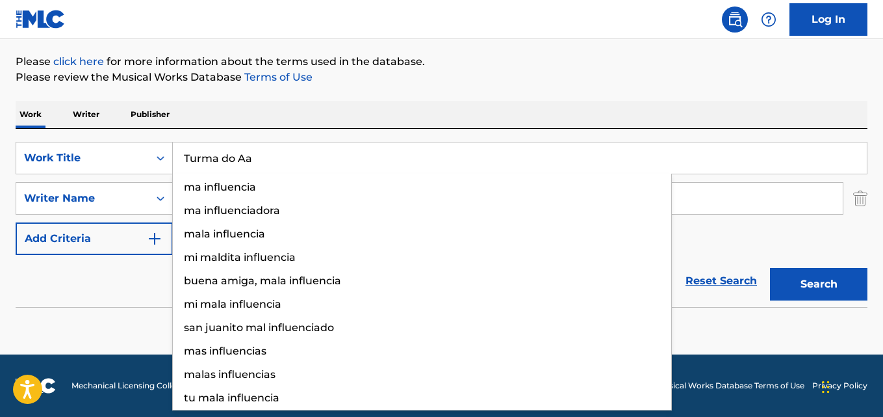
type input "Turma do Aa"
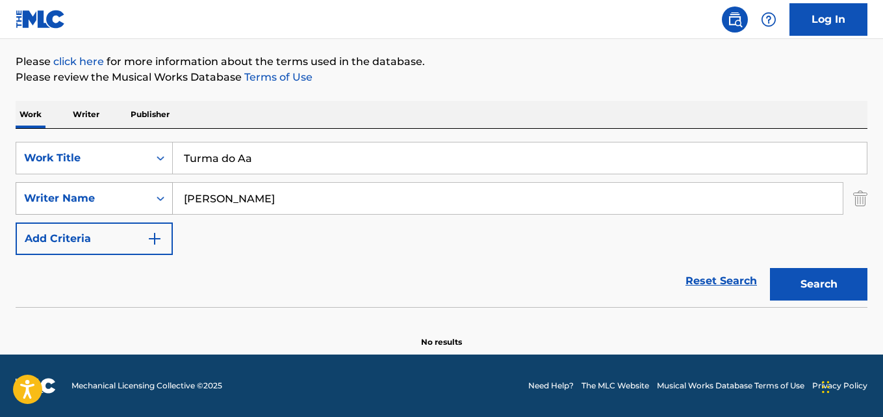
drag, startPoint x: 225, startPoint y: 190, endPoint x: 101, endPoint y: 186, distance: 124.2
click at [103, 184] on div "SearchWithCriteria631c808f-4a22-4095-b367-28aa834f3d60 Writer Name [PERSON_NAME]" at bounding box center [442, 198] width 852 height 32
click at [212, 198] on input "Maraísa, [PERSON_NAME], [PERSON_NAME]" at bounding box center [508, 198] width 670 height 31
type input "Maraisa"
click at [770, 268] on button "Search" at bounding box center [818, 284] width 97 height 32
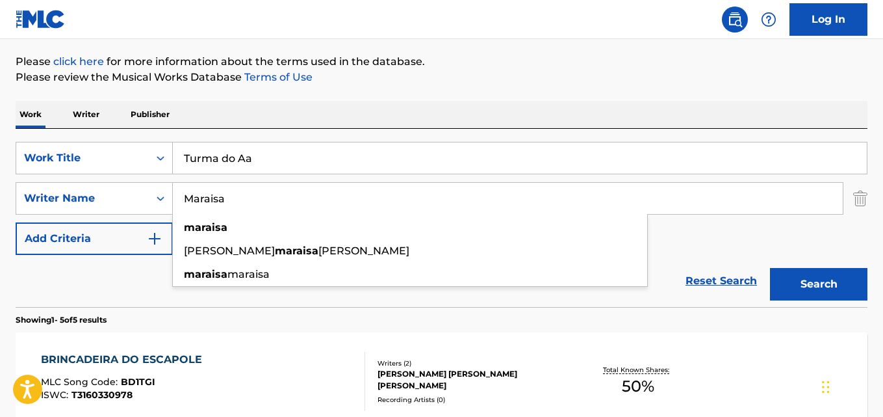
drag, startPoint x: 114, startPoint y: 270, endPoint x: 140, endPoint y: 284, distance: 29.4
click at [115, 270] on div "Reset Search Search" at bounding box center [442, 281] width 852 height 52
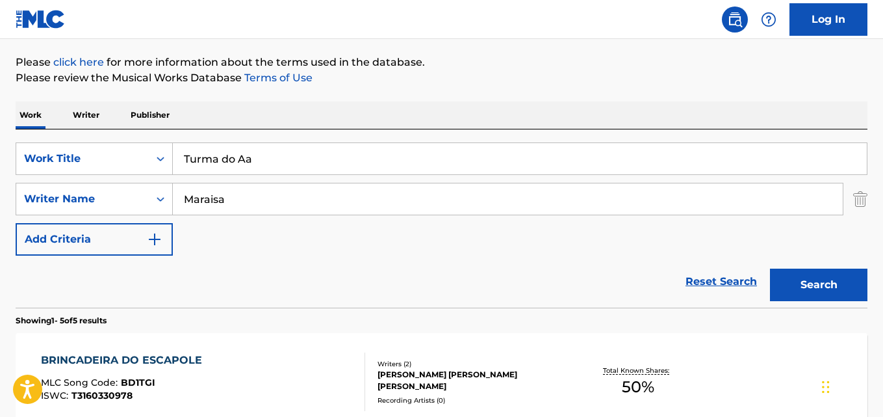
scroll to position [0, 0]
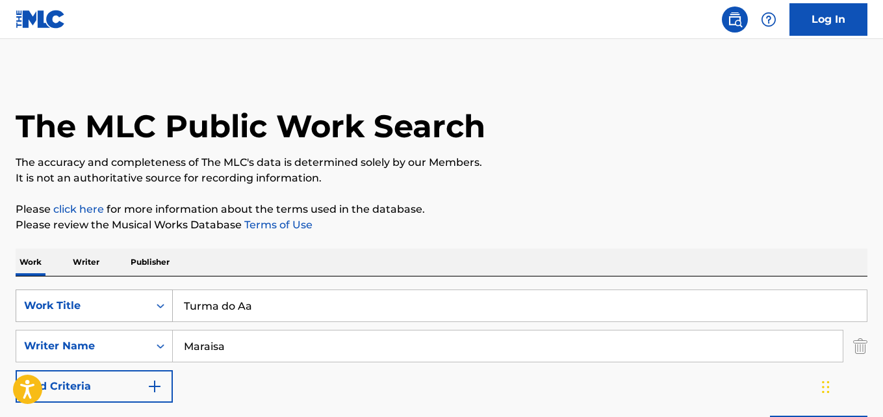
drag, startPoint x: 264, startPoint y: 315, endPoint x: 168, endPoint y: 313, distance: 95.5
click at [162, 313] on div "SearchWithCriteria28ae07e9-a377-4ffb-9205-c10d40972450 Work Title Turma do Aa" at bounding box center [442, 305] width 852 height 32
type input "Nightfall"
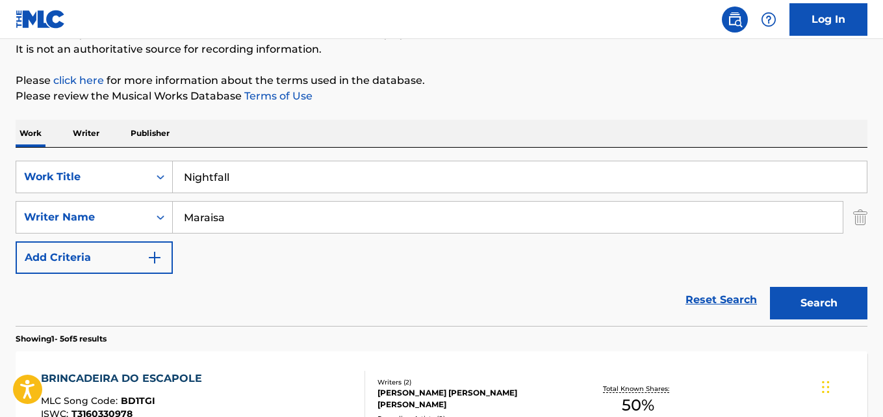
scroll to position [130, 0]
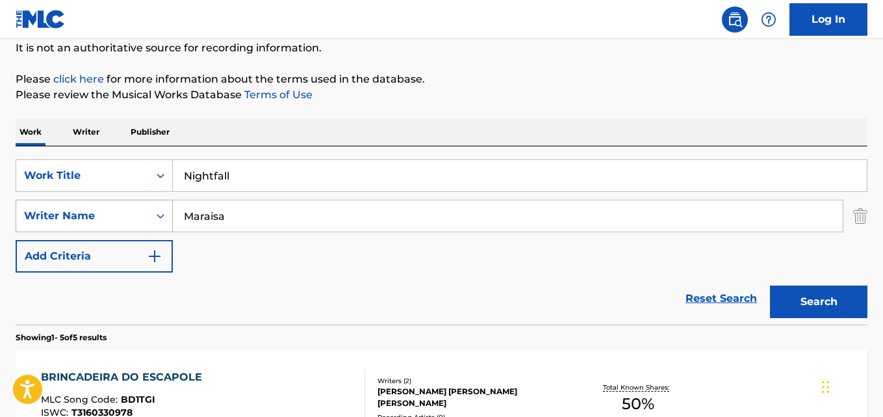
drag, startPoint x: 242, startPoint y: 222, endPoint x: 154, endPoint y: 224, distance: 88.4
click at [156, 224] on div "SearchWithCriteria631c808f-4a22-4095-b367-28aa834f3d60 Writer Name [PERSON_NAME]" at bounding box center [442, 215] width 852 height 32
drag, startPoint x: 257, startPoint y: 215, endPoint x: 293, endPoint y: 248, distance: 49.2
click at [257, 214] on input "[PERSON_NAME], [PERSON_NAME]" at bounding box center [508, 215] width 670 height 31
type input "[PERSON_NAME]"
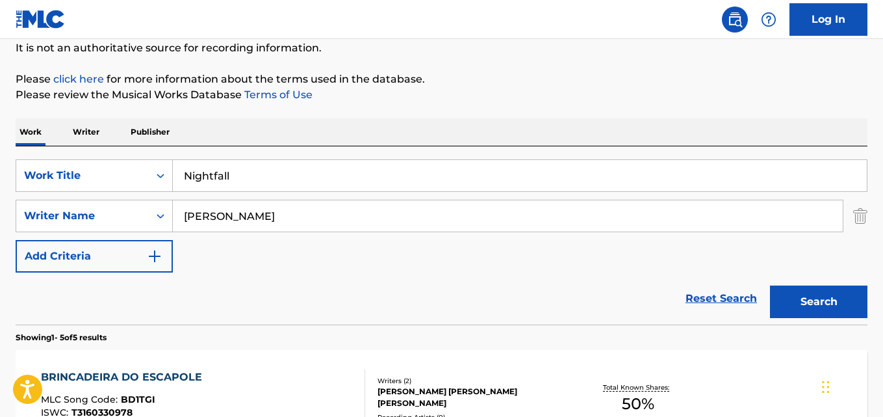
click at [770, 285] on button "Search" at bounding box center [818, 301] width 97 height 32
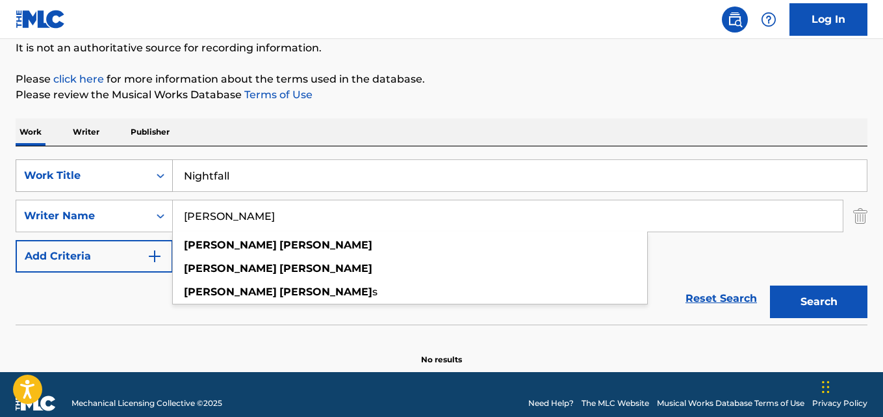
drag, startPoint x: 240, startPoint y: 174, endPoint x: 163, endPoint y: 179, distance: 77.5
click at [171, 179] on div "SearchWithCriteria28ae07e9-a377-4ffb-9205-c10d40972450 Work Title Nightfall" at bounding box center [442, 175] width 852 height 32
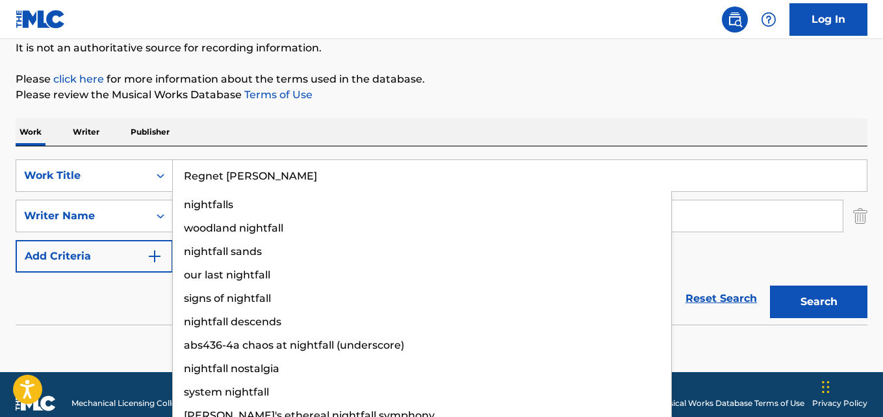
type input "Regnet [PERSON_NAME]"
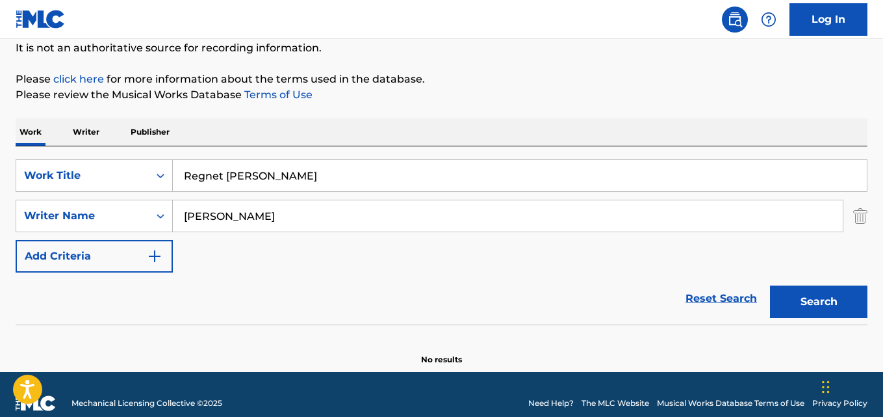
drag, startPoint x: 263, startPoint y: 218, endPoint x: 214, endPoint y: 223, distance: 48.4
click at [116, 221] on div "SearchWithCriteria631c808f-4a22-4095-b367-28aa834f3d60 Writer Name [PERSON_NAME]" at bounding box center [442, 215] width 852 height 32
type input "[PERSON_NAME]"
click at [770, 285] on button "Search" at bounding box center [818, 301] width 97 height 32
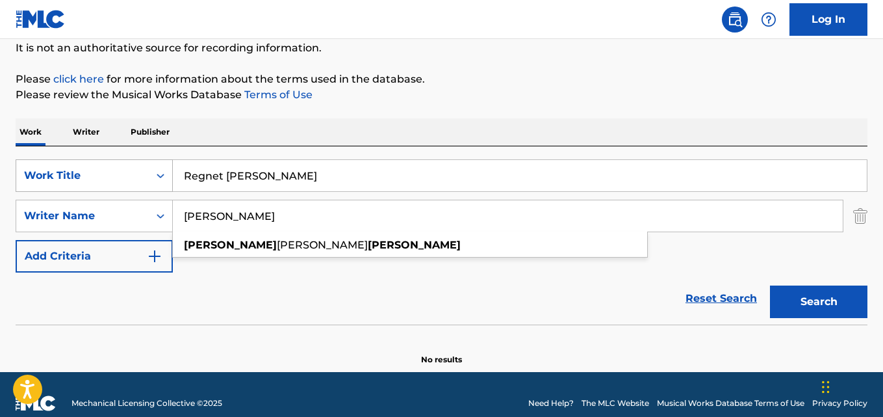
drag, startPoint x: 281, startPoint y: 181, endPoint x: 84, endPoint y: 166, distance: 198.1
click at [84, 164] on div "SearchWithCriteria28ae07e9-a377-4ffb-9205-c10d40972450 Work Title Regnet [PERSO…" at bounding box center [442, 175] width 852 height 32
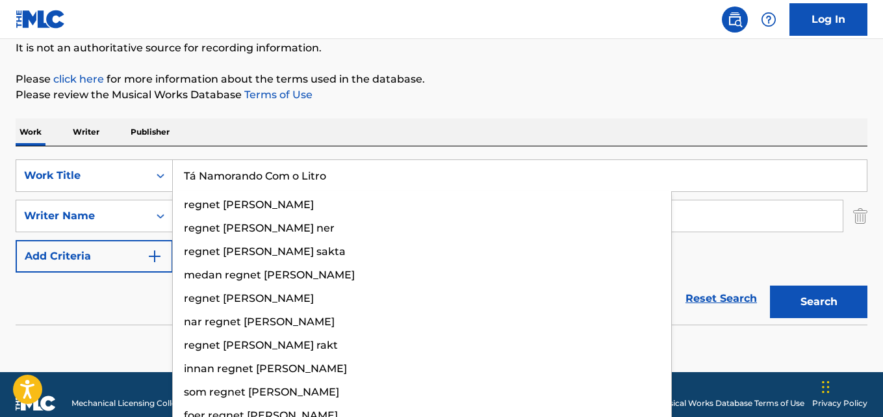
click at [190, 175] on input "Tá Namorando Com o Litro" at bounding box center [520, 175] width 694 height 31
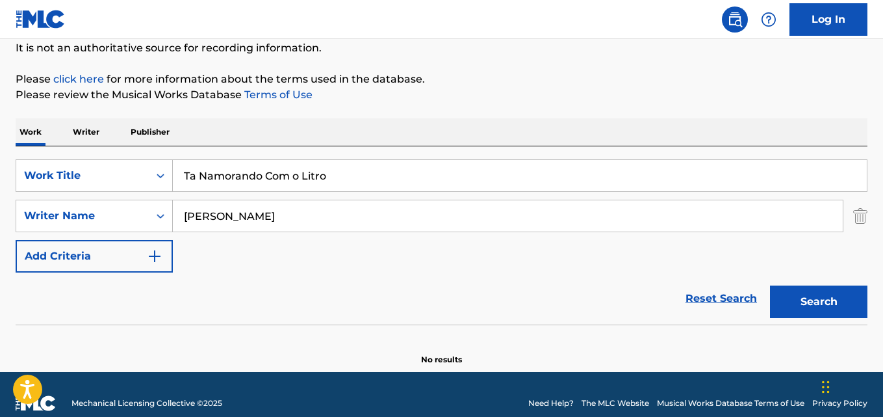
type input "Ta Namorando Com o Litro"
drag, startPoint x: 313, startPoint y: 224, endPoint x: 98, endPoint y: 212, distance: 215.4
click at [96, 212] on div "SearchWithCriteria631c808f-4a22-4095-b367-28aa834f3d60 Writer Name [PERSON_NAME]" at bounding box center [442, 215] width 852 height 32
click at [770, 285] on button "Search" at bounding box center [818, 301] width 97 height 32
click at [245, 216] on input "[PERSON_NAME] [PERSON_NAME], [PERSON_NAME]" at bounding box center [508, 215] width 670 height 31
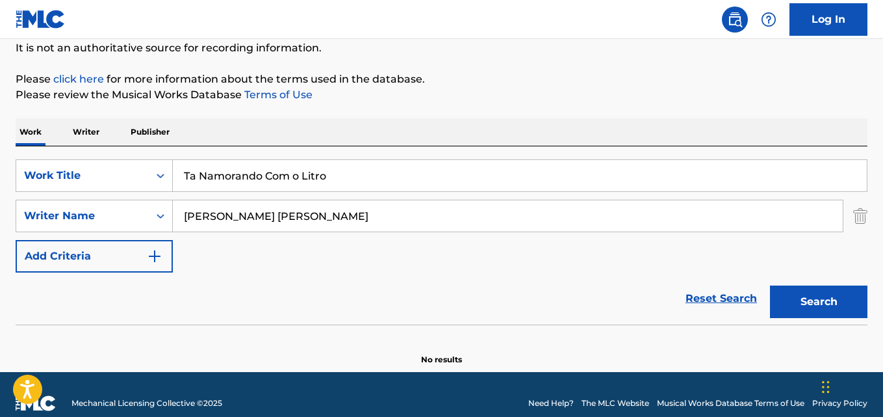
type input "[PERSON_NAME] [PERSON_NAME]"
click at [770, 285] on button "Search" at bounding box center [818, 301] width 97 height 32
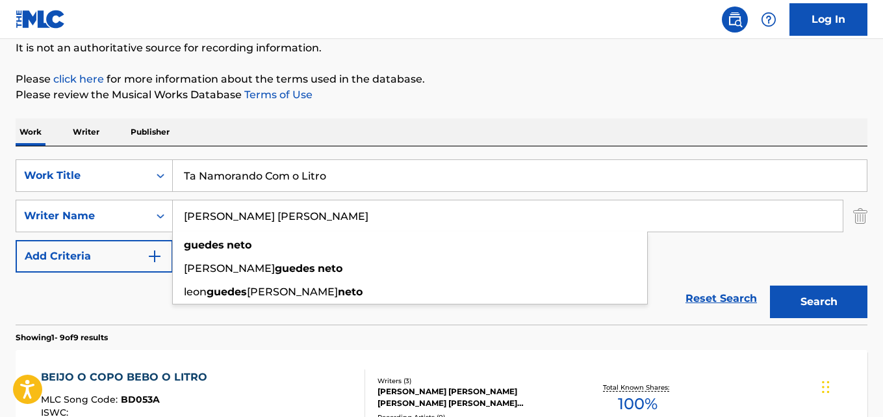
click at [123, 300] on div "Reset Search Search" at bounding box center [442, 298] width 852 height 52
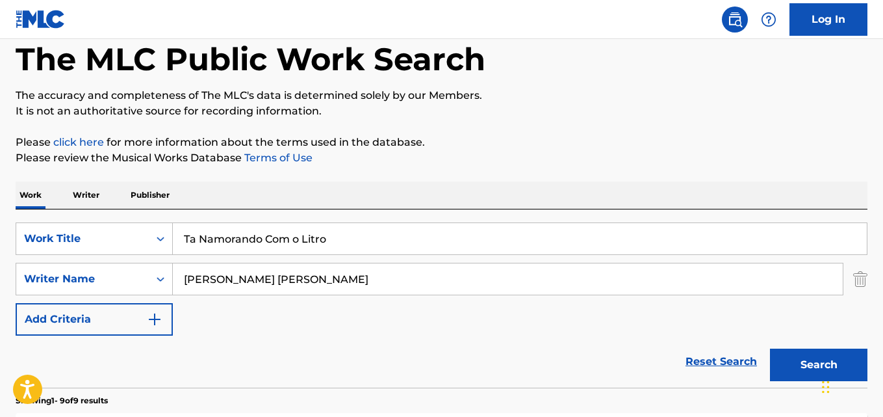
scroll to position [0, 0]
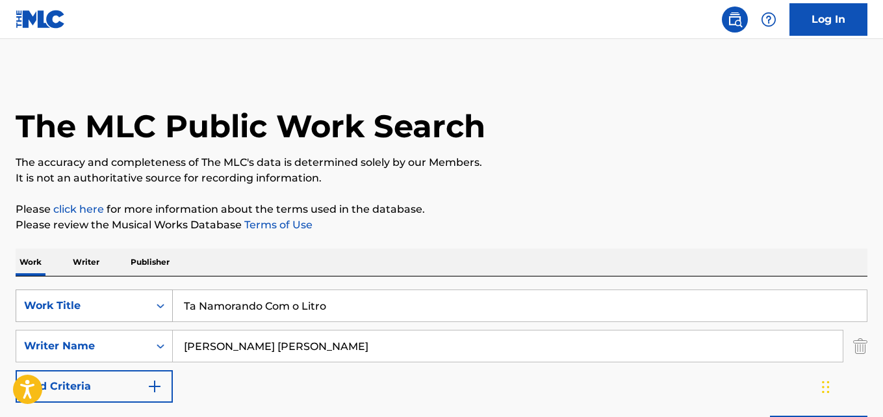
drag, startPoint x: 340, startPoint y: 305, endPoint x: 43, endPoint y: 292, distance: 297.2
click at [51, 294] on div "SearchWithCriteria28ae07e9-a377-4ffb-9205-c10d40972450 Work Title Ta Namorando …" at bounding box center [442, 305] width 852 height 32
type input "Princesa Dos Meus Sonhos (Sueños Rotos) - Lá Quinta Estacion"
drag, startPoint x: 261, startPoint y: 350, endPoint x: 120, endPoint y: 353, distance: 141.7
click at [150, 351] on div "SearchWithCriteria631c808f-4a22-4095-b367-28aa834f3d60 Writer Name [PERSON_NAME…" at bounding box center [442, 345] width 852 height 32
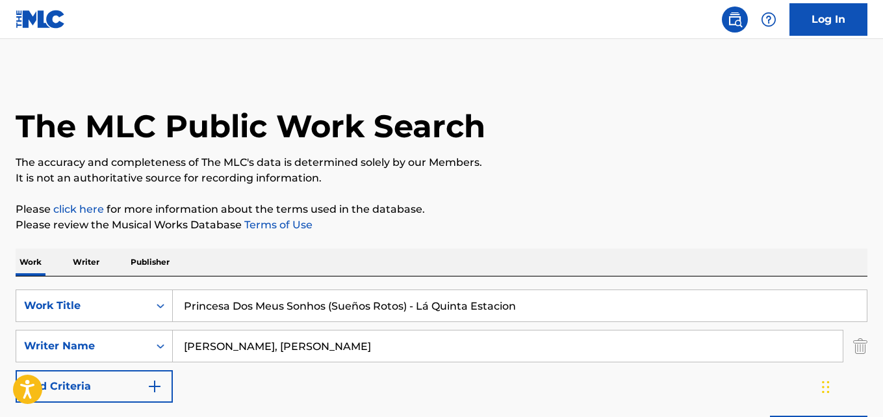
click at [261, 342] on input "[PERSON_NAME], [PERSON_NAME]" at bounding box center [508, 345] width 670 height 31
type input "[PERSON_NAME]"
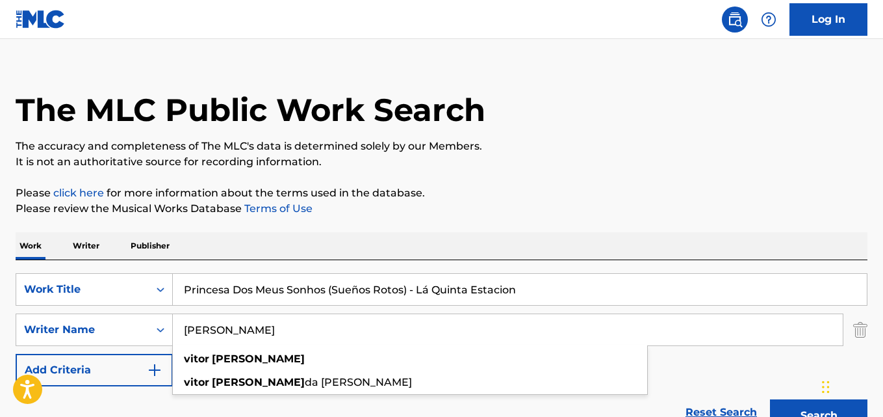
scroll to position [65, 0]
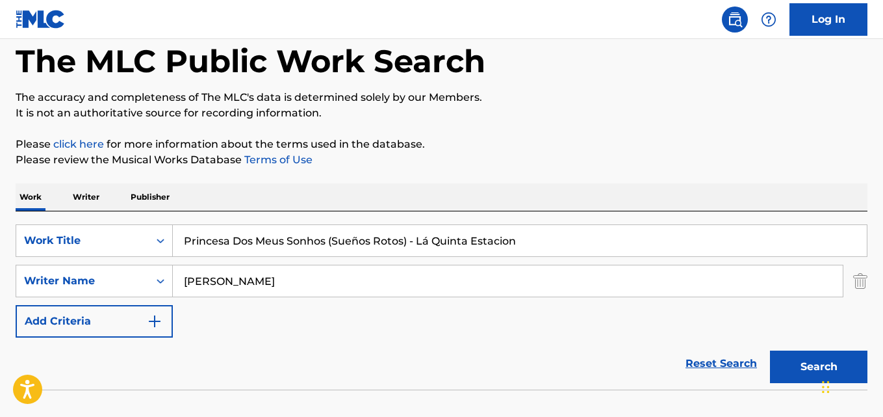
click at [806, 365] on button "Search" at bounding box center [818, 366] width 97 height 32
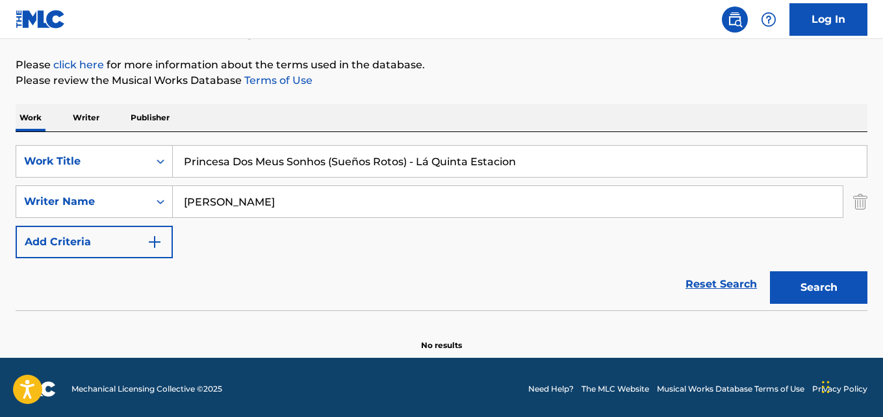
scroll to position [148, 0]
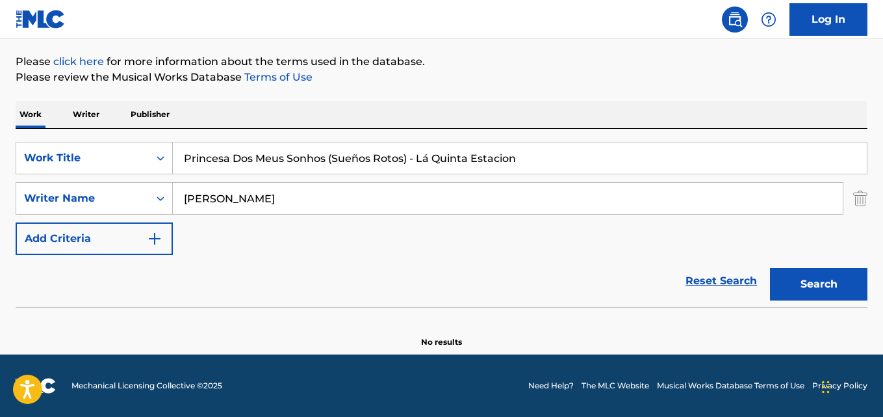
click at [424, 154] on input "Princesa Dos Meus Sonhos (Sueños Rotos) - Lá Quinta Estacion" at bounding box center [520, 157] width 694 height 31
click at [770, 268] on button "Search" at bounding box center [818, 284] width 97 height 32
drag, startPoint x: 561, startPoint y: 159, endPoint x: 0, endPoint y: 132, distance: 562.0
click at [0, 132] on div "The MLC Public Work Search The accuracy and completeness of The MLC's data is d…" at bounding box center [441, 136] width 883 height 424
type input "Seu Polícia"
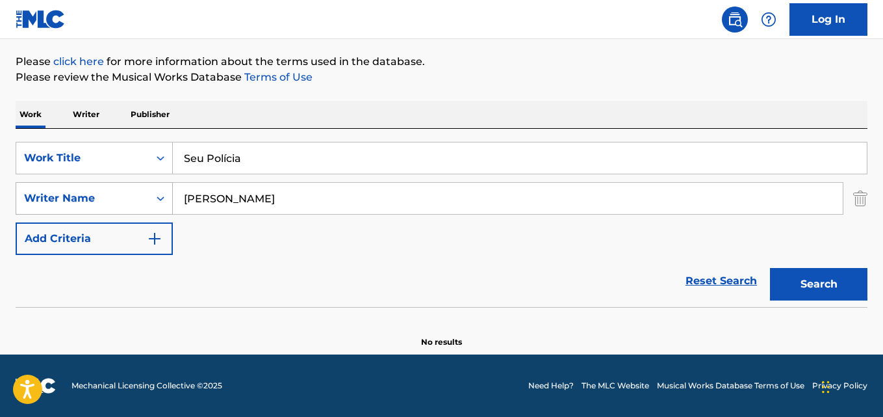
click at [62, 197] on div "SearchWithCriteria631c808f-4a22-4095-b367-28aa834f3d60 Writer Name [PERSON_NAME]" at bounding box center [442, 198] width 852 height 32
type input "[PERSON_NAME]"
click at [770, 268] on button "Search" at bounding box center [818, 284] width 97 height 32
drag, startPoint x: 218, startPoint y: 158, endPoint x: 167, endPoint y: 159, distance: 51.3
click at [171, 158] on div "SearchWithCriteria28ae07e9-a377-4ffb-9205-c10d40972450 Work Title Seu Polícia" at bounding box center [442, 158] width 852 height 32
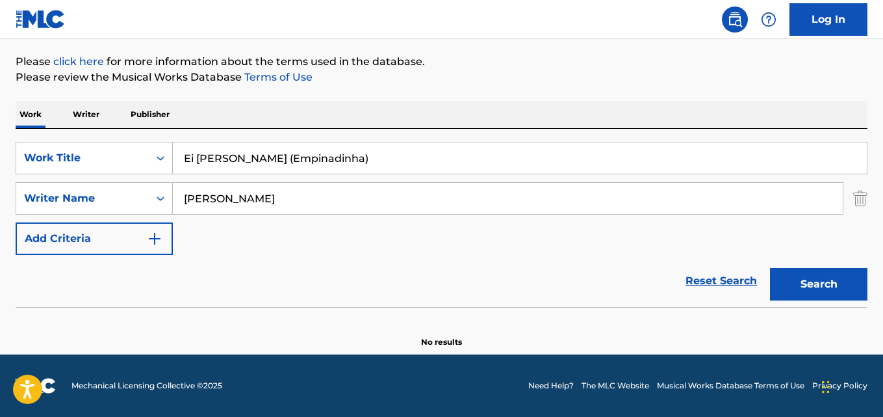
type input "Ei [PERSON_NAME] (Empinadinha)"
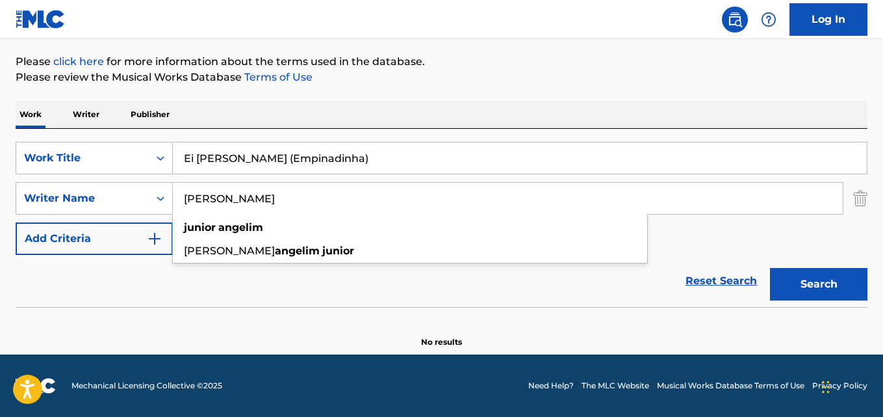
drag, startPoint x: 280, startPoint y: 201, endPoint x: 250, endPoint y: 203, distance: 30.0
click at [151, 201] on div "SearchWithCriteria631c808f-4a22-4095-b367-28aa834f3d60 Writer Name [PERSON_NAME…" at bounding box center [442, 198] width 852 height 32
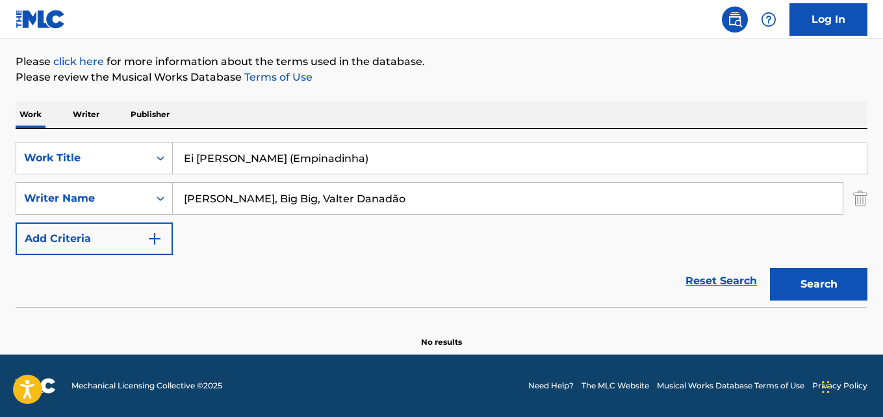
click at [770, 268] on button "Search" at bounding box center [818, 284] width 97 height 32
click at [252, 198] on input "[PERSON_NAME], Big Big, Valter Danadão" at bounding box center [508, 198] width 670 height 31
type input "[PERSON_NAME]"
click at [770, 268] on button "Search" at bounding box center [818, 284] width 97 height 32
drag, startPoint x: 363, startPoint y: 168, endPoint x: 84, endPoint y: 167, distance: 278.8
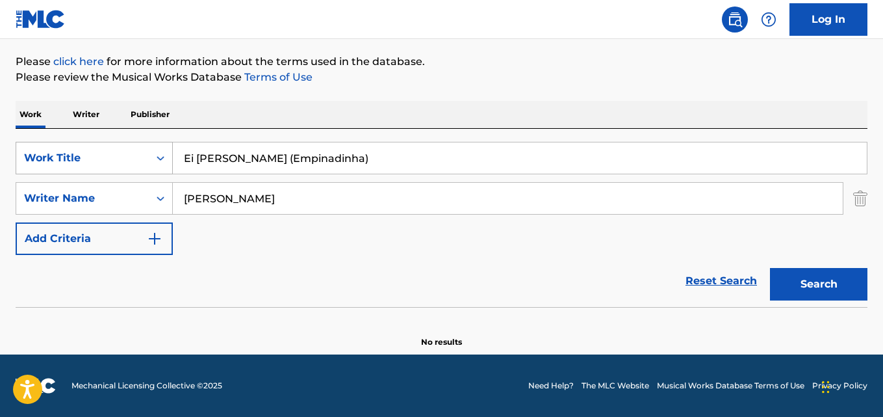
click at [93, 166] on div "SearchWithCriteria28ae07e9-a377-4ffb-9205-c10d40972450 Work Title Ei [PERSON_NA…" at bounding box center [442, 158] width 852 height 32
type input "Bostich"
drag, startPoint x: 266, startPoint y: 202, endPoint x: 66, endPoint y: 199, distance: 199.5
click at [25, 199] on div "SearchWithCriteria631c808f-4a22-4095-b367-28aa834f3d60 Writer Name [PERSON_NAME]" at bounding box center [442, 198] width 852 height 32
type input "Disco For The People"
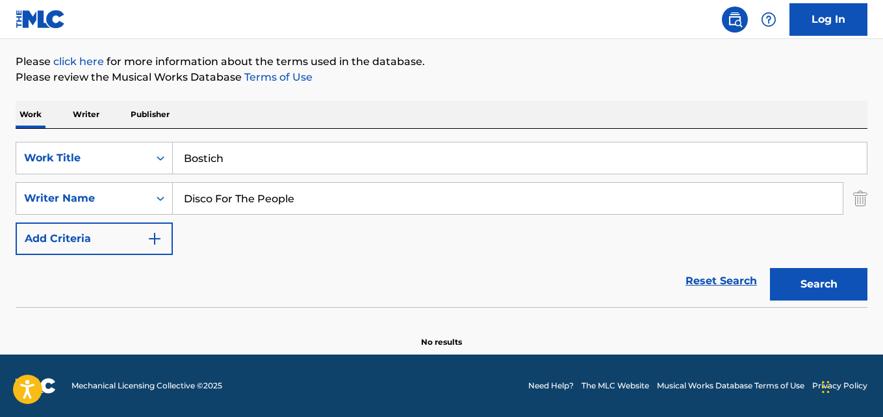
click at [770, 268] on button "Search" at bounding box center [818, 284] width 97 height 32
drag, startPoint x: 250, startPoint y: 158, endPoint x: 27, endPoint y: 144, distance: 223.3
click at [8, 143] on div "The MLC Public Work Search The accuracy and completeness of The MLC's data is d…" at bounding box center [441, 136] width 883 height 424
drag, startPoint x: 311, startPoint y: 197, endPoint x: 50, endPoint y: 180, distance: 261.1
click at [50, 180] on div "SearchWithCriteria28ae07e9-a377-4ffb-9205-c10d40972450 Work Title Bostich Searc…" at bounding box center [442, 198] width 852 height 113
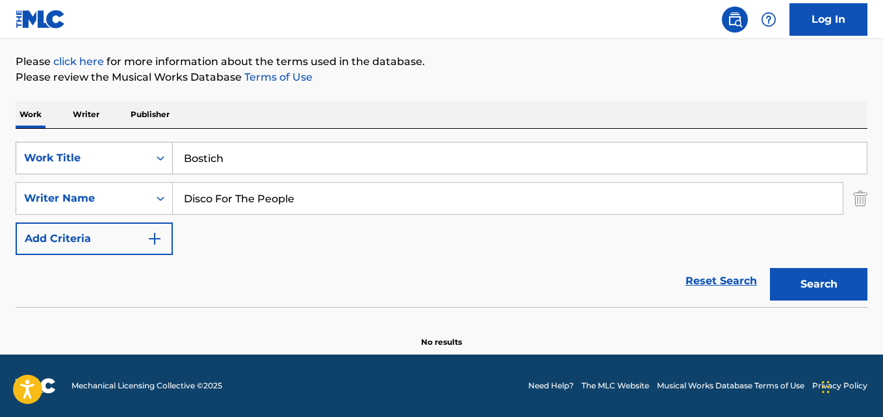
drag, startPoint x: 190, startPoint y: 159, endPoint x: 99, endPoint y: 151, distance: 91.3
click at [68, 151] on div "SearchWithCriteria28ae07e9-a377-4ffb-9205-c10d40972450 Work Title Bostich" at bounding box center [442, 158] width 852 height 32
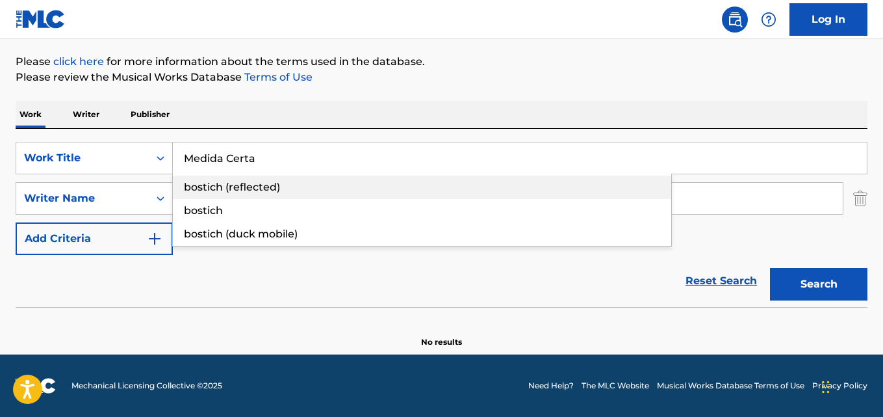
type input "Medida Certa"
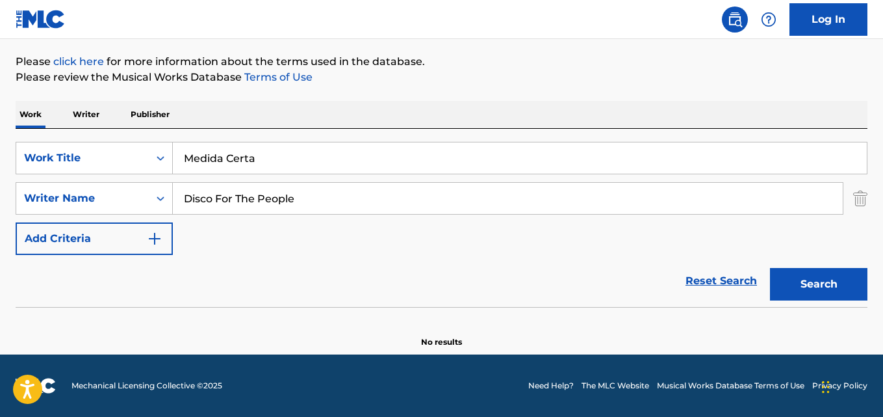
drag, startPoint x: 317, startPoint y: 201, endPoint x: 0, endPoint y: 188, distance: 317.4
click at [0, 188] on div "The MLC Public Work Search The accuracy and completeness of The MLC's data is d…" at bounding box center [441, 136] width 883 height 424
click at [255, 197] on input "[PERSON_NAME], Anajuh" at bounding box center [508, 198] width 670 height 31
type input "[PERSON_NAME]"
click at [770, 268] on button "Search" at bounding box center [818, 284] width 97 height 32
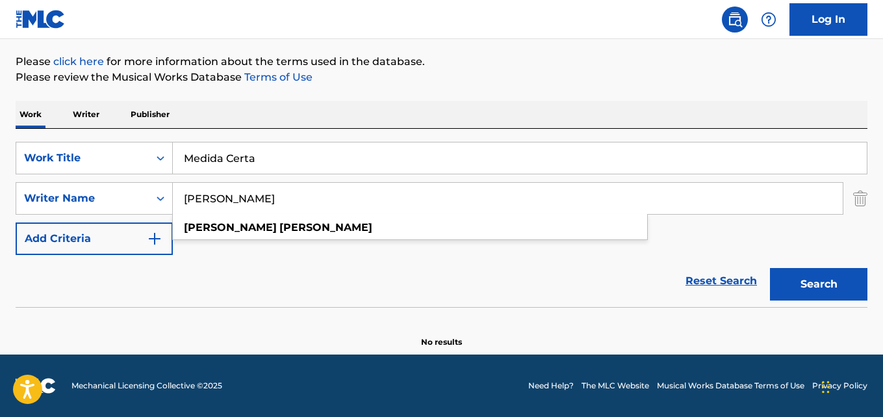
click at [340, 287] on div "Reset Search Search" at bounding box center [442, 281] width 852 height 52
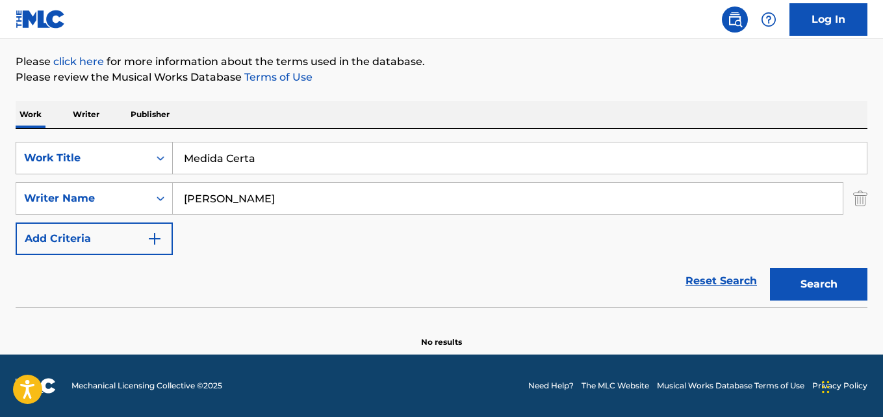
drag, startPoint x: 272, startPoint y: 159, endPoint x: 103, endPoint y: 157, distance: 169.0
click at [104, 157] on div "SearchWithCriteria28ae07e9-a377-4ffb-9205-c10d40972450 Work Title Medida Certa" at bounding box center [442, 158] width 852 height 32
type input "Land & [PERSON_NAME]"
drag, startPoint x: 261, startPoint y: 199, endPoint x: 34, endPoint y: 204, distance: 226.8
click at [0, 196] on div "The MLC Public Work Search The accuracy and completeness of The MLC's data is d…" at bounding box center [441, 136] width 883 height 424
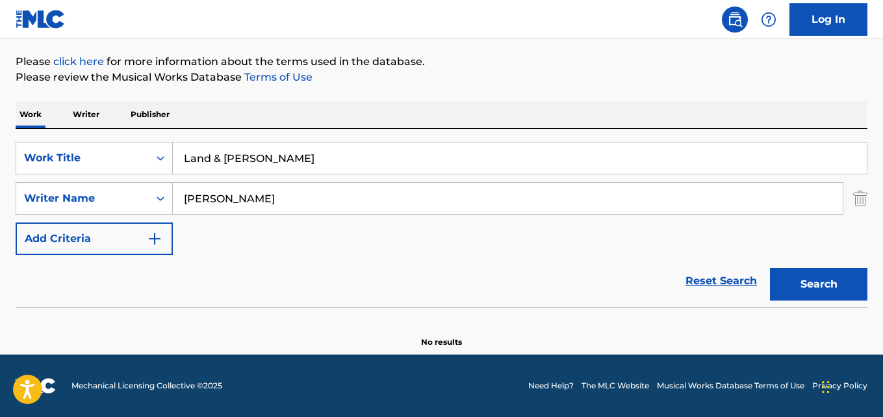
click at [262, 200] on input "[PERSON_NAME]" at bounding box center [508, 198] width 670 height 31
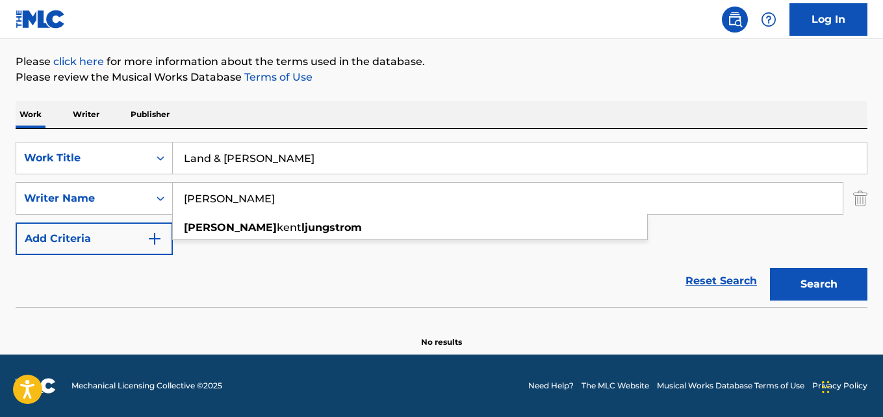
type input "[PERSON_NAME]"
click at [770, 268] on button "Search" at bounding box center [818, 284] width 97 height 32
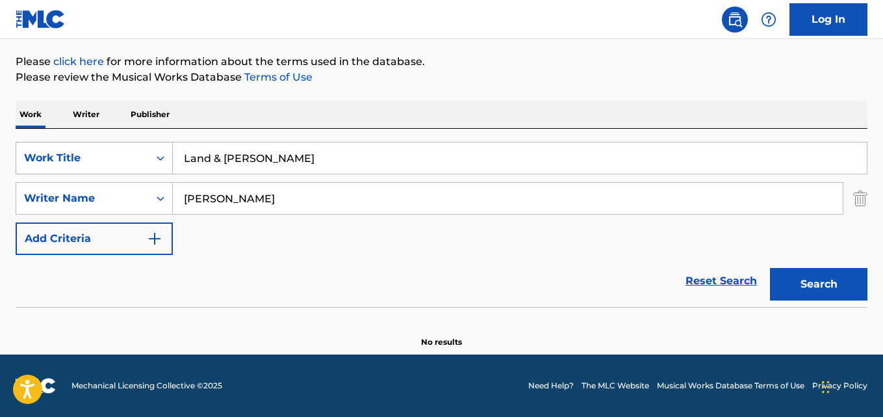
drag, startPoint x: 303, startPoint y: 157, endPoint x: 140, endPoint y: 154, distance: 163.1
click at [149, 154] on div "SearchWithCriteria28ae07e9-a377-4ffb-9205-c10d40972450 Work Title Land & [PERSO…" at bounding box center [442, 158] width 852 height 32
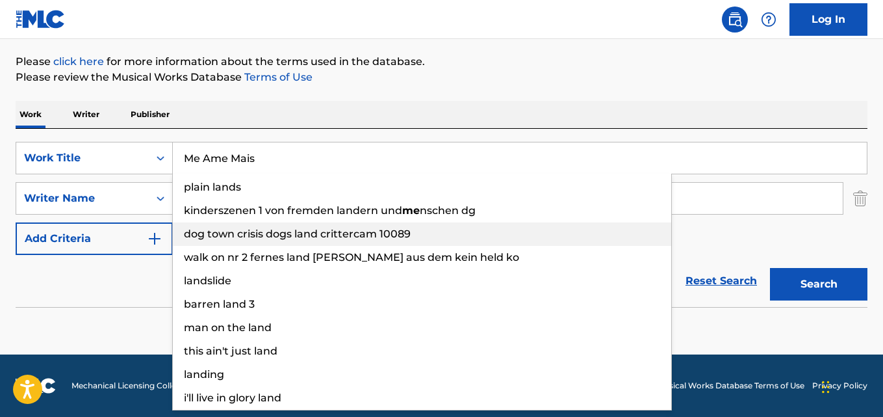
type input "Me Ame Mais"
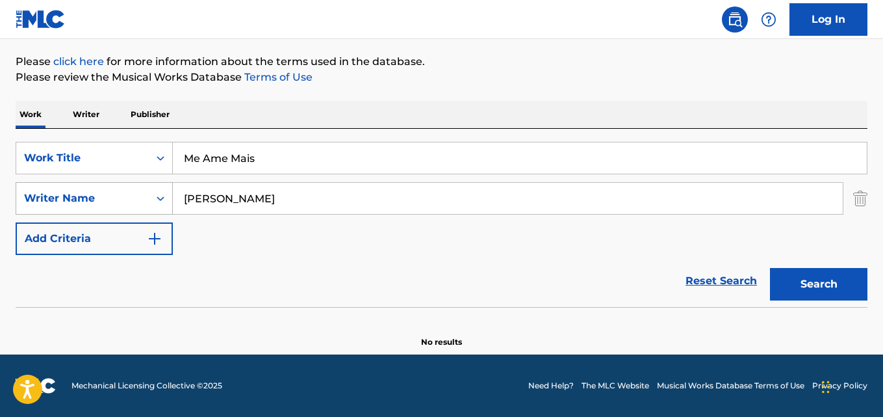
drag, startPoint x: 288, startPoint y: 192, endPoint x: 115, endPoint y: 192, distance: 172.8
click at [116, 192] on div "SearchWithCriteria631c808f-4a22-4095-b367-28aa834f3d60 Writer Name [PERSON_NAME]" at bounding box center [442, 198] width 852 height 32
type input "[PERSON_NAME]"
click at [770, 268] on button "Search" at bounding box center [818, 284] width 97 height 32
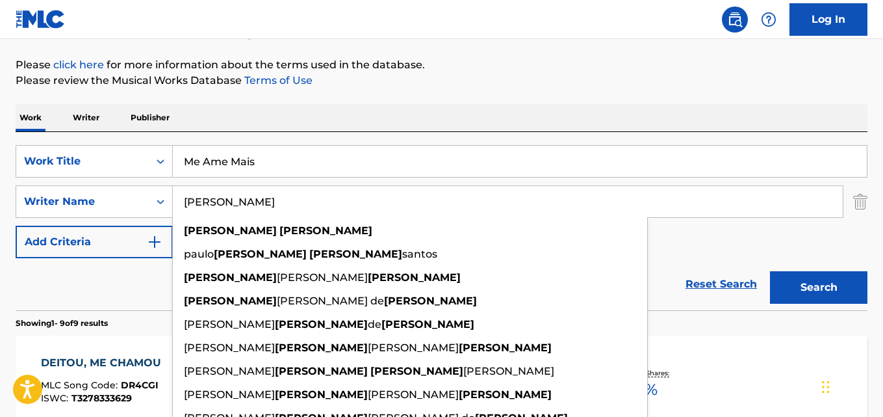
scroll to position [132, 0]
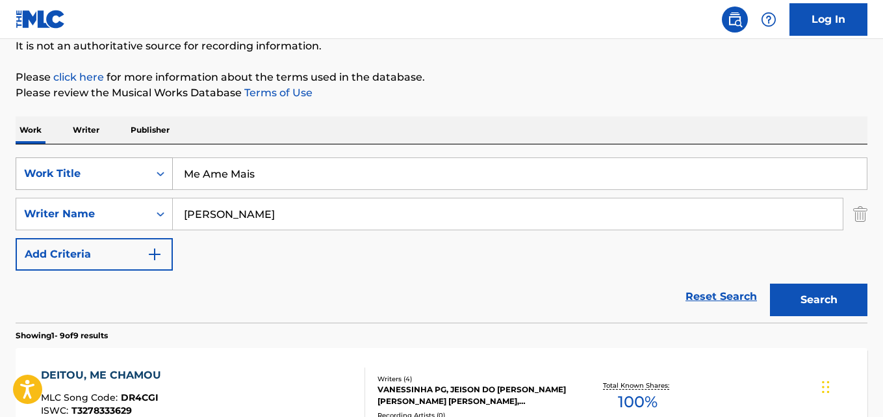
drag, startPoint x: 196, startPoint y: 172, endPoint x: 87, endPoint y: 177, distance: 108.6
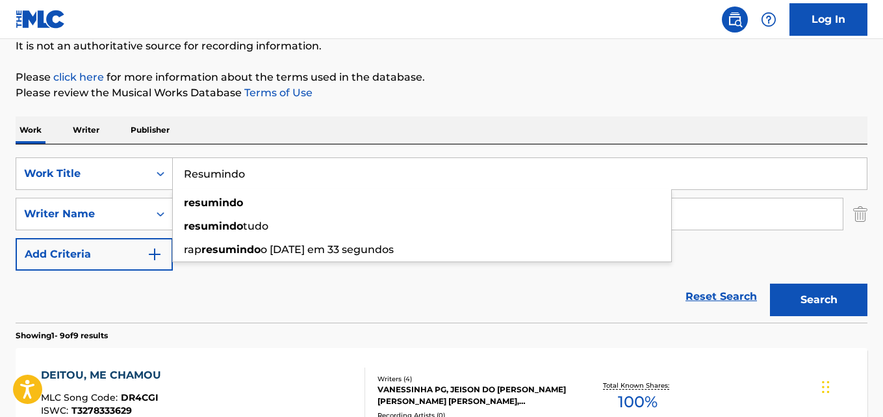
click at [263, 173] on input "Resumindo" at bounding box center [520, 173] width 694 height 31
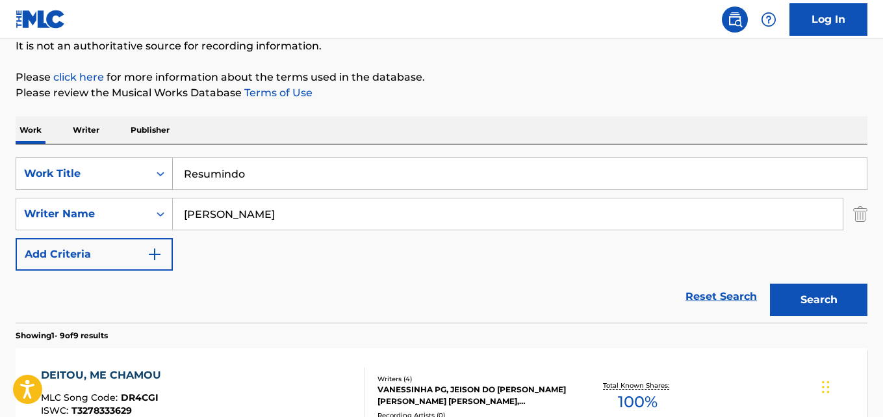
drag, startPoint x: 263, startPoint y: 170, endPoint x: 86, endPoint y: 170, distance: 176.1
click at [79, 170] on div "SearchWithCriteria28ae07e9-a377-4ffb-9205-c10d40972450 Work Title Resumindo" at bounding box center [442, 173] width 852 height 32
type input "[PERSON_NAME], amor e pudim"
drag, startPoint x: 270, startPoint y: 213, endPoint x: 149, endPoint y: 222, distance: 121.8
click at [172, 215] on div "SearchWithCriteria631c808f-4a22-4095-b367-28aa834f3d60 Writer Name [PERSON_NAME]" at bounding box center [442, 214] width 852 height 32
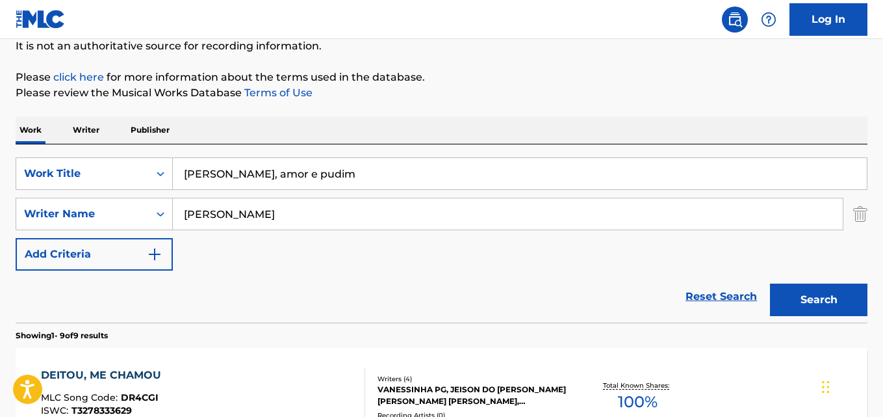
type input "[PERSON_NAME]"
click at [770, 283] on button "Search" at bounding box center [818, 299] width 97 height 32
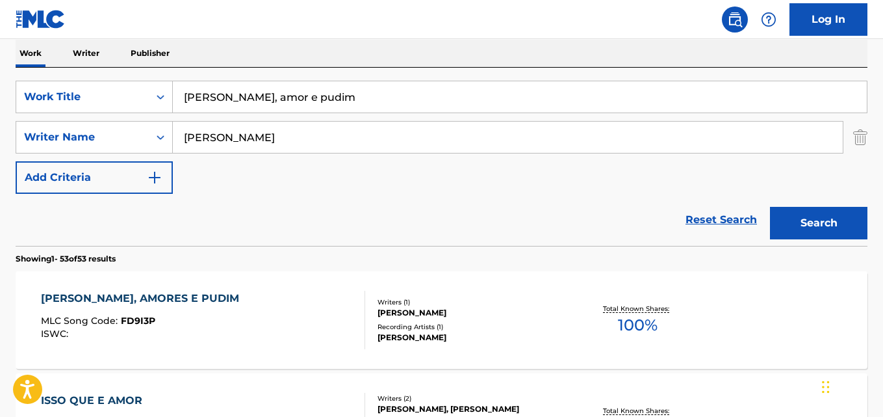
scroll to position [262, 0]
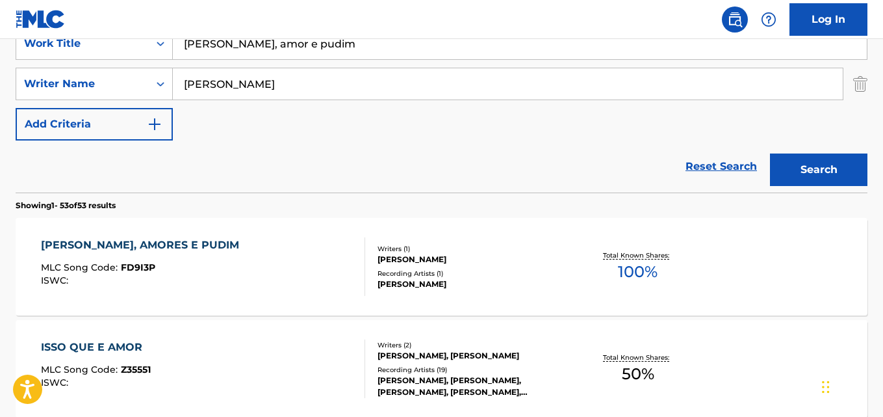
click at [238, 255] on div "[PERSON_NAME], AMORES E PUDIM MLC Song Code : FD9I3P ISWC :" at bounding box center [203, 266] width 324 height 58
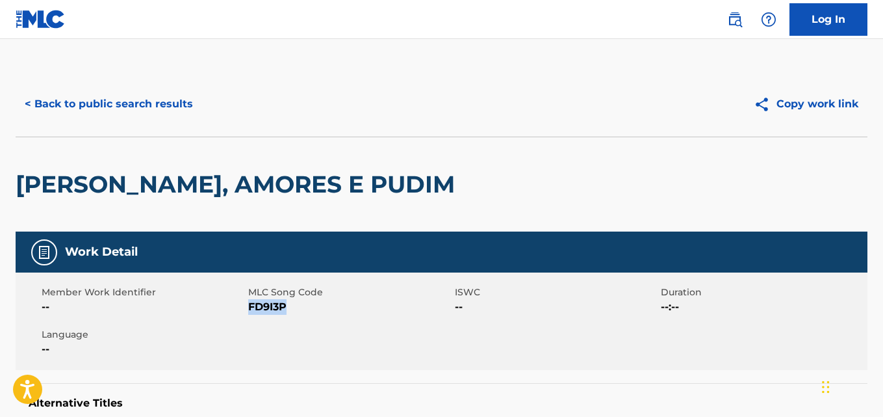
drag, startPoint x: 290, startPoint y: 308, endPoint x: 249, endPoint y: 310, distance: 41.0
click at [249, 310] on span "FD9I3P" at bounding box center [349, 307] width 203 height 16
copy span "FD9I3P"
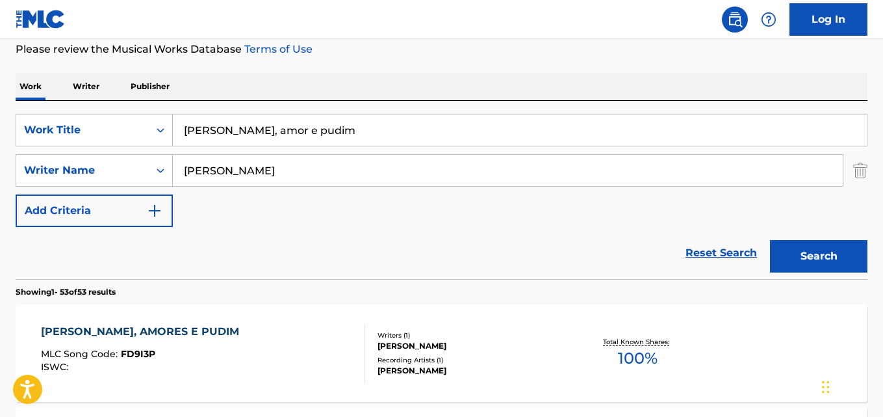
scroll to position [67, 0]
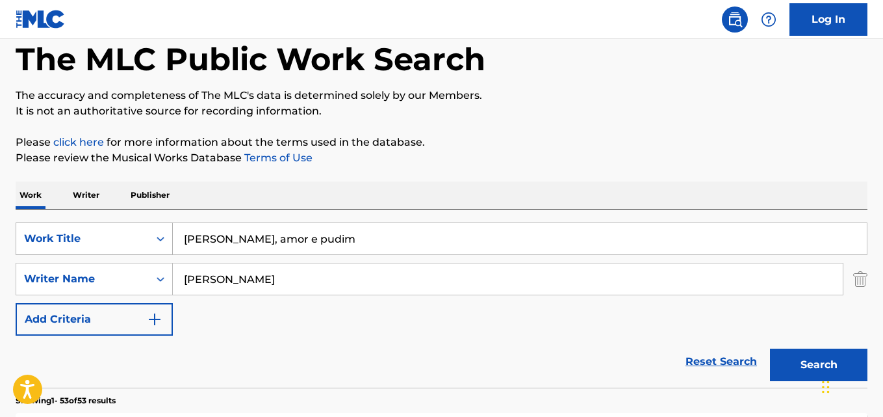
click at [162, 240] on div "SearchWithCriteria28ae07e9-a377-4ffb-9205-c10d40972450 Work Title [PERSON_NAME]…" at bounding box center [442, 238] width 852 height 32
type input "Problema"
click at [89, 268] on div "SearchWithCriteria631c808f-4a22-4095-b367-28aa834f3d60 Writer Name [PERSON_NAME]" at bounding box center [442, 279] width 852 height 32
type input "[PERSON_NAME]"
click at [770, 348] on button "Search" at bounding box center [818, 364] width 97 height 32
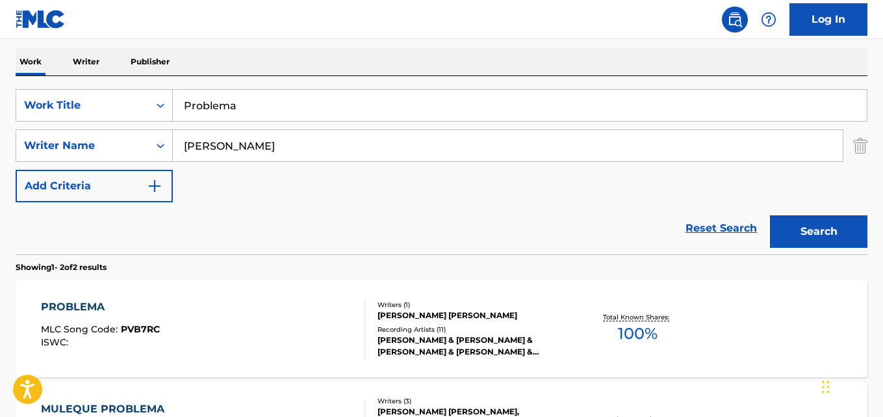
scroll to position [262, 0]
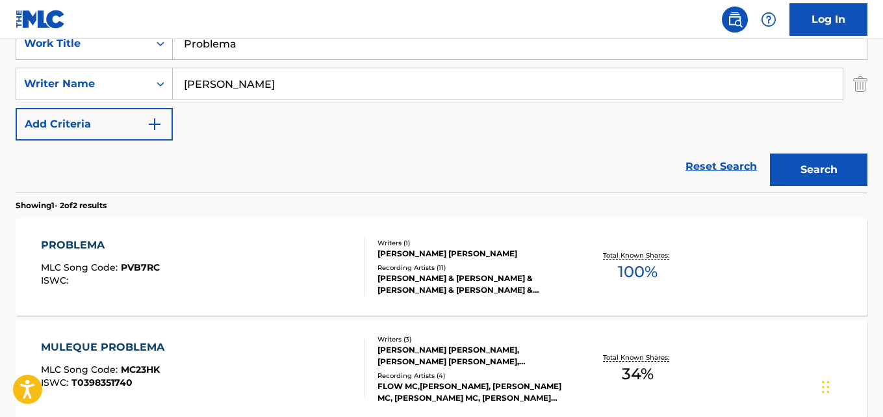
click at [237, 263] on div "PROBLEMA MLC Song Code : PVB7RC ISWC :" at bounding box center [203, 266] width 324 height 58
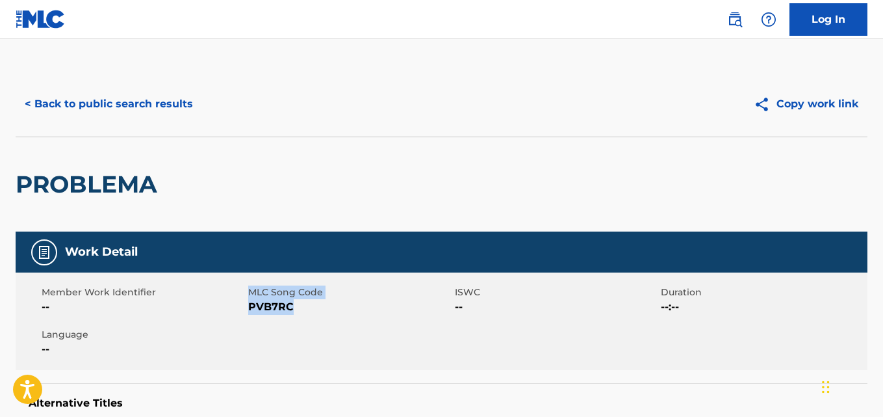
drag, startPoint x: 270, startPoint y: 305, endPoint x: 247, endPoint y: 305, distance: 22.7
click at [247, 305] on div "Member Work Identifier -- MLC Song Code PVB7RC ISWC -- Duration --:-- Language …" at bounding box center [442, 320] width 852 height 97
click at [254, 307] on span "PVB7RC" at bounding box center [349, 307] width 203 height 16
click at [248, 309] on div "Member Work Identifier -- MLC Song Code PVB7RC ISWC -- Duration --:-- Language …" at bounding box center [442, 320] width 852 height 97
copy span "PVB7RC"
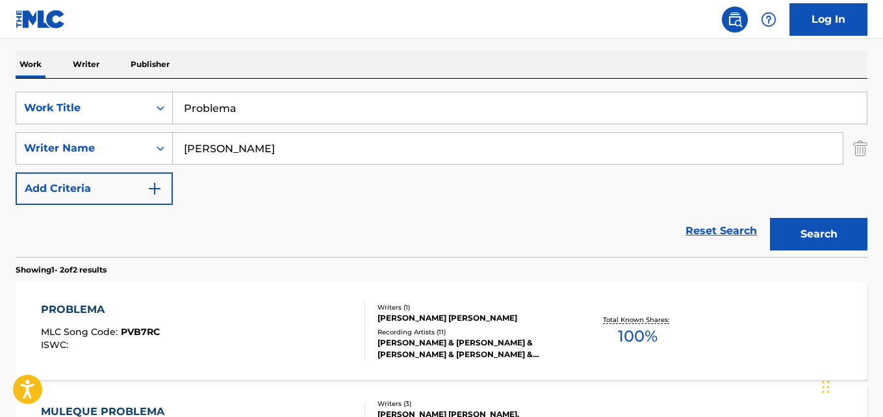
scroll to position [197, 0]
drag, startPoint x: 255, startPoint y: 104, endPoint x: 67, endPoint y: 92, distance: 188.8
click at [67, 92] on div "SearchWithCriteria28ae07e9-a377-4ffb-9205-c10d40972450 Work Title Problema" at bounding box center [442, 108] width 852 height 32
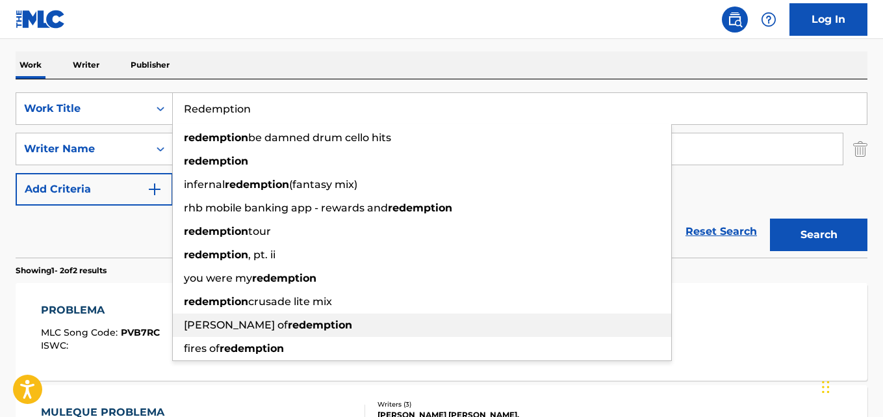
type input "Redemption"
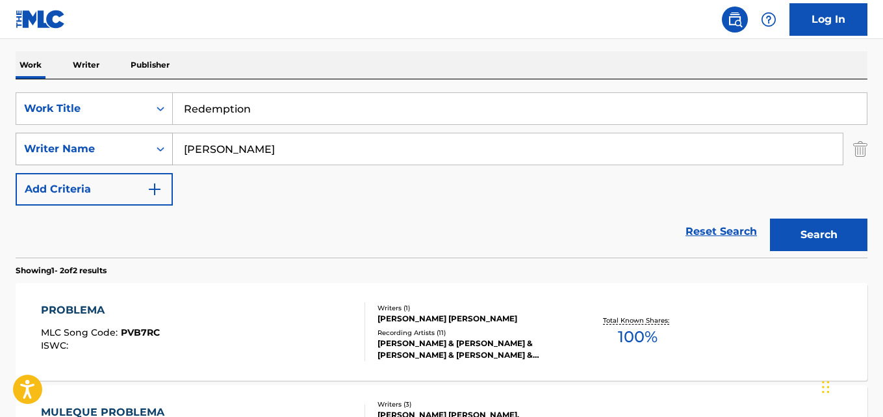
drag, startPoint x: 252, startPoint y: 151, endPoint x: 69, endPoint y: 143, distance: 183.4
click at [68, 143] on div "SearchWithCriteria631c808f-4a22-4095-b367-28aa834f3d60 Writer Name [PERSON_NAME]" at bounding box center [442, 149] width 852 height 32
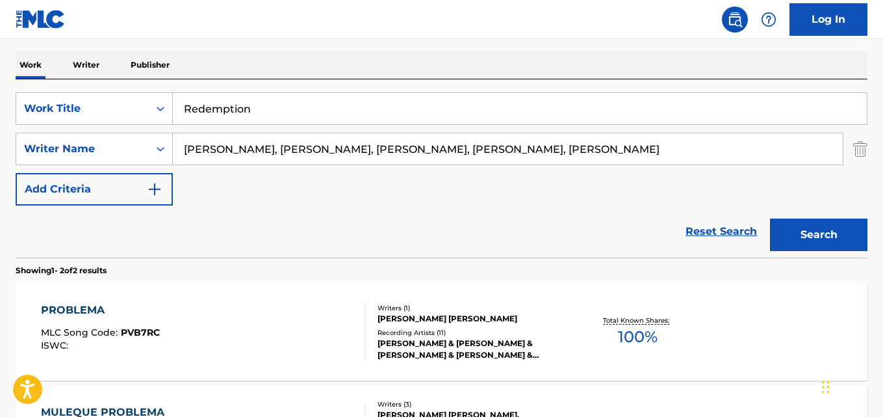
click at [234, 149] on input "[PERSON_NAME], [PERSON_NAME], [PERSON_NAME], [PERSON_NAME], [PERSON_NAME]" at bounding box center [508, 148] width 670 height 31
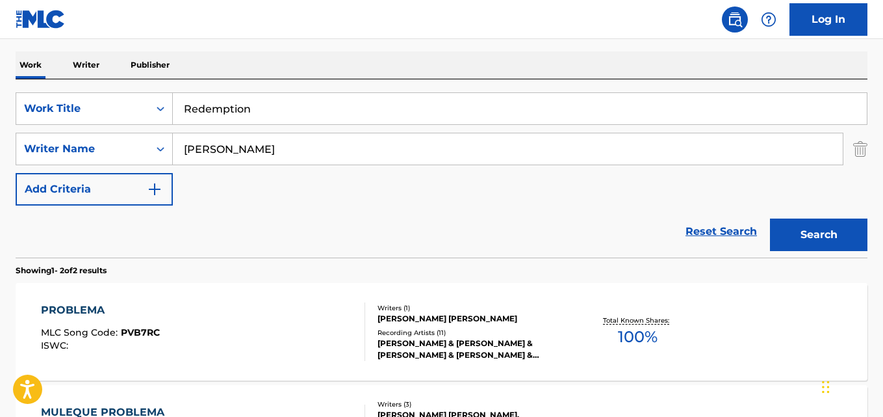
type input "[PERSON_NAME]"
click at [770, 218] on button "Search" at bounding box center [818, 234] width 97 height 32
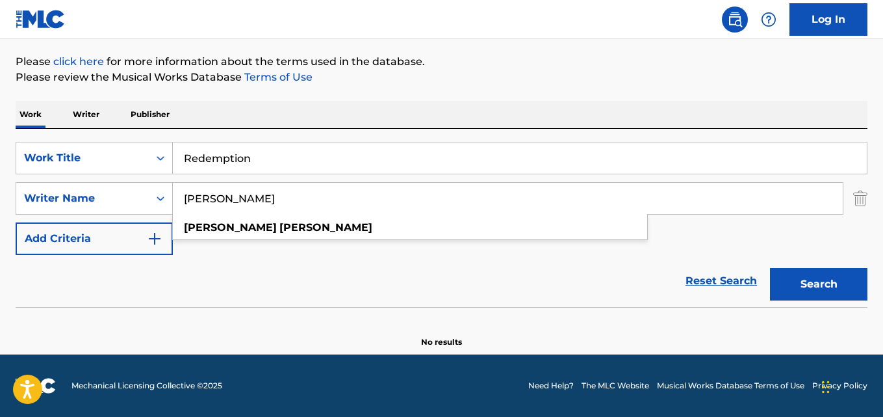
scroll to position [148, 0]
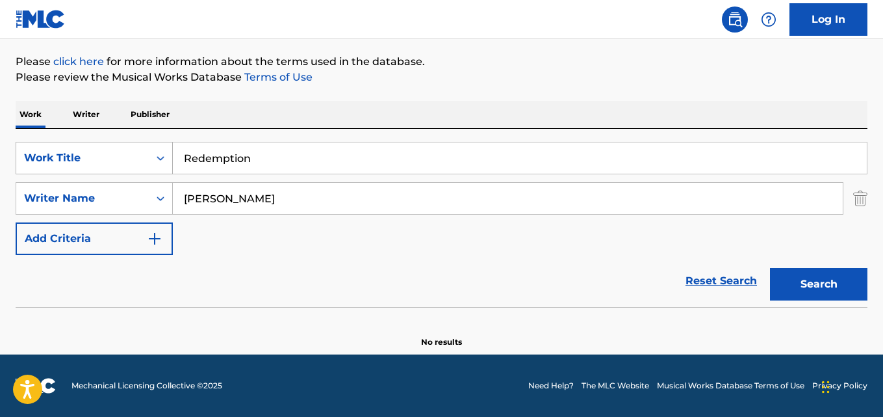
drag, startPoint x: 148, startPoint y: 162, endPoint x: 129, endPoint y: 161, distance: 19.5
click at [139, 162] on div "SearchWithCriteria28ae07e9-a377-4ffb-9205-c10d40972450 Work Title Redemption" at bounding box center [442, 158] width 852 height 32
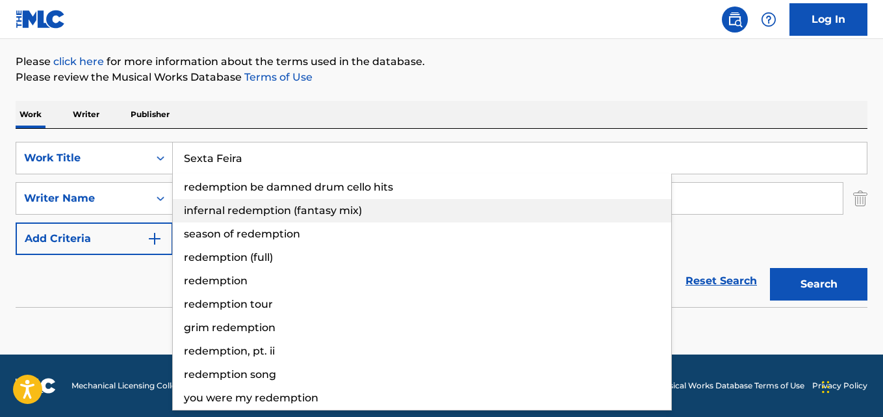
type input "Sexta Feira"
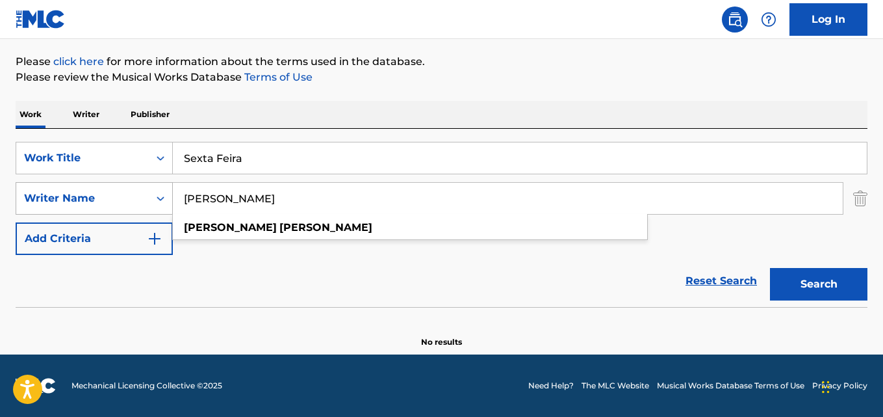
drag, startPoint x: 277, startPoint y: 202, endPoint x: 116, endPoint y: 201, distance: 161.8
click at [128, 201] on div "SearchWithCriteria631c808f-4a22-4095-b367-28aa834f3d60 Writer Name [PERSON_NAME…" at bounding box center [442, 198] width 852 height 32
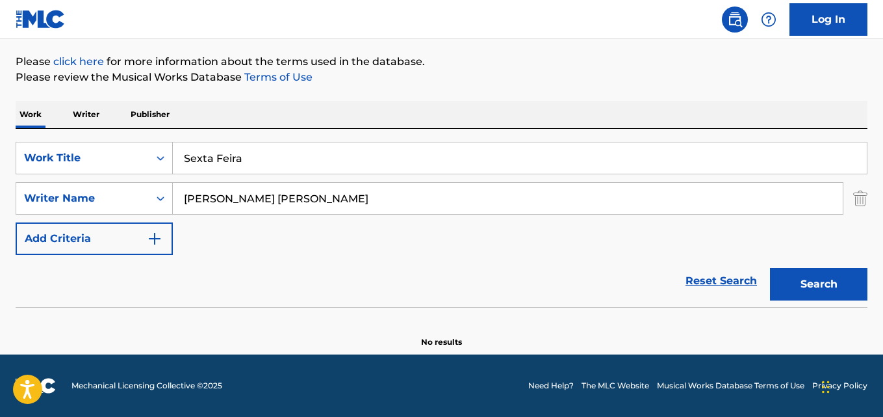
click at [249, 199] on input "[PERSON_NAME] [PERSON_NAME]" at bounding box center [508, 198] width 670 height 31
type input "[PERSON_NAME] [PERSON_NAME]"
click at [770, 268] on button "Search" at bounding box center [818, 284] width 97 height 32
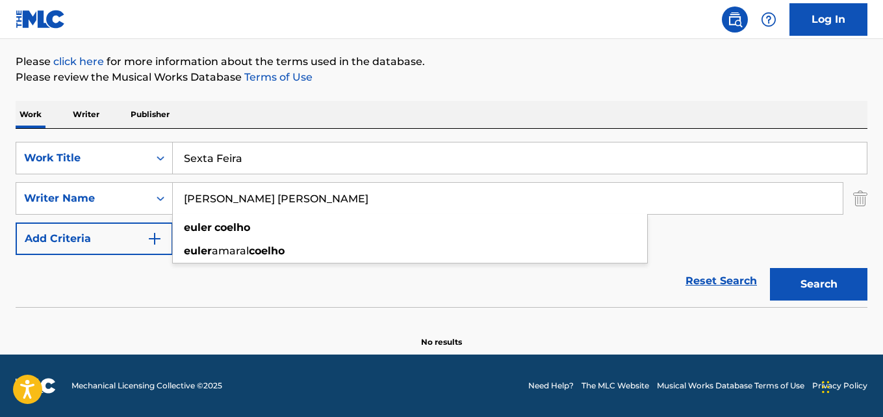
click at [325, 284] on div "Reset Search Search" at bounding box center [442, 281] width 852 height 52
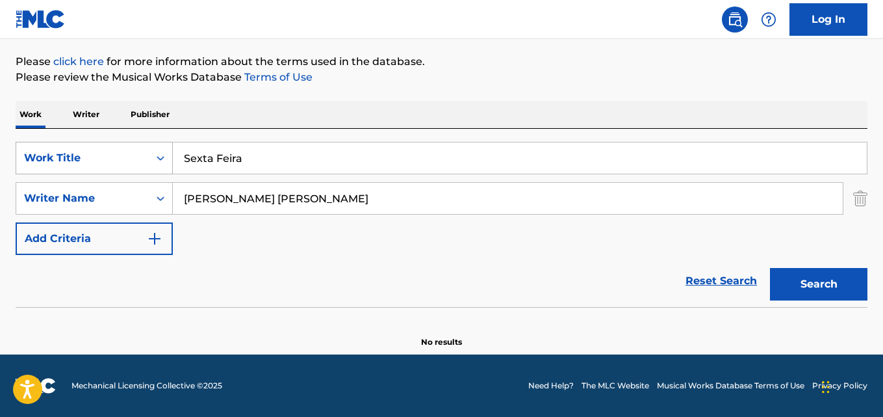
drag, startPoint x: 276, startPoint y: 171, endPoint x: 103, endPoint y: 166, distance: 172.9
click at [118, 168] on div "SearchWithCriteria28ae07e9-a377-4ffb-9205-c10d40972450 Work Title Sexta Feira" at bounding box center [442, 158] width 852 height 32
type input "Cassa De X"
drag, startPoint x: 228, startPoint y: 192, endPoint x: 214, endPoint y: 201, distance: 16.4
click at [136, 190] on div "SearchWithCriteria631c808f-4a22-4095-b367-28aa834f3d60 Writer Name [PERSON_NAME…" at bounding box center [442, 198] width 852 height 32
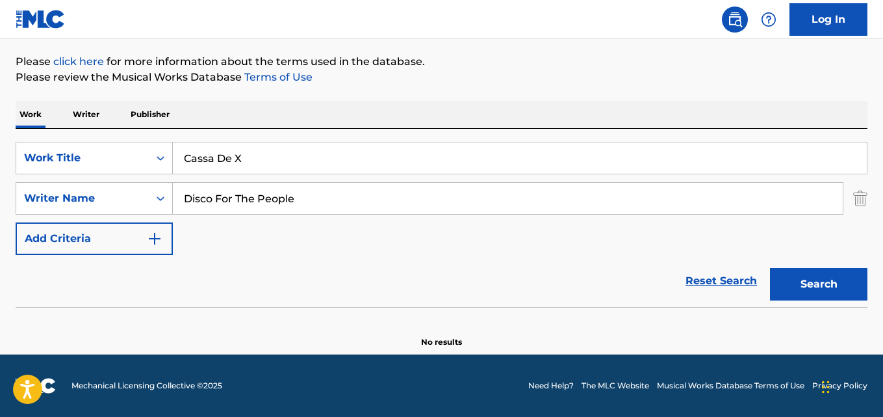
type input "Disco For The People"
click at [770, 268] on button "Search" at bounding box center [818, 284] width 97 height 32
drag, startPoint x: 131, startPoint y: 151, endPoint x: 122, endPoint y: 151, distance: 9.7
click at [122, 151] on div "SearchWithCriteria28ae07e9-a377-4ffb-9205-c10d40972450 Work Title Cassa De X" at bounding box center [442, 158] width 852 height 32
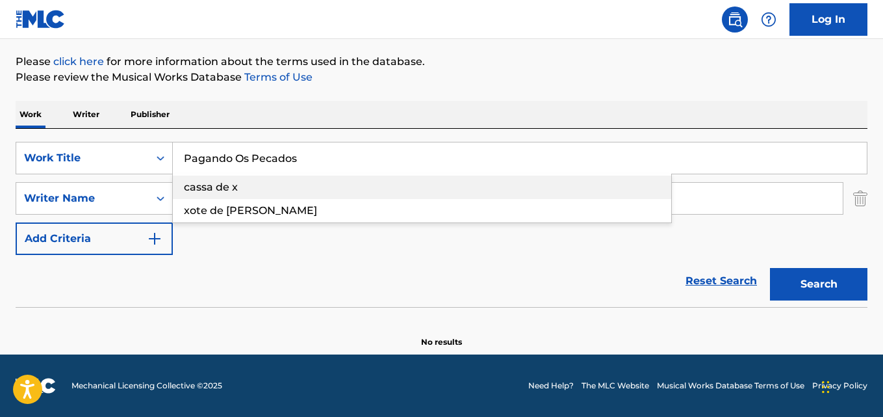
type input "Pagando Os Pecados"
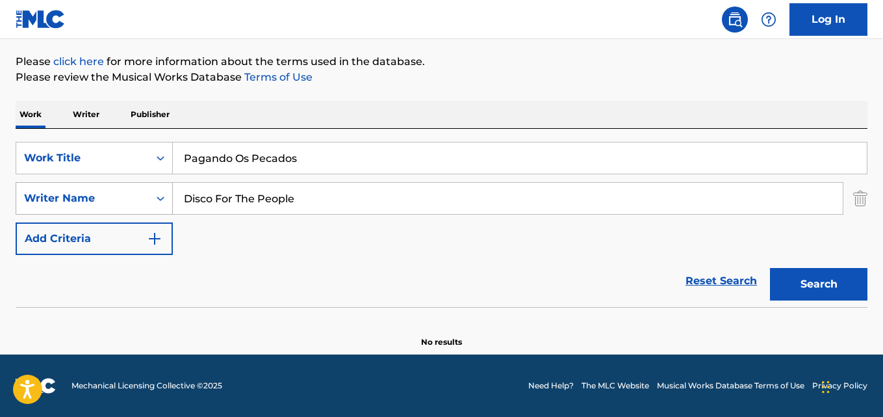
click at [57, 198] on div "SearchWithCriteria631c808f-4a22-4095-b367-28aa834f3d60 Writer Name Disco For Th…" at bounding box center [442, 198] width 852 height 32
click at [770, 268] on button "Search" at bounding box center [818, 284] width 97 height 32
drag, startPoint x: 285, startPoint y: 201, endPoint x: 363, endPoint y: 277, distance: 108.9
click at [286, 201] on input "[PERSON_NAME], [PERSON_NAME]" at bounding box center [508, 198] width 670 height 31
type input "[PERSON_NAME]"
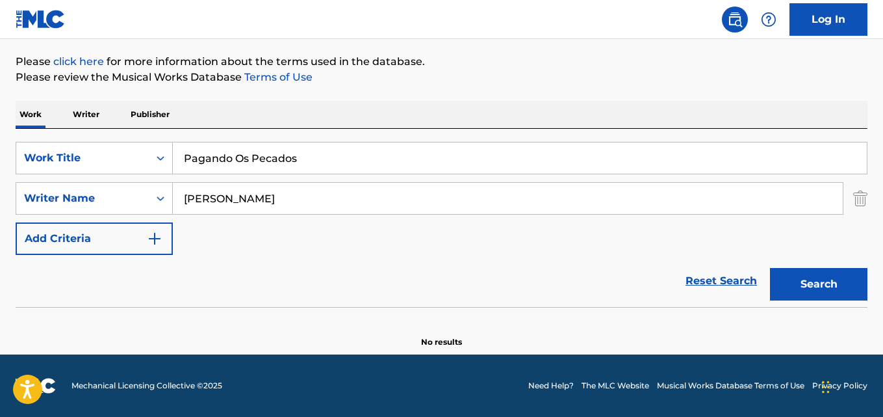
click at [770, 268] on button "Search" at bounding box center [818, 284] width 97 height 32
click at [283, 284] on div "Reset Search Search" at bounding box center [442, 281] width 852 height 52
drag, startPoint x: 309, startPoint y: 159, endPoint x: 120, endPoint y: 154, distance: 189.1
click at [133, 155] on div "SearchWithCriteria28ae07e9-a377-4ffb-9205-c10d40972450 Work Title Pagando Os Pe…" at bounding box center [442, 158] width 852 height 32
click at [208, 159] on input "Você Mudou (Making Love Out Of Nothing At All)" at bounding box center [520, 157] width 694 height 31
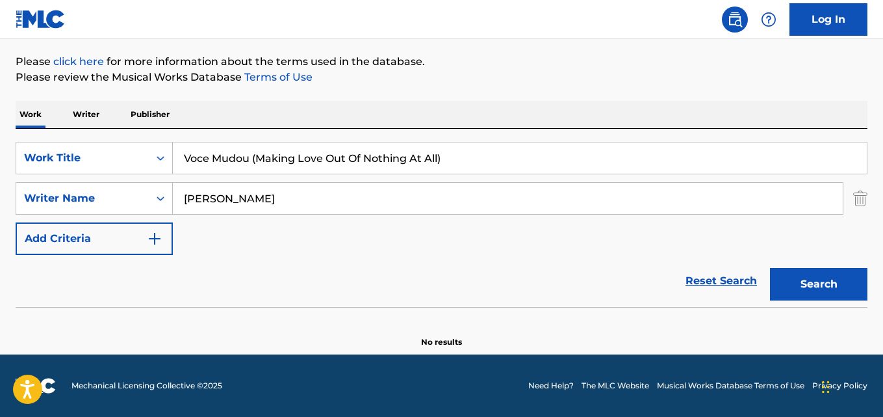
type input "Voce Mudou (Making Love Out Of Nothing At All)"
click at [94, 194] on div "SearchWithCriteria631c808f-4a22-4095-b367-28aa834f3d60 Writer Name [PERSON_NAME]" at bounding box center [442, 198] width 852 height 32
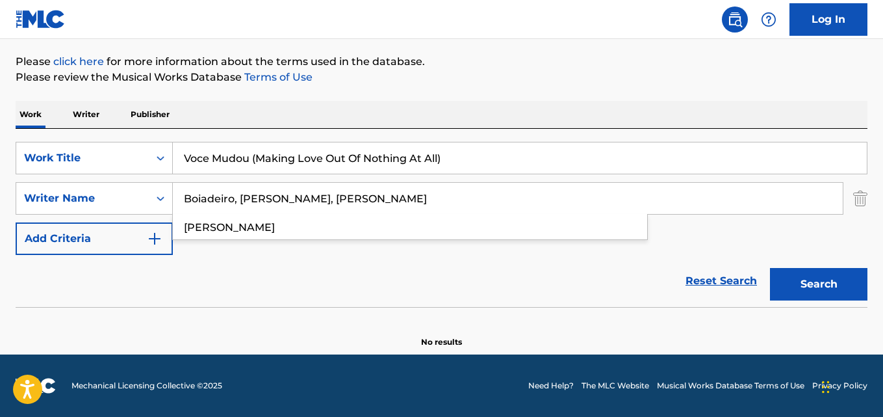
click at [233, 196] on input "Boiadeiro, [PERSON_NAME], [PERSON_NAME]" at bounding box center [508, 198] width 670 height 31
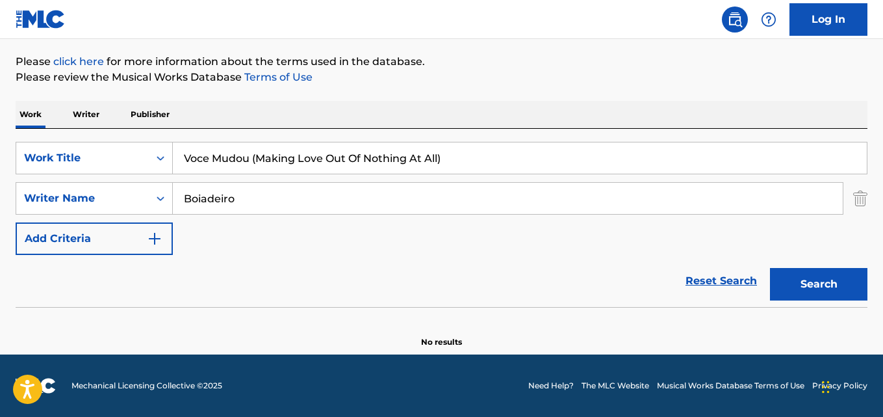
type input "Boiadeiro"
click at [770, 268] on button "Search" at bounding box center [818, 284] width 97 height 32
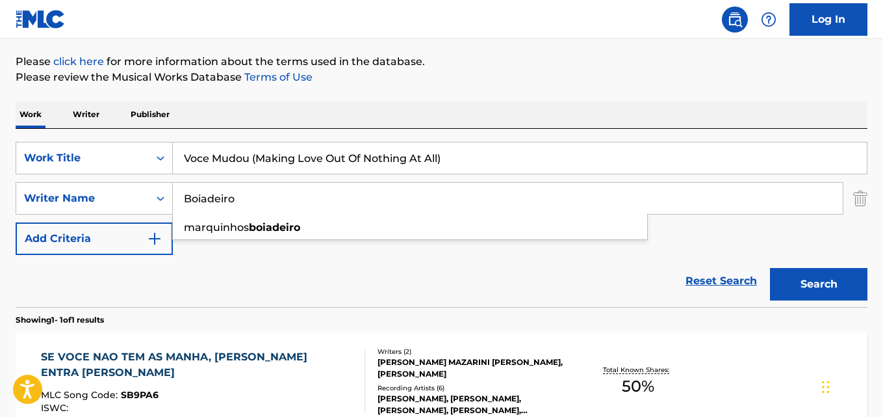
click at [347, 276] on div "Reset Search Search" at bounding box center [442, 281] width 852 height 52
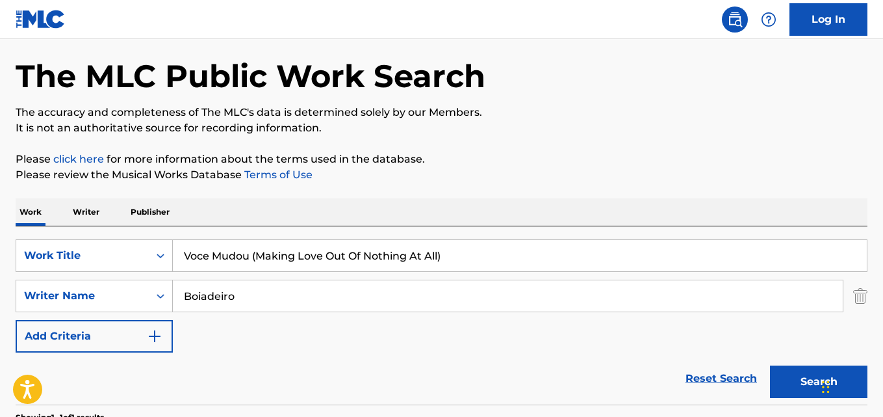
scroll to position [31, 0]
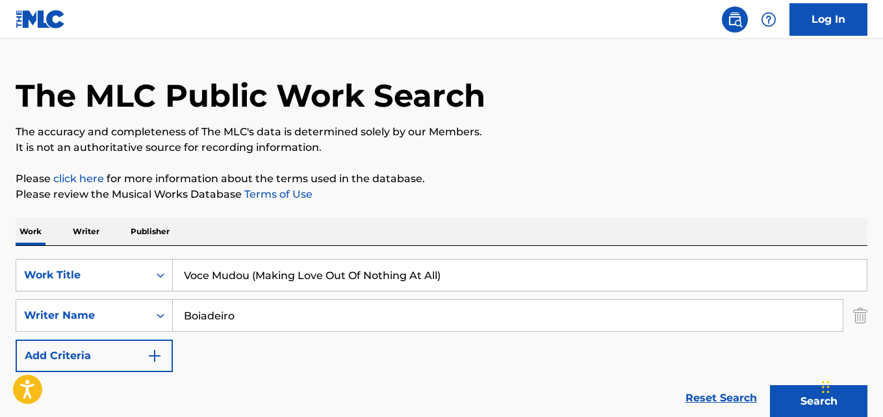
drag, startPoint x: 466, startPoint y: 280, endPoint x: 0, endPoint y: 261, distance: 466.3
click at [0, 261] on div "The MLC Public Work Search The accuracy and completeness of The MLC's data is d…" at bounding box center [441, 324] width 883 height 567
type input "[GEOGRAPHIC_DATA] 2000"
drag, startPoint x: 264, startPoint y: 318, endPoint x: 152, endPoint y: 311, distance: 112.6
click at [153, 311] on div "SearchWithCriteria631c808f-4a22-4095-b367-28aa834f3d60 Writer Name [PERSON_NAME]" at bounding box center [442, 315] width 852 height 32
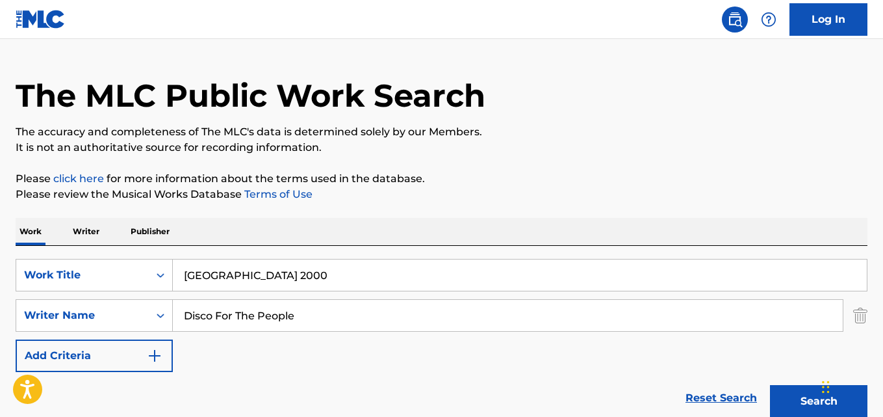
type input "Disco For The People"
click at [770, 385] on button "Search" at bounding box center [818, 401] width 97 height 32
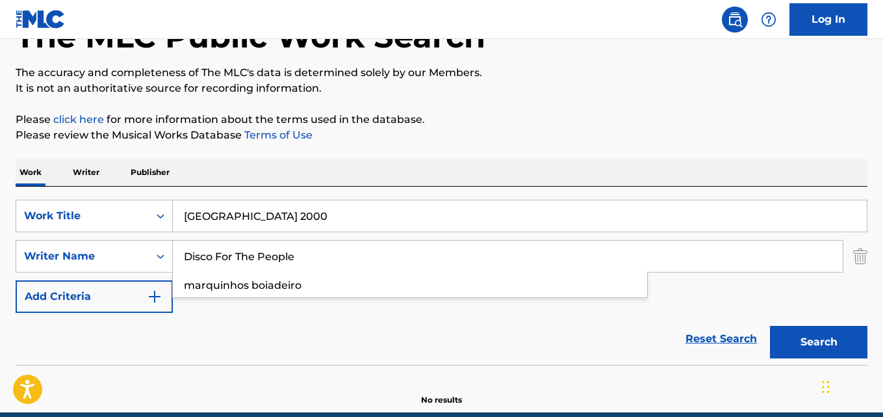
scroll to position [148, 0]
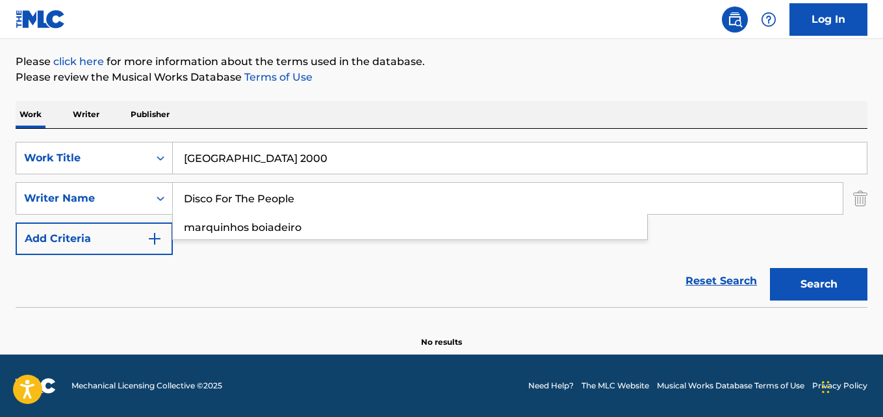
click at [392, 259] on div "Reset Search Search" at bounding box center [442, 281] width 852 height 52
drag, startPoint x: 268, startPoint y: 162, endPoint x: 71, endPoint y: 162, distance: 196.9
click at [97, 162] on div "SearchWithCriteria28ae07e9-a377-4ffb-9205-c10d40972450 Work Title [GEOGRAPHIC_D…" at bounding box center [442, 158] width 852 height 32
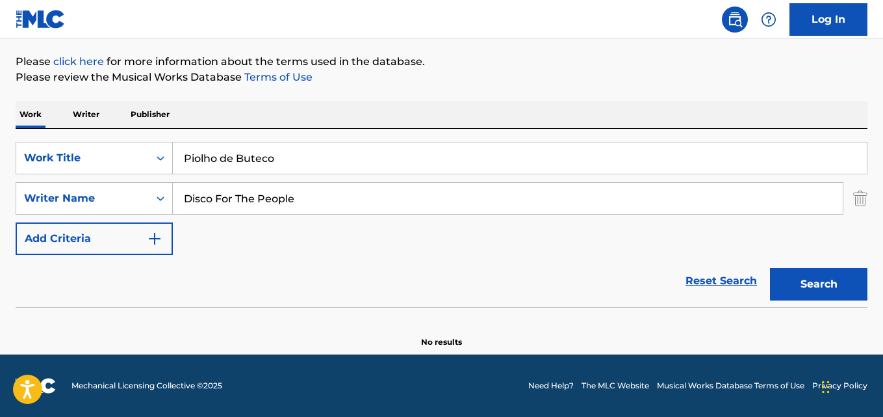
type input "Piolho de Buteco"
drag, startPoint x: 316, startPoint y: 200, endPoint x: 3, endPoint y: 205, distance: 313.2
click at [0, 205] on div "The MLC Public Work Search The accuracy and completeness of The MLC's data is d…" at bounding box center [441, 136] width 883 height 424
click at [770, 268] on button "Search" at bounding box center [818, 284] width 97 height 32
click at [214, 198] on input "Moura, [GEOGRAPHIC_DATA], [PERSON_NAME] Del [PERSON_NAME]" at bounding box center [508, 198] width 670 height 31
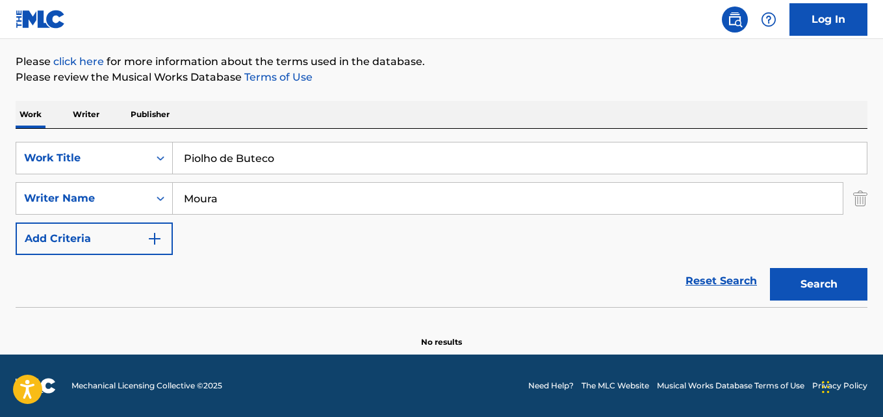
type input "Moura"
click at [770, 268] on button "Search" at bounding box center [818, 284] width 97 height 32
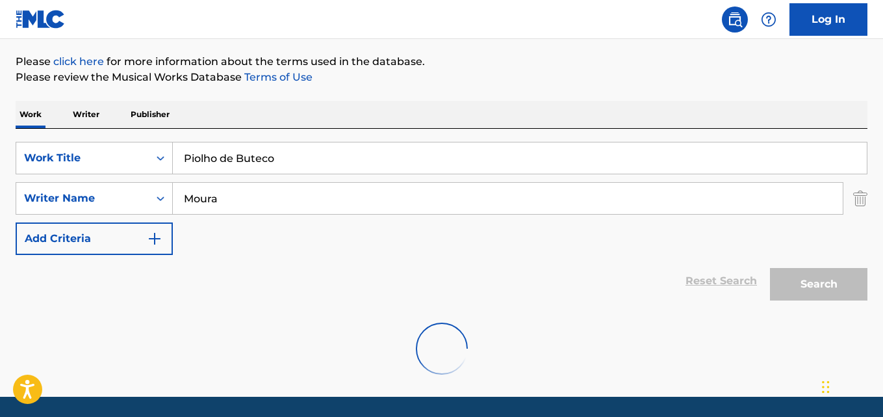
click at [695, 350] on div at bounding box center [442, 348] width 852 height 83
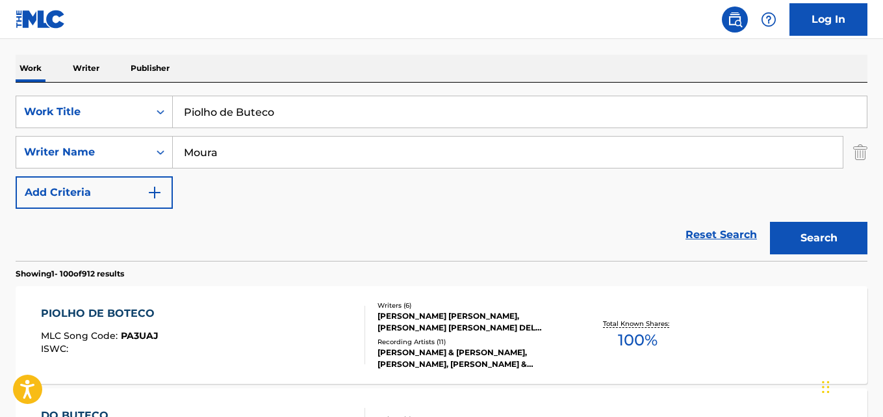
scroll to position [212, 0]
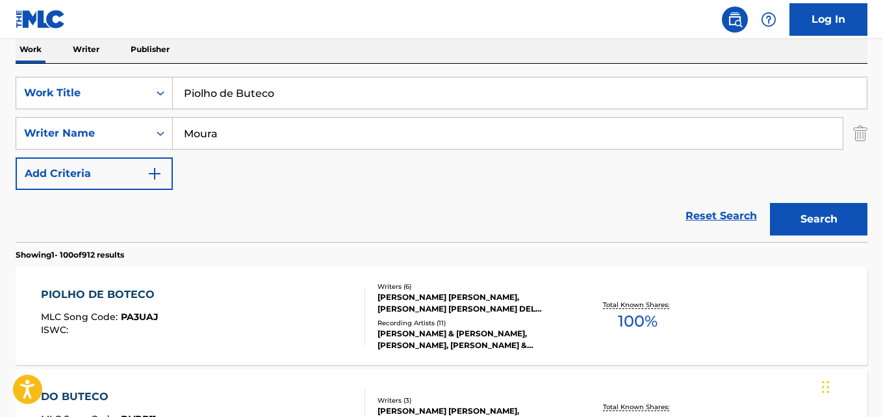
click at [180, 302] on div "PIOLHO DE BOTECO MLC Song Code : PA3UAJ ISWC :" at bounding box center [203, 316] width 324 height 58
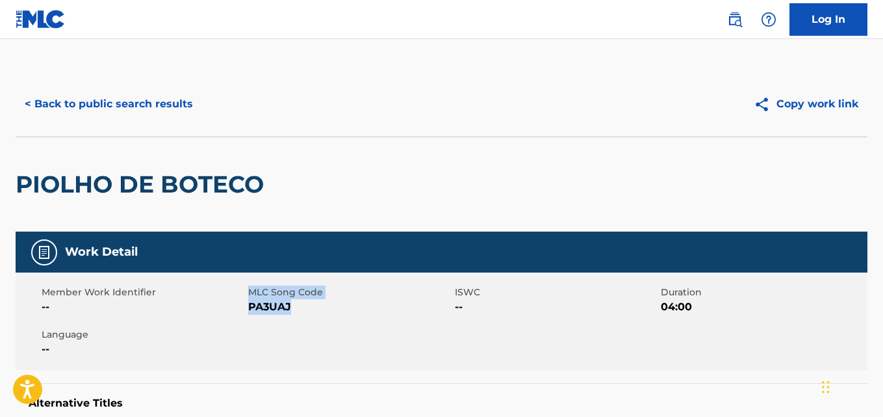
drag, startPoint x: 298, startPoint y: 306, endPoint x: 247, endPoint y: 306, distance: 51.3
click at [247, 306] on div "Member Work Identifier -- MLC Song Code PA3UAJ ISWC -- Duration 04:00 Language …" at bounding box center [442, 320] width 852 height 97
click at [249, 307] on span "PA3UAJ" at bounding box center [349, 307] width 203 height 16
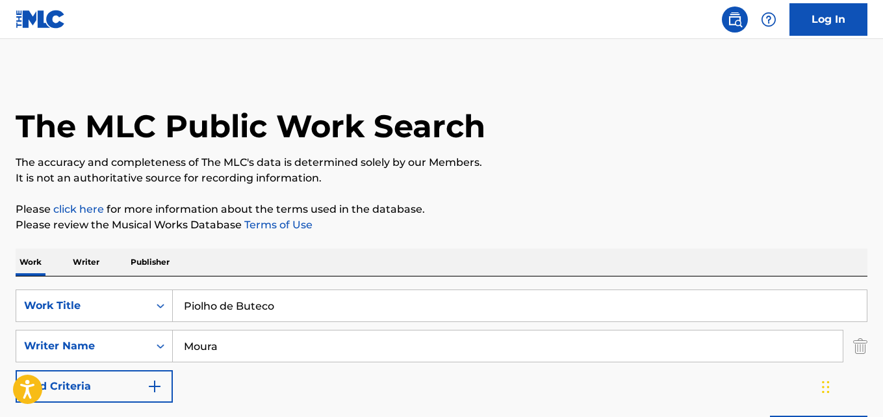
scroll to position [212, 0]
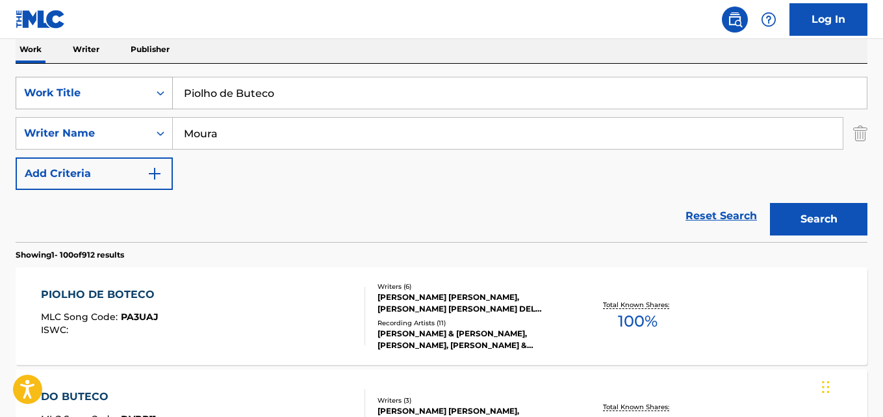
drag, startPoint x: 289, startPoint y: 97, endPoint x: 72, endPoint y: 94, distance: 217.0
type input "Raven no [PERSON_NAME]"
drag, startPoint x: 235, startPoint y: 137, endPoint x: 64, endPoint y: 132, distance: 171.6
click at [29, 125] on div "SearchWithCriteria631c808f-4a22-4095-b367-28aa834f3d60 Writer Name [PERSON_NAME]" at bounding box center [442, 133] width 852 height 32
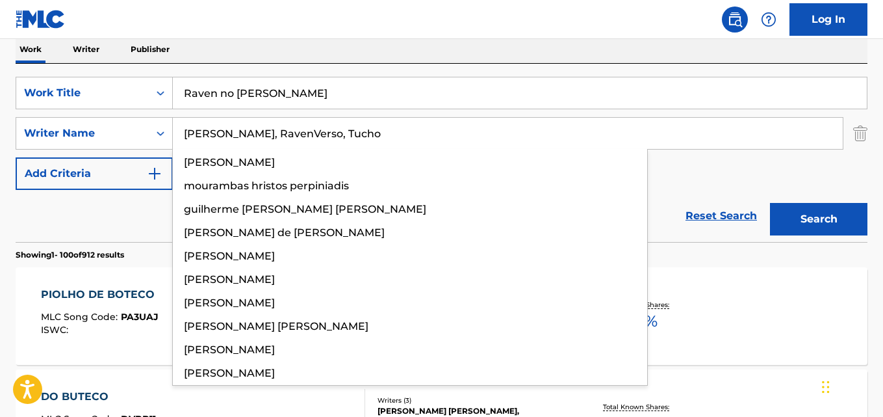
click at [770, 203] on button "Search" at bounding box center [818, 219] width 97 height 32
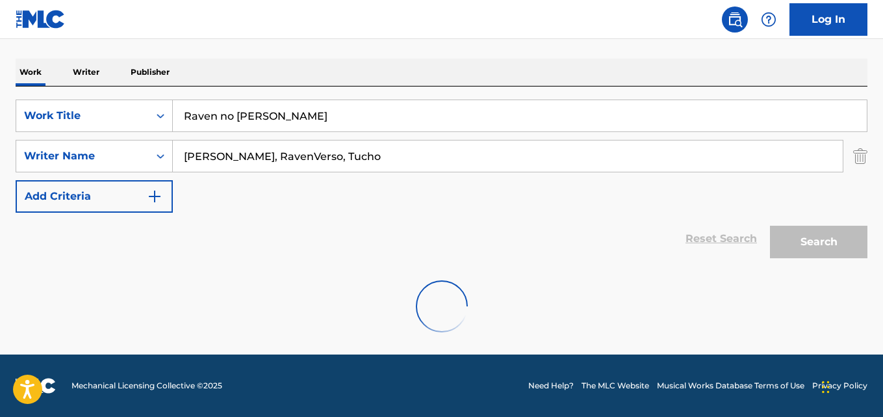
scroll to position [148, 0]
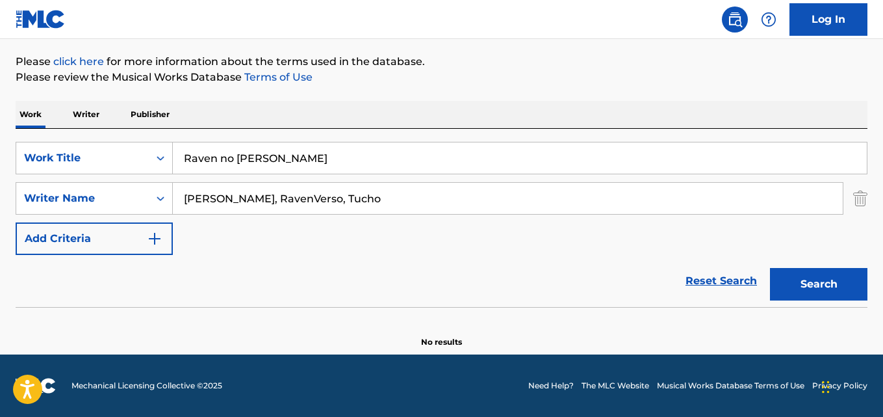
click at [240, 198] on input "[PERSON_NAME], RavenVerso, Tucho" at bounding box center [508, 198] width 670 height 31
type input "[PERSON_NAME]"
click at [770, 268] on button "Search" at bounding box center [818, 284] width 97 height 32
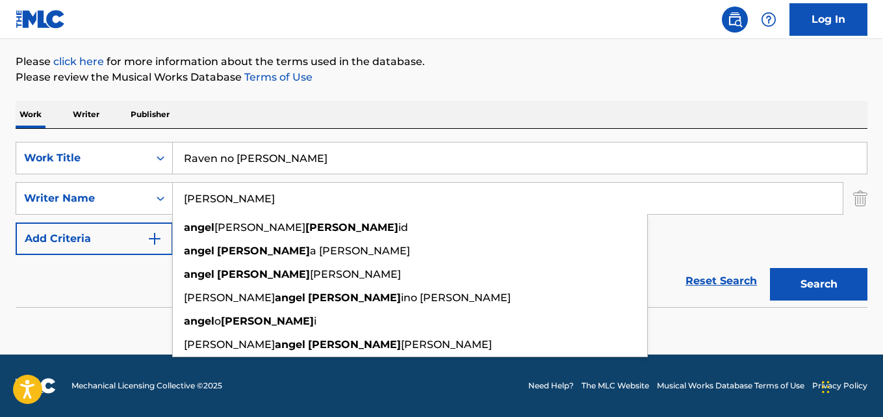
click at [106, 296] on div "Reset Search Search" at bounding box center [442, 281] width 852 height 52
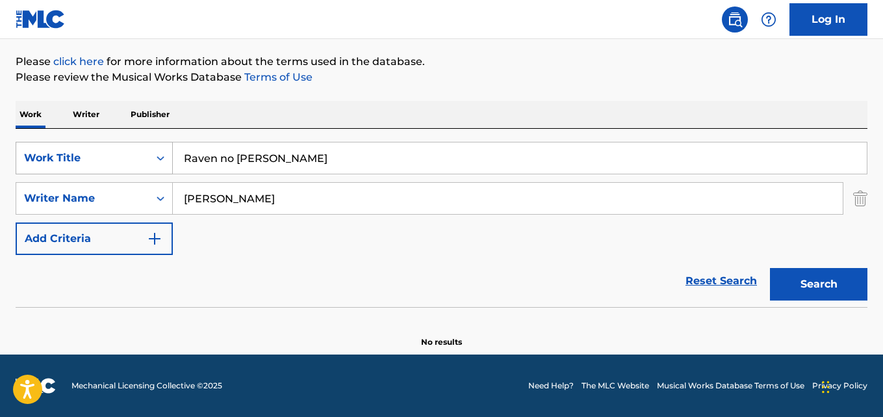
drag, startPoint x: 270, startPoint y: 161, endPoint x: 58, endPoint y: 156, distance: 212.5
click at [59, 156] on div "SearchWithCriteria28ae07e9-a377-4ffb-9205-c10d40972450 Work Title Raven no [PER…" at bounding box center [442, 158] width 852 height 32
type input "I Should Have Fought for You"
drag, startPoint x: 282, startPoint y: 197, endPoint x: 29, endPoint y: 188, distance: 253.6
click at [29, 188] on div "SearchWithCriteria631c808f-4a22-4095-b367-28aa834f3d60 Writer Name [PERSON_NAME]" at bounding box center [442, 198] width 852 height 32
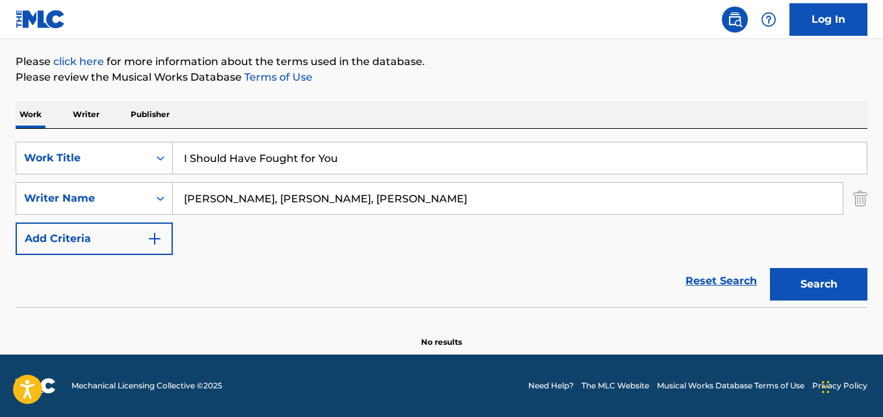
click at [251, 196] on input "[PERSON_NAME], [PERSON_NAME], [PERSON_NAME]" at bounding box center [508, 198] width 670 height 31
type input "[PERSON_NAME]"
click at [770, 268] on button "Search" at bounding box center [818, 284] width 97 height 32
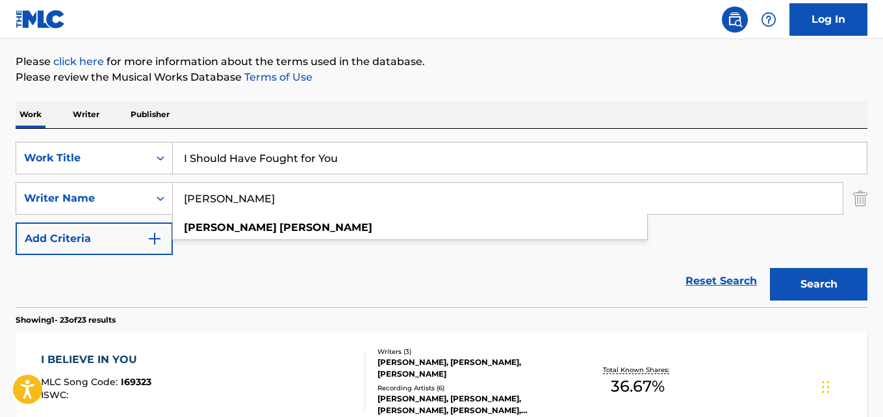
click at [301, 281] on div "Reset Search Search" at bounding box center [442, 281] width 852 height 52
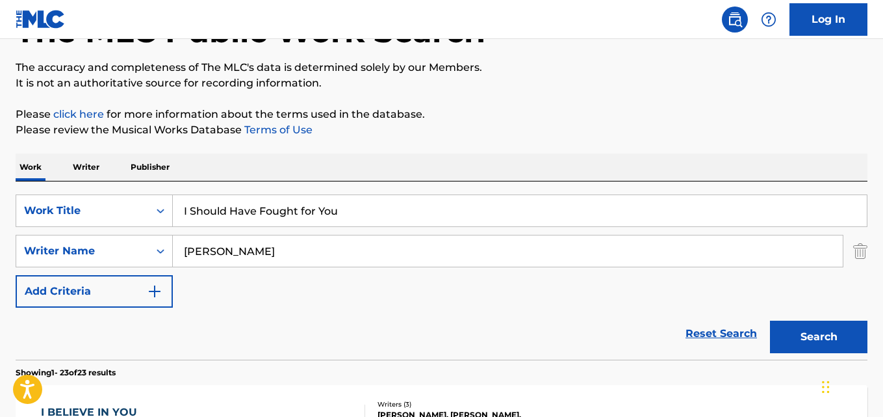
scroll to position [83, 0]
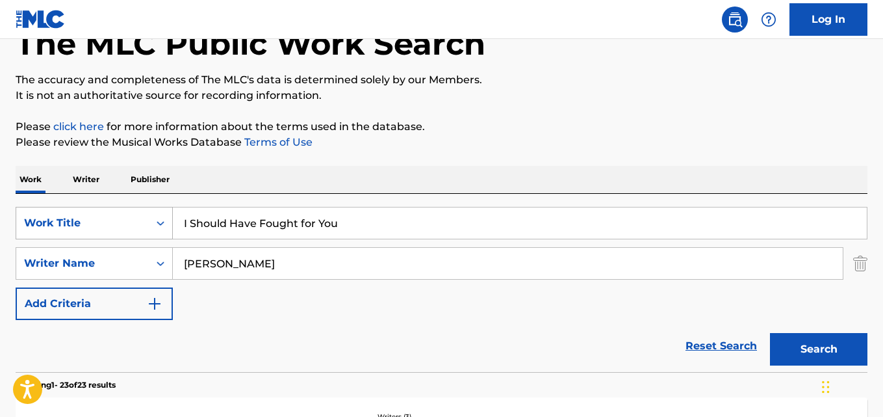
drag, startPoint x: 346, startPoint y: 232, endPoint x: 56, endPoint y: 215, distance: 290.3
click at [56, 215] on div "SearchWithCriteria28ae07e9-a377-4ffb-9205-c10d40972450 Work Title I Should Have…" at bounding box center [442, 223] width 852 height 32
click at [288, 224] on input "Teu Coração Ainda É Meu" at bounding box center [520, 222] width 694 height 31
click at [227, 219] on input "Teu Coração Ainda E Meu" at bounding box center [520, 222] width 694 height 31
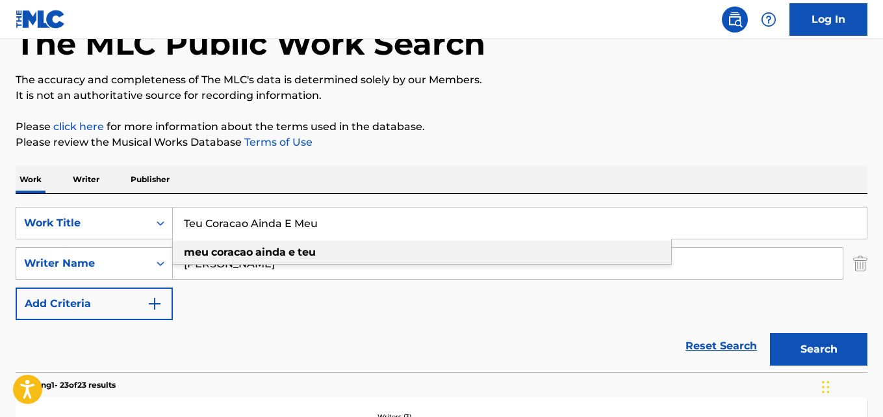
type input "Teu Coracao Ainda E Meu"
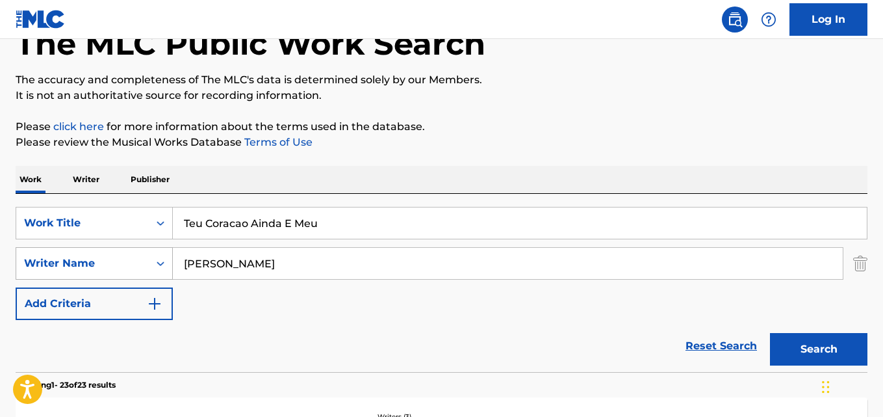
drag, startPoint x: 266, startPoint y: 263, endPoint x: 139, endPoint y: 256, distance: 126.9
click at [136, 259] on div "SearchWithCriteria631c808f-4a22-4095-b367-28aa834f3d60 Writer Name [PERSON_NAME]" at bounding box center [442, 263] width 852 height 32
click at [252, 265] on input "[PERSON_NAME], [PERSON_NAME]" at bounding box center [508, 263] width 670 height 31
click at [770, 333] on button "Search" at bounding box center [818, 349] width 97 height 32
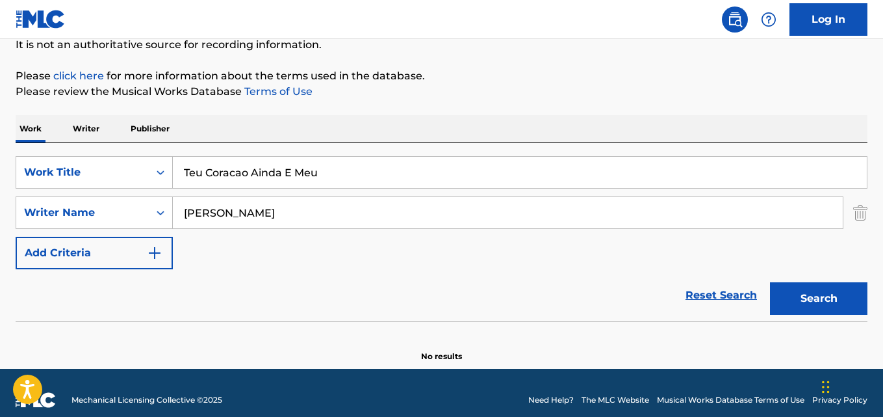
scroll to position [148, 0]
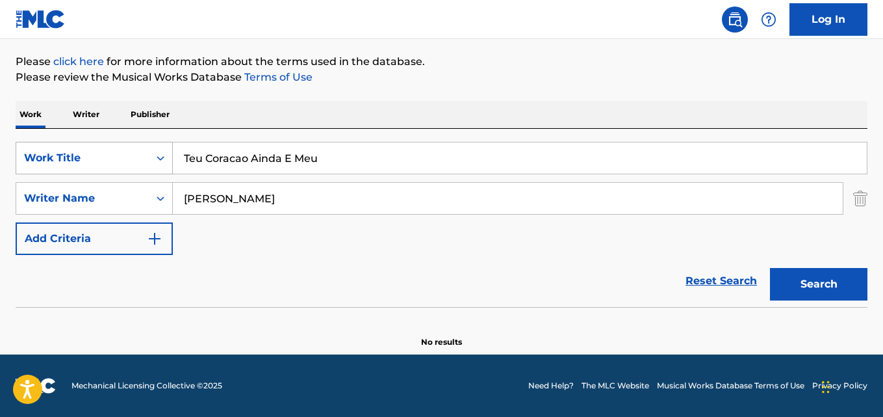
drag, startPoint x: 345, startPoint y: 162, endPoint x: 77, endPoint y: 160, distance: 268.4
click at [77, 160] on div "SearchWithCriteria28ae07e9-a377-4ffb-9205-c10d40972450 Work Title Teu Coracao A…" at bounding box center [442, 158] width 852 height 32
click at [195, 155] on input "Pérola Negra - Poema: Trecho do Livro "Minha Carne"" at bounding box center [520, 157] width 694 height 31
drag, startPoint x: 261, startPoint y: 204, endPoint x: 125, endPoint y: 198, distance: 135.9
click at [122, 198] on div "SearchWithCriteria631c808f-4a22-4095-b367-28aa834f3d60 Writer Name [PERSON_NAME]" at bounding box center [442, 198] width 852 height 32
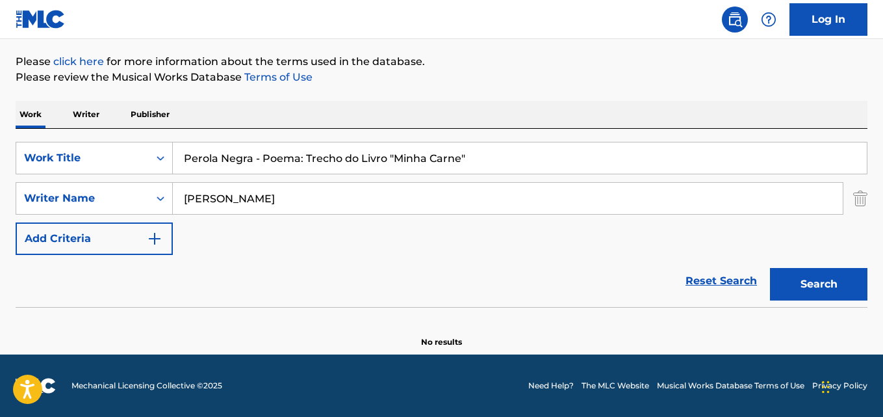
click at [770, 268] on button "Search" at bounding box center [818, 284] width 97 height 32
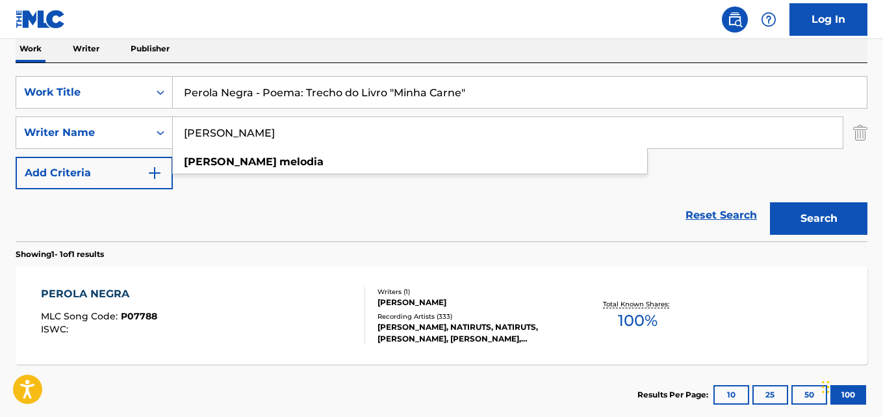
scroll to position [212, 0]
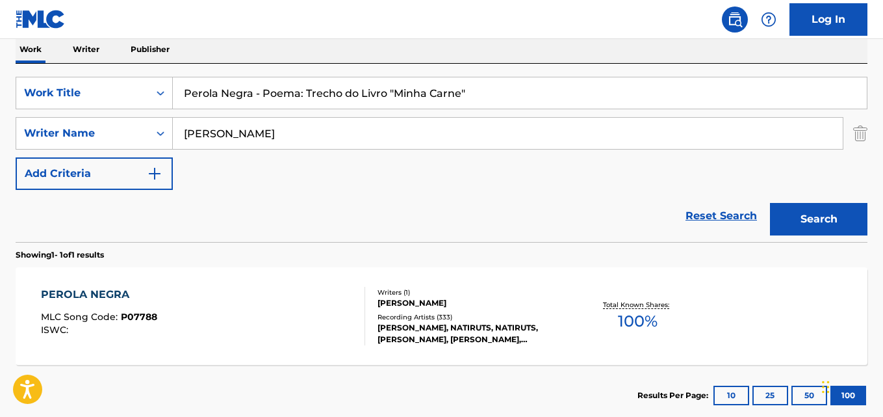
click at [275, 300] on div "PEROLA NEGRA MLC Song Code : P07788 ISWC :" at bounding box center [203, 316] width 324 height 58
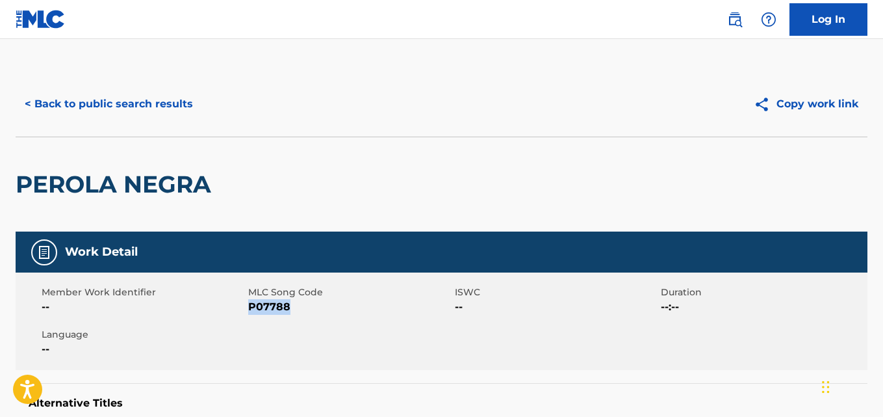
drag, startPoint x: 276, startPoint y: 311, endPoint x: 249, endPoint y: 314, distance: 27.6
click at [249, 314] on div "Member Work Identifier -- MLC Song Code P07788 ISWC -- Duration --:-- Language …" at bounding box center [442, 320] width 852 height 97
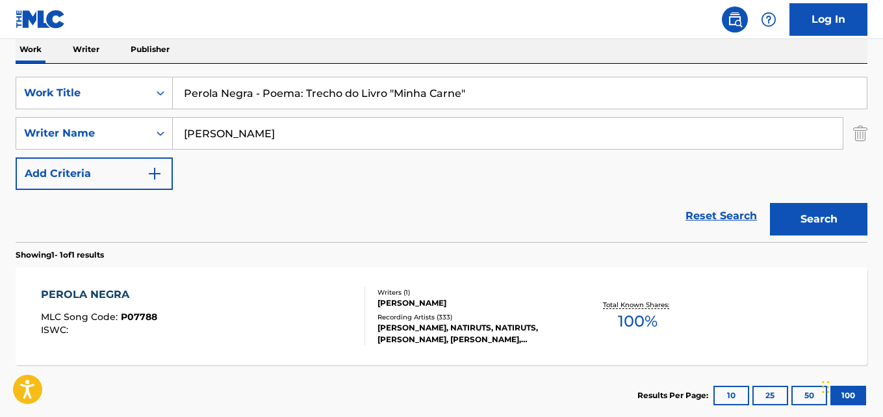
drag, startPoint x: 485, startPoint y: 95, endPoint x: 6, endPoint y: 68, distance: 479.7
click at [0, 68] on div "The MLC Public Work Search The accuracy and completeness of The MLC's data is d…" at bounding box center [441, 142] width 883 height 567
drag, startPoint x: 251, startPoint y: 140, endPoint x: 191, endPoint y: 155, distance: 61.5
click at [98, 140] on div "SearchWithCriteria631c808f-4a22-4095-b367-28aa834f3d60 Writer Name [PERSON_NAME]" at bounding box center [442, 133] width 852 height 32
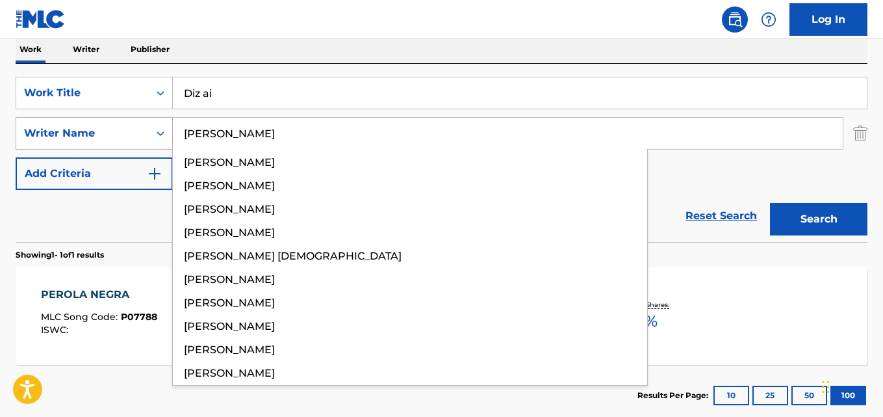
drag, startPoint x: 283, startPoint y: 131, endPoint x: 95, endPoint y: 130, distance: 188.4
click at [95, 130] on div "SearchWithCriteria631c808f-4a22-4095-b367-28aa834f3d60 Writer Name [PERSON_NAME…" at bounding box center [442, 133] width 852 height 32
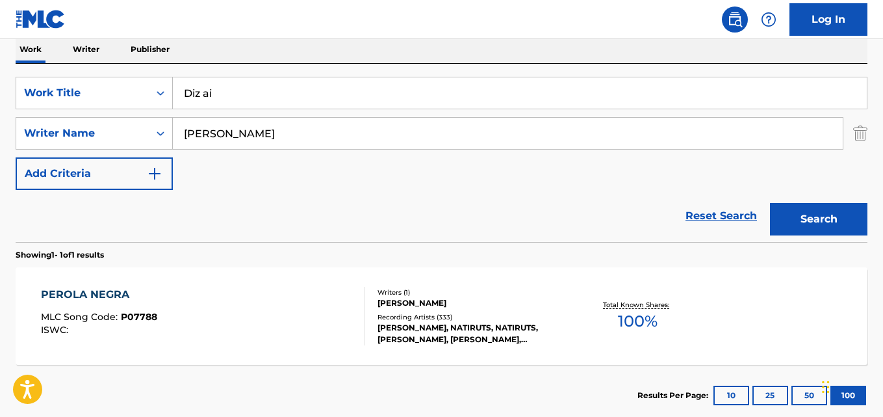
click at [770, 203] on button "Search" at bounding box center [818, 219] width 97 height 32
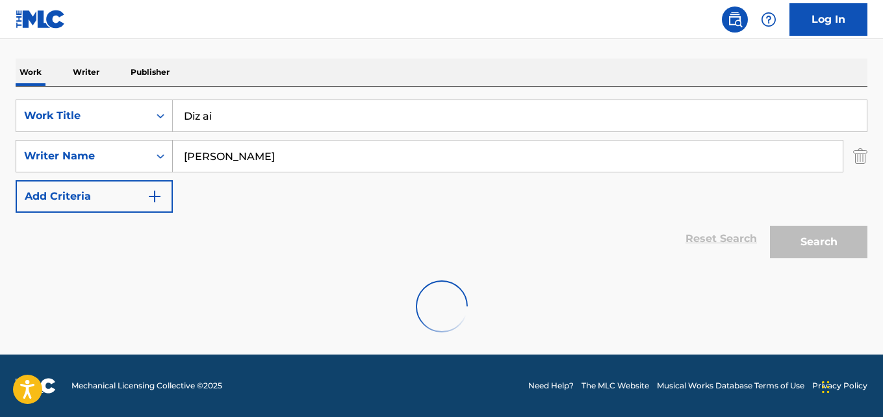
scroll to position [148, 0]
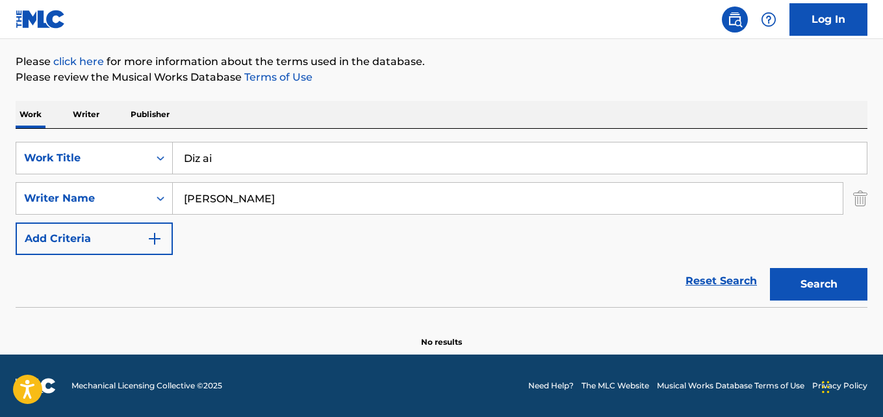
click at [14, 148] on div "The MLC Public Work Search The accuracy and completeness of The MLC's data is d…" at bounding box center [441, 136] width 883 height 424
click at [299, 157] on input "Enquanto Houver Razões" at bounding box center [520, 157] width 694 height 31
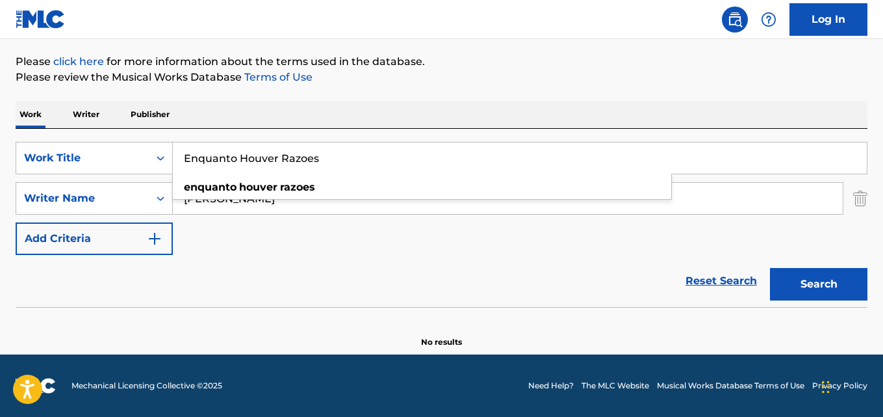
click at [251, 207] on input "[PERSON_NAME]" at bounding box center [508, 198] width 670 height 31
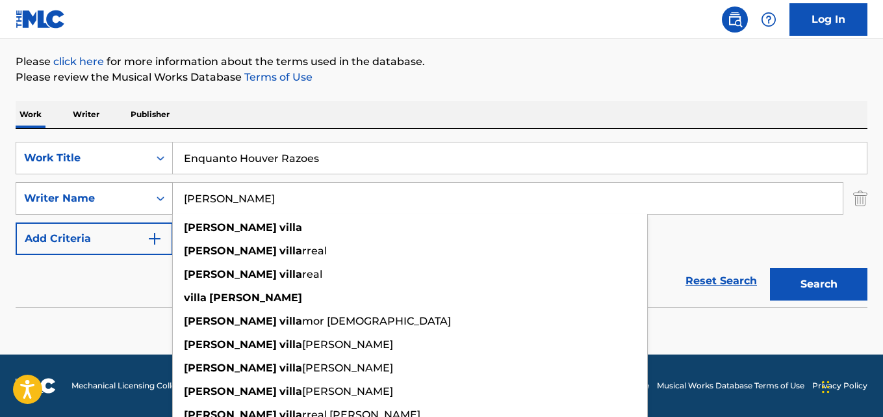
drag, startPoint x: 260, startPoint y: 203, endPoint x: 127, endPoint y: 199, distance: 132.6
click at [127, 199] on div "SearchWithCriteria631c808f-4a22-4095-b367-28aa834f3d60 Writer Name [PERSON_NAME…" at bounding box center [442, 198] width 852 height 32
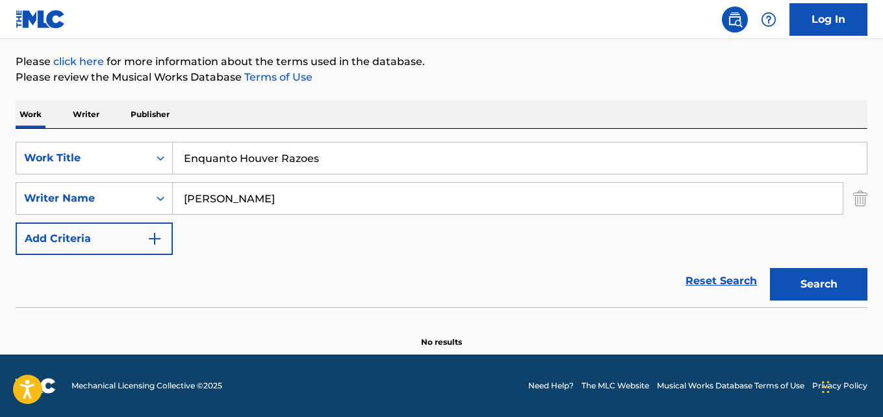
click at [770, 268] on button "Search" at bounding box center [818, 284] width 97 height 32
drag, startPoint x: 24, startPoint y: 160, endPoint x: 3, endPoint y: 160, distance: 21.4
click at [13, 160] on div "The MLC Public Work Search The accuracy and completeness of The MLC's data is d…" at bounding box center [441, 136] width 883 height 424
drag, startPoint x: 281, startPoint y: 199, endPoint x: 45, endPoint y: 198, distance: 235.9
click at [42, 197] on div "SearchWithCriteria631c808f-4a22-4095-b367-28aa834f3d60 Writer Name [PERSON_NAME]" at bounding box center [442, 198] width 852 height 32
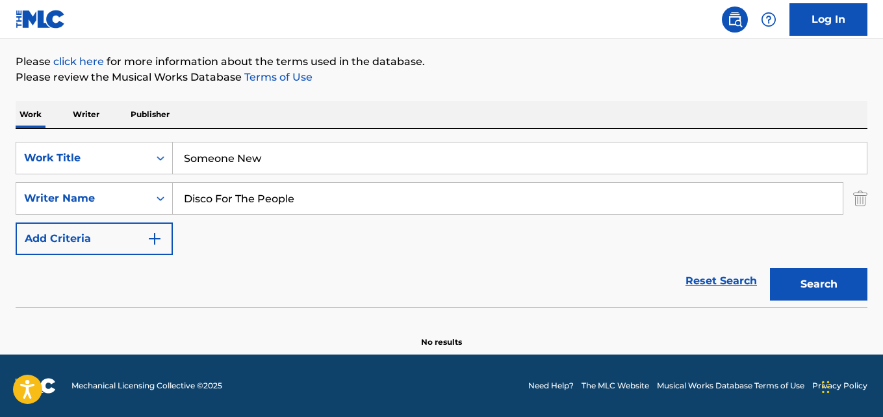
click at [770, 268] on button "Search" at bounding box center [818, 284] width 97 height 32
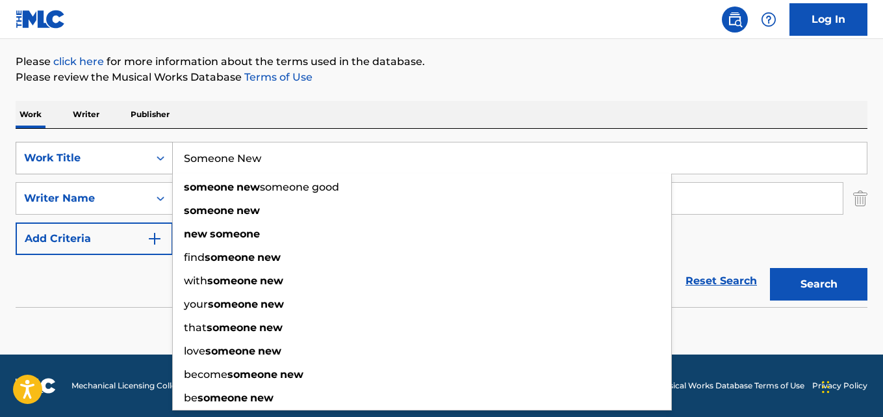
drag, startPoint x: 272, startPoint y: 153, endPoint x: 60, endPoint y: 159, distance: 211.3
click at [7, 153] on div "The MLC Public Work Search The accuracy and completeness of The MLC's data is d…" at bounding box center [441, 136] width 883 height 424
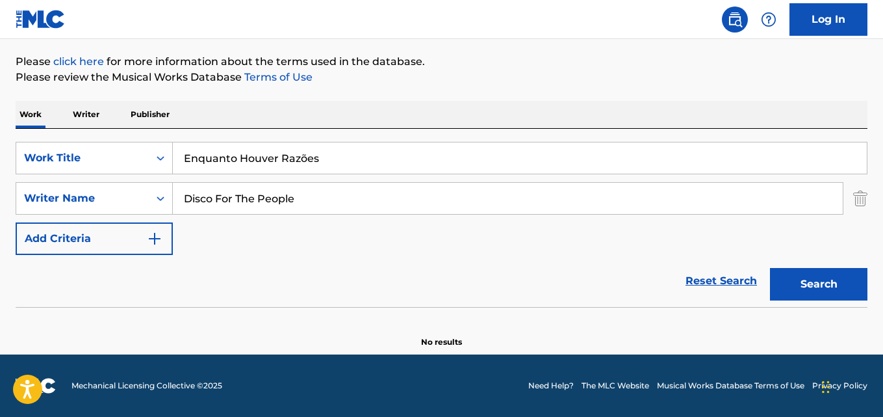
click at [294, 160] on input "Enquanto Houver Razões" at bounding box center [520, 157] width 694 height 31
drag, startPoint x: 300, startPoint y: 198, endPoint x: 148, endPoint y: 197, distance: 152.1
click at [95, 191] on div "SearchWithCriteria631c808f-4a22-4095-b367-28aa834f3d60 Writer Name Disco For Th…" at bounding box center [442, 198] width 852 height 32
click at [218, 202] on input "[PERSON_NAME]" at bounding box center [508, 198] width 670 height 31
drag, startPoint x: 363, startPoint y: 199, endPoint x: 0, endPoint y: 215, distance: 362.9
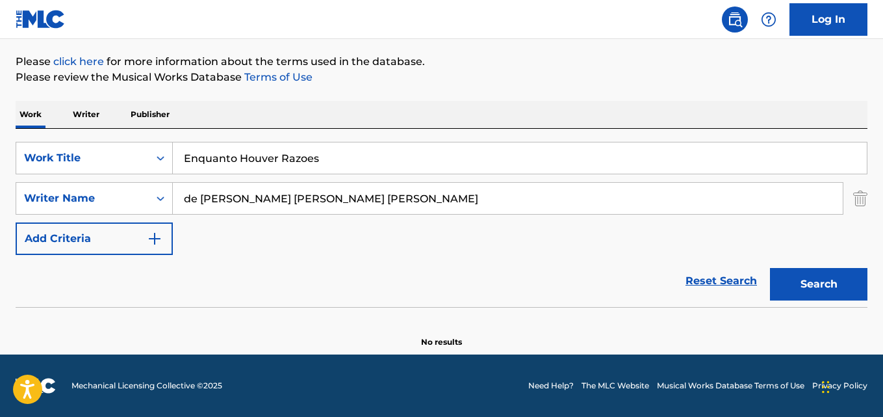
click at [0, 215] on div "The MLC Public Work Search The accuracy and completeness of The MLC's data is d…" at bounding box center [441, 136] width 883 height 424
click at [218, 203] on input "[PERSON_NAME]" at bounding box center [508, 198] width 670 height 31
click at [770, 268] on button "Search" at bounding box center [818, 284] width 97 height 32
drag, startPoint x: 331, startPoint y: 163, endPoint x: 86, endPoint y: 141, distance: 245.3
click at [81, 141] on div "SearchWithCriteria28ae07e9-a377-4ffb-9205-c10d40972450 Work Title Enquanto Houv…" at bounding box center [442, 218] width 852 height 178
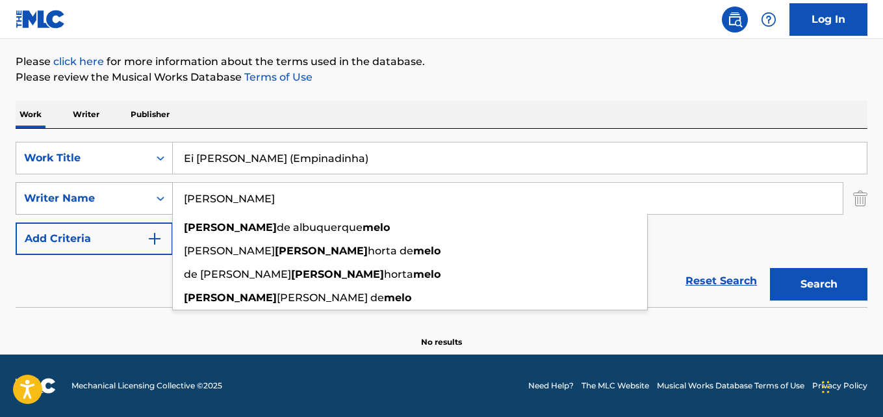
drag, startPoint x: 286, startPoint y: 203, endPoint x: 32, endPoint y: 205, distance: 254.1
click at [27, 205] on div "SearchWithCriteria631c808f-4a22-4095-b367-28aa834f3d60 Writer Name [PERSON_NAME…" at bounding box center [442, 198] width 852 height 32
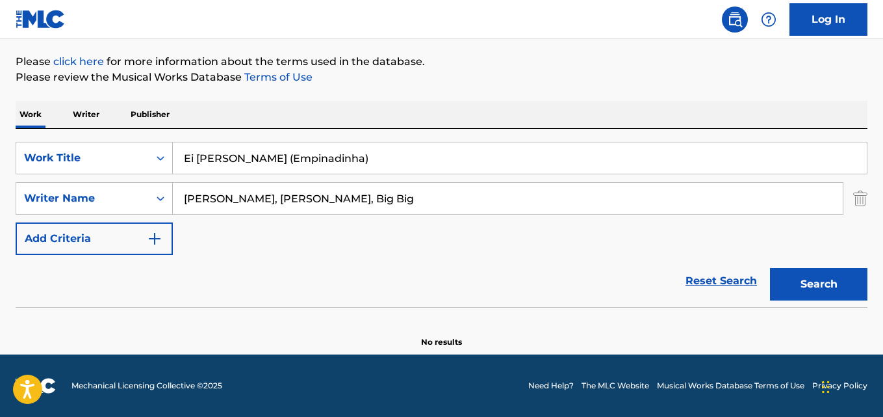
click at [251, 197] on input "[PERSON_NAME], [PERSON_NAME], Big Big" at bounding box center [508, 198] width 670 height 31
click at [770, 268] on button "Search" at bounding box center [818, 284] width 97 height 32
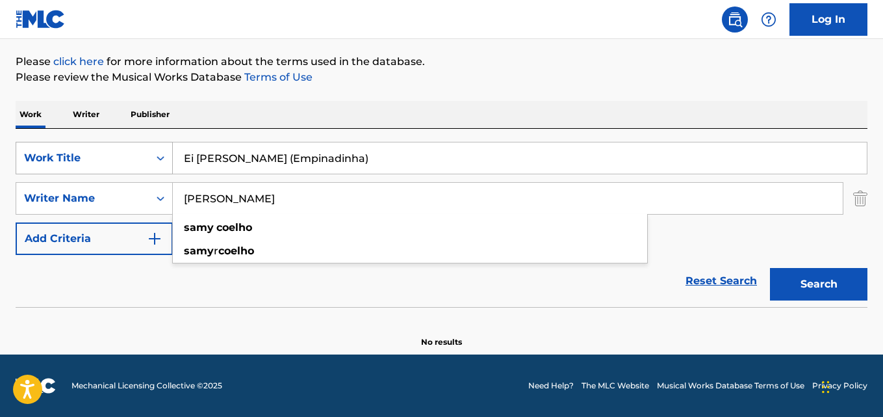
drag, startPoint x: 331, startPoint y: 159, endPoint x: 111, endPoint y: 164, distance: 220.3
click at [119, 164] on div "SearchWithCriteria28ae07e9-a377-4ffb-9205-c10d40972450 Work Title Ei [PERSON_NA…" at bounding box center [442, 158] width 852 height 32
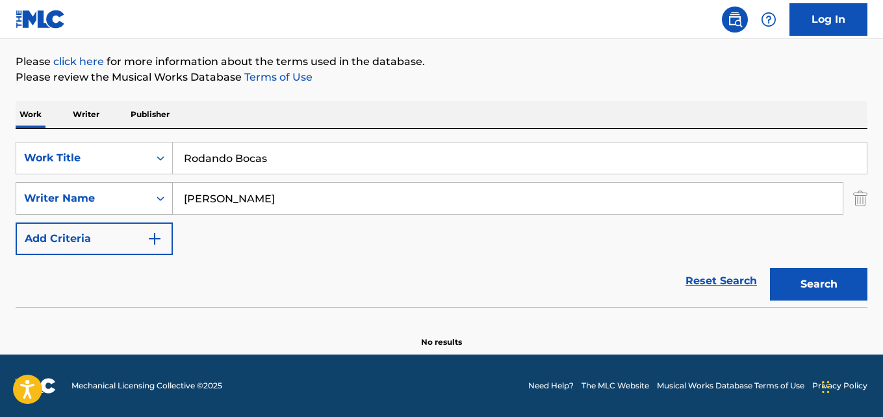
drag, startPoint x: 96, startPoint y: 202, endPoint x: 61, endPoint y: 200, distance: 34.5
click at [65, 200] on div "SearchWithCriteria631c808f-4a22-4095-b367-28aa834f3d60 Writer Name [PERSON_NAME]" at bounding box center [442, 198] width 852 height 32
click at [266, 198] on input "[PERSON_NAME], [PERSON_NAME], [PERSON_NAME]" at bounding box center [508, 198] width 670 height 31
click at [770, 268] on button "Search" at bounding box center [818, 284] width 97 height 32
click at [420, 264] on div "Reset Search Search" at bounding box center [442, 281] width 852 height 52
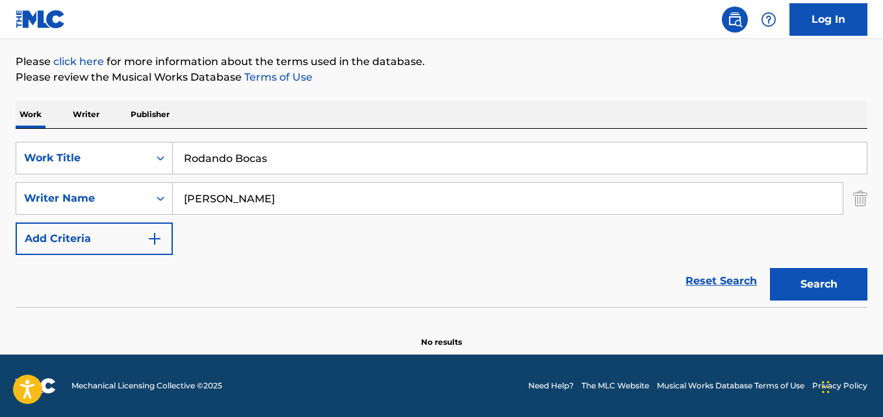
drag, startPoint x: 193, startPoint y: 152, endPoint x: 230, endPoint y: 177, distance: 44.9
click at [127, 152] on div "SearchWithCriteria28ae07e9-a377-4ffb-9205-c10d40972450 Work Title Rodando Bocas" at bounding box center [442, 158] width 852 height 32
drag, startPoint x: 332, startPoint y: 199, endPoint x: 0, endPoint y: 188, distance: 332.2
click at [0, 188] on div "The MLC Public Work Search The accuracy and completeness of The MLC's data is d…" at bounding box center [441, 136] width 883 height 424
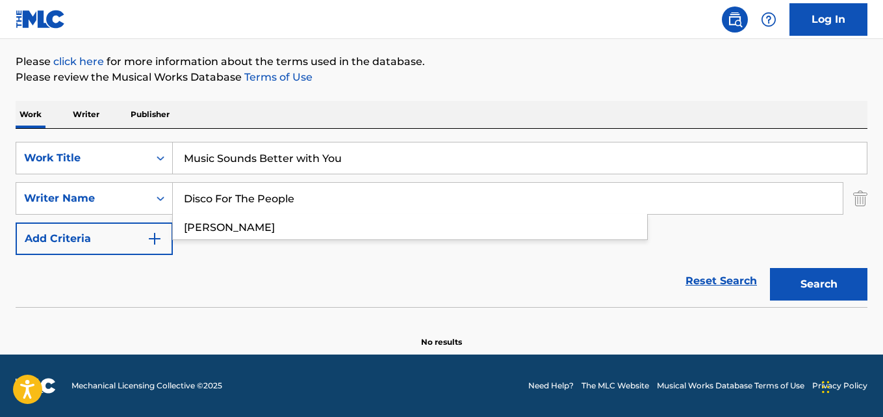
click at [770, 268] on button "Search" at bounding box center [818, 284] width 97 height 32
drag, startPoint x: 373, startPoint y: 158, endPoint x: 62, endPoint y: 155, distance: 310.6
click at [64, 155] on div "SearchWithCriteria28ae07e9-a377-4ffb-9205-c10d40972450 Work Title Music Sounds …" at bounding box center [442, 158] width 852 height 32
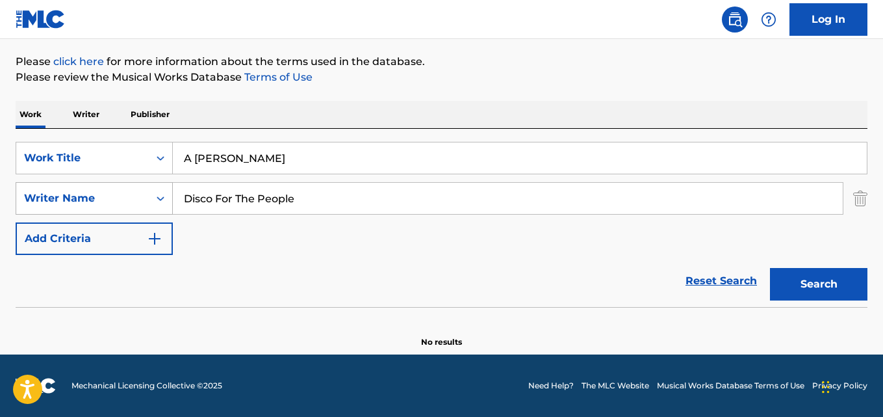
drag, startPoint x: 307, startPoint y: 204, endPoint x: 39, endPoint y: 195, distance: 268.5
click at [35, 195] on div "SearchWithCriteria631c808f-4a22-4095-b367-28aa834f3d60 Writer Name Disco For Th…" at bounding box center [442, 198] width 852 height 32
click at [216, 198] on input "[PERSON_NAME], [PERSON_NAME], [PERSON_NAME], [PERSON_NAME]" at bounding box center [508, 198] width 670 height 31
click at [770, 268] on button "Search" at bounding box center [818, 284] width 97 height 32
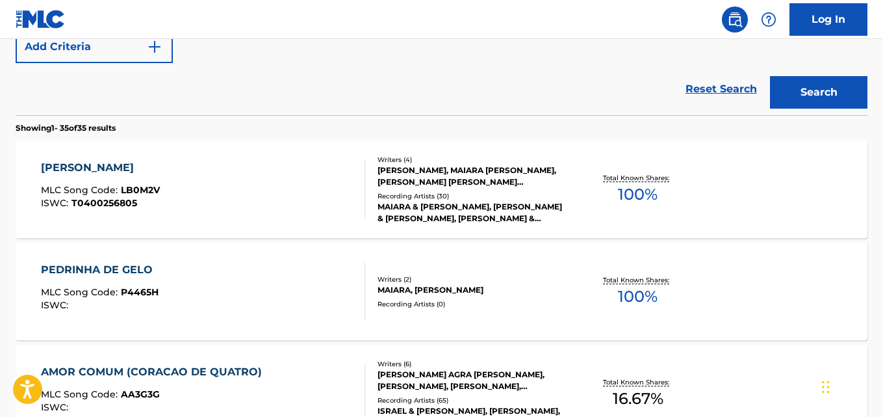
scroll to position [342, 0]
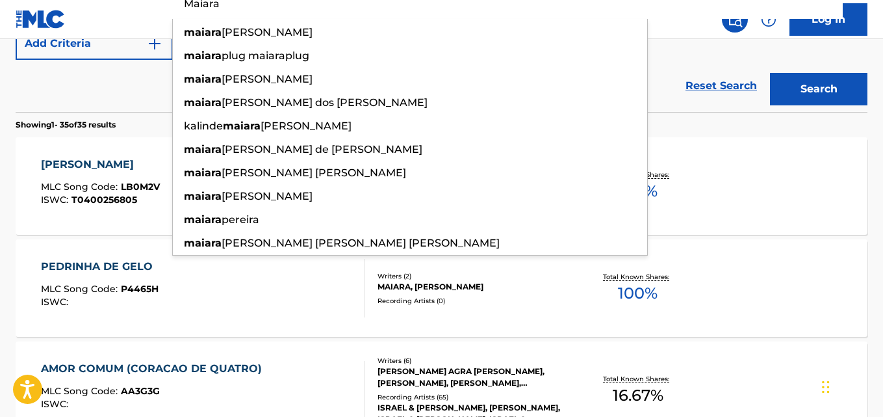
click at [114, 181] on span "MLC Song Code :" at bounding box center [81, 187] width 80 height 12
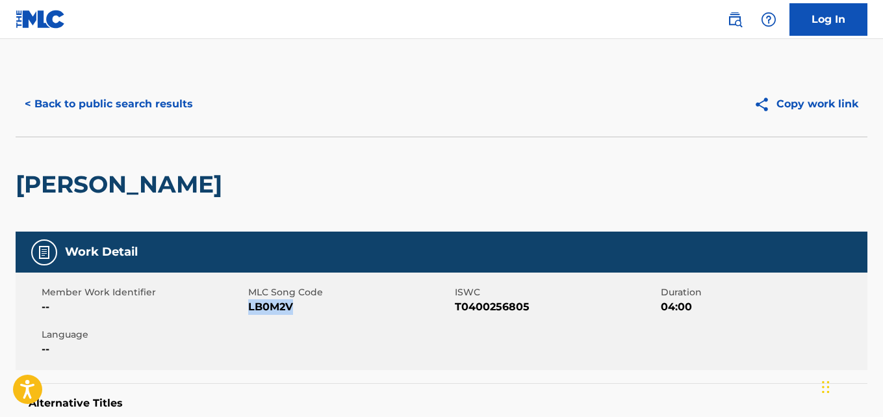
drag, startPoint x: 293, startPoint y: 311, endPoint x: 249, endPoint y: 312, distance: 44.2
click at [249, 312] on span "LB0M2V" at bounding box center [349, 307] width 203 height 16
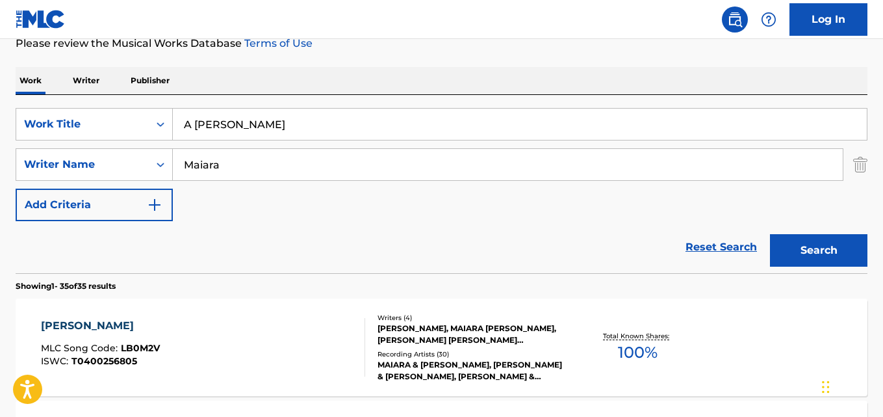
scroll to position [157, 0]
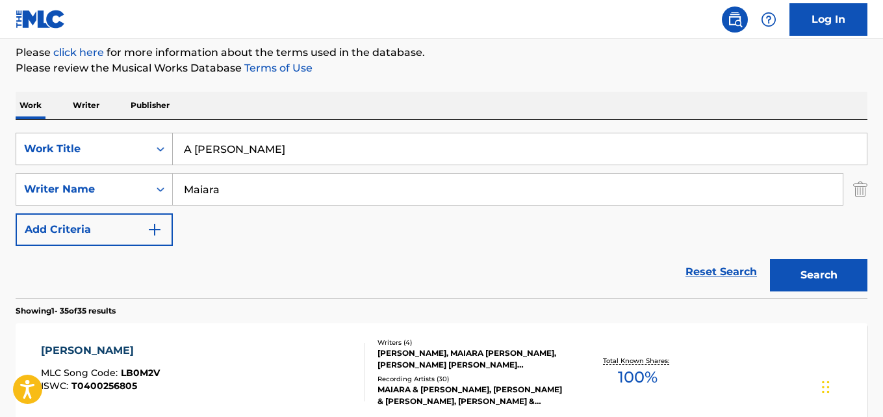
drag, startPoint x: 269, startPoint y: 148, endPoint x: 44, endPoint y: 151, distance: 224.9
click at [46, 151] on div "SearchWithCriteria28ae07e9-a377-4ffb-9205-c10d40972450 Work Title A [PERSON_NAM…" at bounding box center [442, 149] width 852 height 32
click at [189, 148] on input "Tá Namorando Com o Litro" at bounding box center [520, 148] width 694 height 31
drag, startPoint x: 253, startPoint y: 189, endPoint x: 91, endPoint y: 184, distance: 161.9
click at [92, 183] on div "SearchWithCriteria631c808f-4a22-4095-b367-28aa834f3d60 Writer Name [PERSON_NAME]" at bounding box center [442, 189] width 852 height 32
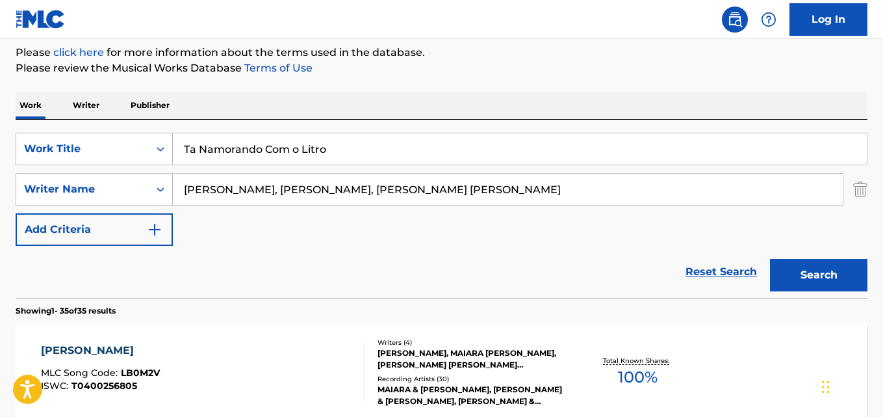
drag, startPoint x: 261, startPoint y: 187, endPoint x: 268, endPoint y: 200, distance: 15.2
click at [261, 186] on input "[PERSON_NAME], [PERSON_NAME], [PERSON_NAME] [PERSON_NAME]" at bounding box center [508, 188] width 670 height 31
click at [770, 259] on button "Search" at bounding box center [818, 275] width 97 height 32
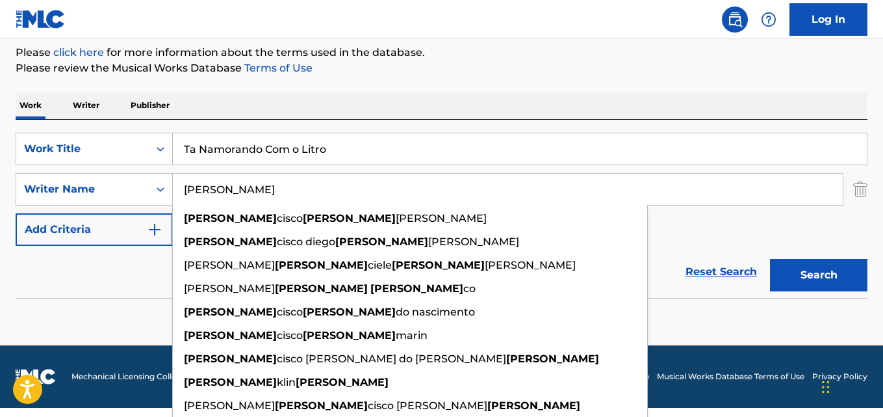
scroll to position [148, 0]
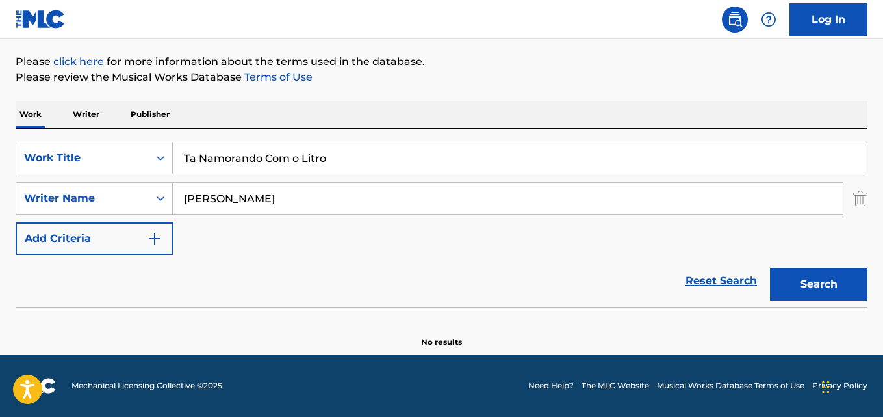
drag, startPoint x: 349, startPoint y: 156, endPoint x: 14, endPoint y: 155, distance: 335.3
click at [14, 155] on div "The MLC Public Work Search The accuracy and completeness of The MLC's data is d…" at bounding box center [441, 136] width 883 height 424
drag, startPoint x: 233, startPoint y: 194, endPoint x: 47, endPoint y: 175, distance: 186.7
click at [27, 179] on div "SearchWithCriteria28ae07e9-a377-4ffb-9205-c10d40972450 Work Title Vienna Callin…" at bounding box center [442, 198] width 852 height 113
click at [770, 268] on button "Search" at bounding box center [818, 284] width 97 height 32
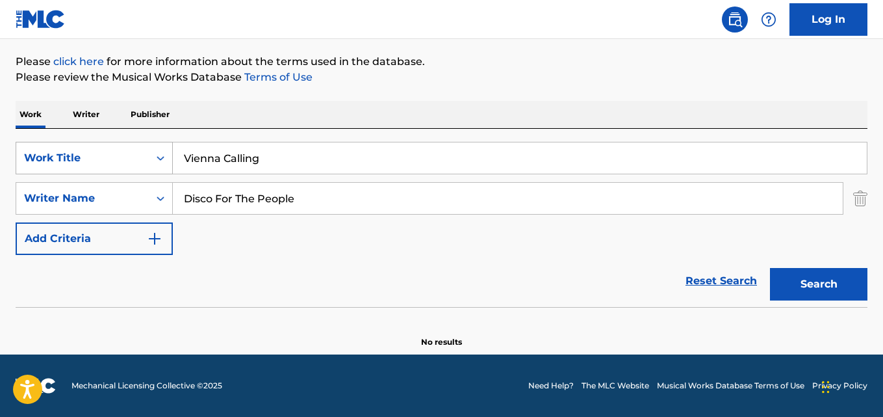
click at [84, 150] on div "SearchWithCriteria28ae07e9-a377-4ffb-9205-c10d40972450 Work Title Vienna Calling" at bounding box center [442, 158] width 852 height 32
drag, startPoint x: 307, startPoint y: 198, endPoint x: 35, endPoint y: 196, distance: 271.6
click at [126, 204] on div "SearchWithCriteria631c808f-4a22-4095-b367-28aa834f3d60 Writer Name Disco For Th…" at bounding box center [442, 198] width 852 height 32
click at [236, 195] on input "[PERSON_NAME], [PERSON_NAME], [PERSON_NAME]" at bounding box center [508, 198] width 670 height 31
click at [770, 268] on button "Search" at bounding box center [818, 284] width 97 height 32
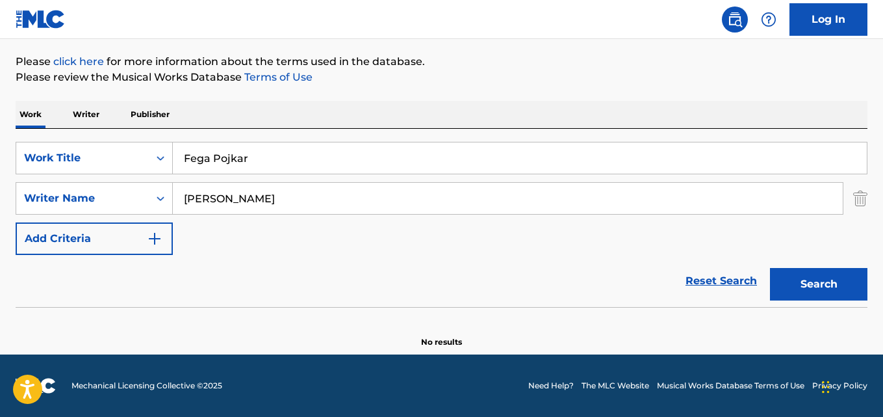
click at [770, 268] on button "Search" at bounding box center [818, 284] width 97 height 32
drag, startPoint x: 271, startPoint y: 155, endPoint x: 115, endPoint y: 166, distance: 156.3
click at [118, 164] on div "SearchWithCriteria28ae07e9-a377-4ffb-9205-c10d40972450 Work Title Fega Pojkar" at bounding box center [442, 158] width 852 height 32
click at [89, 183] on div "SearchWithCriteria631c808f-4a22-4095-b367-28aa834f3d60 Writer Name [PERSON_NAME]" at bounding box center [442, 198] width 852 height 32
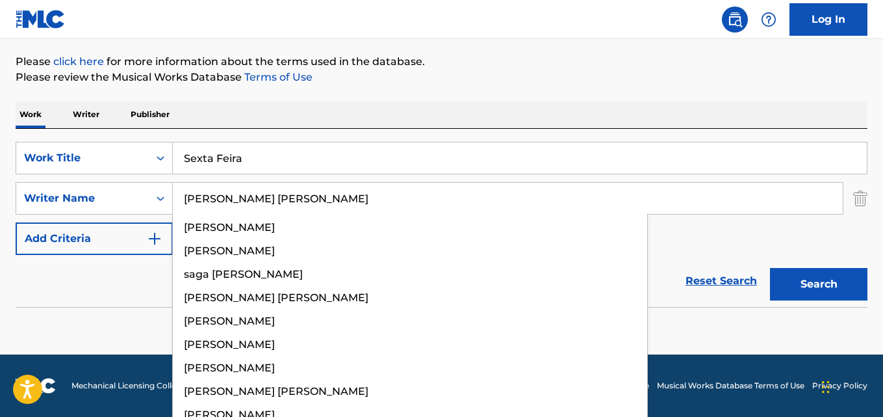
click at [247, 199] on input "[PERSON_NAME] [PERSON_NAME]" at bounding box center [508, 198] width 670 height 31
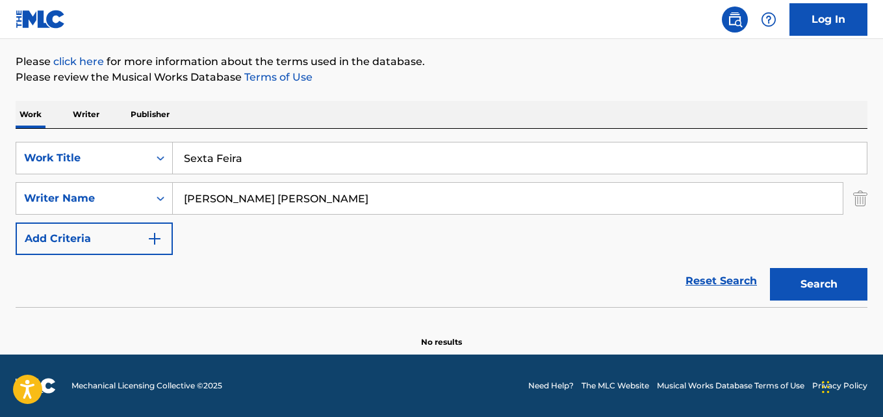
click at [770, 268] on button "Search" at bounding box center [818, 284] width 97 height 32
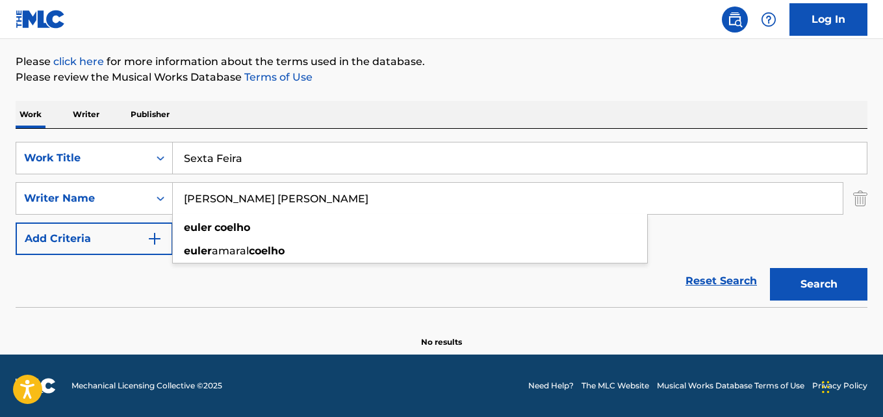
click at [302, 288] on div "Reset Search Search" at bounding box center [442, 281] width 852 height 52
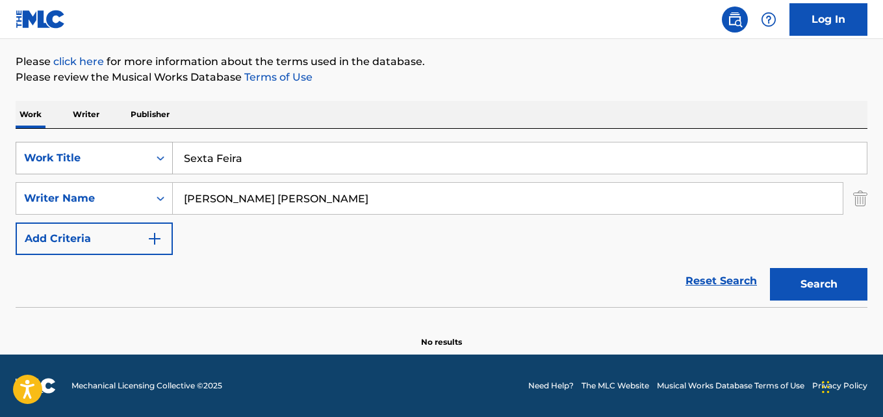
drag, startPoint x: 229, startPoint y: 161, endPoint x: 109, endPoint y: 160, distance: 120.2
click at [108, 159] on div "SearchWithCriteria28ae07e9-a377-4ffb-9205-c10d40972450 Work Title Sexta Feira" at bounding box center [442, 158] width 852 height 32
drag, startPoint x: 166, startPoint y: 191, endPoint x: 60, endPoint y: 186, distance: 106.0
click at [44, 186] on div "SearchWithCriteria631c808f-4a22-4095-b367-28aa834f3d60 Writer Name [PERSON_NAME…" at bounding box center [442, 198] width 852 height 32
click at [244, 198] on input "[PERSON_NAME] [PERSON_NAME], [PERSON_NAME]" at bounding box center [508, 198] width 670 height 31
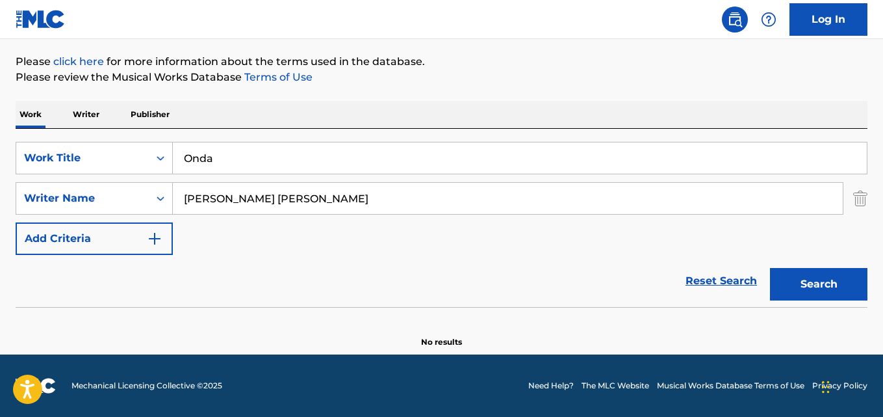
click at [770, 268] on button "Search" at bounding box center [818, 284] width 97 height 32
drag, startPoint x: 246, startPoint y: 148, endPoint x: 62, endPoint y: 141, distance: 184.0
click at [62, 141] on div "SearchWithCriteria28ae07e9-a377-4ffb-9205-c10d40972450 Work Title Onda SearchWi…" at bounding box center [442, 218] width 852 height 178
drag, startPoint x: 268, startPoint y: 204, endPoint x: 142, endPoint y: 198, distance: 125.6
click at [143, 198] on div "SearchWithCriteria631c808f-4a22-4095-b367-28aa834f3d60 Writer Name [PERSON_NAME…" at bounding box center [442, 198] width 852 height 32
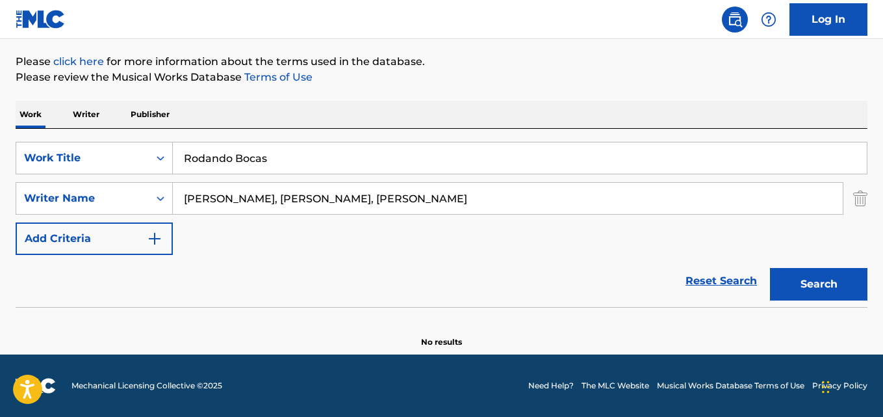
click at [268, 197] on input "[PERSON_NAME], [PERSON_NAME], [PERSON_NAME]" at bounding box center [508, 198] width 670 height 31
click at [770, 268] on button "Search" at bounding box center [818, 284] width 97 height 32
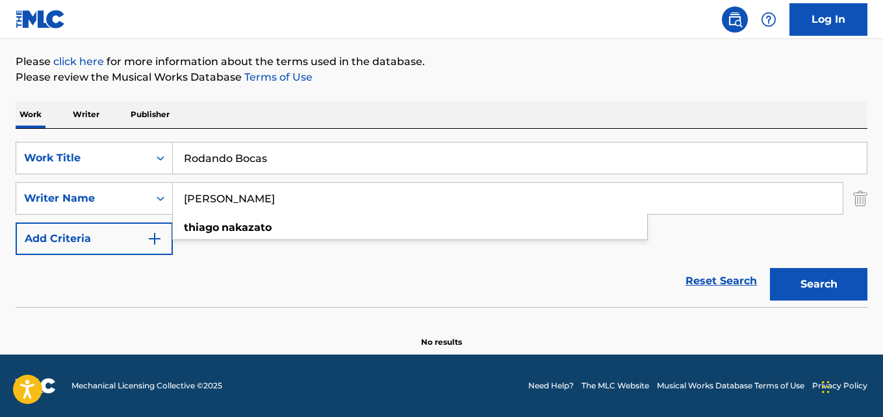
click at [348, 278] on div "Reset Search Search" at bounding box center [442, 281] width 852 height 52
drag, startPoint x: 225, startPoint y: 162, endPoint x: 79, endPoint y: 162, distance: 145.6
click at [35, 156] on div "SearchWithCriteria28ae07e9-a377-4ffb-9205-c10d40972450 Work Title Rodando Bocas" at bounding box center [442, 158] width 852 height 32
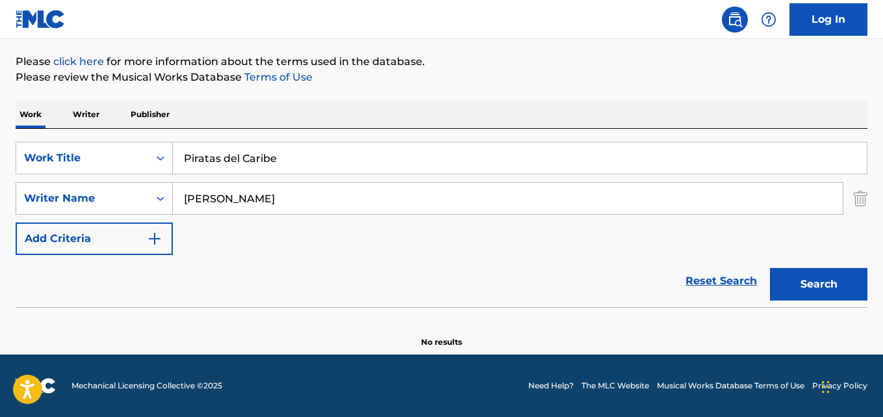
click at [118, 207] on div "SearchWithCriteria631c808f-4a22-4095-b367-28aa834f3d60 Writer Name [PERSON_NAME]" at bounding box center [442, 198] width 852 height 32
click at [323, 196] on input "[PERSON_NAME] [PERSON_NAME] [PERSON_NAME], [PERSON_NAME]" at bounding box center [508, 198] width 670 height 31
click at [770, 268] on button "Search" at bounding box center [818, 284] width 97 height 32
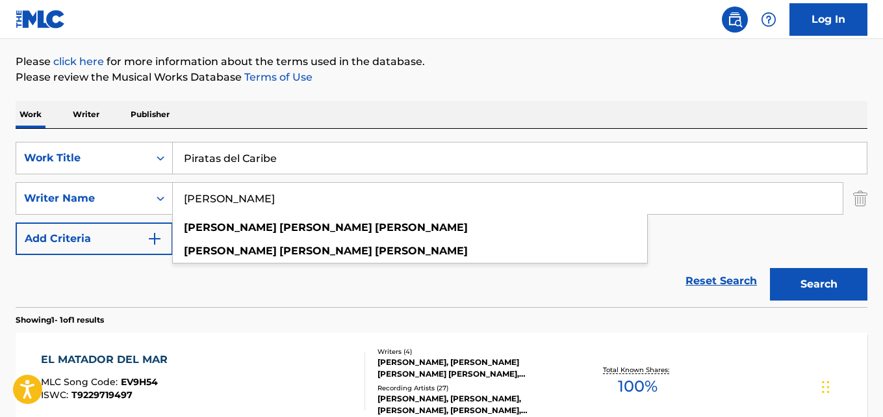
click at [246, 297] on div "Reset Search Search" at bounding box center [442, 281] width 852 height 52
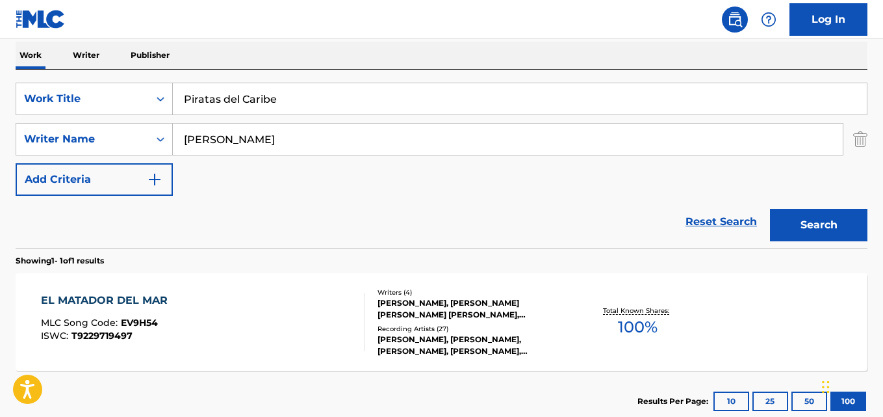
scroll to position [96, 0]
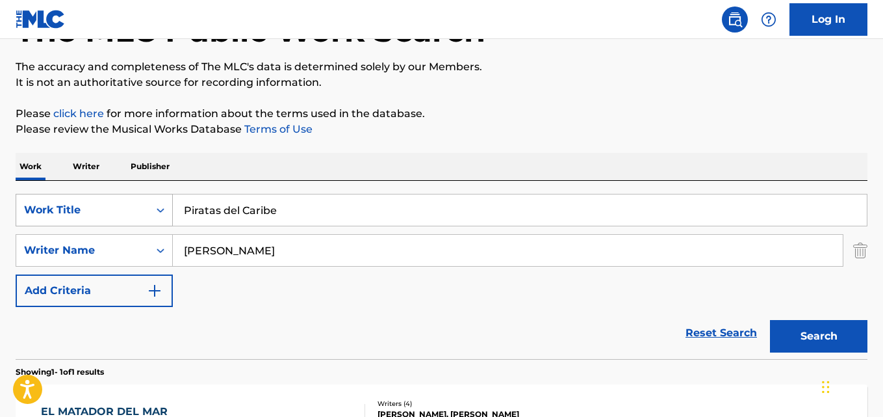
drag, startPoint x: 285, startPoint y: 212, endPoint x: 148, endPoint y: 209, distance: 136.5
click at [119, 211] on div "SearchWithCriteria28ae07e9-a377-4ffb-9205-c10d40972450 Work Title Piratas del C…" at bounding box center [442, 210] width 852 height 32
click at [1, 232] on div "The MLC Public Work Search The accuracy and completeness of The MLC's data is d…" at bounding box center [441, 259] width 883 height 567
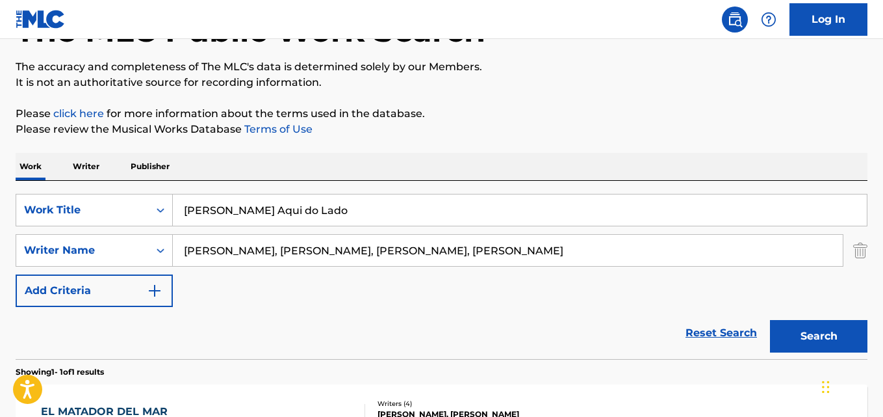
click at [270, 244] on input "[PERSON_NAME], [PERSON_NAME], [PERSON_NAME], [PERSON_NAME]" at bounding box center [508, 250] width 670 height 31
click at [770, 320] on button "Search" at bounding box center [818, 336] width 97 height 32
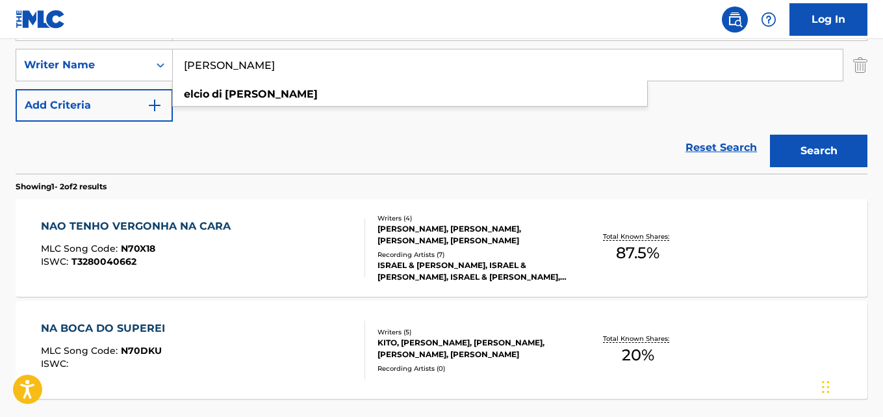
scroll to position [160, 0]
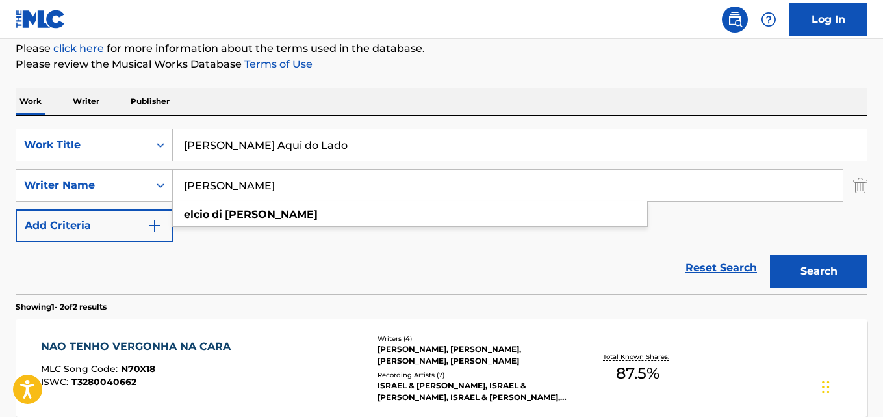
click at [330, 262] on div "Reset Search Search" at bounding box center [442, 268] width 852 height 52
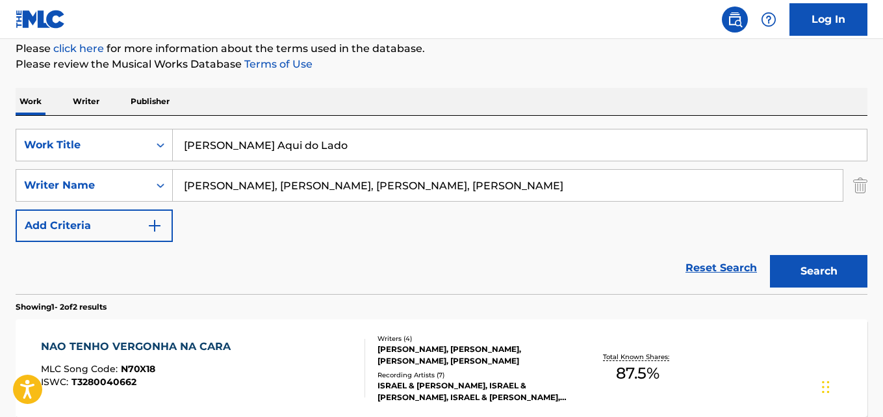
click at [281, 182] on input "[PERSON_NAME], [PERSON_NAME], [PERSON_NAME], [PERSON_NAME]" at bounding box center [508, 185] width 670 height 31
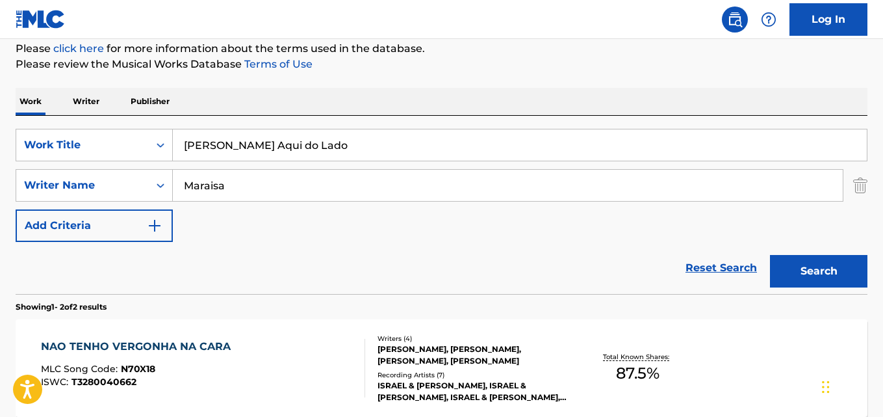
click at [770, 255] on button "Search" at bounding box center [818, 271] width 97 height 32
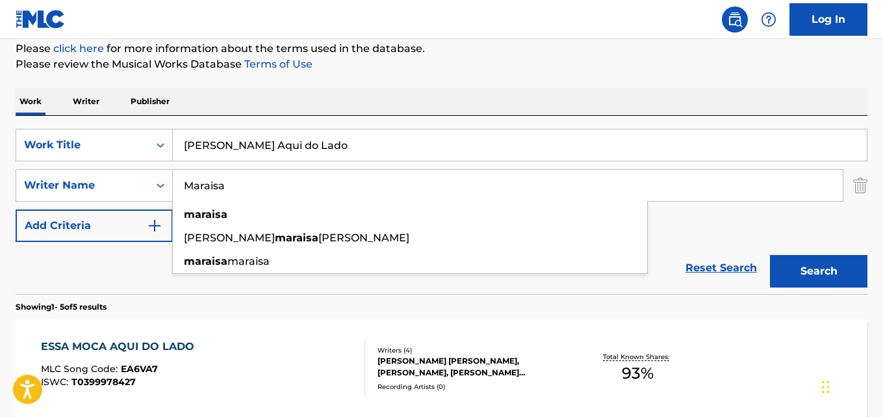
click at [133, 267] on div "Reset Search Search" at bounding box center [442, 268] width 852 height 52
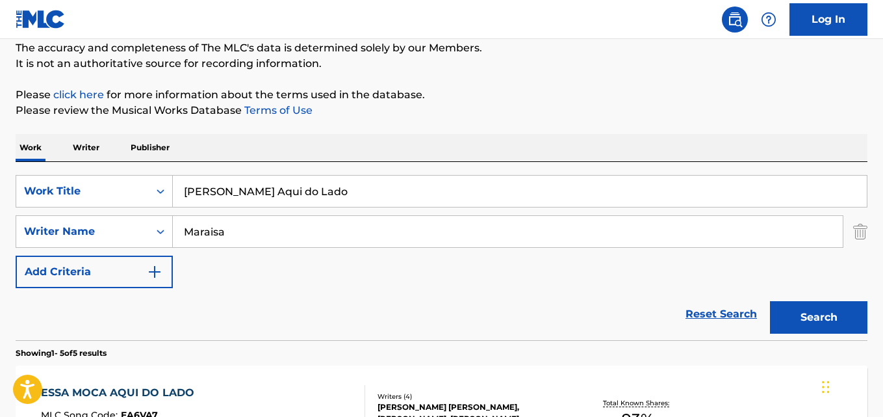
scroll to position [114, 0]
drag, startPoint x: 318, startPoint y: 196, endPoint x: 77, endPoint y: 190, distance: 241.2
click at [81, 190] on div "SearchWithCriteria28ae07e9-a377-4ffb-9205-c10d40972450 Work Title [PERSON_NAME]…" at bounding box center [442, 191] width 852 height 32
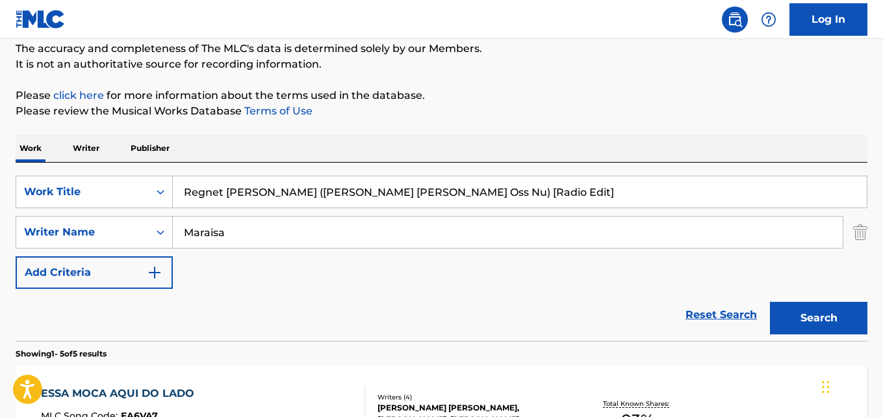
drag, startPoint x: 240, startPoint y: 231, endPoint x: 237, endPoint y: 239, distance: 8.4
click at [131, 230] on div "SearchWithCriteria631c808f-4a22-4095-b367-28aa834f3d60 Writer Name [PERSON_NAME]" at bounding box center [442, 232] width 852 height 32
click at [770, 301] on button "Search" at bounding box center [818, 317] width 97 height 32
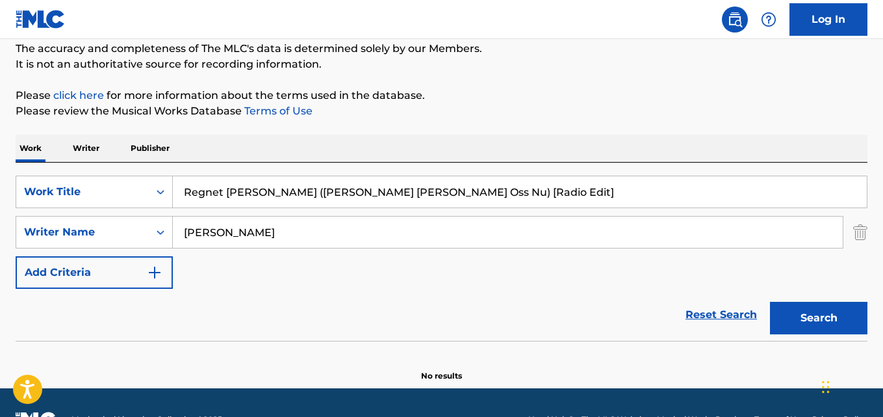
drag, startPoint x: 496, startPoint y: 201, endPoint x: 0, endPoint y: 198, distance: 495.8
click at [0, 198] on div "The MLC Public Work Search The accuracy and completeness of The MLC's data is d…" at bounding box center [441, 170] width 883 height 424
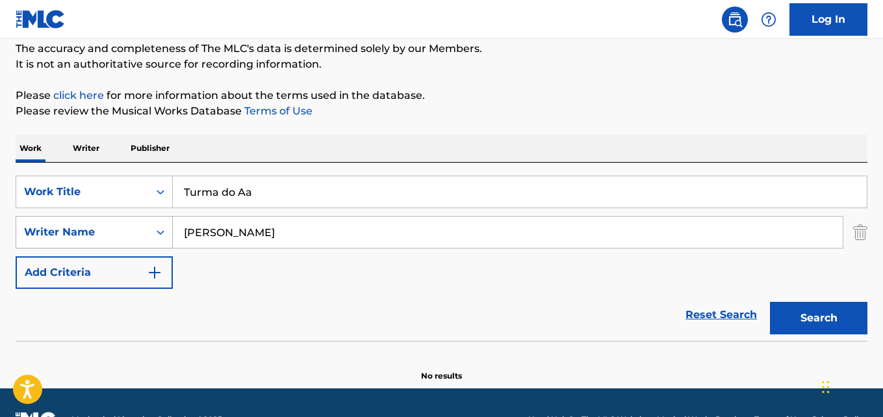
drag, startPoint x: 274, startPoint y: 231, endPoint x: 83, endPoint y: 224, distance: 191.8
click at [71, 224] on div "SearchWithCriteria631c808f-4a22-4095-b367-28aa834f3d60 Writer Name [PERSON_NAME]" at bounding box center [442, 232] width 852 height 32
click at [221, 229] on input "Maraísa, [PERSON_NAME], [PERSON_NAME]" at bounding box center [508, 231] width 670 height 31
click at [770, 301] on button "Search" at bounding box center [818, 317] width 97 height 32
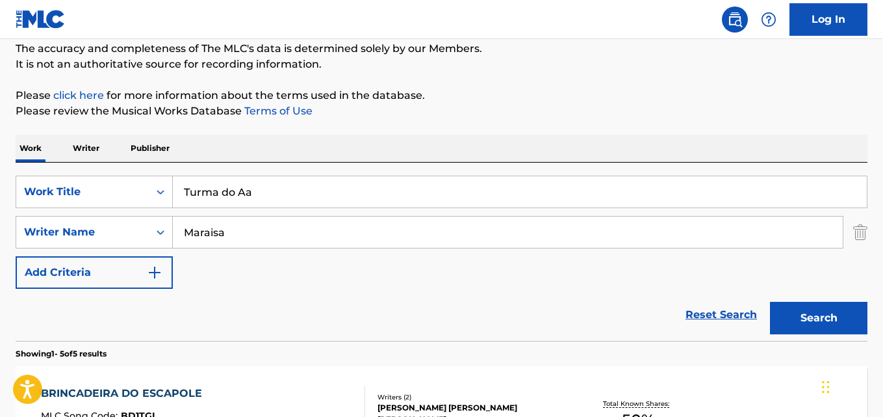
click at [107, 307] on div "Reset Search Search" at bounding box center [442, 315] width 852 height 52
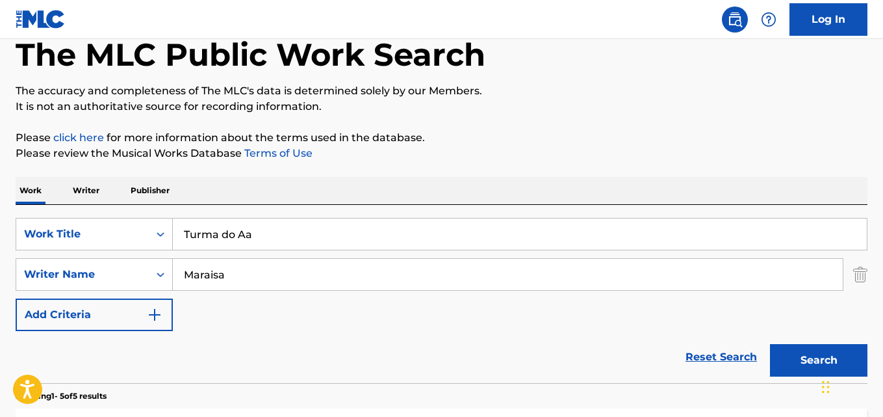
scroll to position [49, 0]
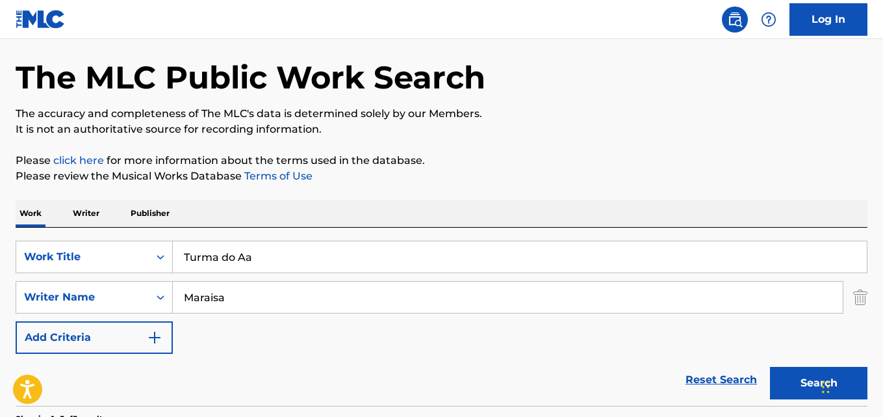
drag, startPoint x: 279, startPoint y: 251, endPoint x: 14, endPoint y: 258, distance: 265.2
click at [227, 257] on input "O Pai Tá On" at bounding box center [520, 256] width 694 height 31
drag, startPoint x: 236, startPoint y: 300, endPoint x: 162, endPoint y: 299, distance: 74.1
click at [110, 300] on div "SearchWithCriteria631c808f-4a22-4095-b367-28aa834f3d60 Writer Name [PERSON_NAME]" at bounding box center [442, 297] width 852 height 32
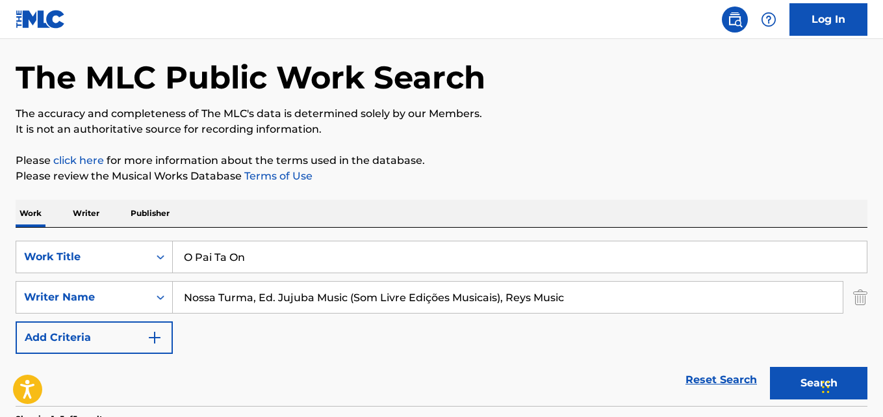
click at [255, 296] on input "Nossa Turma, Ed. Jujuba Music (Som Livre Edições Musicais), Reys Music" at bounding box center [508, 296] width 670 height 31
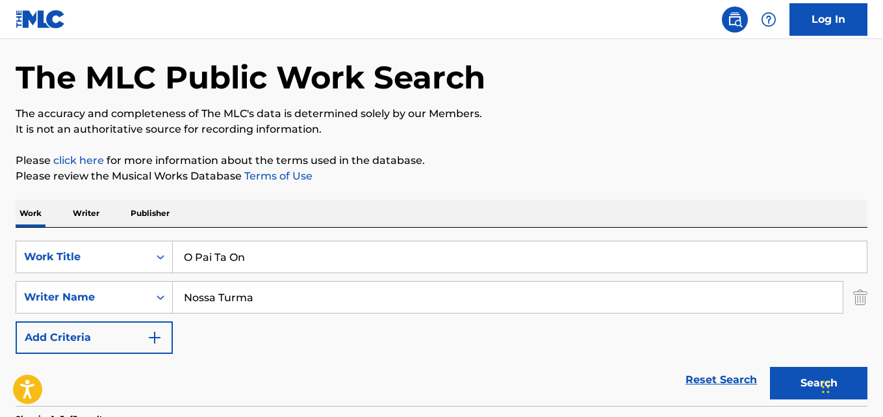
click at [770, 366] on button "Search" at bounding box center [818, 382] width 97 height 32
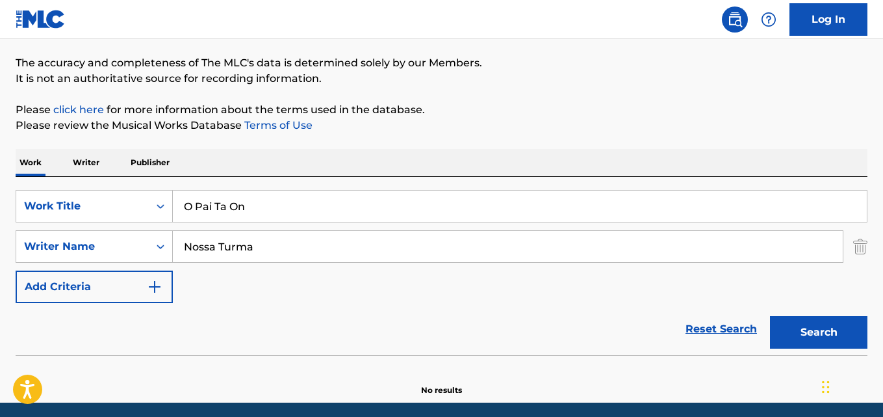
scroll to position [114, 0]
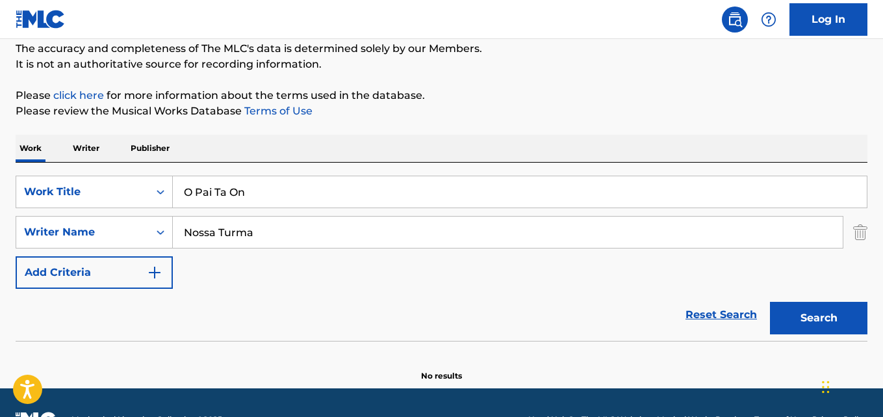
click at [829, 319] on button "Search" at bounding box center [818, 317] width 97 height 32
drag, startPoint x: 270, startPoint y: 192, endPoint x: 76, endPoint y: 196, distance: 194.3
click at [93, 196] on div "SearchWithCriteria28ae07e9-a377-4ffb-9205-c10d40972450 Work Title O Pai Ta On" at bounding box center [442, 191] width 852 height 32
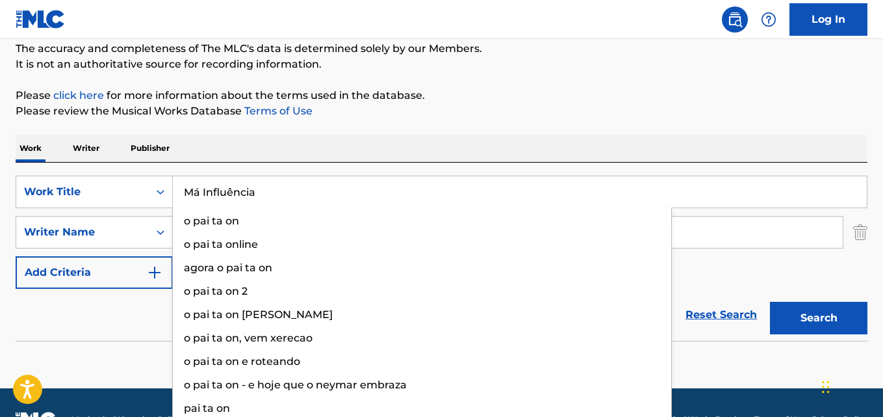
click at [203, 196] on input "Má Influência" at bounding box center [520, 191] width 694 height 31
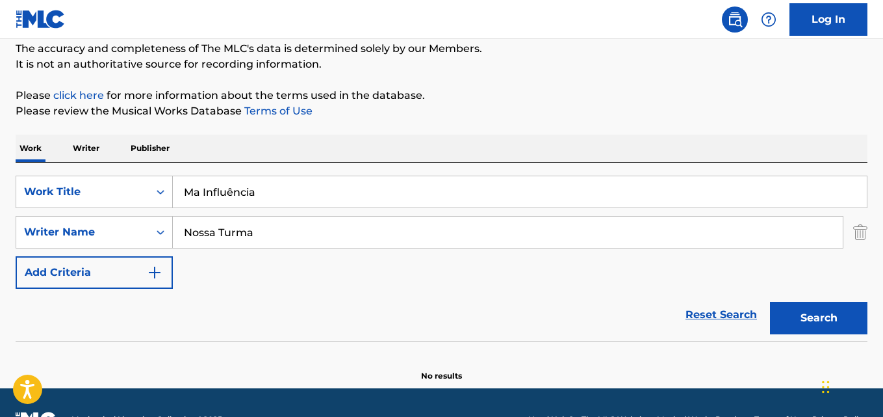
click at [221, 190] on input "Ma Influência" at bounding box center [520, 191] width 694 height 31
click at [235, 191] on input "Ma Influência" at bounding box center [520, 191] width 694 height 31
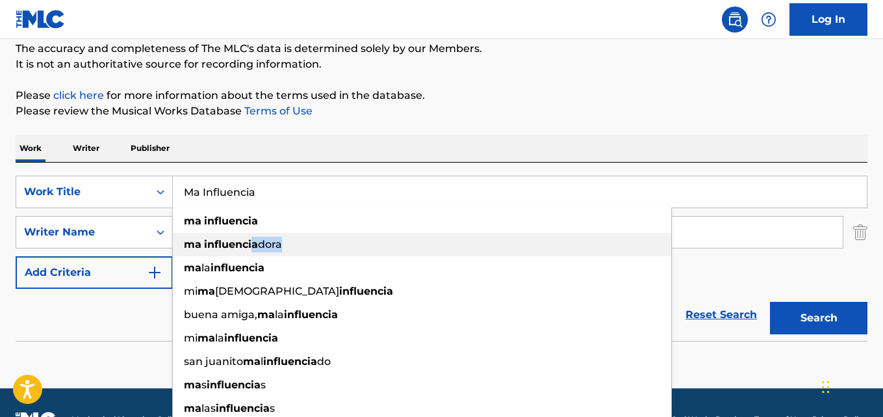
drag, startPoint x: 289, startPoint y: 234, endPoint x: 242, endPoint y: 233, distance: 46.8
click at [246, 233] on div "ma influencia [PERSON_NAME]" at bounding box center [422, 244] width 498 height 23
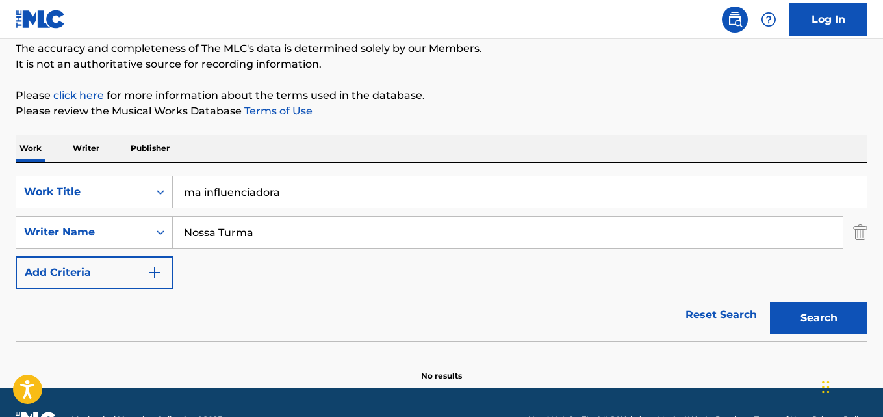
click at [328, 197] on input "ma influenciadora" at bounding box center [520, 191] width 694 height 31
drag, startPoint x: 294, startPoint y: 186, endPoint x: 69, endPoint y: 187, distance: 225.5
click at [62, 186] on div "SearchWithCriteria28ae07e9-a377-4ffb-9205-c10d40972450 Work Title ma influencia…" at bounding box center [442, 191] width 852 height 32
click at [199, 190] on input "Má Influência" at bounding box center [520, 191] width 694 height 31
drag, startPoint x: 256, startPoint y: 235, endPoint x: 77, endPoint y: 233, distance: 178.7
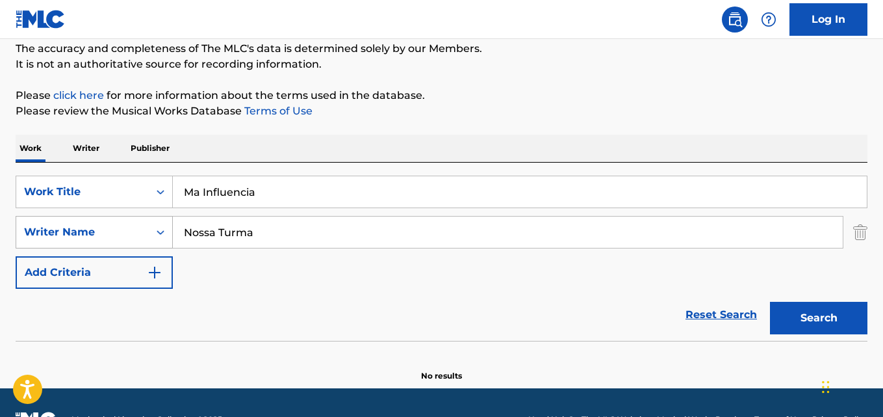
click at [67, 231] on div "SearchWithCriteria631c808f-4a22-4095-b367-28aa834f3d60 Writer Name Nossa Turma" at bounding box center [442, 232] width 852 height 32
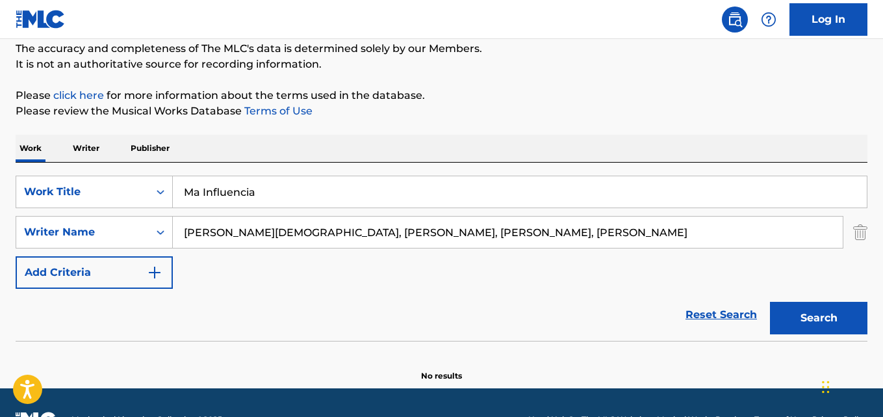
click at [259, 235] on input "[PERSON_NAME][DEMOGRAPHIC_DATA], [PERSON_NAME], [PERSON_NAME], [PERSON_NAME]" at bounding box center [508, 231] width 670 height 31
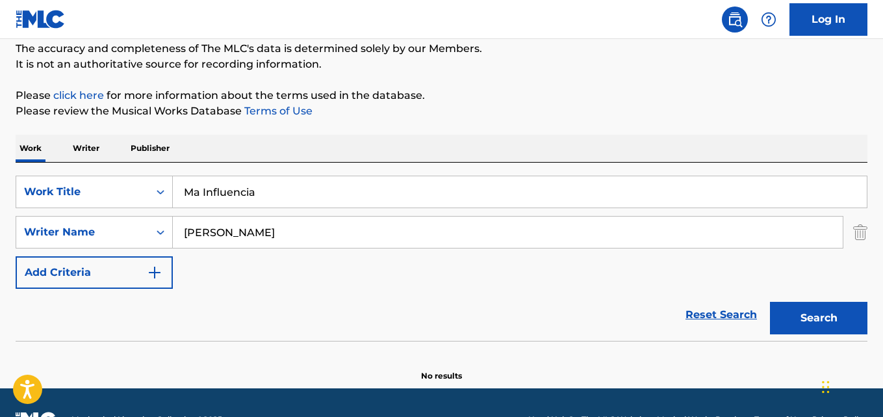
click at [770, 301] on button "Search" at bounding box center [818, 317] width 97 height 32
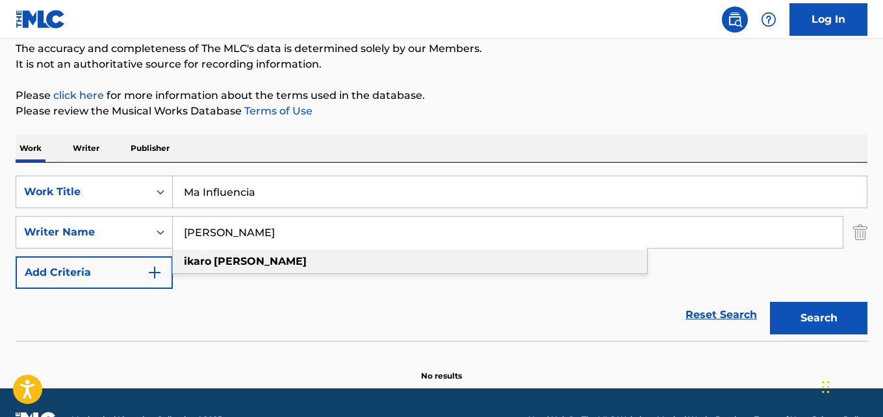
click at [252, 264] on strong "[PERSON_NAME]" at bounding box center [260, 261] width 93 height 12
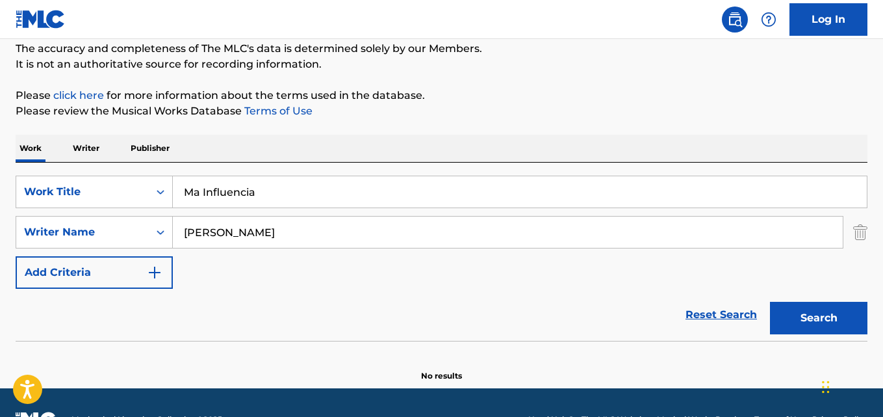
drag, startPoint x: 291, startPoint y: 188, endPoint x: 0, endPoint y: 181, distance: 291.2
click at [2, 182] on div "The MLC Public Work Search The accuracy and completeness of The MLC's data is d…" at bounding box center [441, 170] width 883 height 424
drag, startPoint x: 272, startPoint y: 243, endPoint x: 121, endPoint y: 237, distance: 150.9
click at [123, 237] on div "SearchWithCriteria631c808f-4a22-4095-b367-28aa834f3d60 Writer Name [PERSON_NAME]" at bounding box center [442, 232] width 852 height 32
click at [224, 237] on input "[PERSON_NAME], [PERSON_NAME]" at bounding box center [508, 231] width 670 height 31
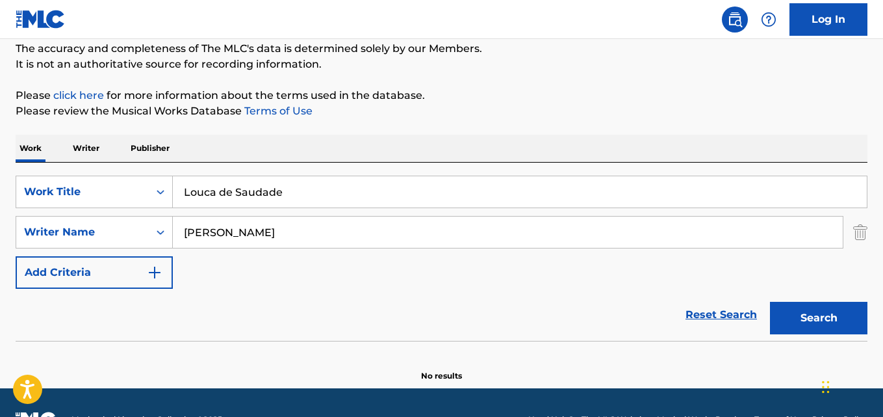
click at [770, 301] on button "Search" at bounding box center [818, 317] width 97 height 32
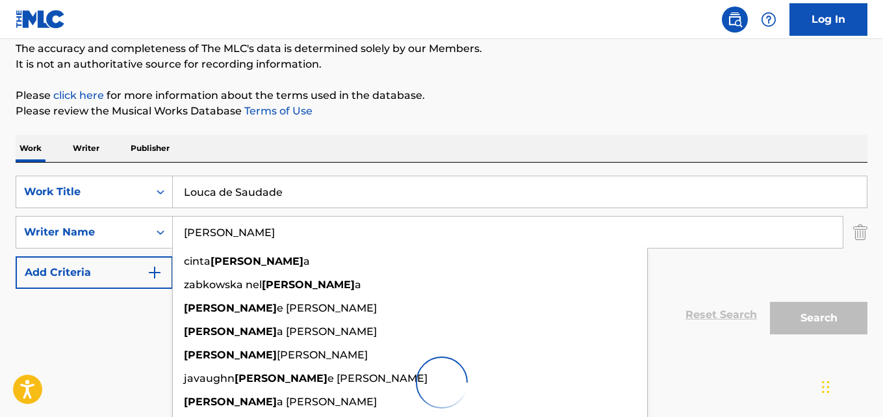
click at [107, 312] on div "Reset Search Search" at bounding box center [442, 315] width 852 height 52
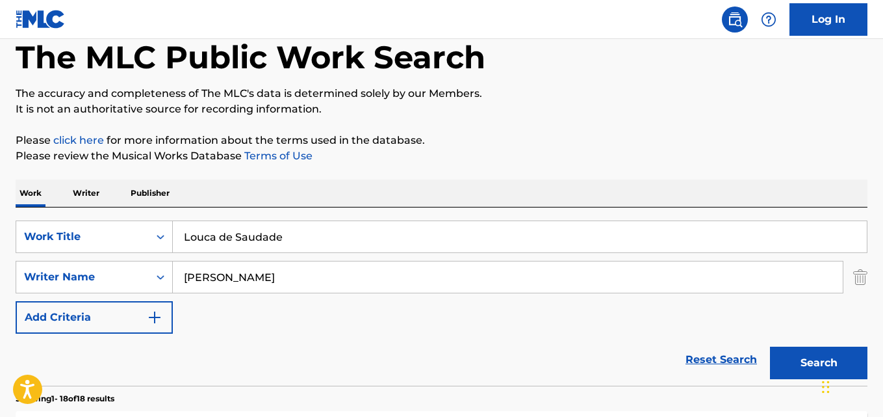
scroll to position [49, 0]
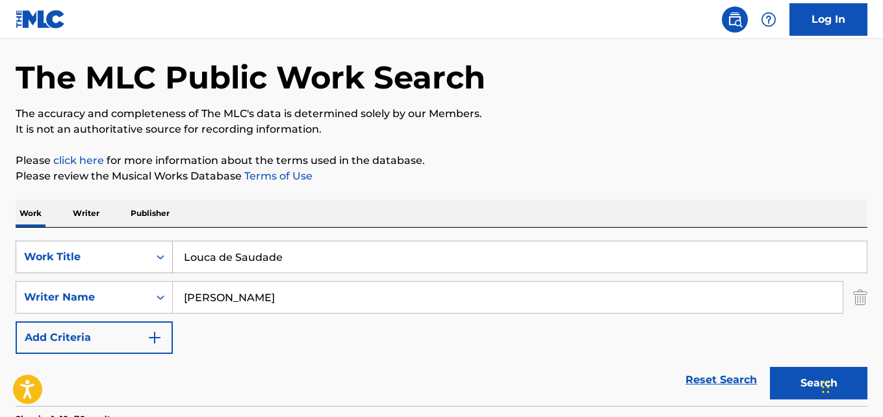
drag, startPoint x: 301, startPoint y: 265, endPoint x: 83, endPoint y: 262, distance: 219.0
click at [83, 262] on div "SearchWithCriteria28ae07e9-a377-4ffb-9205-c10d40972450 Work Title Louca de Saud…" at bounding box center [442, 256] width 852 height 32
drag, startPoint x: 200, startPoint y: 294, endPoint x: 160, endPoint y: 298, distance: 39.9
click at [133, 297] on div "SearchWithCriteria631c808f-4a22-4095-b367-28aa834f3d60 Writer Name [PERSON_NAME]" at bounding box center [442, 297] width 852 height 32
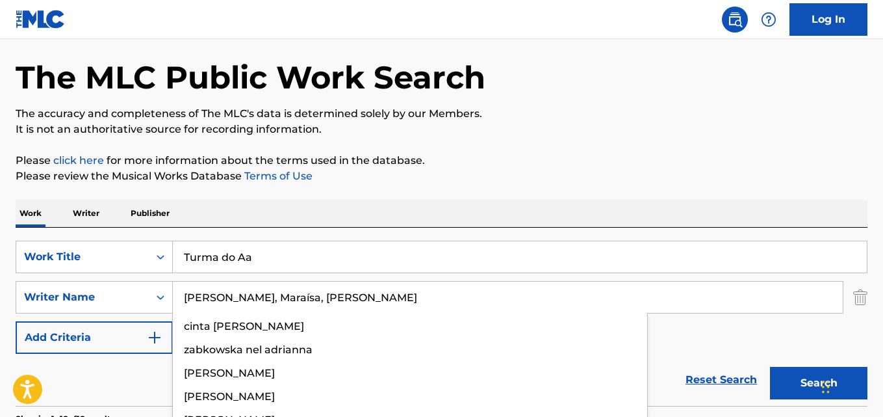
click at [222, 298] on input "[PERSON_NAME], Maraísa, [PERSON_NAME]" at bounding box center [508, 296] width 670 height 31
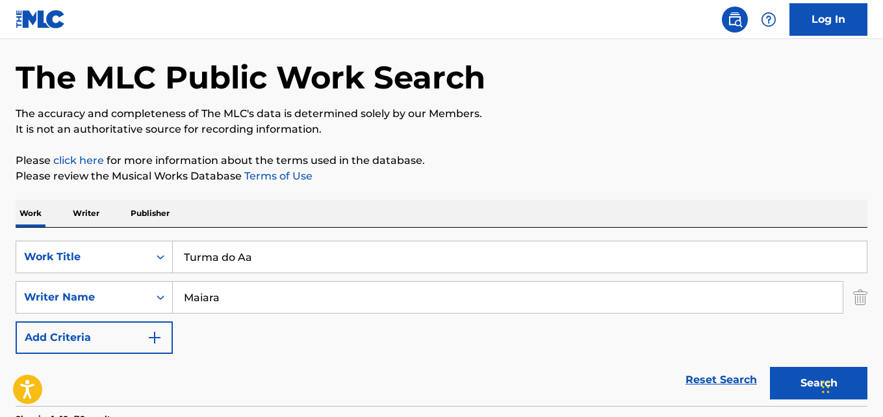
click at [770, 366] on button "Search" at bounding box center [818, 382] width 97 height 32
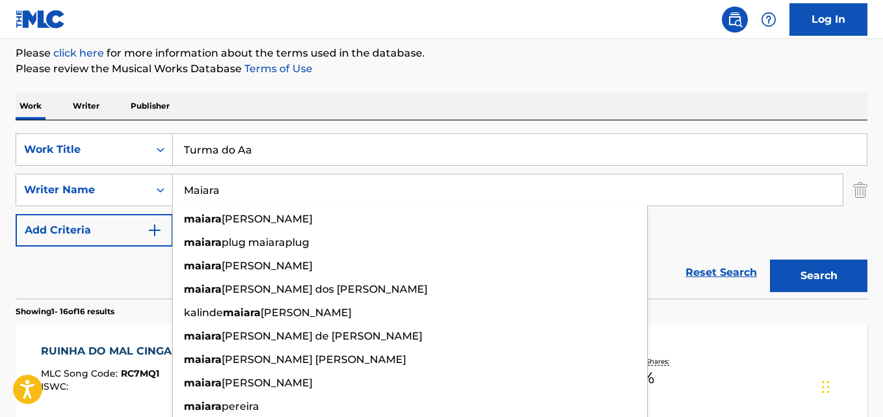
scroll to position [179, 0]
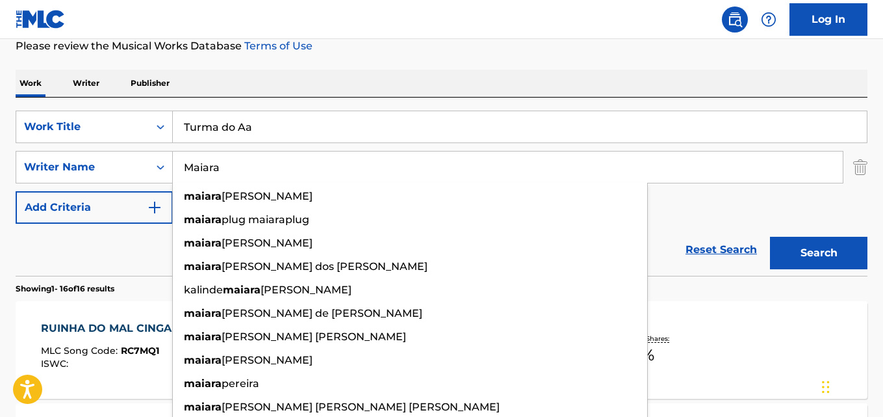
click at [124, 247] on div "Reset Search Search" at bounding box center [442, 250] width 852 height 52
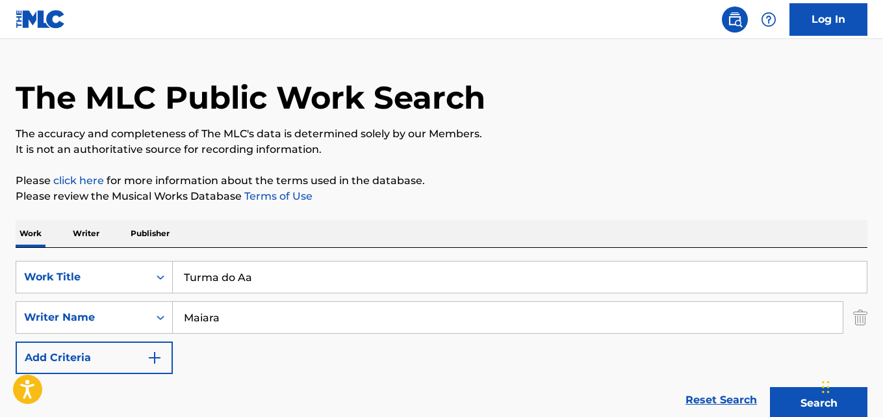
scroll to position [0, 0]
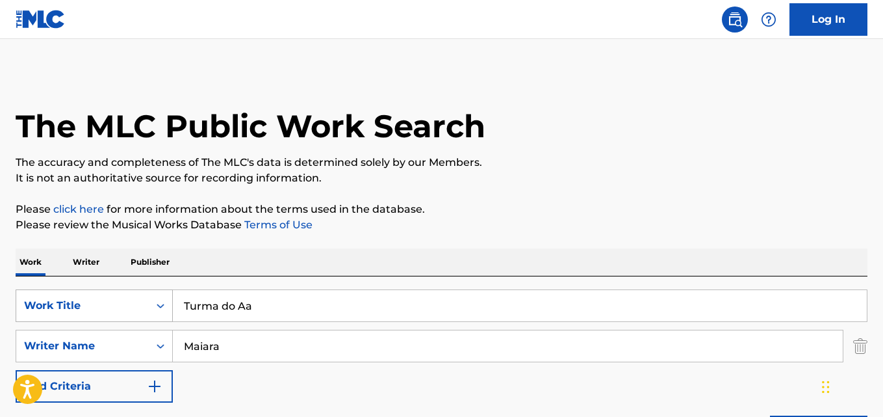
drag, startPoint x: 265, startPoint y: 303, endPoint x: 94, endPoint y: 291, distance: 171.3
click at [58, 293] on div "SearchWithCriteria28ae07e9-a377-4ffb-9205-c10d40972450 Work Title Turma do Aa" at bounding box center [442, 305] width 852 height 32
drag, startPoint x: 266, startPoint y: 308, endPoint x: 283, endPoint y: 337, distance: 33.8
click at [266, 307] on input "Vestido No Chão" at bounding box center [520, 305] width 694 height 31
drag, startPoint x: 188, startPoint y: 348, endPoint x: 149, endPoint y: 352, distance: 39.2
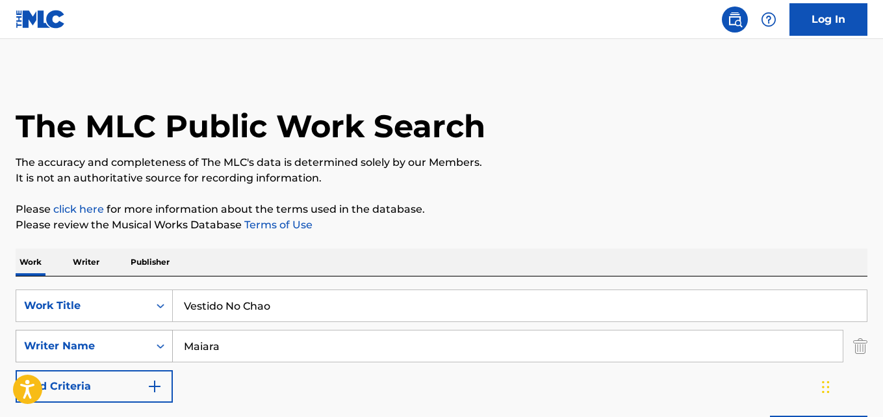
click at [150, 352] on div "SearchWithCriteria631c808f-4a22-4095-b367-28aa834f3d60 Writer Name [PERSON_NAME]" at bounding box center [442, 345] width 852 height 32
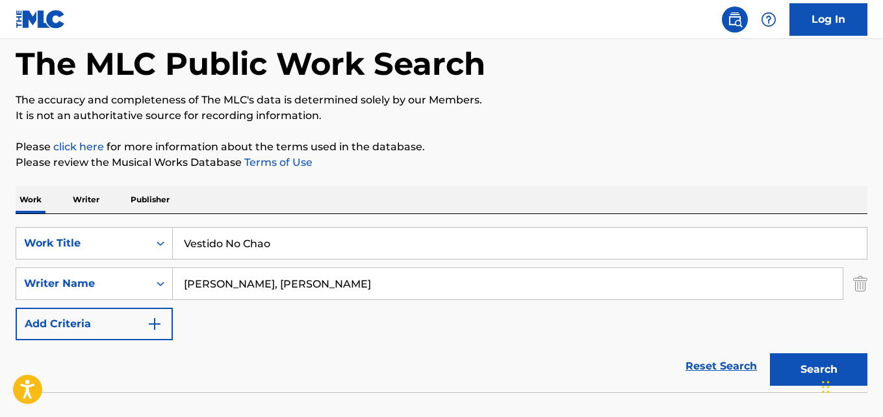
scroll to position [148, 0]
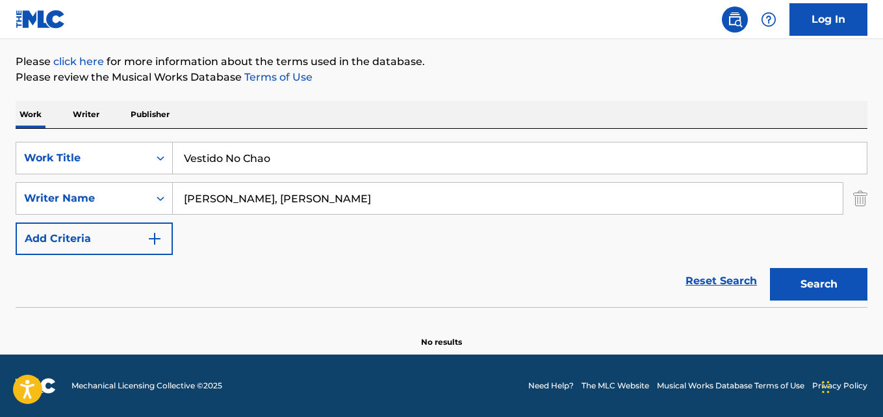
drag, startPoint x: 268, startPoint y: 198, endPoint x: 316, endPoint y: 250, distance: 70.4
click at [268, 198] on input "[PERSON_NAME], [PERSON_NAME]" at bounding box center [508, 198] width 670 height 31
click at [770, 268] on button "Search" at bounding box center [818, 284] width 97 height 32
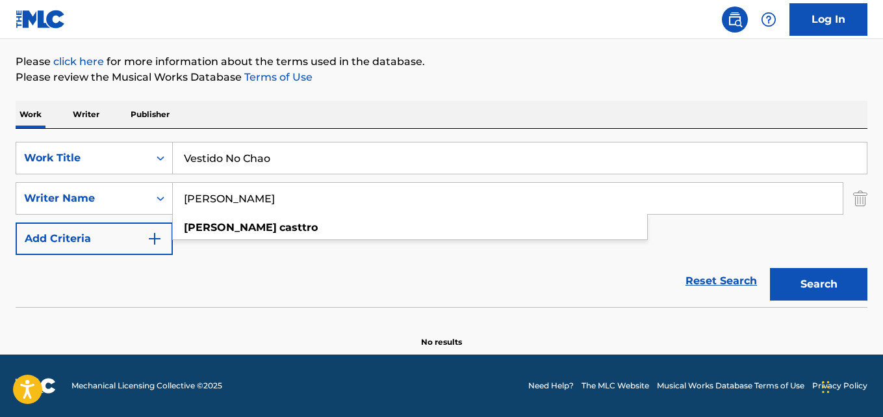
drag, startPoint x: 355, startPoint y: 260, endPoint x: 363, endPoint y: 268, distance: 11.1
click at [355, 262] on div "Reset Search Search" at bounding box center [442, 281] width 852 height 52
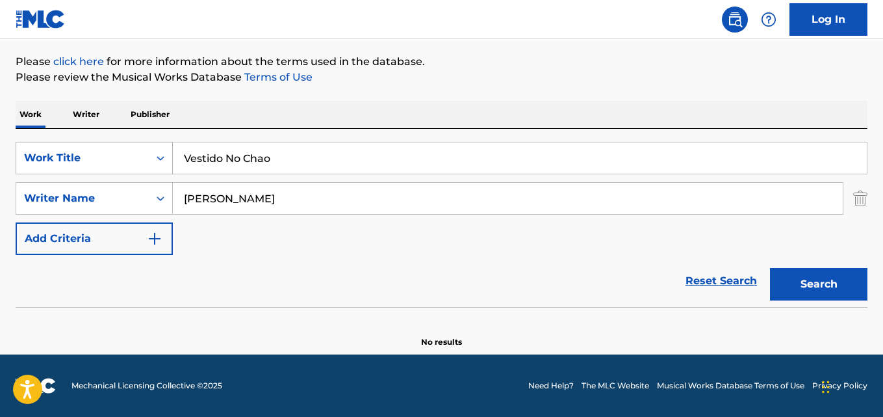
drag, startPoint x: 290, startPoint y: 160, endPoint x: 55, endPoint y: 163, distance: 234.6
click at [63, 163] on div "SearchWithCriteria28ae07e9-a377-4ffb-9205-c10d40972450 Work Title Vestido No Ch…" at bounding box center [442, 158] width 852 height 32
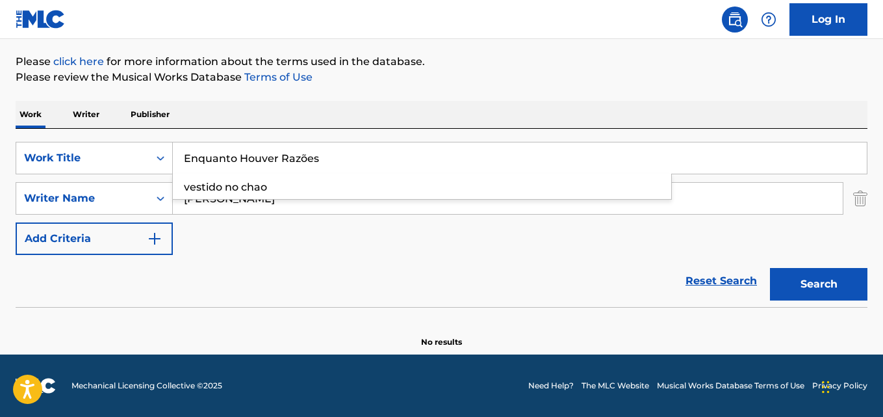
click at [301, 161] on input "Enquanto Houver Razões" at bounding box center [520, 157] width 694 height 31
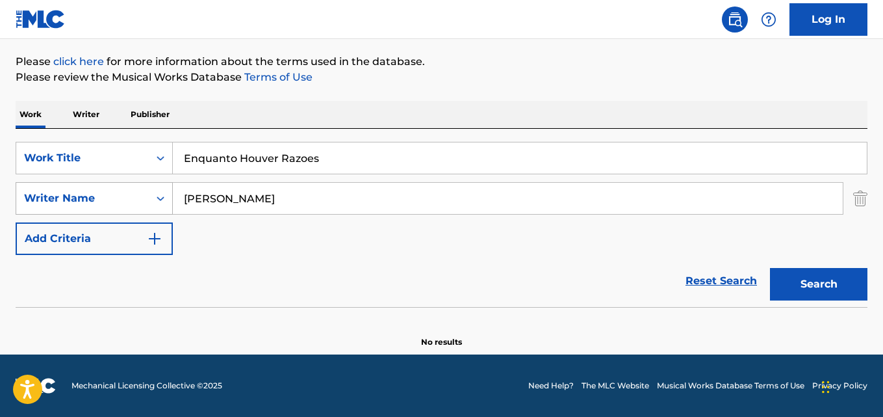
drag, startPoint x: 287, startPoint y: 202, endPoint x: 91, endPoint y: 205, distance: 196.3
click at [104, 203] on div "SearchWithCriteria631c808f-4a22-4095-b367-28aa834f3d60 Writer Name [PERSON_NAME]" at bounding box center [442, 198] width 852 height 32
click at [217, 195] on input "[PERSON_NAME]" at bounding box center [508, 198] width 670 height 31
click at [770, 268] on button "Search" at bounding box center [818, 284] width 97 height 32
drag, startPoint x: 348, startPoint y: 154, endPoint x: 11, endPoint y: 160, distance: 337.3
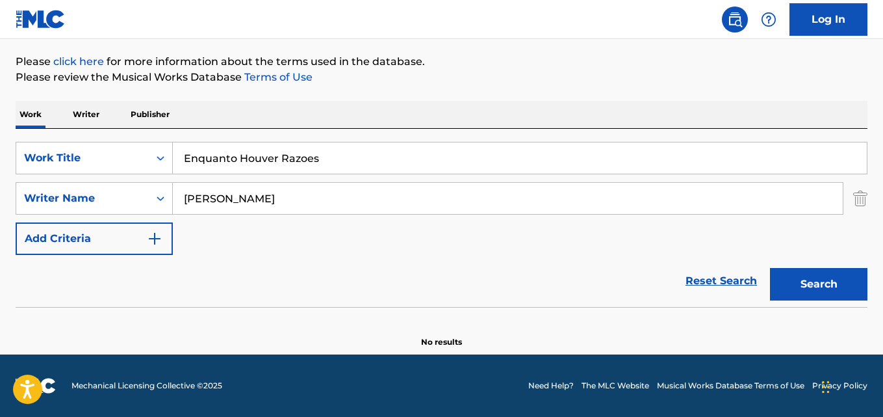
click at [0, 157] on div "The MLC Public Work Search The accuracy and completeness of The MLC's data is d…" at bounding box center [441, 136] width 883 height 424
click at [255, 157] on input "Meu Cupido É Gari" at bounding box center [520, 157] width 694 height 31
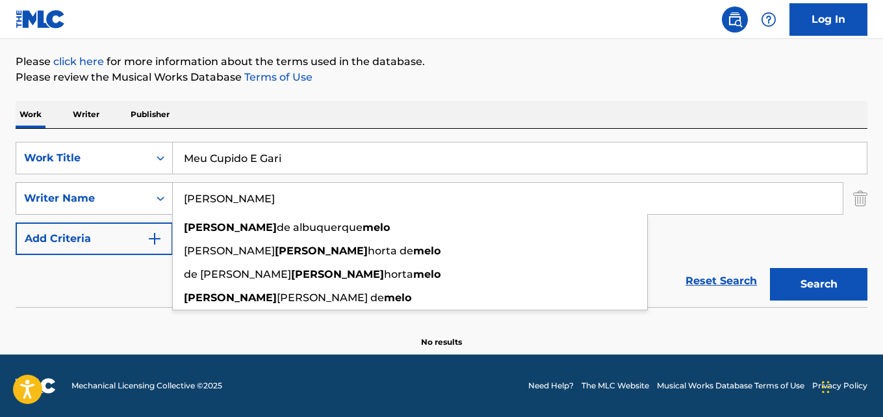
drag, startPoint x: 183, startPoint y: 202, endPoint x: 127, endPoint y: 201, distance: 55.2
click at [11, 202] on div "The MLC Public Work Search The accuracy and completeness of The MLC's data is d…" at bounding box center [441, 136] width 883 height 424
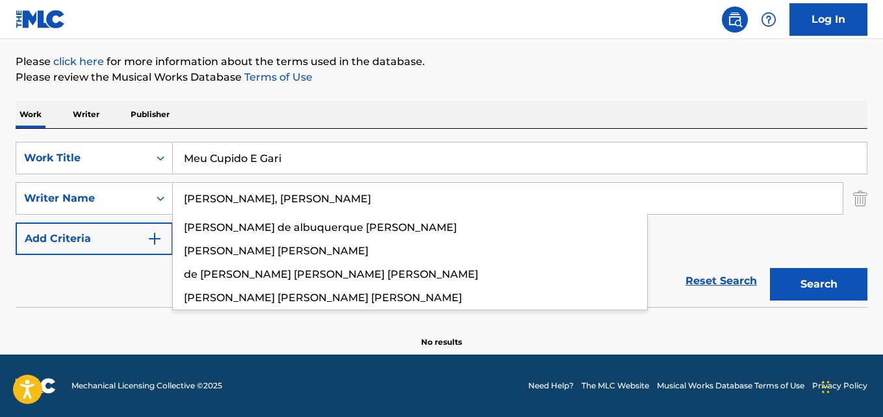
click at [203, 203] on input "[PERSON_NAME], [PERSON_NAME]" at bounding box center [508, 198] width 670 height 31
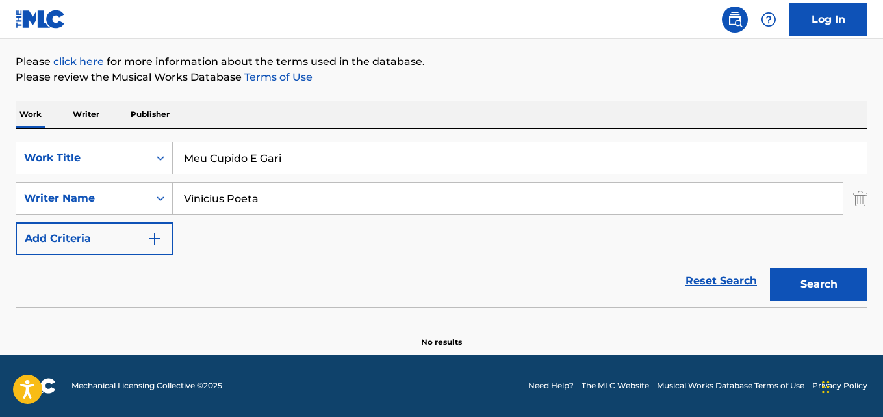
click at [770, 268] on button "Search" at bounding box center [818, 284] width 97 height 32
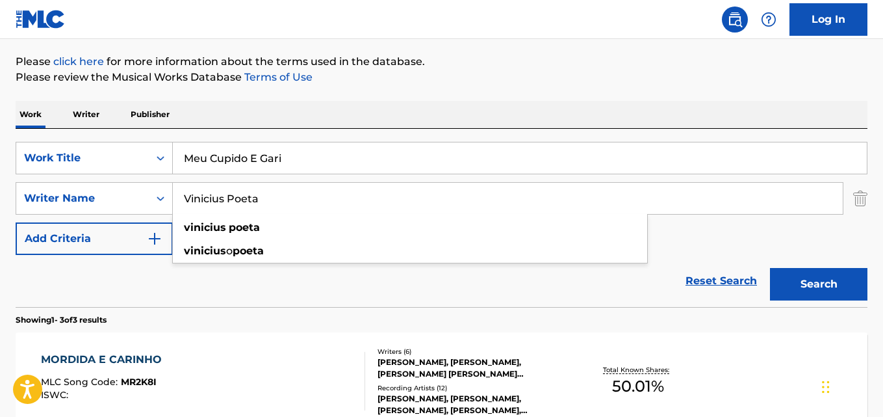
click at [257, 300] on div "Reset Search Search" at bounding box center [442, 281] width 852 height 52
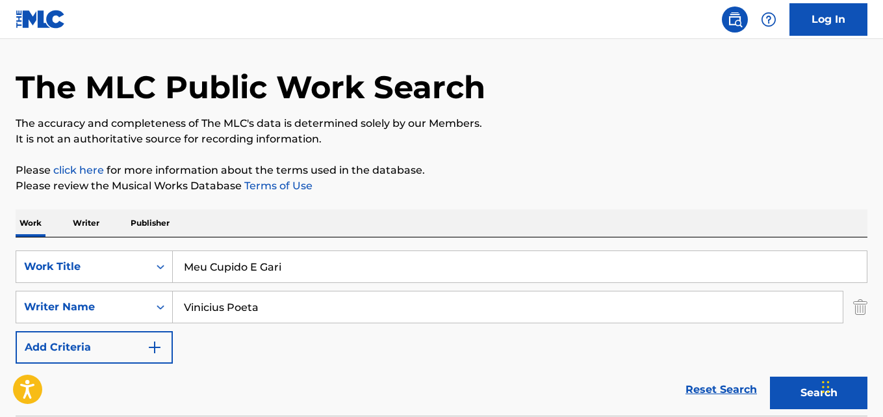
scroll to position [0, 0]
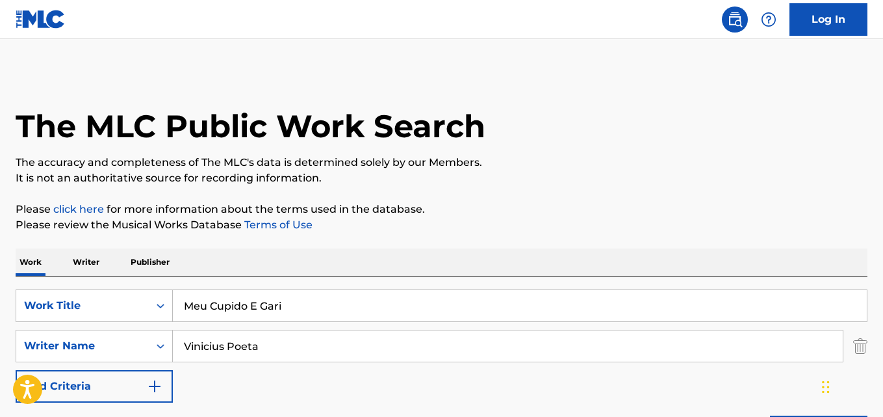
drag, startPoint x: 297, startPoint y: 305, endPoint x: 128, endPoint y: 288, distance: 169.8
click at [128, 288] on div "SearchWithCriteria28ae07e9-a377-4ffb-9205-c10d40972450 Work Title Meu Cupido E …" at bounding box center [442, 365] width 852 height 178
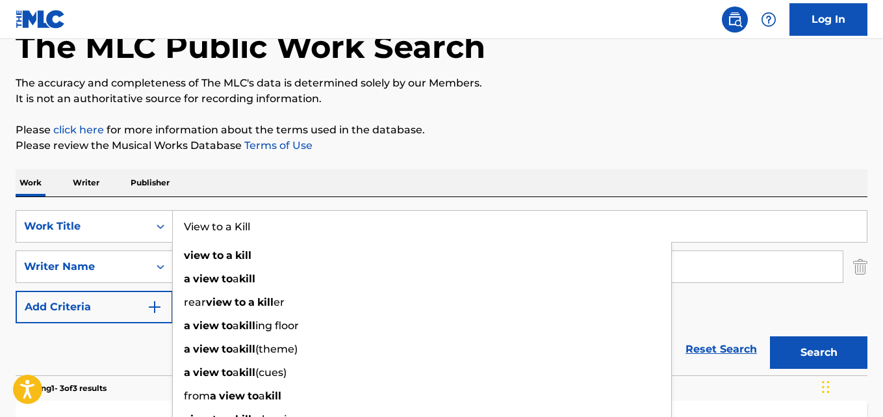
scroll to position [195, 0]
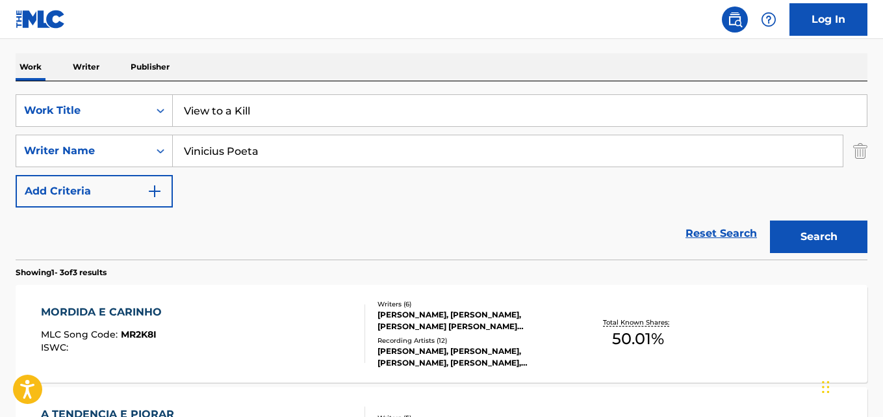
click at [217, 162] on input "Vinicius Poeta" at bounding box center [508, 150] width 670 height 31
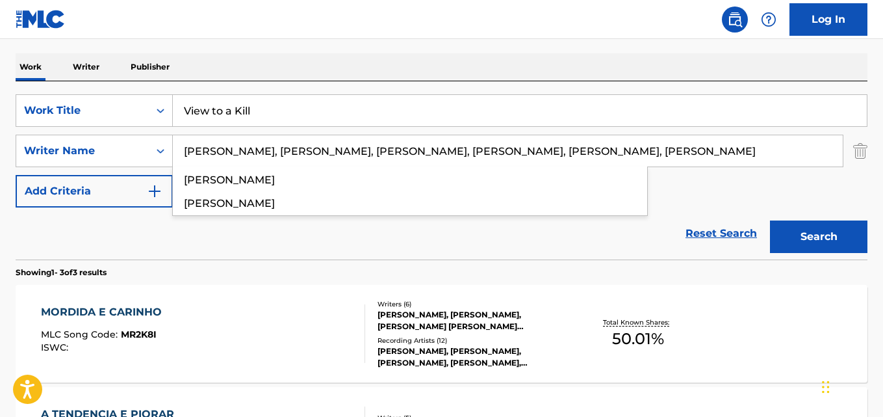
click at [238, 151] on input "[PERSON_NAME], [PERSON_NAME], [PERSON_NAME], [PERSON_NAME], [PERSON_NAME], [PER…" at bounding box center [508, 150] width 670 height 31
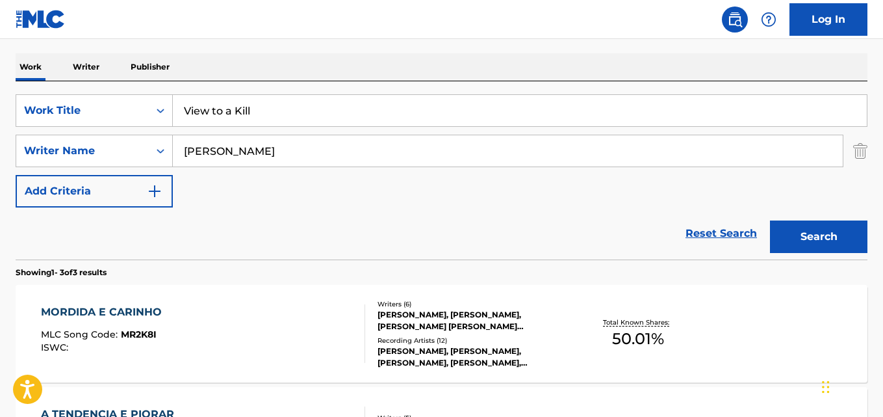
click at [770, 220] on button "Search" at bounding box center [818, 236] width 97 height 32
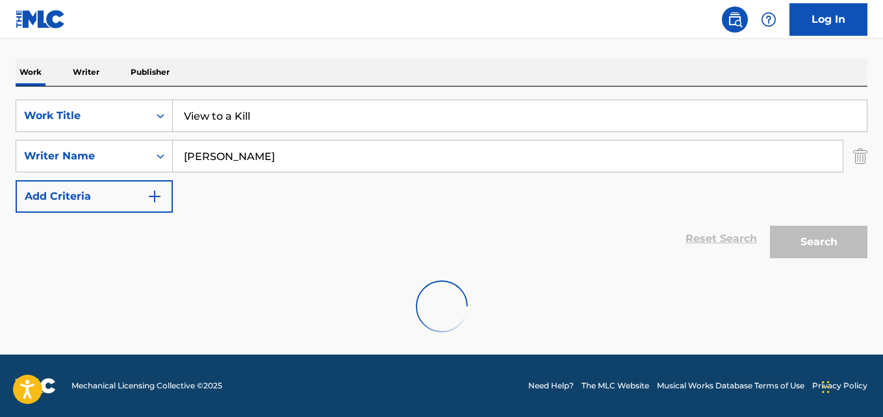
scroll to position [190, 0]
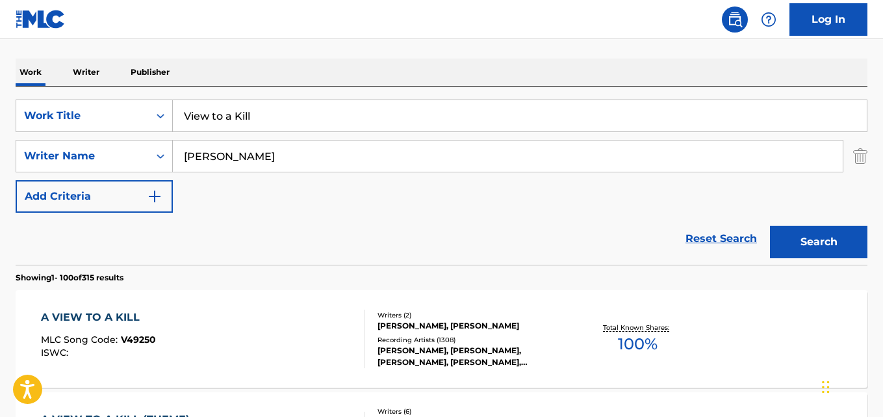
click at [279, 318] on div "A VIEW TO A KILL MLC Song Code : V49250 ISWC :" at bounding box center [203, 338] width 324 height 58
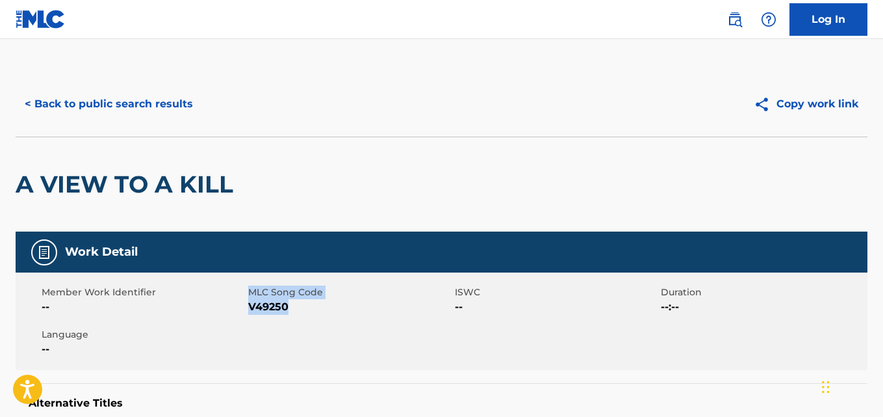
drag, startPoint x: 289, startPoint y: 309, endPoint x: 259, endPoint y: 313, distance: 30.1
click at [244, 309] on div "Member Work Identifier -- MLC Song Code V49250 ISWC -- Duration --:-- Language …" at bounding box center [442, 320] width 852 height 97
click at [250, 307] on span "V49250" at bounding box center [349, 307] width 203 height 16
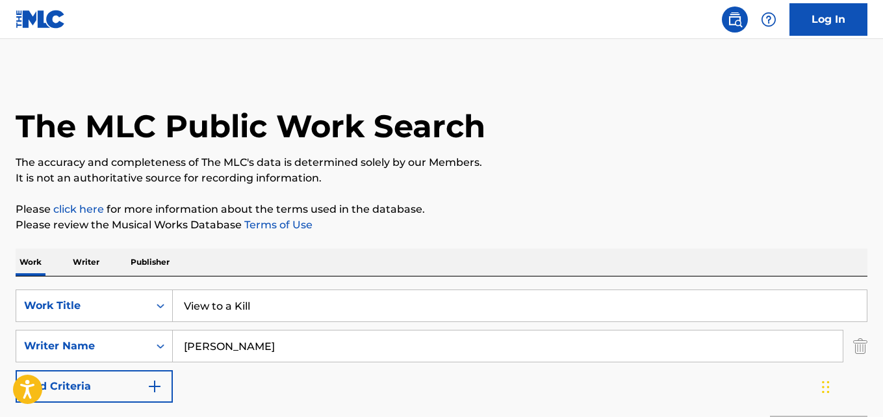
scroll to position [190, 0]
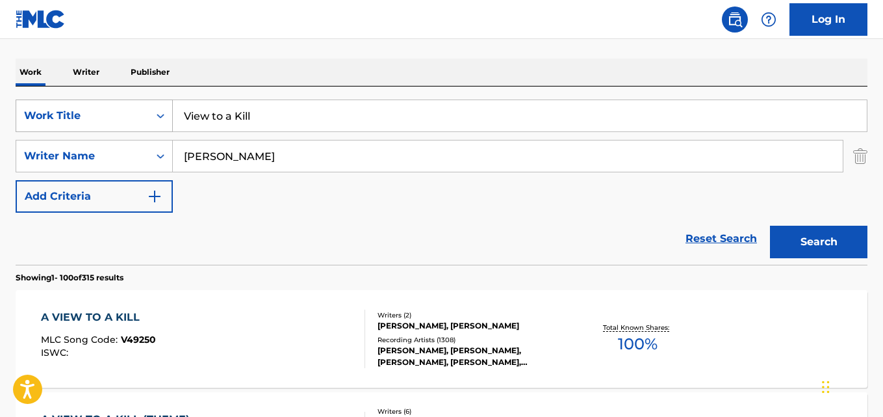
drag, startPoint x: 276, startPoint y: 116, endPoint x: 42, endPoint y: 119, distance: 234.6
click at [27, 114] on div "SearchWithCriteria28ae07e9-a377-4ffb-9205-c10d40972450 Work Title View to a Kill" at bounding box center [442, 115] width 852 height 32
click at [209, 116] on input "Jag är ett kap" at bounding box center [520, 115] width 694 height 31
drag, startPoint x: 247, startPoint y: 150, endPoint x: 125, endPoint y: 154, distance: 121.6
click at [141, 154] on div "SearchWithCriteria631c808f-4a22-4095-b367-28aa834f3d60 Writer Name [PERSON_NAME]" at bounding box center [442, 156] width 852 height 32
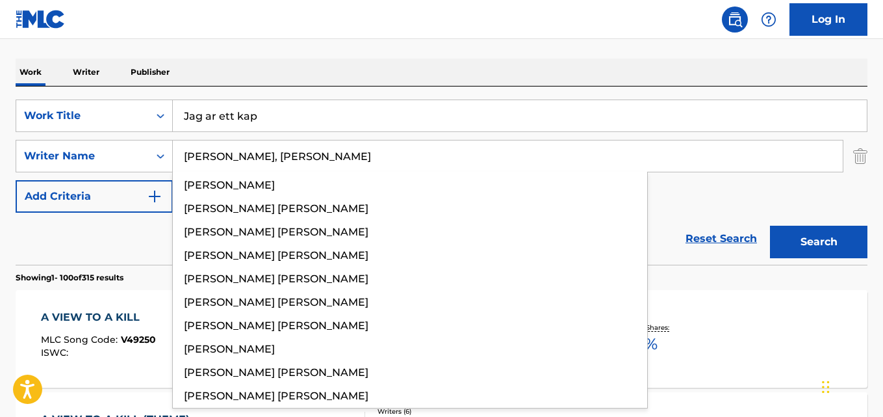
click at [209, 157] on input "[PERSON_NAME], [PERSON_NAME]" at bounding box center [508, 155] width 670 height 31
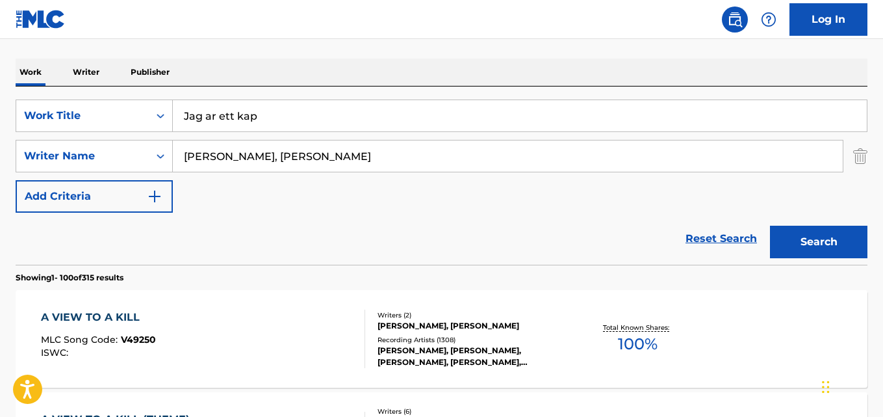
click at [770, 225] on button "Search" at bounding box center [818, 241] width 97 height 32
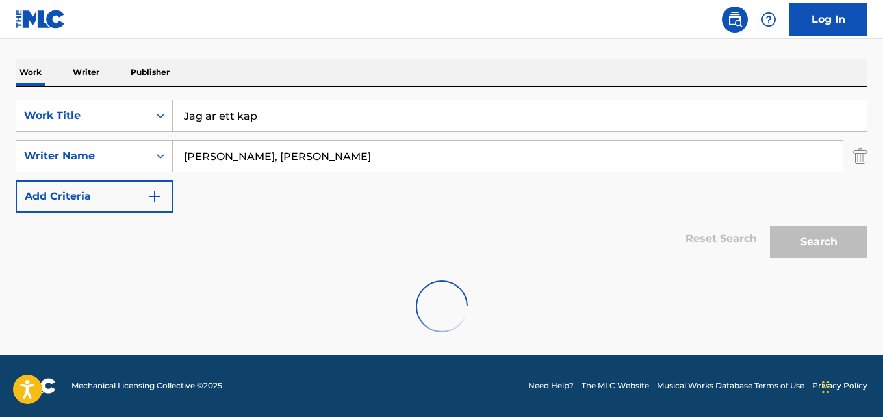
scroll to position [148, 0]
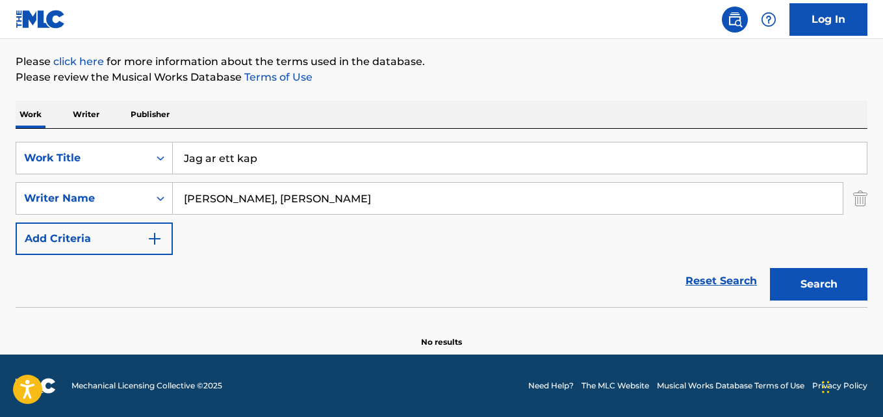
click at [265, 204] on input "[PERSON_NAME], [PERSON_NAME]" at bounding box center [508, 198] width 670 height 31
click at [770, 268] on button "Search" at bounding box center [818, 284] width 97 height 32
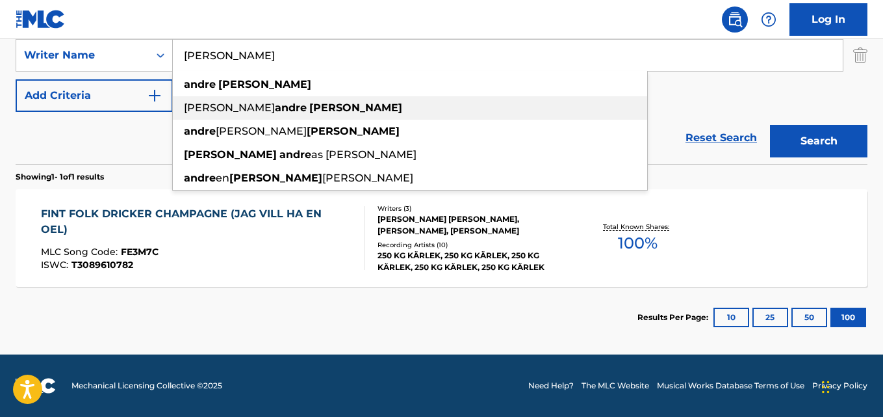
scroll to position [160, 0]
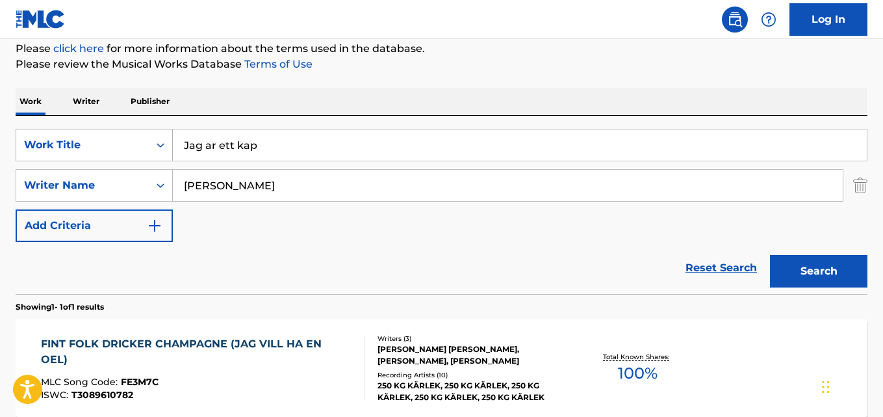
drag, startPoint x: 263, startPoint y: 148, endPoint x: 70, endPoint y: 139, distance: 193.2
click at [70, 139] on div "SearchWithCriteria28ae07e9-a377-4ffb-9205-c10d40972450 Work Title Jag ar ett kap" at bounding box center [442, 145] width 852 height 32
click at [190, 144] on input "É Fato" at bounding box center [520, 144] width 694 height 31
drag, startPoint x: 280, startPoint y: 190, endPoint x: 82, endPoint y: 180, distance: 198.4
click at [82, 180] on div "SearchWithCriteria631c808f-4a22-4095-b367-28aa834f3d60 Writer Name [PERSON_NAME]" at bounding box center [442, 185] width 852 height 32
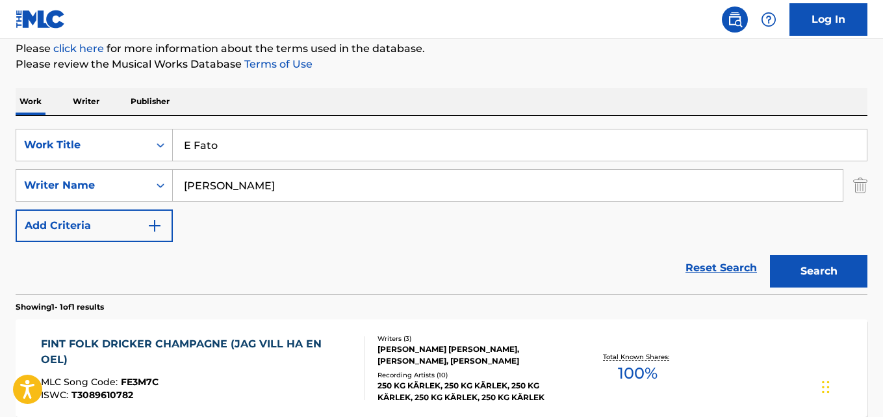
click at [260, 185] on input "[PERSON_NAME]" at bounding box center [508, 185] width 670 height 31
click at [770, 255] on button "Search" at bounding box center [818, 271] width 97 height 32
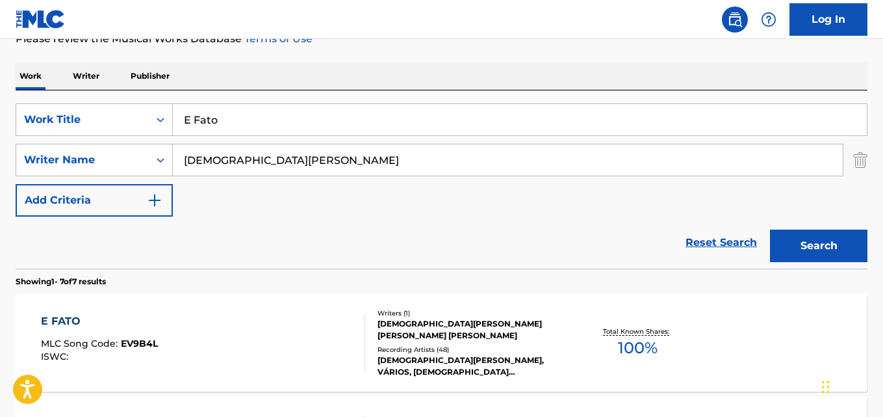
scroll to position [225, 0]
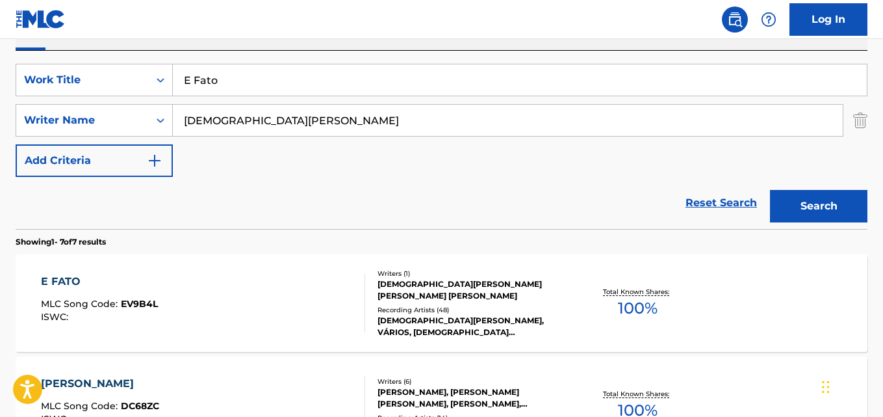
click at [194, 276] on div "E FATO MLC Song Code : EV9B4L ISWC :" at bounding box center [203, 303] width 324 height 58
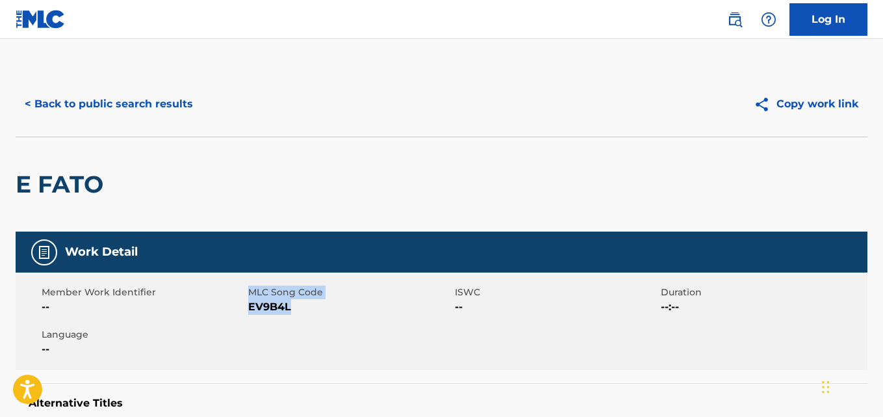
drag, startPoint x: 300, startPoint y: 311, endPoint x: 246, endPoint y: 313, distance: 54.6
click at [246, 313] on div "Member Work Identifier -- MLC Song Code EV9B4L ISWC -- Duration --:-- Language …" at bounding box center [442, 320] width 852 height 97
click at [246, 308] on div "Member Work Identifier --" at bounding box center [145, 299] width 207 height 29
click at [248, 307] on span "EV9B4L" at bounding box center [349, 307] width 203 height 16
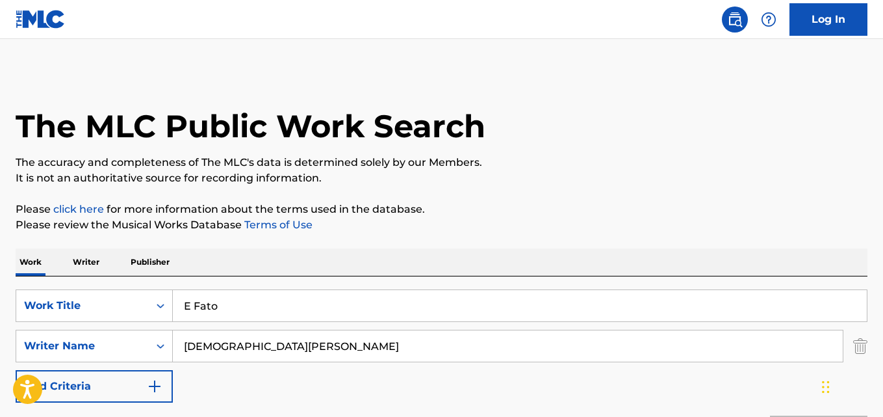
scroll to position [225, 0]
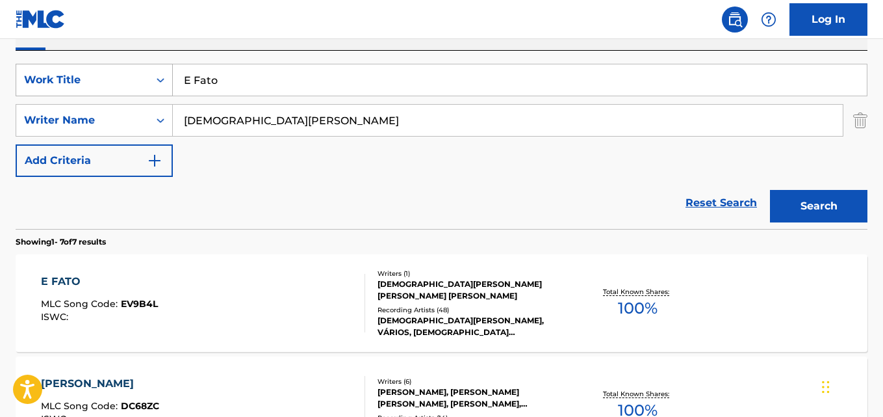
drag, startPoint x: 230, startPoint y: 84, endPoint x: 65, endPoint y: 84, distance: 165.0
click at [74, 84] on div "SearchWithCriteria28ae07e9-a377-4ffb-9205-c10d40972450 Work Title E Fato" at bounding box center [442, 80] width 852 height 32
drag, startPoint x: 273, startPoint y: 123, endPoint x: 122, endPoint y: 129, distance: 150.9
click at [97, 127] on div "SearchWithCriteria631c808f-4a22-4095-b367-28aa834f3d60 Writer Name [DEMOGRAPHIC…" at bounding box center [442, 120] width 852 height 32
drag, startPoint x: 272, startPoint y: 121, endPoint x: 97, endPoint y: 118, distance: 174.8
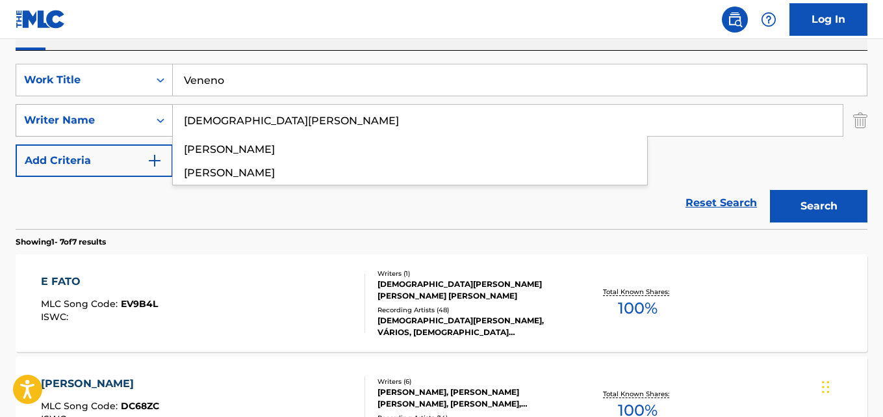
click at [97, 118] on div "SearchWithCriteria631c808f-4a22-4095-b367-28aa834f3d60 Writer Name [PERSON_NAME…" at bounding box center [442, 120] width 852 height 32
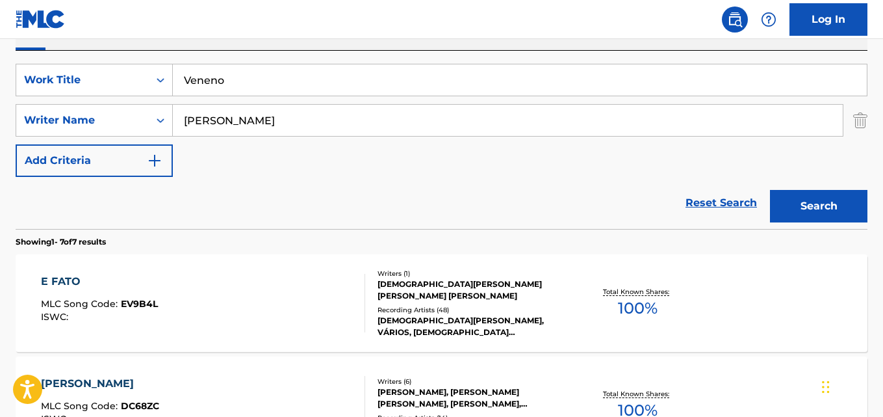
click at [770, 190] on button "Search" at bounding box center [818, 206] width 97 height 32
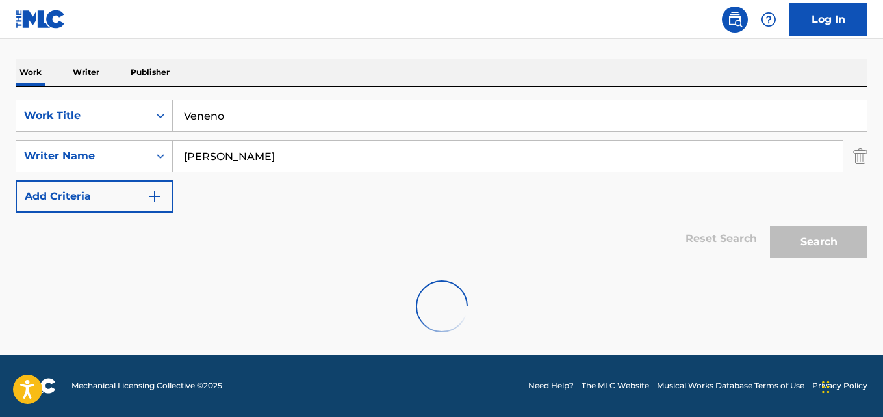
scroll to position [148, 0]
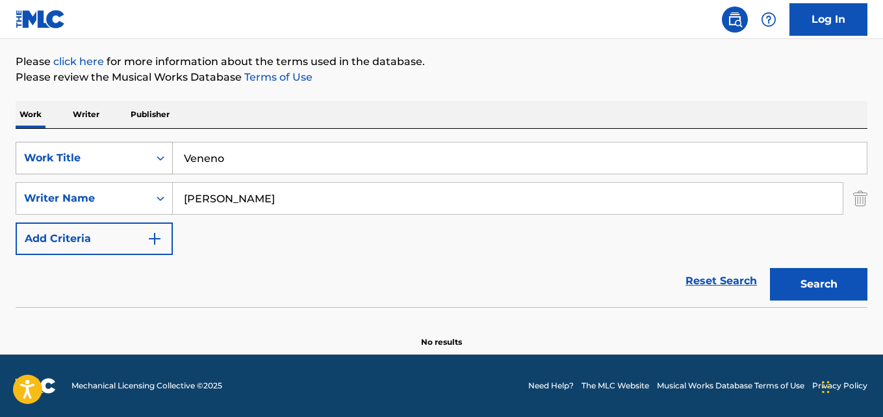
drag, startPoint x: 275, startPoint y: 155, endPoint x: 19, endPoint y: 157, distance: 255.4
click at [45, 157] on div "SearchWithCriteria28ae07e9-a377-4ffb-9205-c10d40972450 Work Title Veneno" at bounding box center [442, 158] width 852 height 32
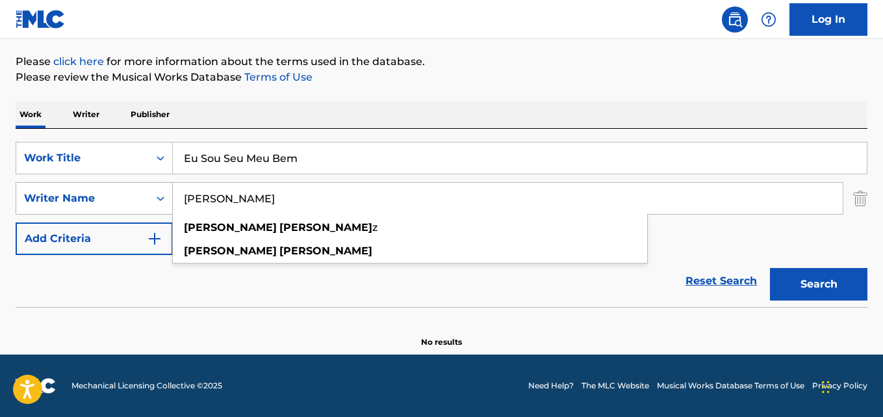
drag, startPoint x: 129, startPoint y: 198, endPoint x: 120, endPoint y: 198, distance: 9.1
click at [120, 198] on div "SearchWithCriteria631c808f-4a22-4095-b367-28aa834f3d60 Writer Name [PERSON_NAME…" at bounding box center [442, 198] width 852 height 32
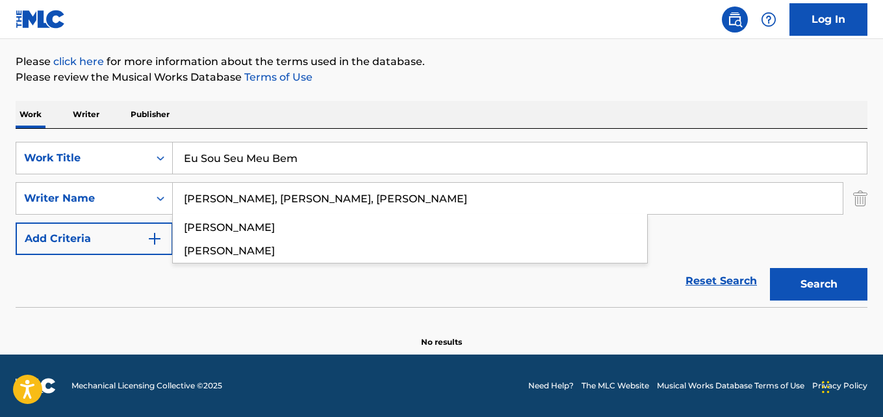
click at [214, 197] on input "[PERSON_NAME], [PERSON_NAME], [PERSON_NAME]" at bounding box center [508, 198] width 670 height 31
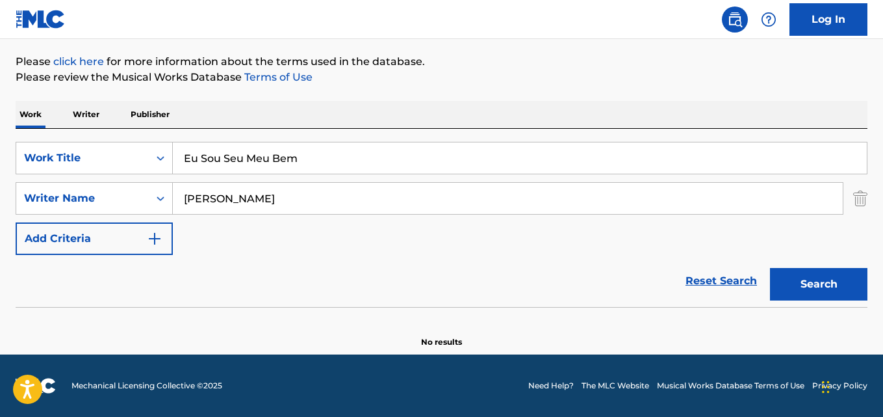
click at [770, 268] on button "Search" at bounding box center [818, 284] width 97 height 32
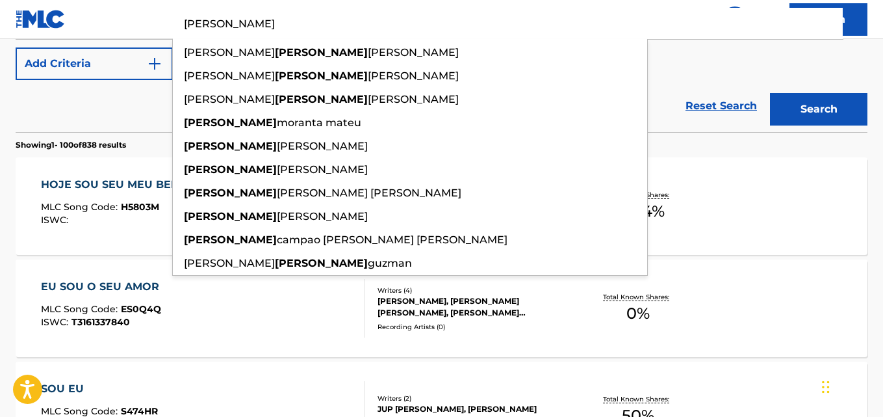
scroll to position [342, 0]
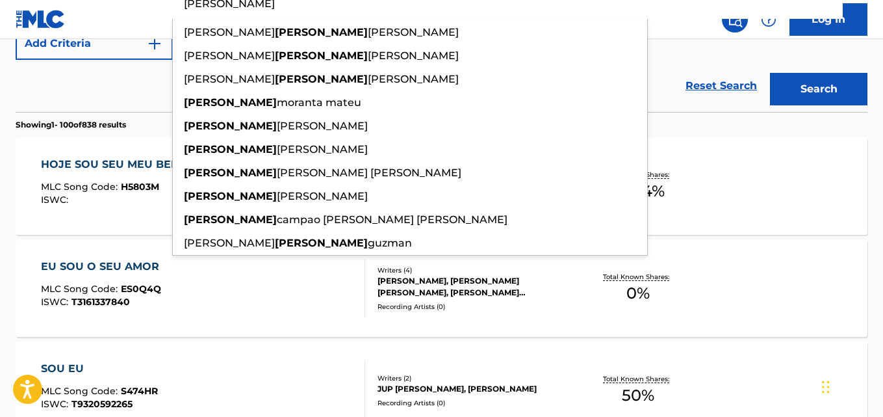
click at [103, 159] on div "HOJE SOU SEU MEU BEM" at bounding box center [114, 165] width 146 height 16
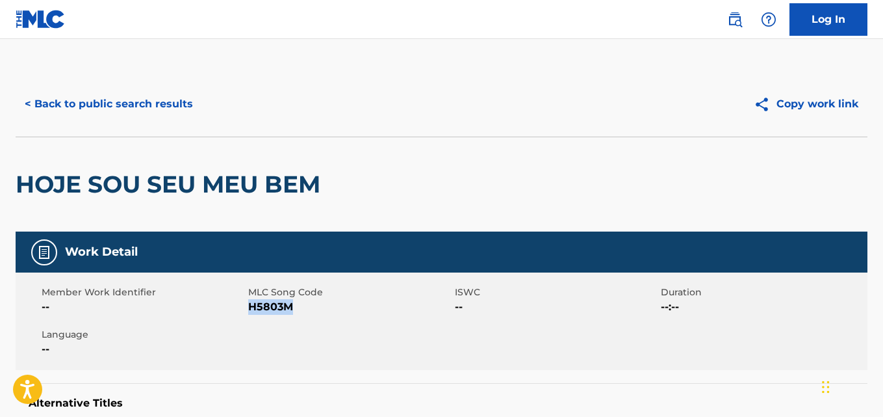
drag, startPoint x: 294, startPoint y: 312, endPoint x: 250, endPoint y: 314, distance: 44.2
click at [250, 314] on span "H5803M" at bounding box center [349, 307] width 203 height 16
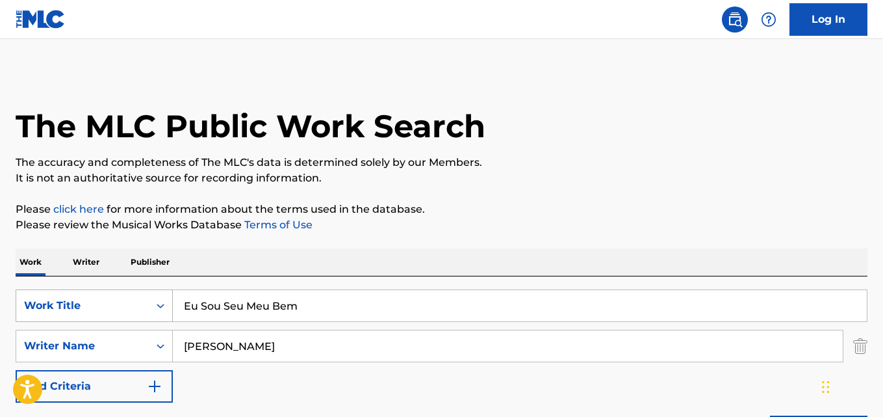
drag, startPoint x: 317, startPoint y: 317, endPoint x: 40, endPoint y: 298, distance: 278.1
click at [40, 298] on div "SearchWithCriteria28ae07e9-a377-4ffb-9205-c10d40972450 Work Title Eu Sou Seu Me…" at bounding box center [442, 305] width 852 height 32
drag, startPoint x: 234, startPoint y: 351, endPoint x: 93, endPoint y: 351, distance: 141.0
click at [93, 351] on div "SearchWithCriteria631c808f-4a22-4095-b367-28aa834f3d60 Writer Name [PERSON_NAME]" at bounding box center [442, 345] width 852 height 32
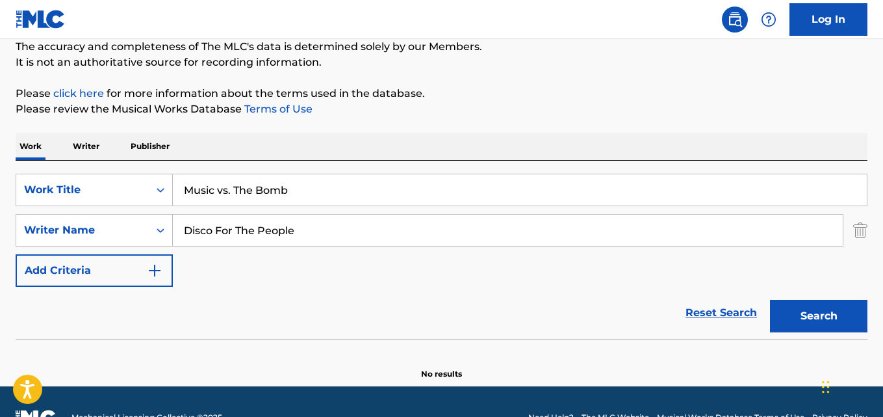
scroll to position [130, 0]
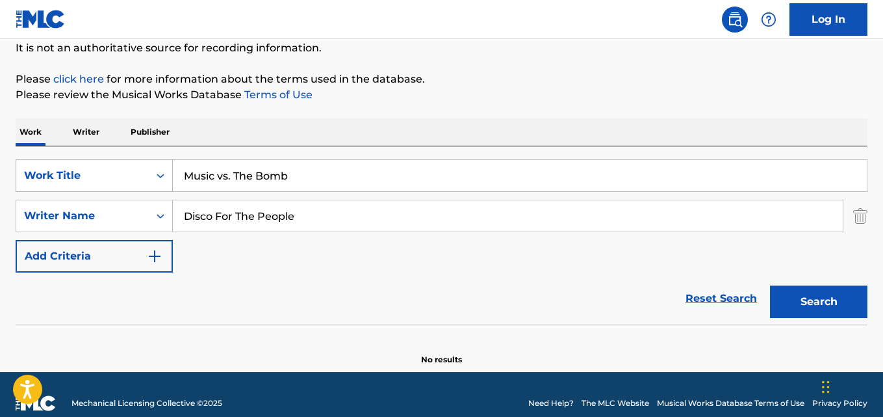
click at [120, 183] on div "SearchWithCriteria28ae07e9-a377-4ffb-9205-c10d40972450 Work Title Music vs. The…" at bounding box center [442, 175] width 852 height 32
drag, startPoint x: 162, startPoint y: 218, endPoint x: 83, endPoint y: 218, distance: 79.3
click at [84, 218] on div "SearchWithCriteria631c808f-4a22-4095-b367-28aa834f3d60 Writer Name Disco For Th…" at bounding box center [442, 215] width 852 height 32
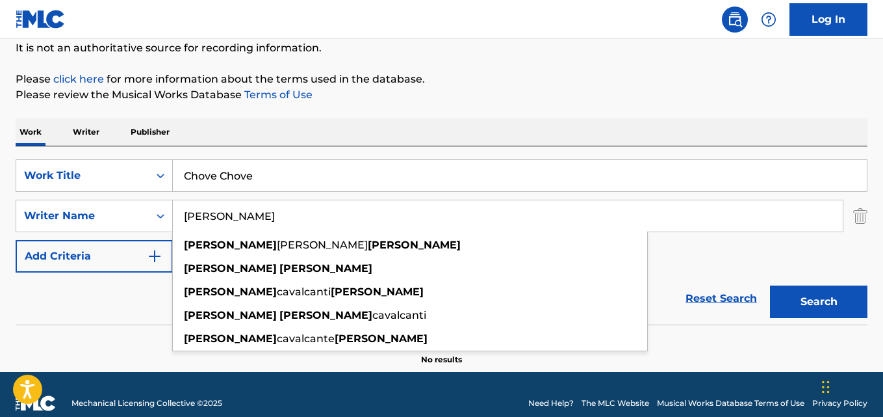
click at [770, 285] on button "Search" at bounding box center [818, 301] width 97 height 32
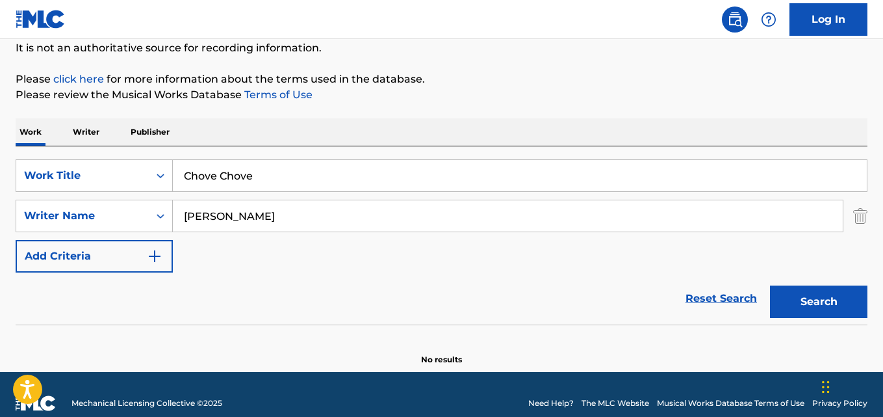
click at [0, 172] on div "The MLC Public Work Search The accuracy and completeness of The MLC's data is d…" at bounding box center [441, 154] width 883 height 424
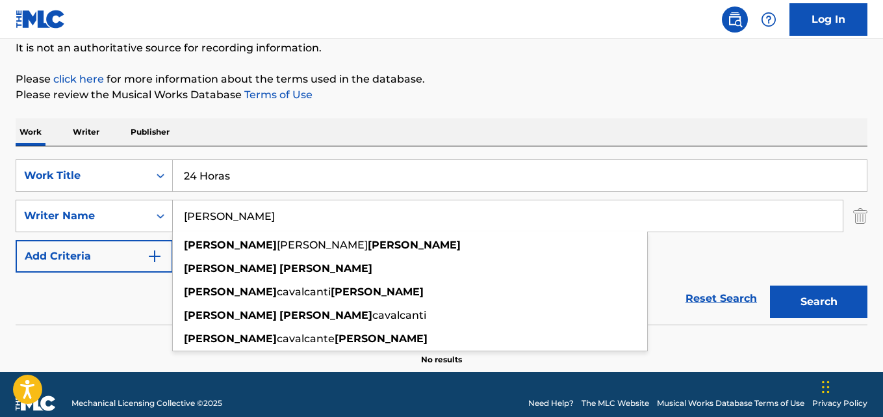
click at [60, 216] on div "SearchWithCriteria631c808f-4a22-4095-b367-28aa834f3d60 Writer Name [PERSON_NAME…" at bounding box center [442, 215] width 852 height 32
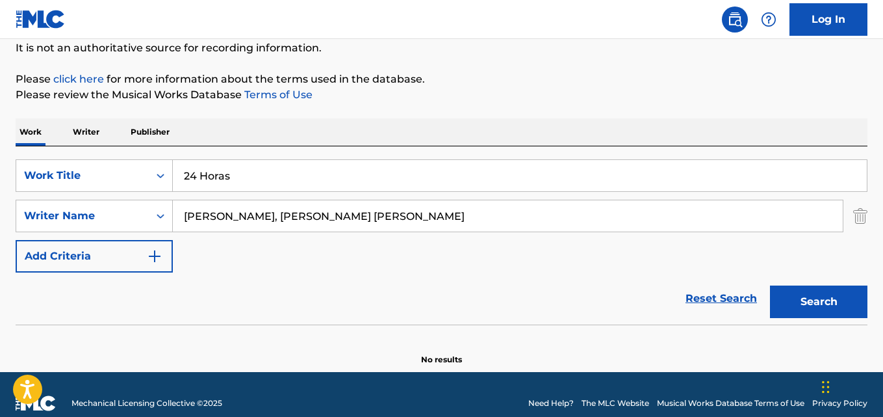
click at [215, 219] on input "[PERSON_NAME], [PERSON_NAME] [PERSON_NAME]" at bounding box center [508, 215] width 670 height 31
click at [770, 285] on button "Search" at bounding box center [818, 301] width 97 height 32
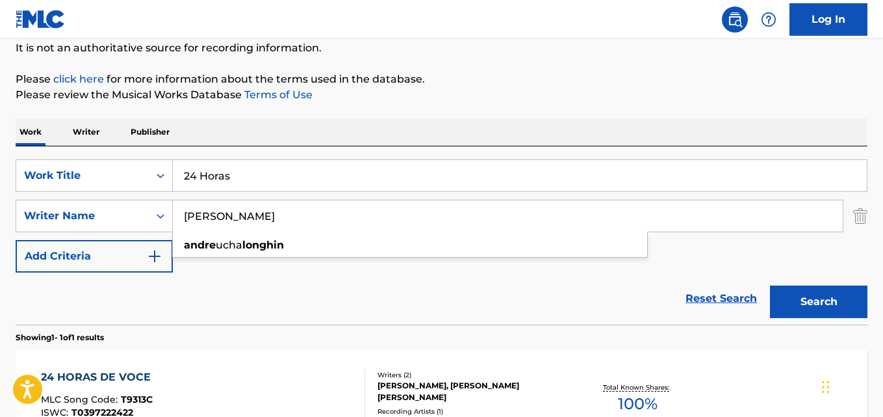
click at [341, 303] on div "Reset Search Search" at bounding box center [442, 298] width 852 height 52
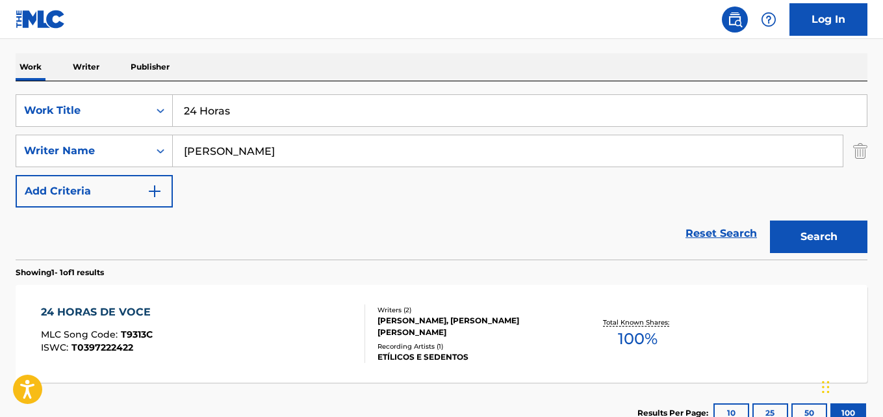
scroll to position [260, 0]
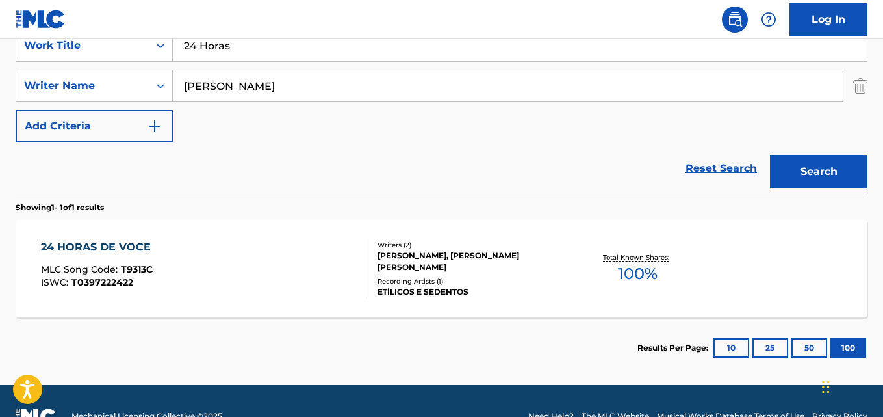
click at [243, 263] on div "24 HORAS DE VOCE MLC Song Code : T9313C ISWC : T0397222422" at bounding box center [203, 268] width 324 height 58
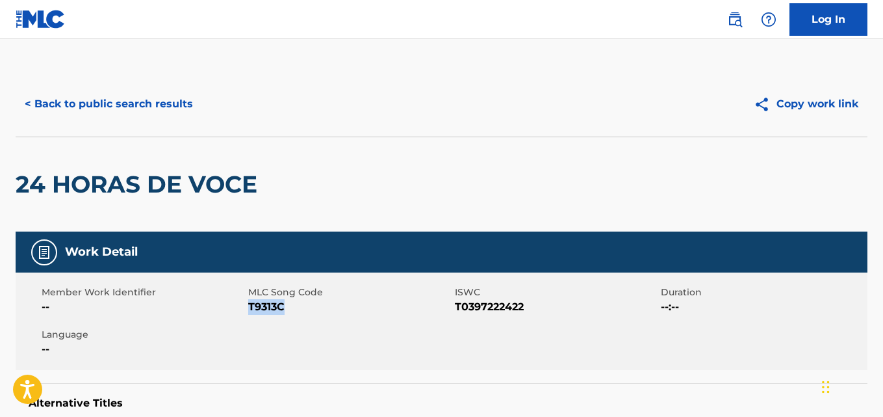
drag, startPoint x: 261, startPoint y: 312, endPoint x: 249, endPoint y: 311, distance: 11.8
click at [249, 311] on span "T9313C" at bounding box center [349, 307] width 203 height 16
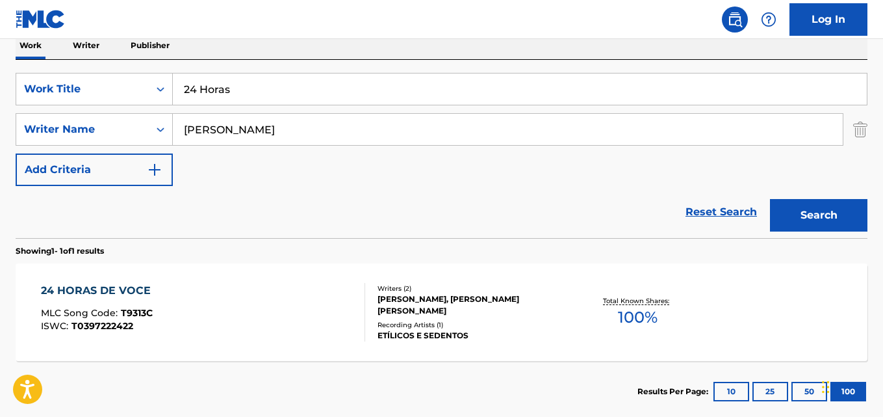
drag, startPoint x: 257, startPoint y: 94, endPoint x: 1, endPoint y: 96, distance: 256.0
click at [12, 92] on div "The MLC Public Work Search The accuracy and completeness of The MLC's data is d…" at bounding box center [441, 138] width 883 height 567
drag, startPoint x: 279, startPoint y: 137, endPoint x: 31, endPoint y: 132, distance: 248.3
click at [34, 132] on div "SearchWithCriteria631c808f-4a22-4095-b367-28aa834f3d60 Writer Name [PERSON_NAME]" at bounding box center [442, 129] width 852 height 32
click at [770, 199] on button "Search" at bounding box center [818, 215] width 97 height 32
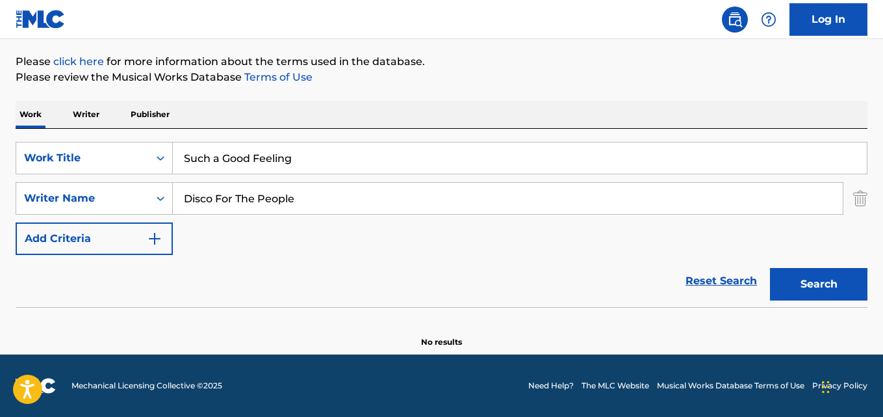
scroll to position [148, 0]
drag, startPoint x: 293, startPoint y: 158, endPoint x: 110, endPoint y: 149, distance: 182.8
click at [125, 149] on div "SearchWithCriteria28ae07e9-a377-4ffb-9205-c10d40972450 Work Title Such a Good F…" at bounding box center [442, 158] width 852 height 32
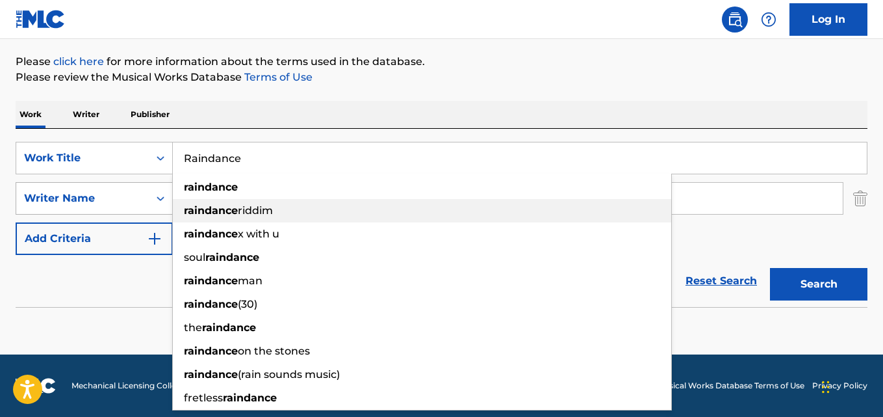
click at [79, 197] on div "SearchWithCriteria28ae07e9-a377-4ffb-9205-c10d40972450 Work Title Raindance rai…" at bounding box center [442, 198] width 852 height 113
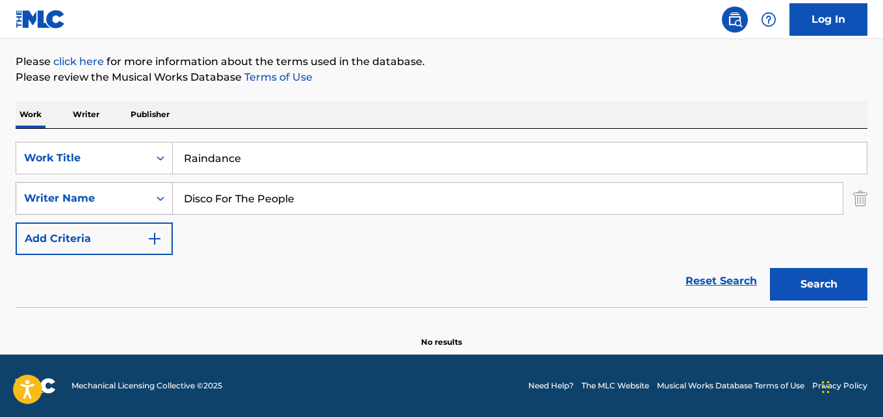
drag, startPoint x: 303, startPoint y: 198, endPoint x: 111, endPoint y: 213, distance: 192.3
click at [131, 209] on div "SearchWithCriteria631c808f-4a22-4095-b367-28aa834f3d60 Writer Name Disco For Th…" at bounding box center [442, 198] width 852 height 32
click at [770, 268] on button "Search" at bounding box center [818, 284] width 97 height 32
drag, startPoint x: 255, startPoint y: 145, endPoint x: 123, endPoint y: 143, distance: 131.3
click at [101, 143] on div "SearchWithCriteria28ae07e9-a377-4ffb-9205-c10d40972450 Work Title Raindance" at bounding box center [442, 158] width 852 height 32
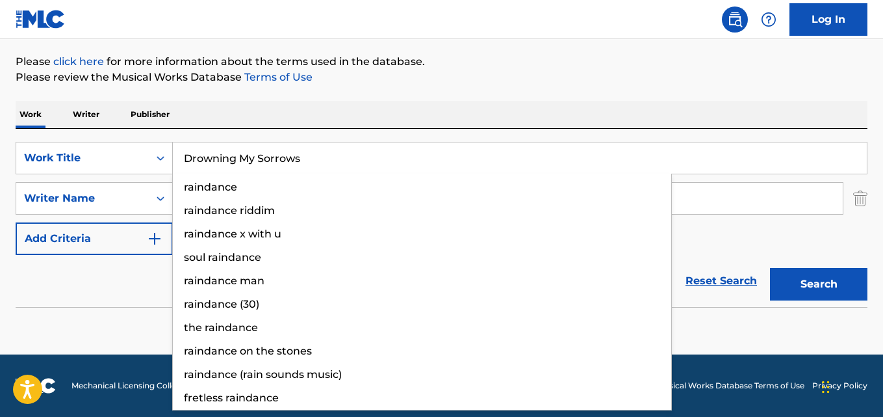
click at [770, 268] on button "Search" at bounding box center [818, 284] width 97 height 32
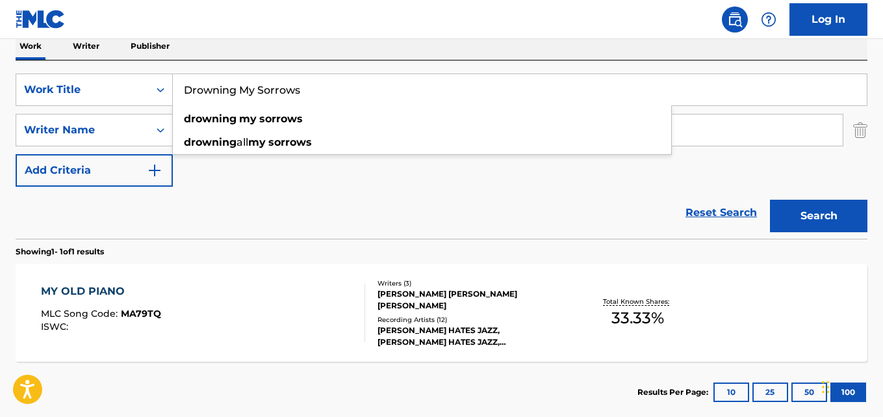
scroll to position [160, 0]
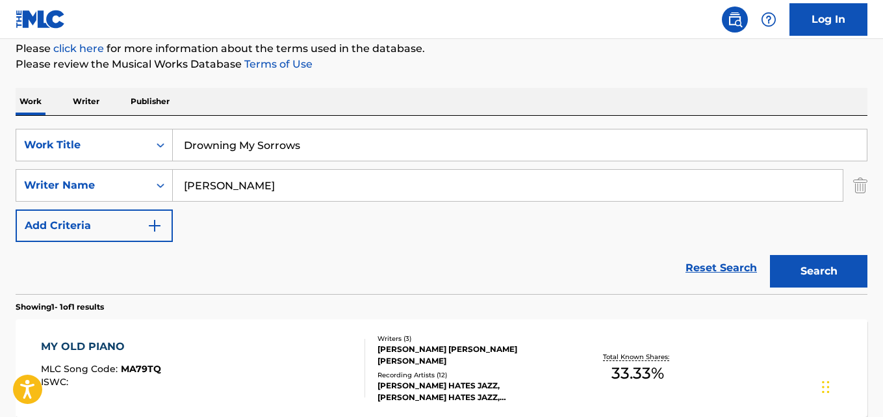
drag, startPoint x: 310, startPoint y: 144, endPoint x: 6, endPoint y: 139, distance: 304.1
click at [0, 139] on div "The MLC Public Work Search The accuracy and completeness of The MLC's data is d…" at bounding box center [441, 194] width 883 height 567
click at [770, 255] on button "Search" at bounding box center [818, 271] width 97 height 32
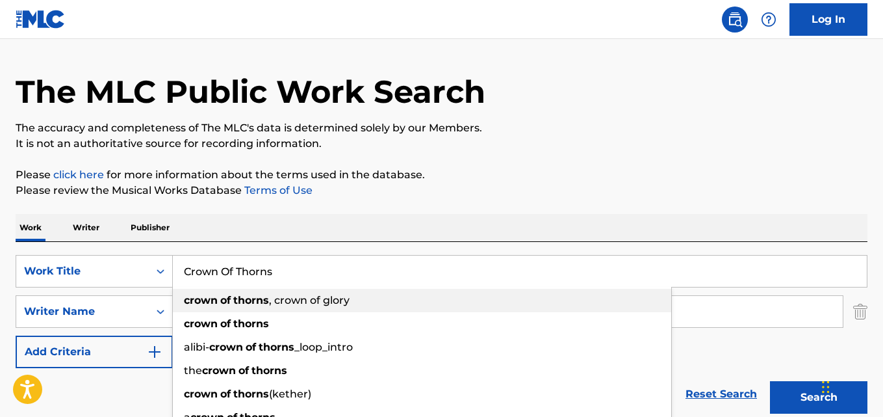
scroll to position [31, 0]
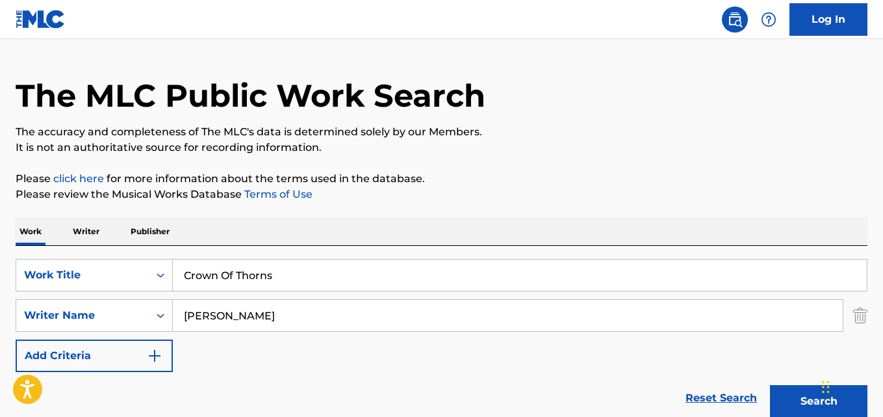
drag, startPoint x: 285, startPoint y: 270, endPoint x: 18, endPoint y: 255, distance: 267.5
click at [18, 255] on div "SearchWithCriteria28ae07e9-a377-4ffb-9205-c10d40972450 Work Title Crown Of Thor…" at bounding box center [442, 335] width 852 height 178
click at [770, 385] on button "Search" at bounding box center [818, 401] width 97 height 32
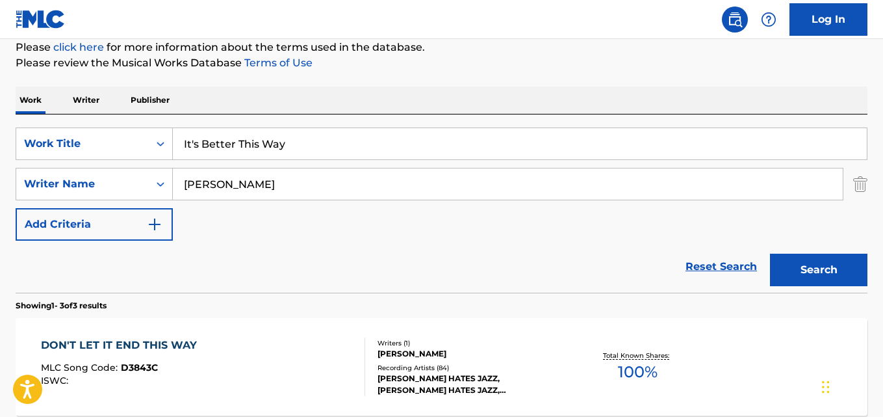
scroll to position [225, 0]
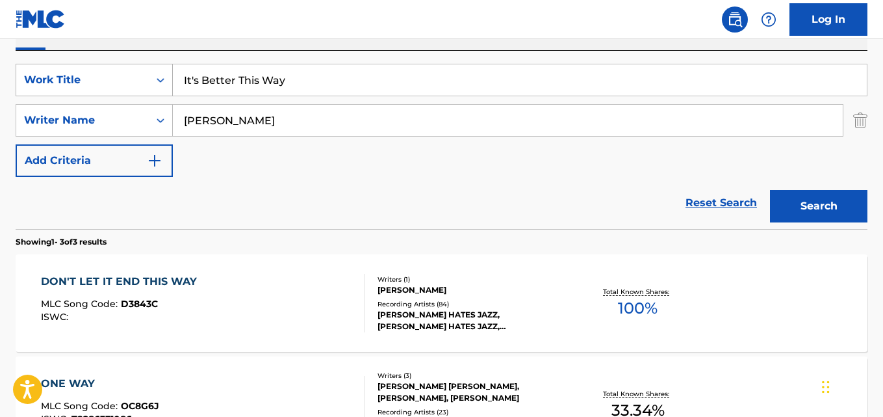
drag, startPoint x: 297, startPoint y: 80, endPoint x: 90, endPoint y: 82, distance: 207.3
click at [91, 82] on div "SearchWithCriteria28ae07e9-a377-4ffb-9205-c10d40972450 Work Title It's Better T…" at bounding box center [442, 80] width 852 height 32
click at [770, 190] on button "Search" at bounding box center [818, 206] width 97 height 32
